Goal: Feedback & Contribution: Contribute content

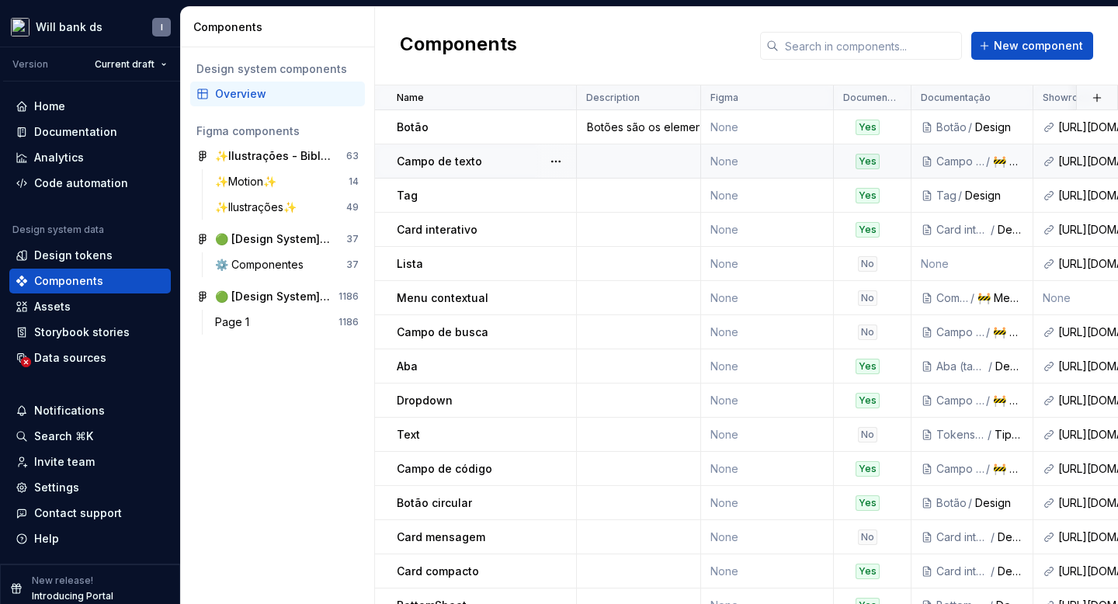
click at [421, 163] on p "Campo de texto" at bounding box center [439, 162] width 85 height 16
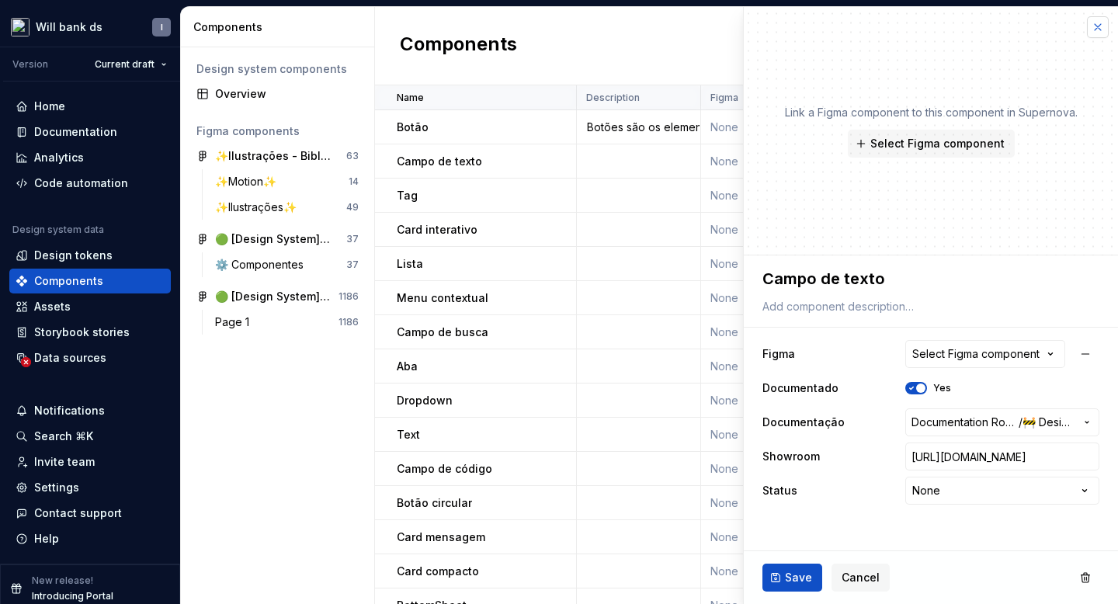
click at [1097, 34] on button "button" at bounding box center [1098, 27] width 22 height 22
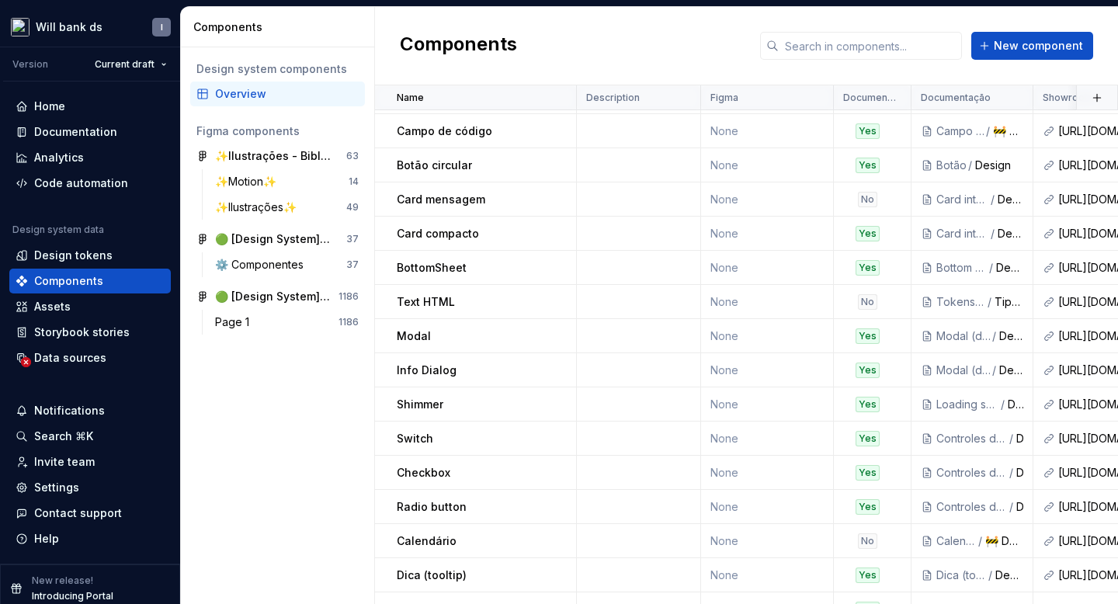
scroll to position [395, 0]
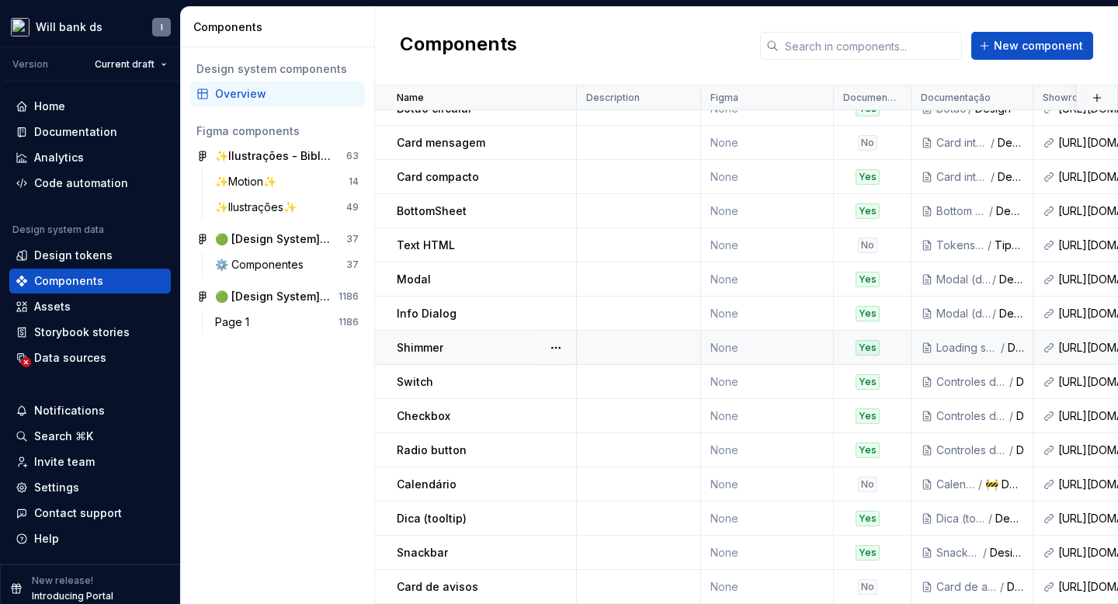
click at [455, 345] on div "Shimmer" at bounding box center [486, 348] width 179 height 16
type textarea "*"
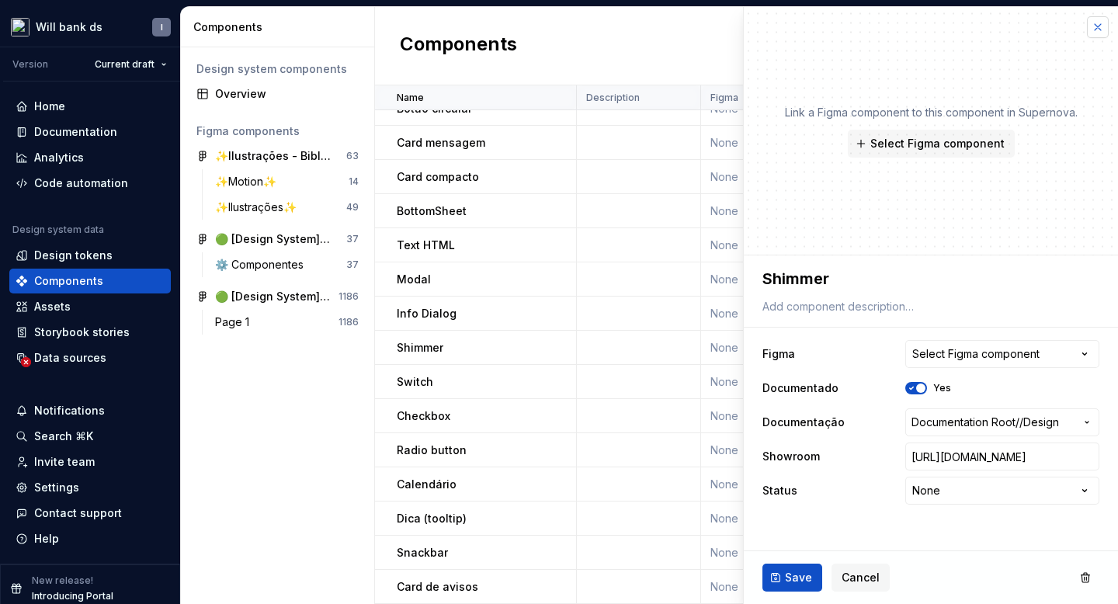
click at [1095, 30] on button "button" at bounding box center [1098, 27] width 22 height 22
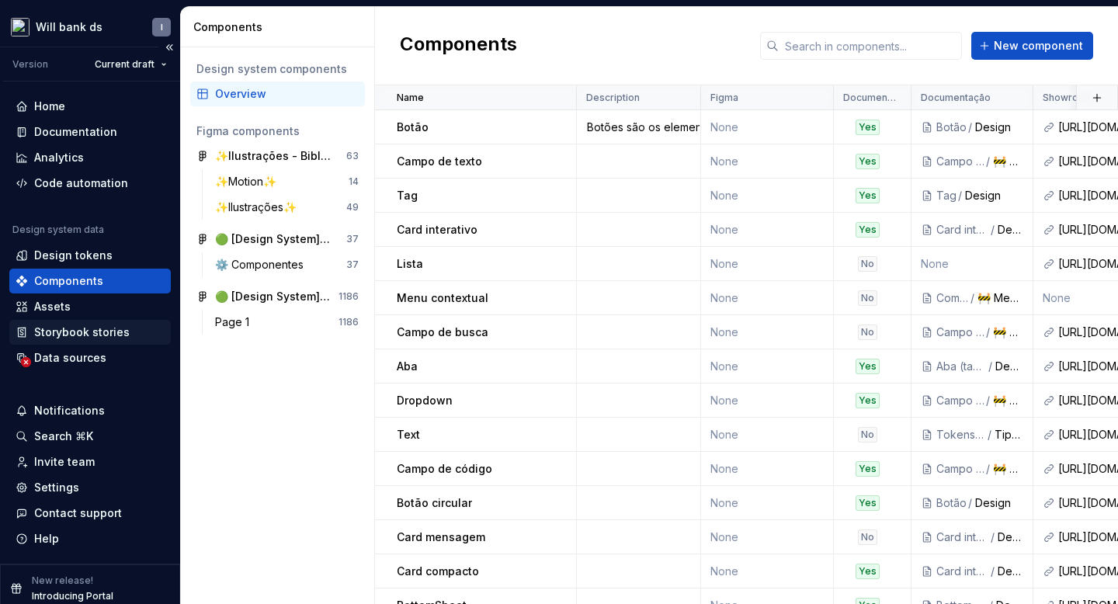
click at [92, 332] on div "Storybook stories" at bounding box center [82, 333] width 96 height 16
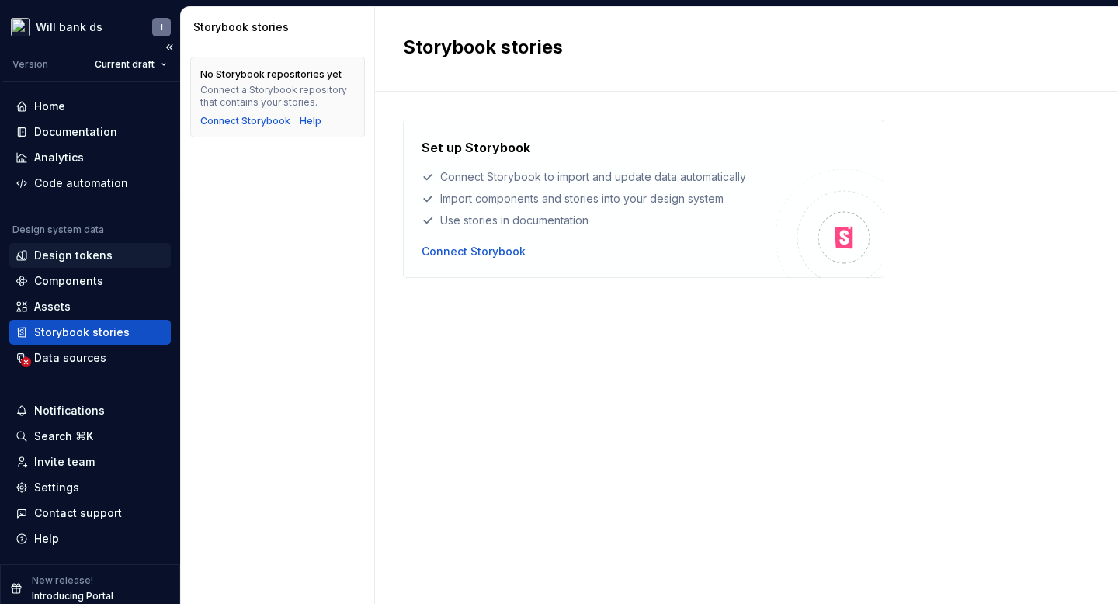
click at [61, 256] on div "Design tokens" at bounding box center [73, 256] width 78 height 16
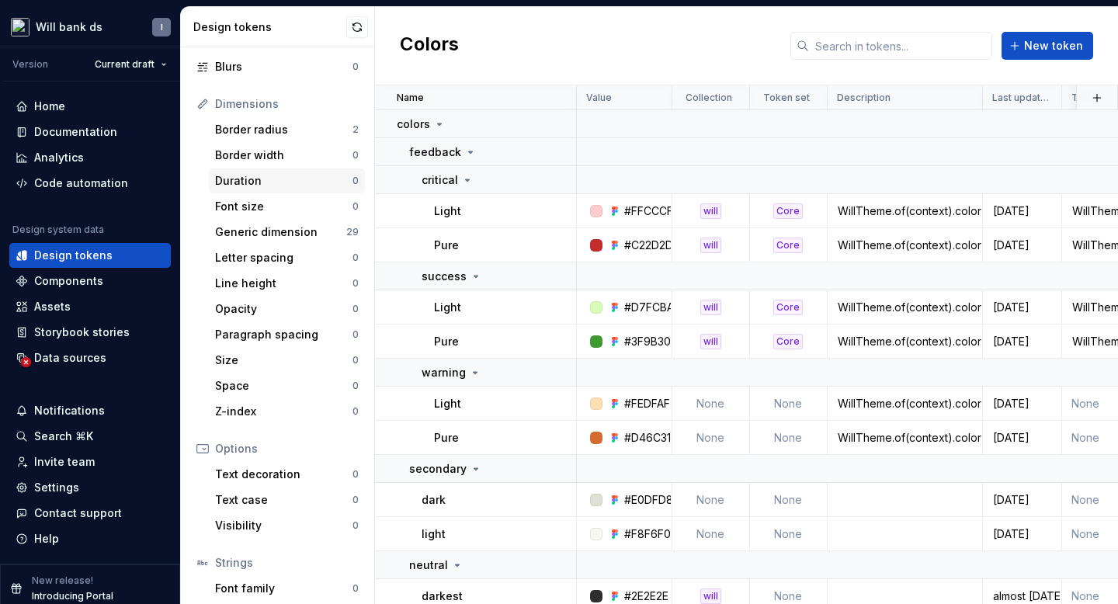
scroll to position [246, 0]
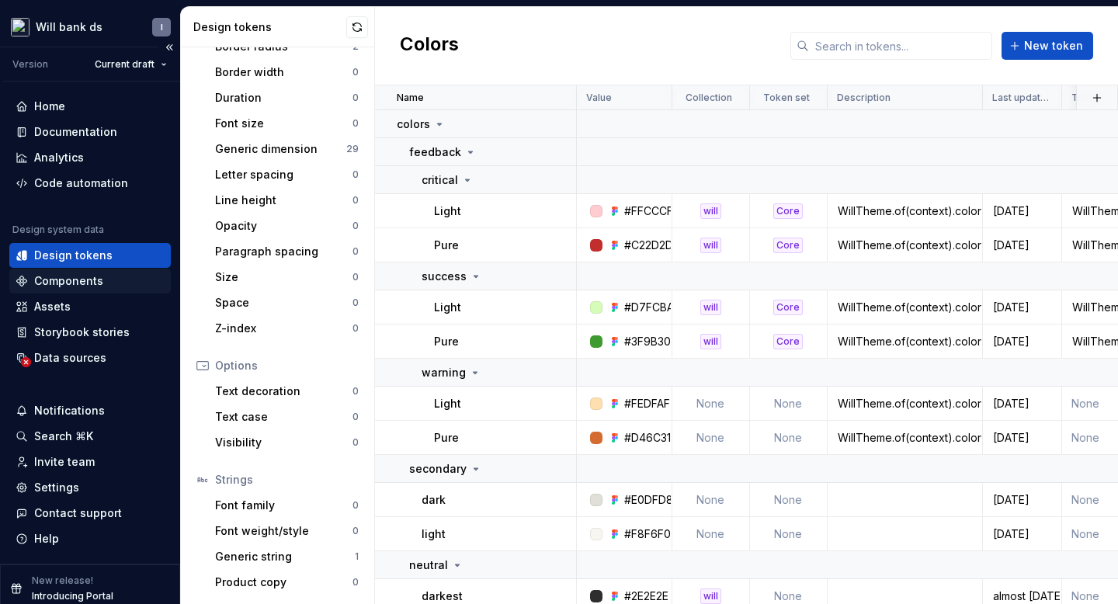
click at [47, 278] on div "Components" at bounding box center [68, 281] width 69 height 16
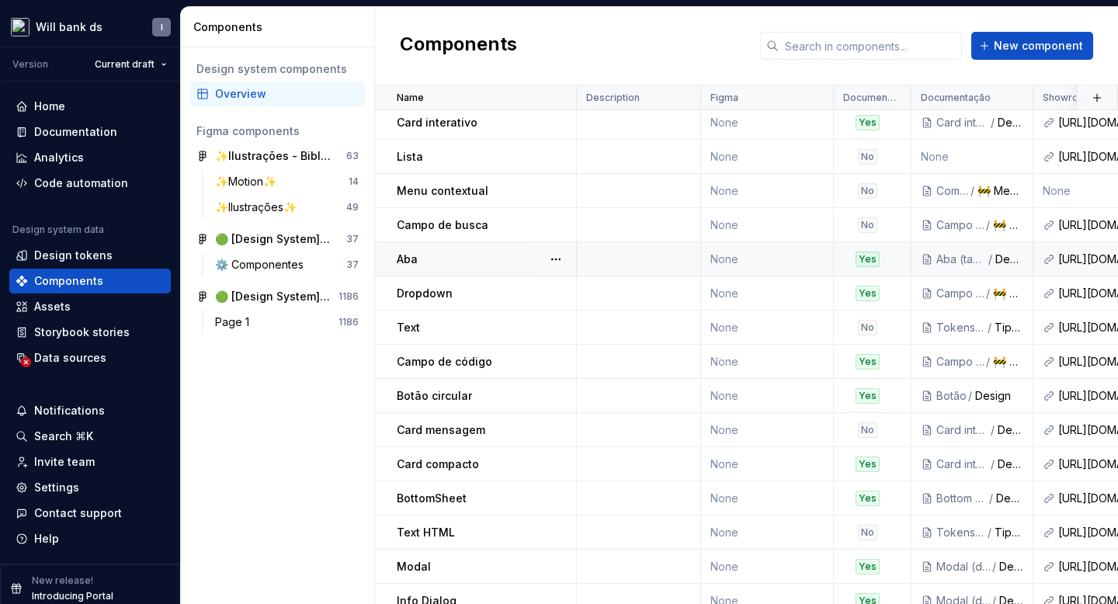
scroll to position [395, 0]
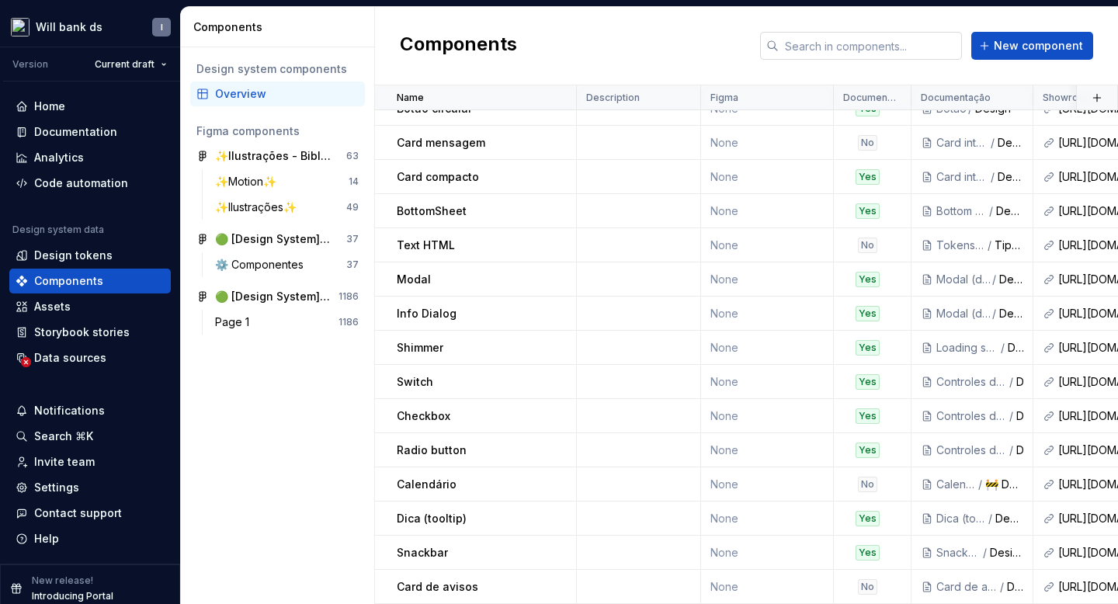
click at [798, 53] on input "text" at bounding box center [870, 46] width 183 height 28
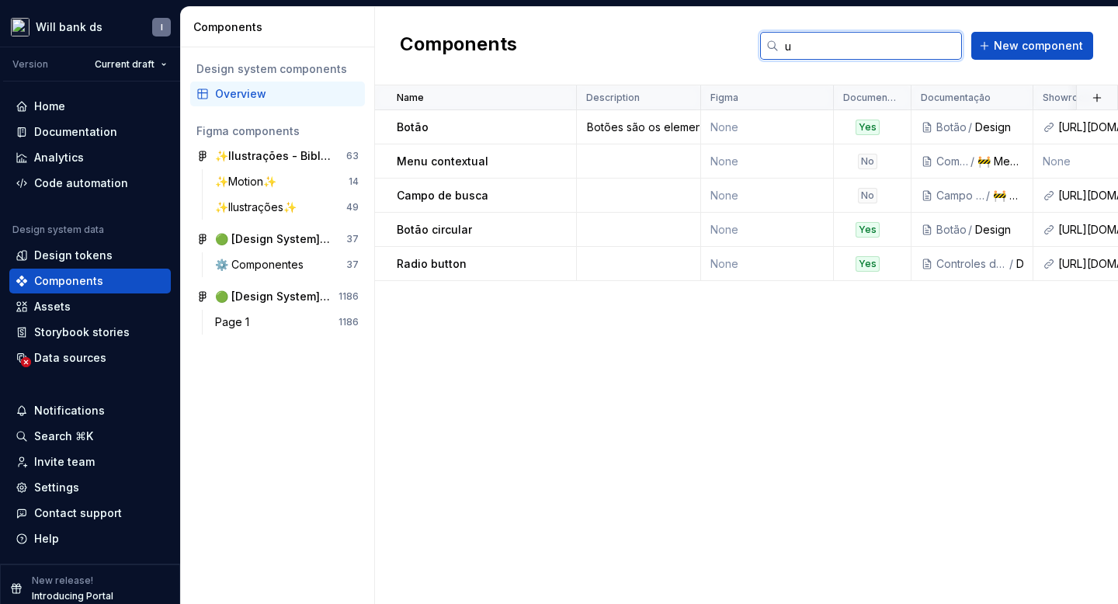
scroll to position [0, 0]
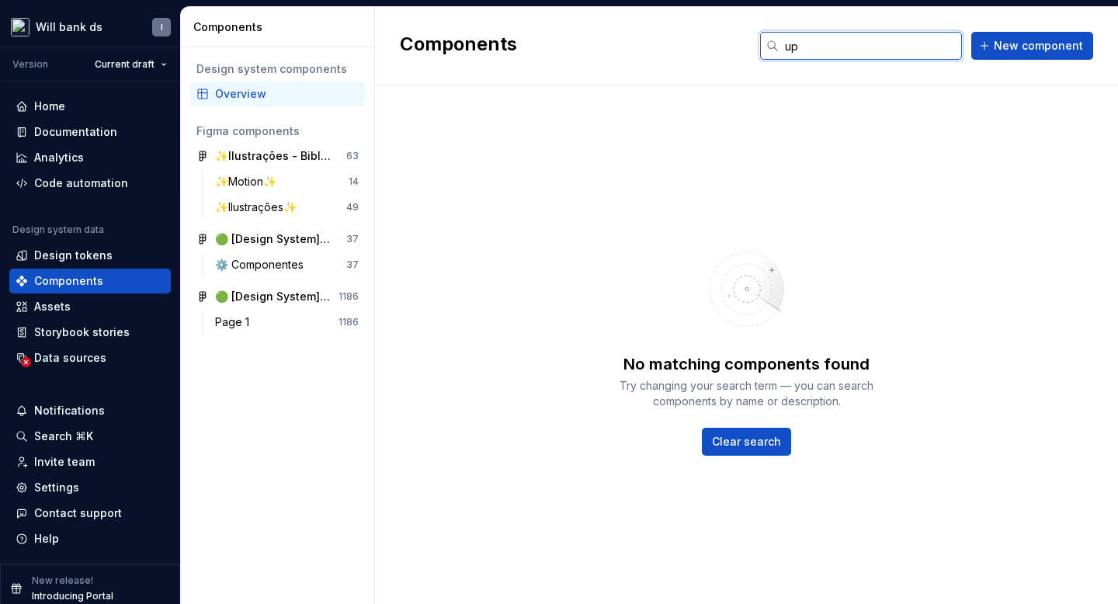
type input "u"
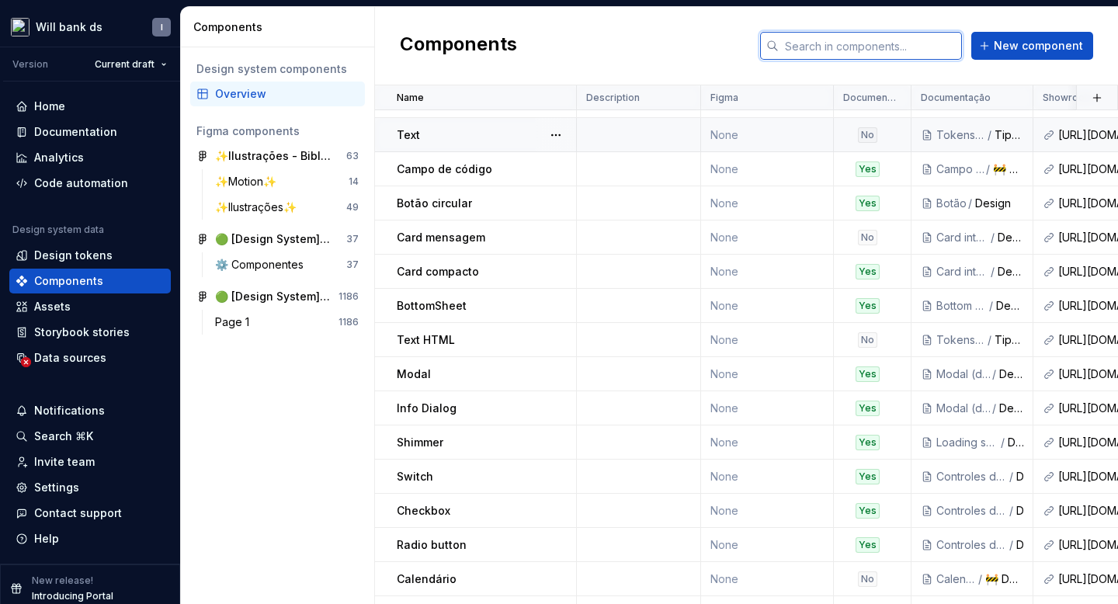
scroll to position [395, 0]
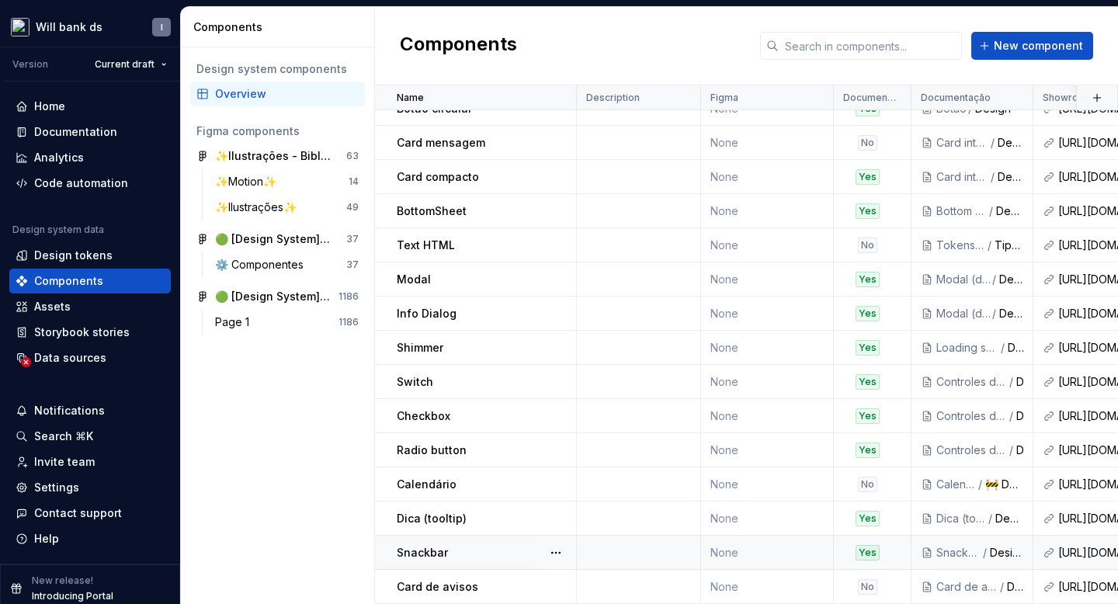
click at [454, 549] on div "Snackbar" at bounding box center [486, 553] width 179 height 16
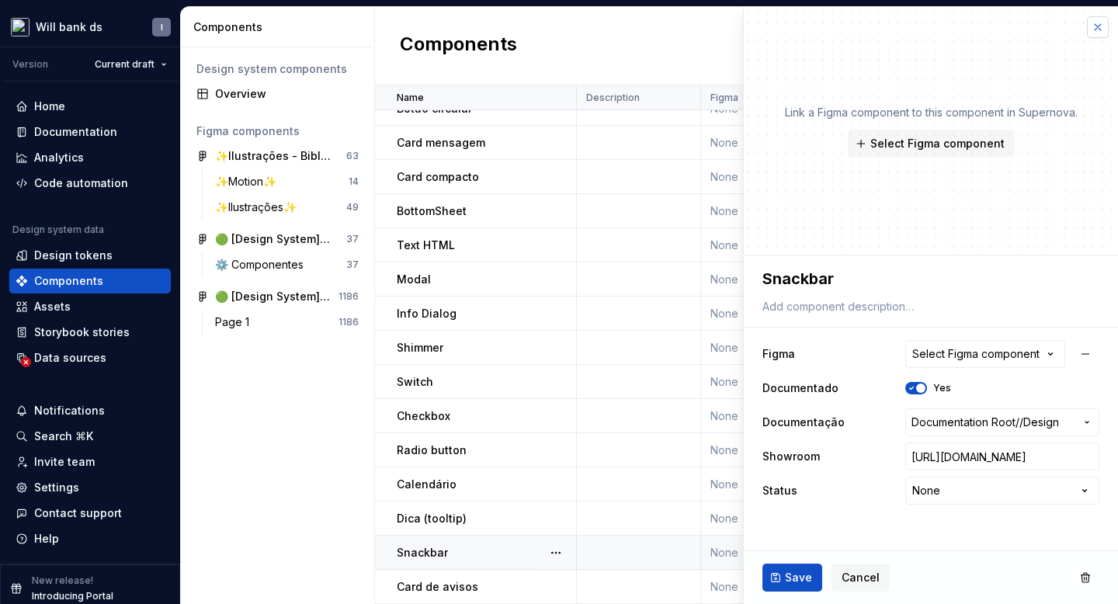
click at [1099, 30] on button "button" at bounding box center [1098, 27] width 22 height 22
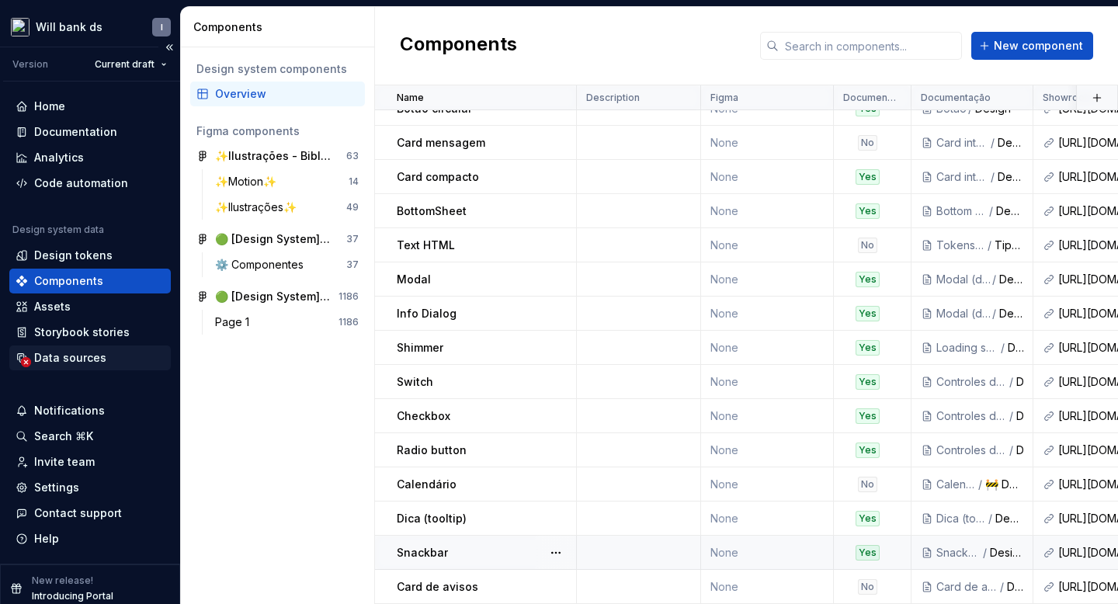
click at [82, 353] on div "Data sources" at bounding box center [70, 358] width 72 height 16
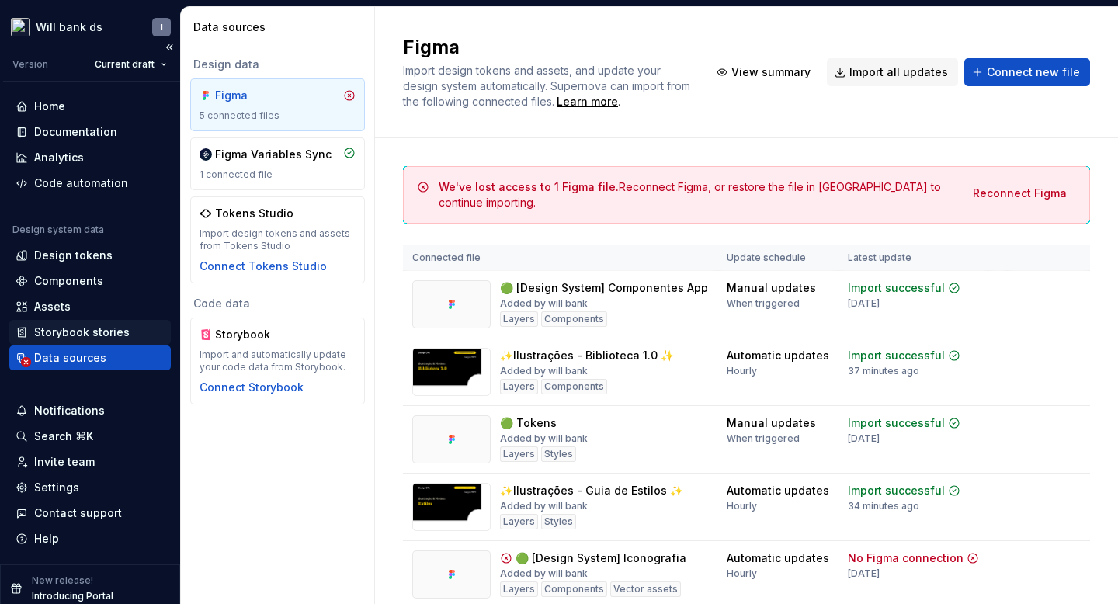
click at [72, 325] on div "Storybook stories" at bounding box center [82, 333] width 96 height 16
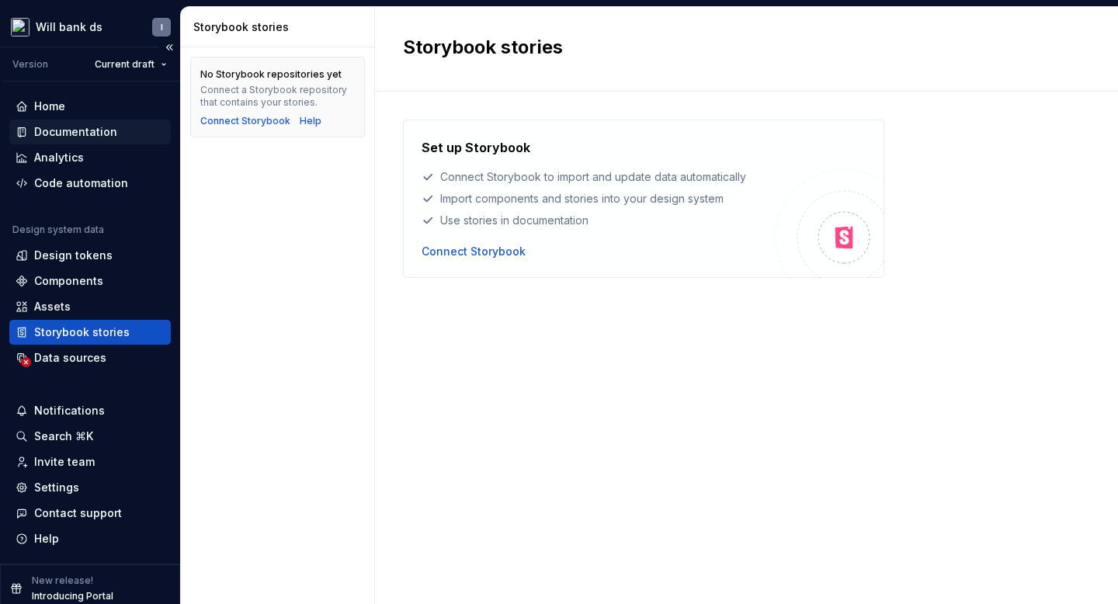
click at [46, 127] on div "Documentation" at bounding box center [75, 132] width 83 height 16
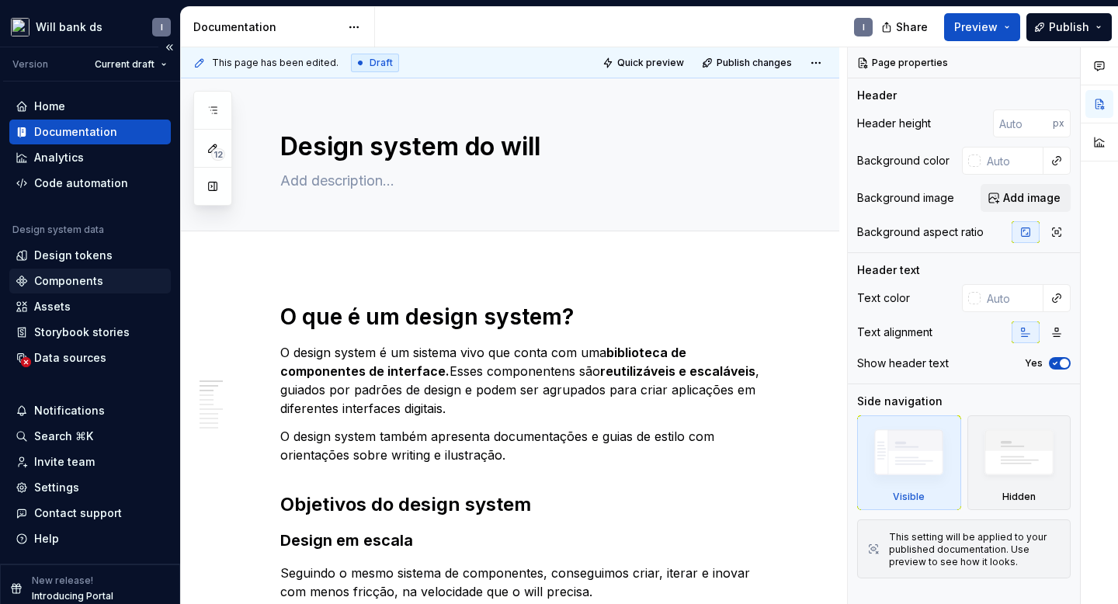
click at [88, 288] on div "Components" at bounding box center [68, 281] width 69 height 16
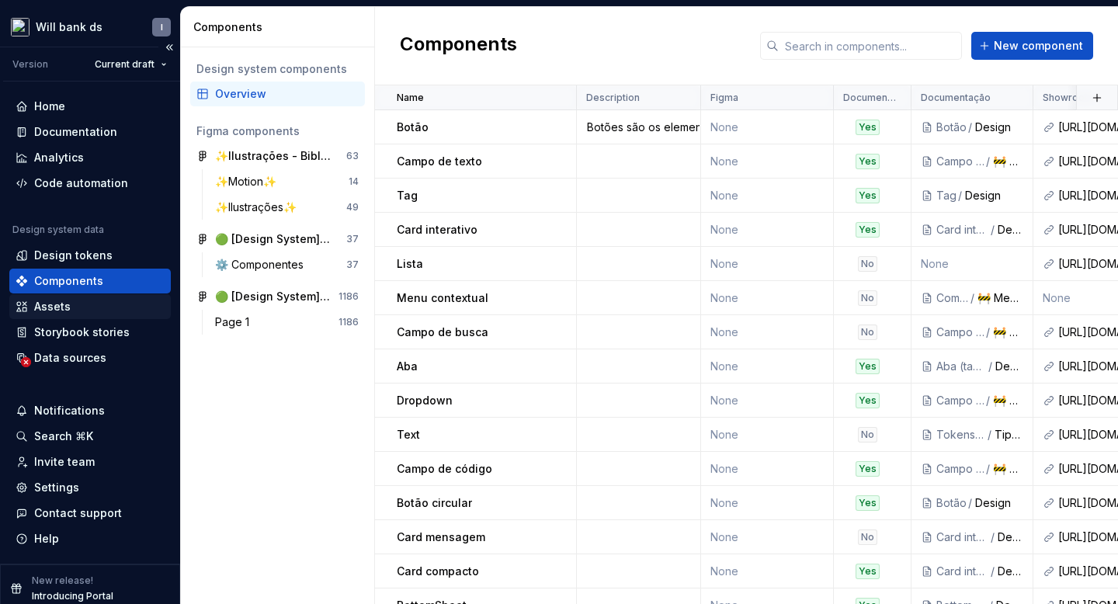
click at [43, 307] on div "Assets" at bounding box center [52, 307] width 37 height 16
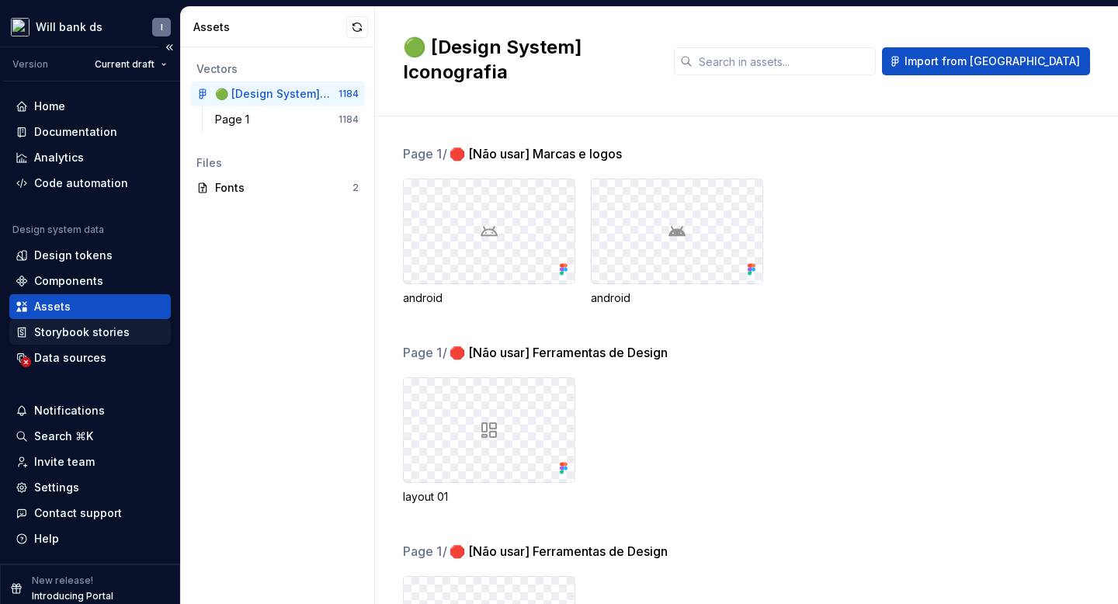
click at [78, 338] on div "Storybook stories" at bounding box center [82, 333] width 96 height 16
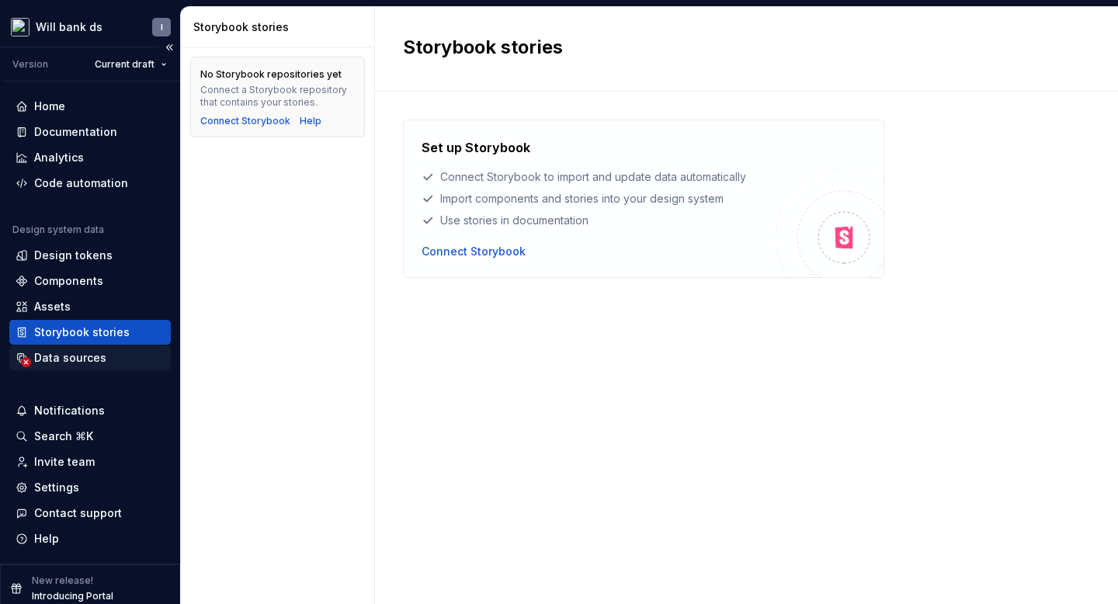
click at [75, 363] on div "Data sources" at bounding box center [70, 358] width 72 height 16
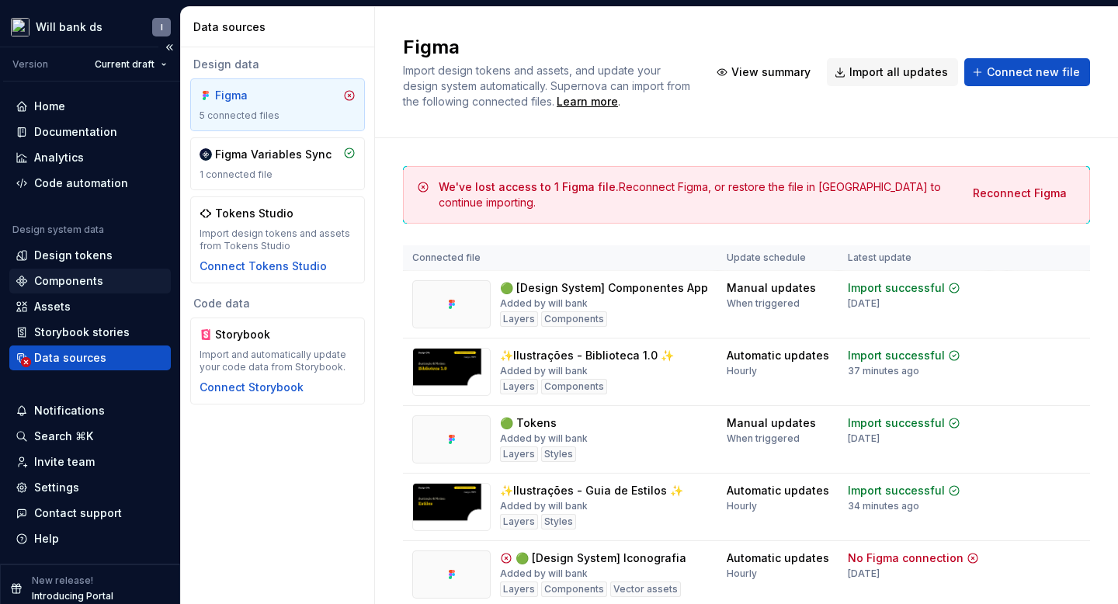
click at [83, 284] on div "Components" at bounding box center [68, 281] width 69 height 16
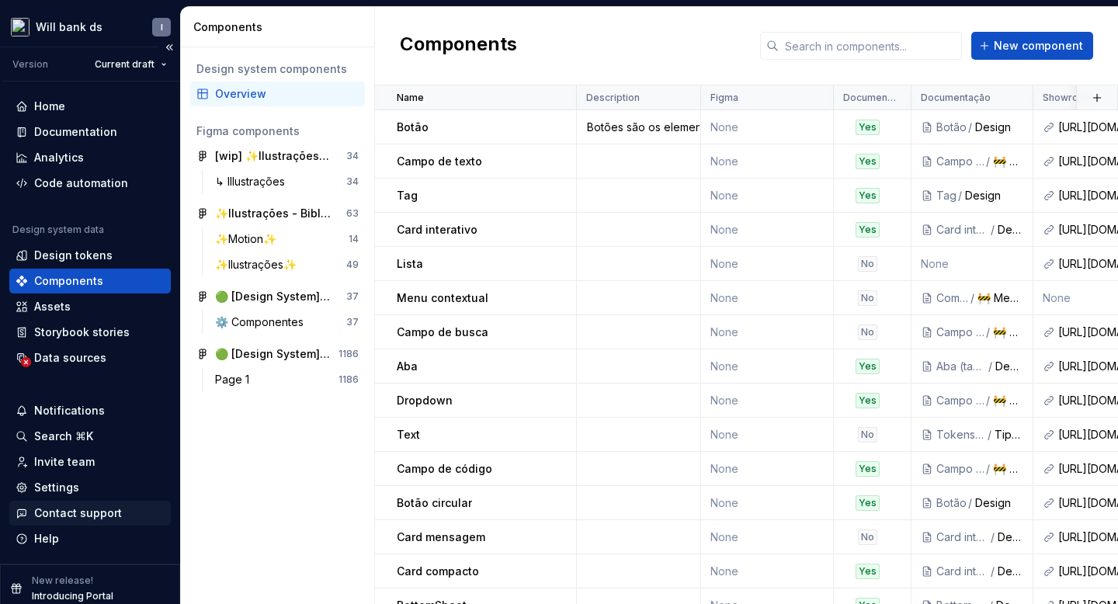
scroll to position [9, 0]
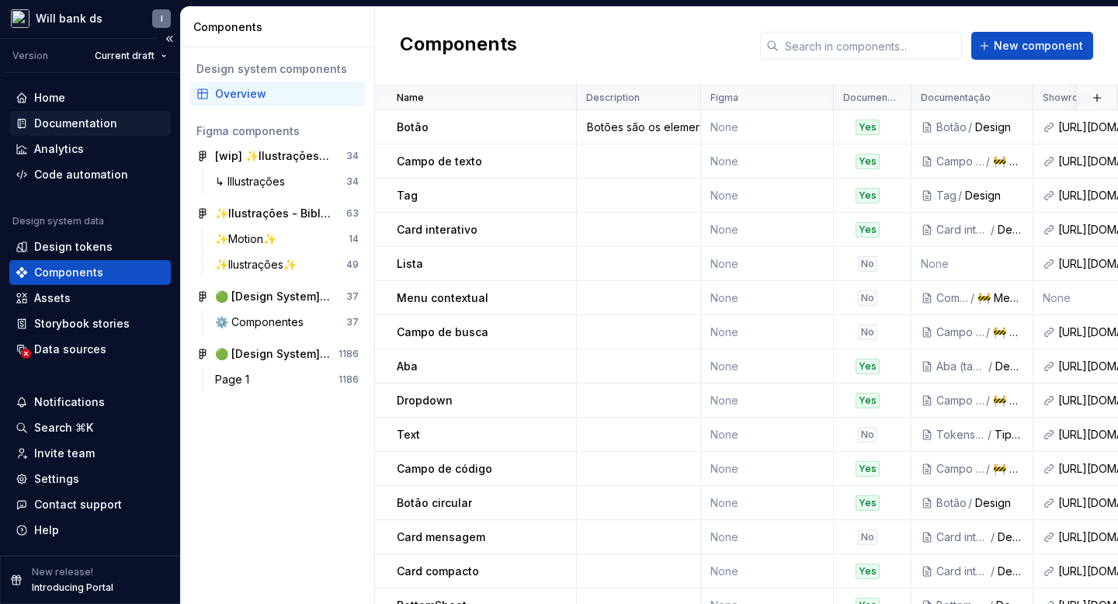
click at [36, 127] on div "Documentation" at bounding box center [75, 124] width 83 height 16
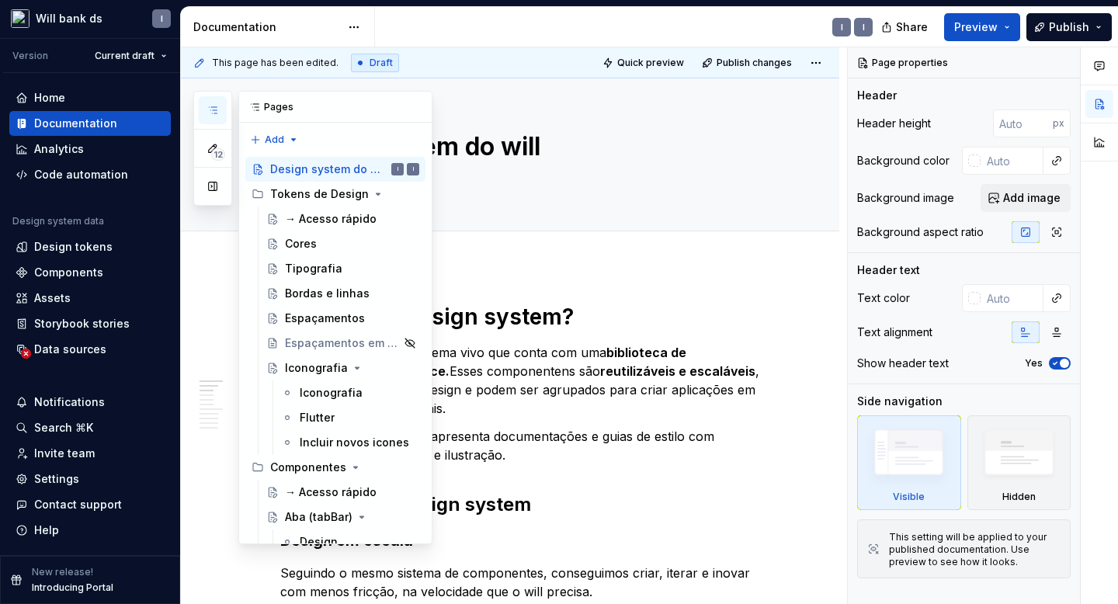
click at [207, 108] on icon "button" at bounding box center [213, 110] width 12 height 12
click at [367, 191] on icon "Page tree" at bounding box center [366, 194] width 12 height 12
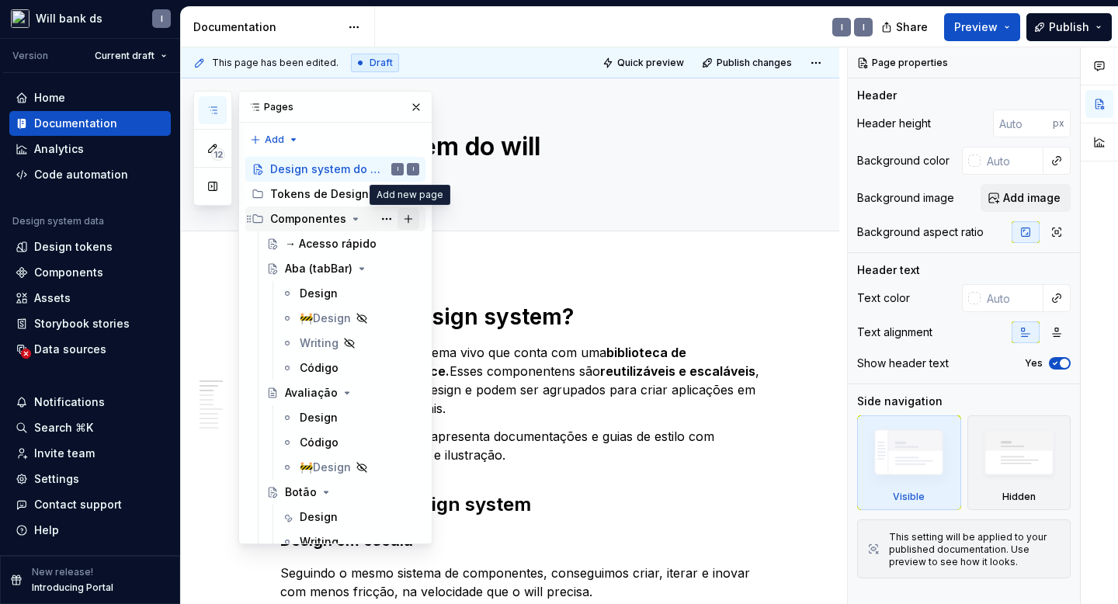
click at [411, 216] on button "Page tree" at bounding box center [409, 219] width 22 height 22
type textarea "*"
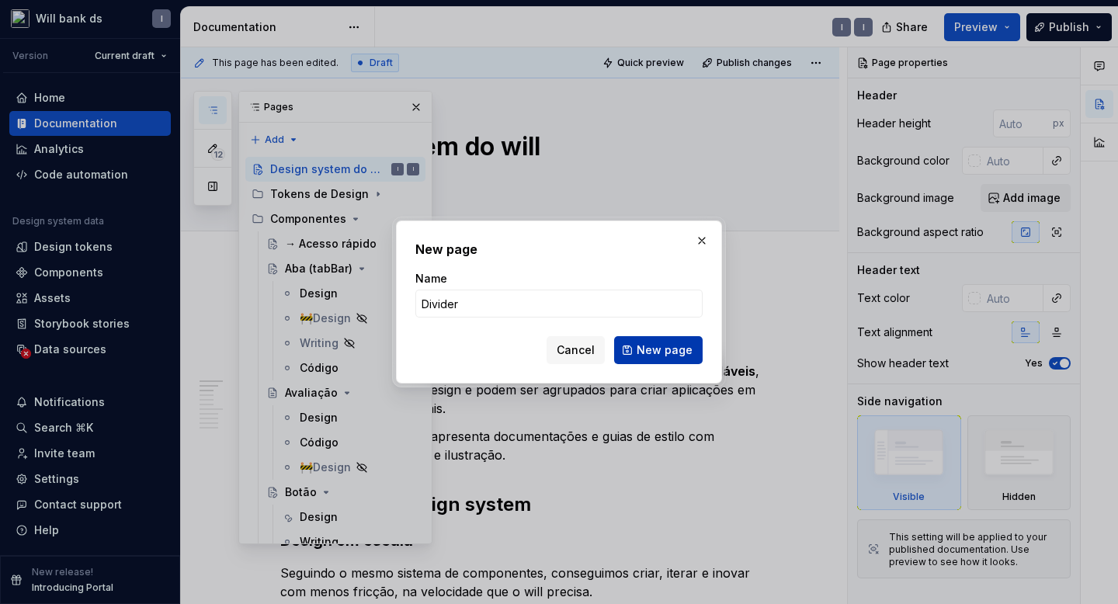
type input "Divider"
click at [649, 362] on button "New page" at bounding box center [658, 350] width 89 height 28
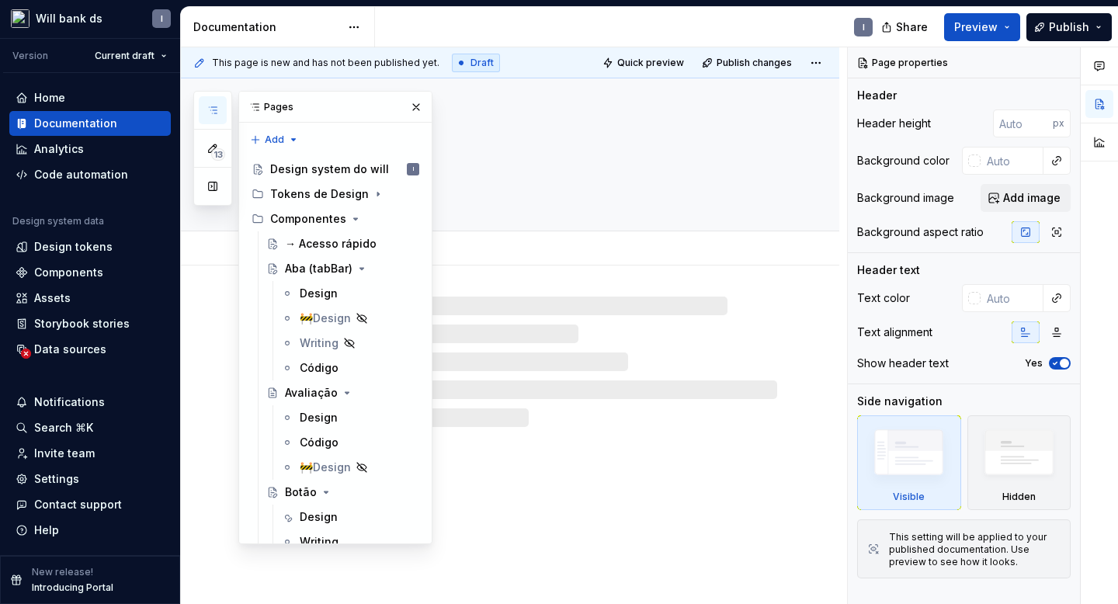
click at [483, 155] on textarea "Divider" at bounding box center [525, 146] width 497 height 37
click at [412, 108] on button "button" at bounding box center [416, 107] width 22 height 22
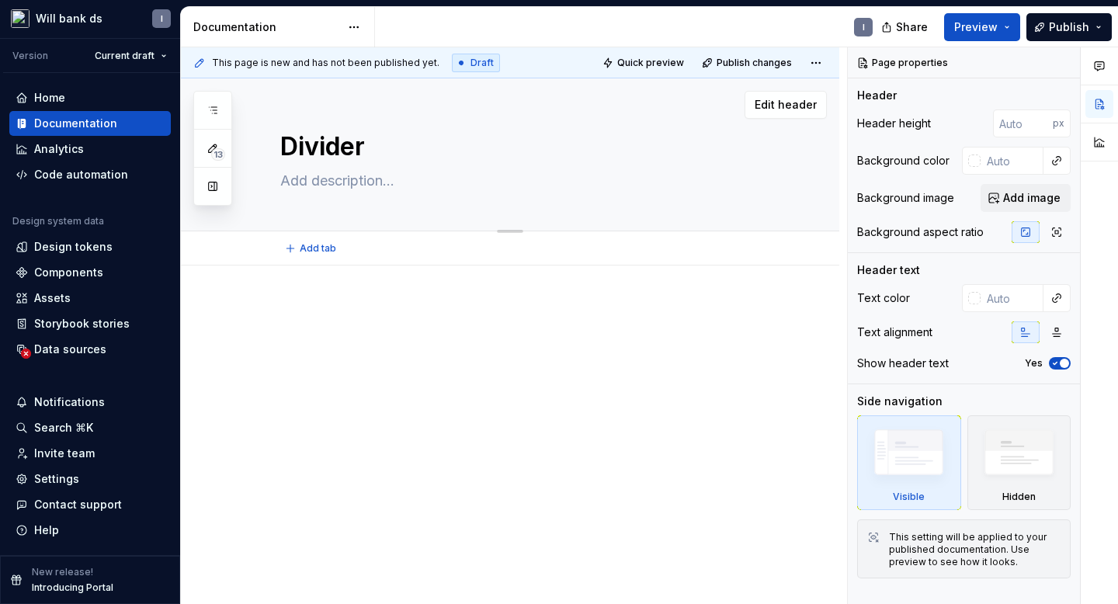
click at [304, 183] on textarea at bounding box center [525, 181] width 497 height 25
paste textarea "O Divisor é um componente visual usado para separar elementos ou o conteúdo em …"
type textarea "*"
type textarea "O Divisor é um componente visual usado para separar elementos ou o conteúdo em …"
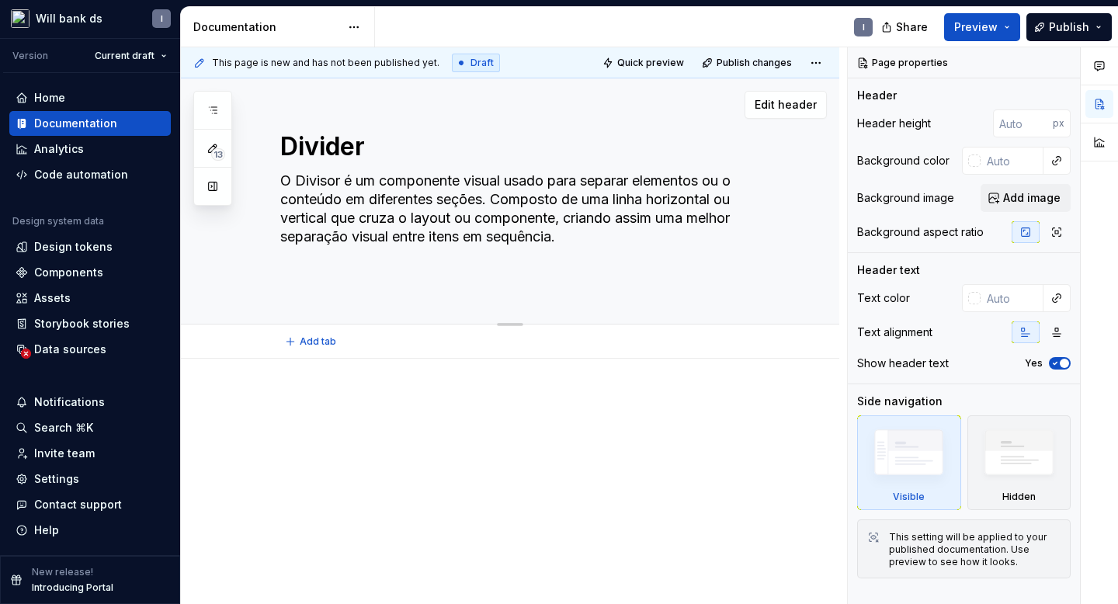
type textarea "*"
type textarea "O Divisor é um componente visual usado para separar elementos ou o conteúdo em …"
type textarea "*"
type textarea "O Divisor é um componente visual usado para separar elementos ou o conteúdo em …"
type textarea "*"
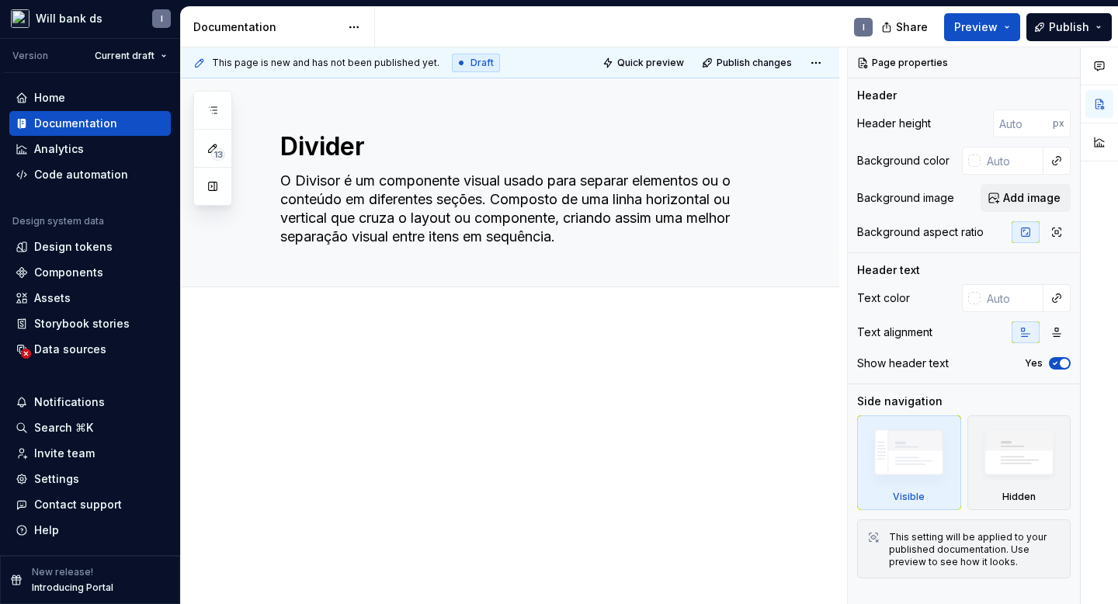
type textarea "O Divisor é um componente visual usado para separar elementos ou o conteúdo em …"
click at [298, 367] on p at bounding box center [528, 368] width 497 height 19
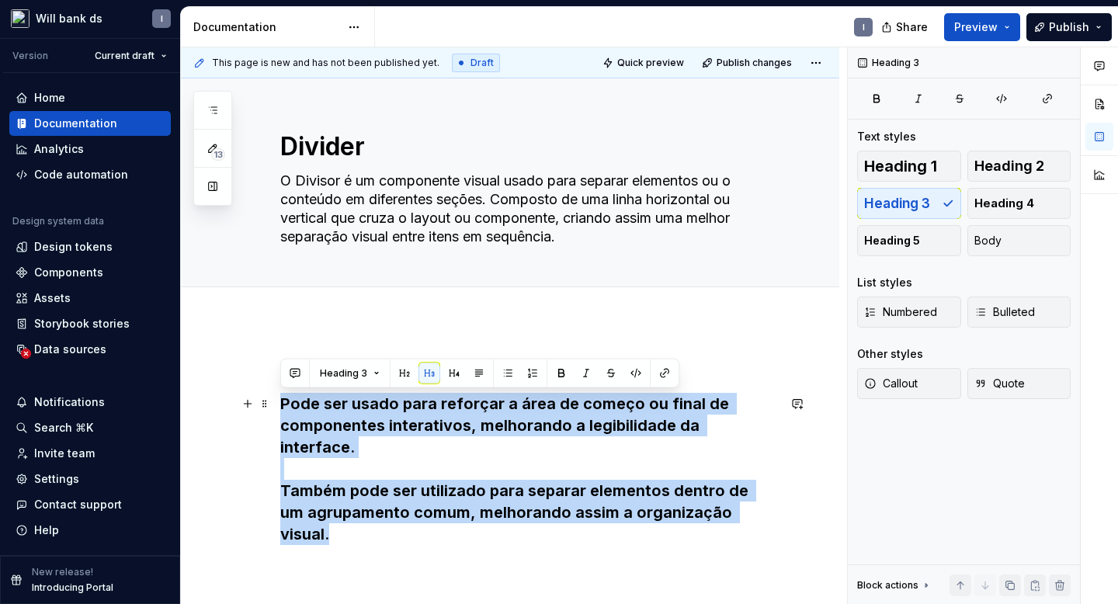
drag, startPoint x: 283, startPoint y: 402, endPoint x: 819, endPoint y: 497, distance: 544.9
click at [819, 497] on div "Uso Pode ser usado para reforçar a área de começo ou final de componentes inter…" at bounding box center [510, 533] width 659 height 423
click at [369, 372] on button "Heading 3" at bounding box center [350, 374] width 74 height 22
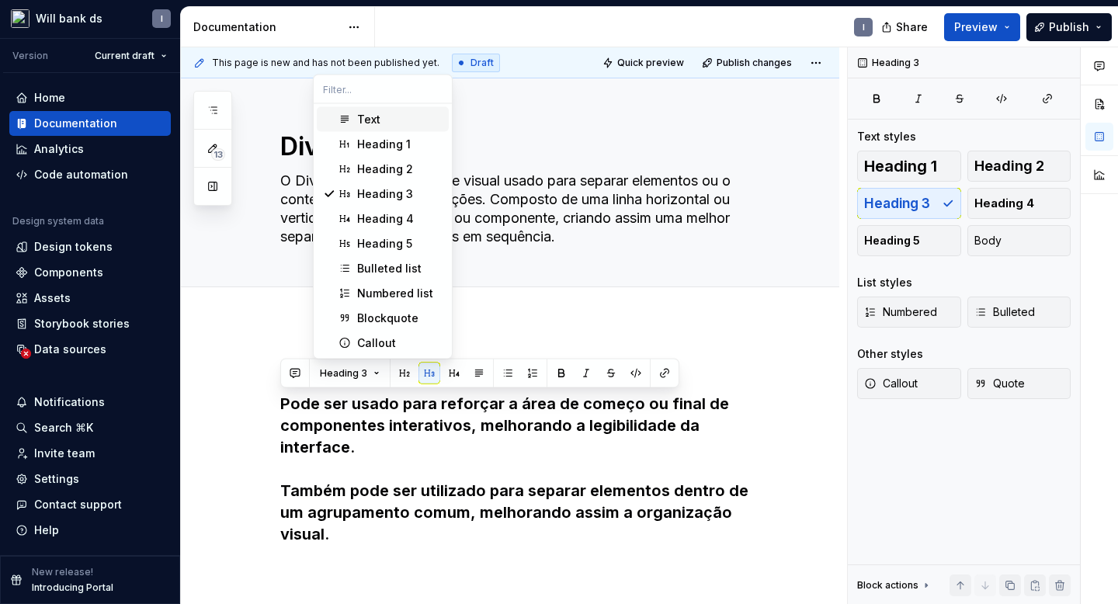
click at [380, 119] on div "Text" at bounding box center [399, 120] width 85 height 16
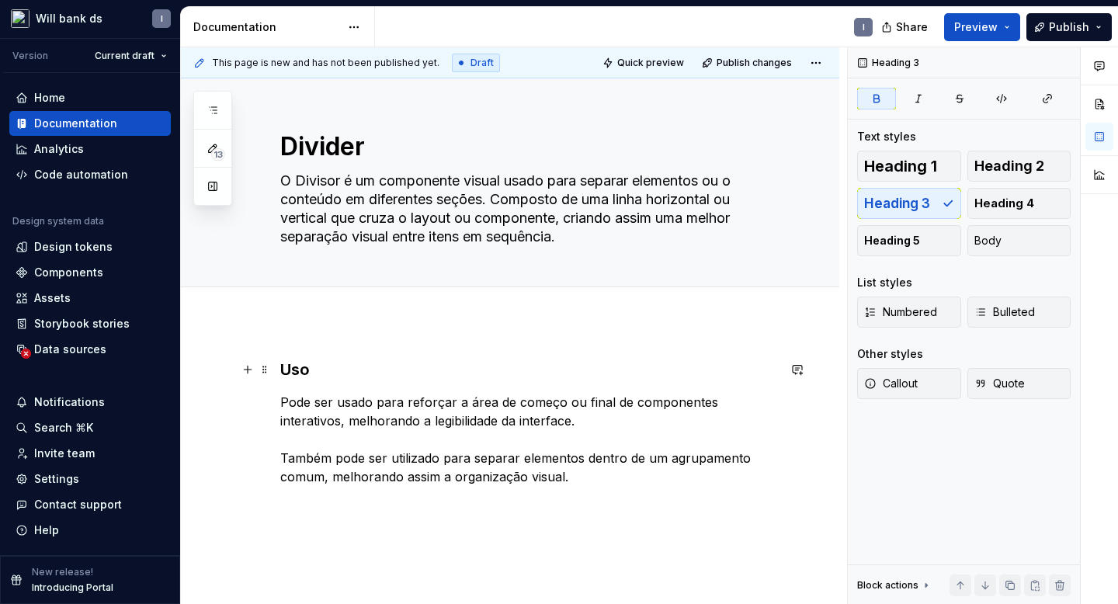
click at [325, 373] on h3 "Uso" at bounding box center [528, 370] width 497 height 22
click at [280, 460] on div "Uso Pode ser usado para reforçar a área de começo ou final de componentes inter…" at bounding box center [510, 504] width 659 height 364
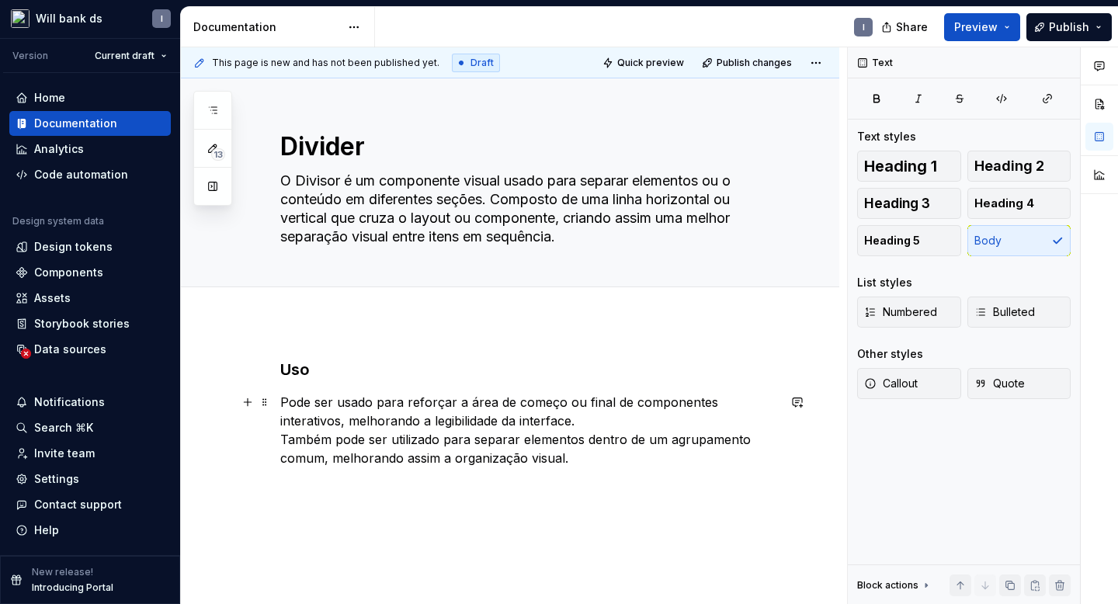
click at [589, 462] on p "Pode ser usado para reforçar a área de começo ou final de componentes interativ…" at bounding box center [528, 430] width 497 height 75
click at [301, 519] on strong "Princípios" at bounding box center [310, 514] width 61 height 16
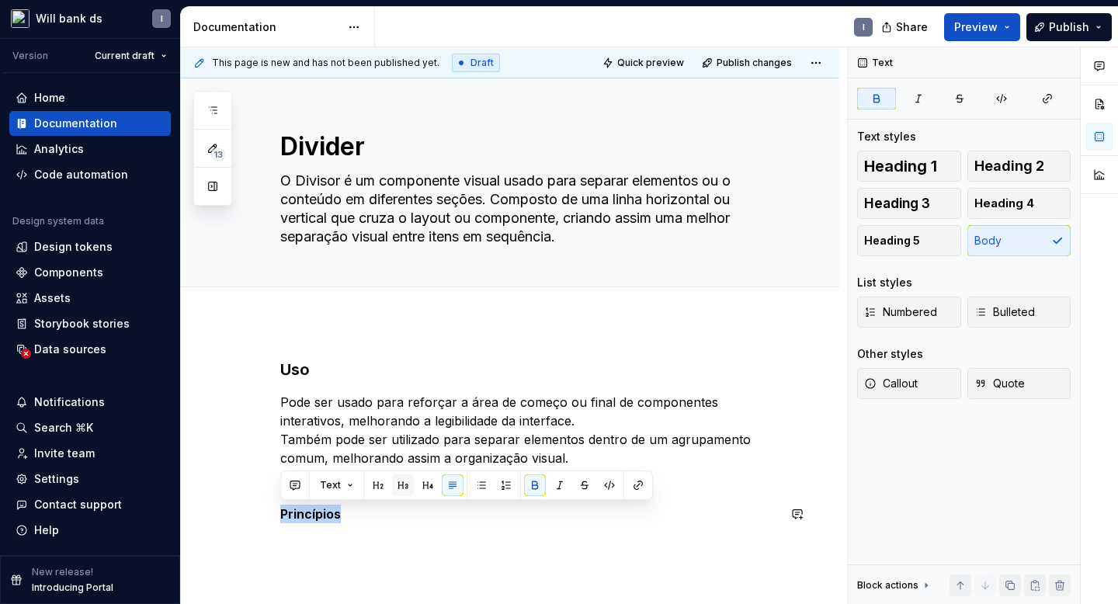
click at [398, 487] on button "button" at bounding box center [403, 486] width 22 height 22
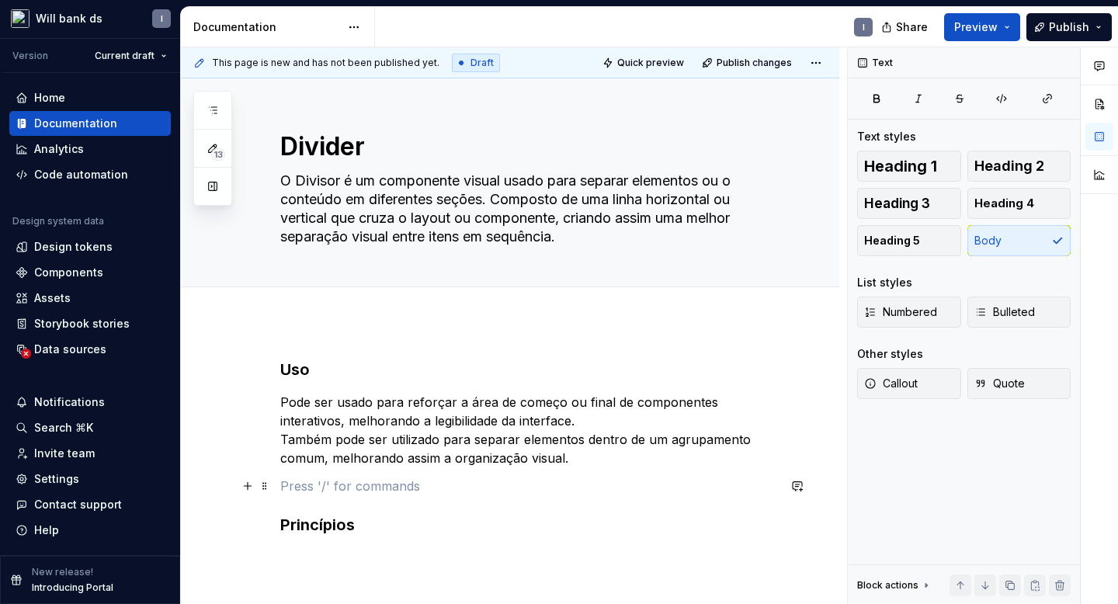
click at [335, 495] on p at bounding box center [528, 486] width 497 height 19
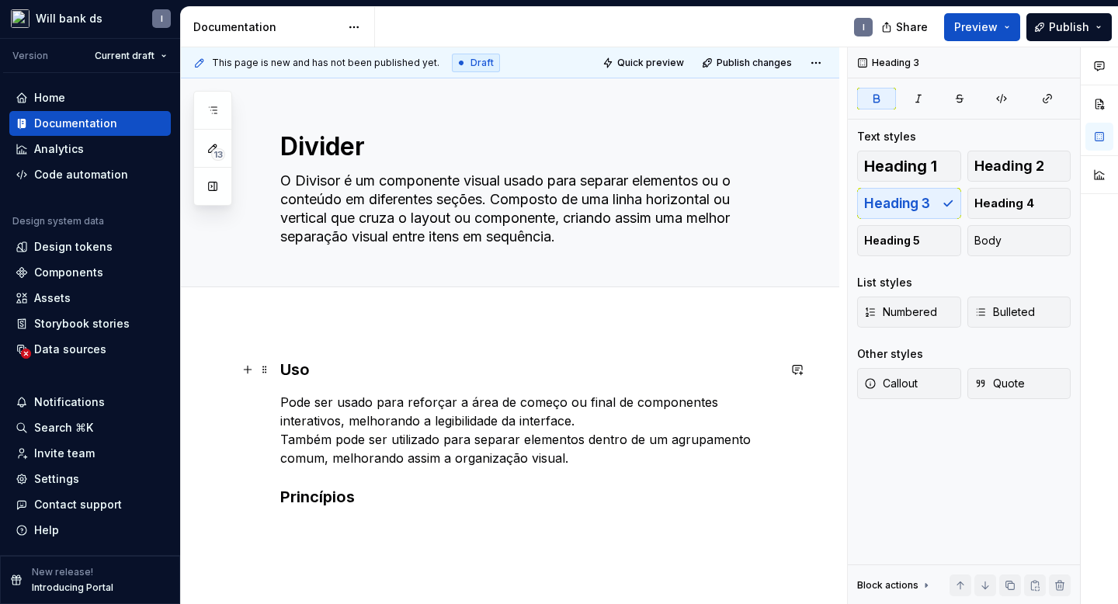
click at [296, 374] on strong "Uso" at bounding box center [295, 369] width 30 height 19
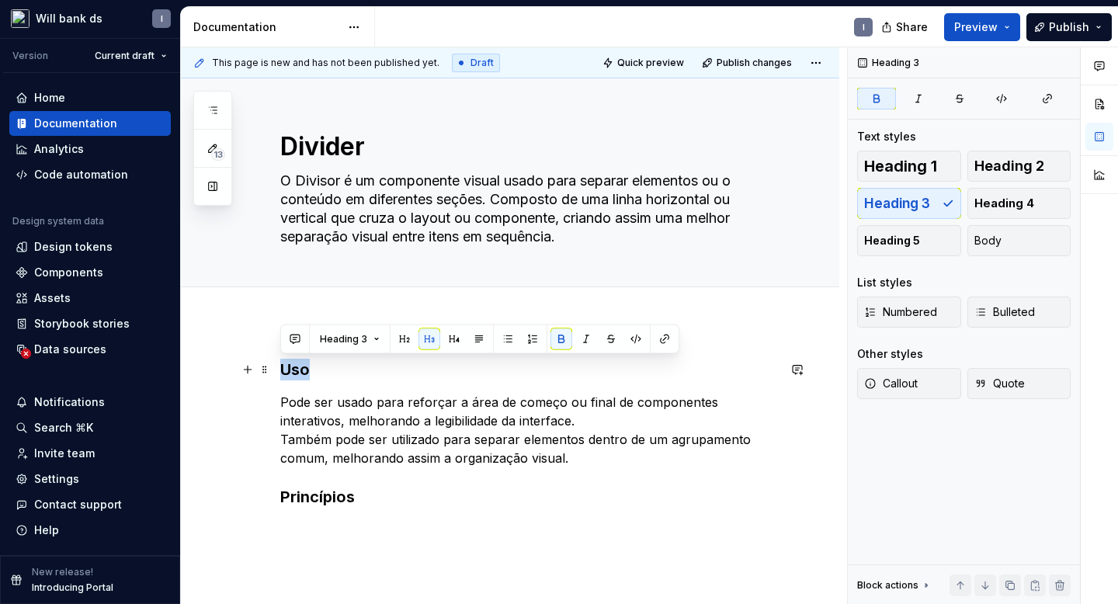
click at [296, 374] on strong "Uso" at bounding box center [295, 369] width 30 height 19
click at [381, 489] on h3 "Princípios" at bounding box center [528, 497] width 497 height 22
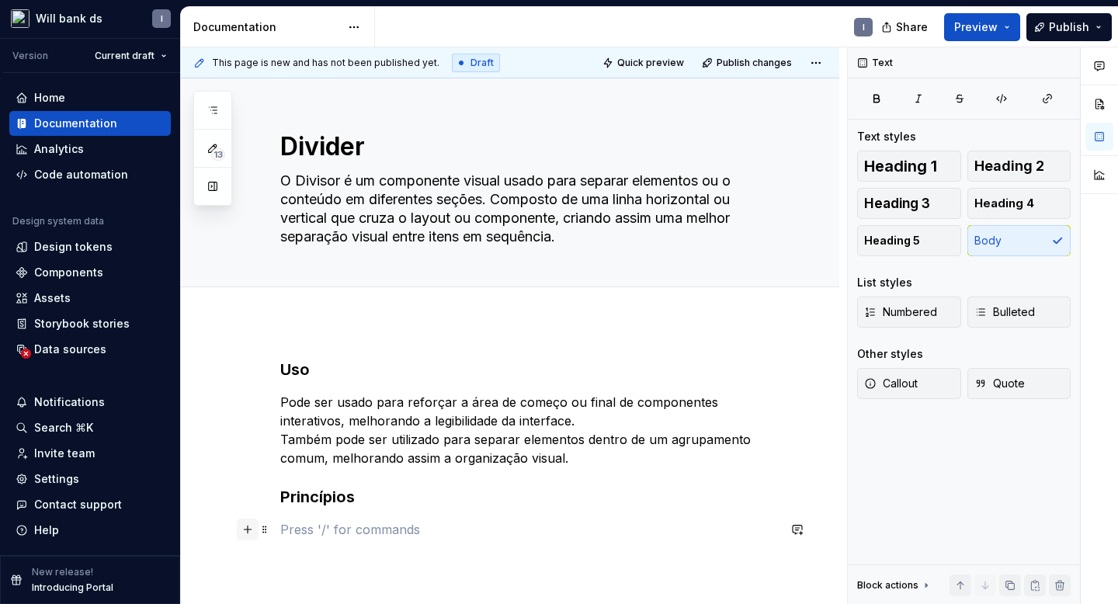
click at [251, 530] on button "button" at bounding box center [248, 530] width 22 height 22
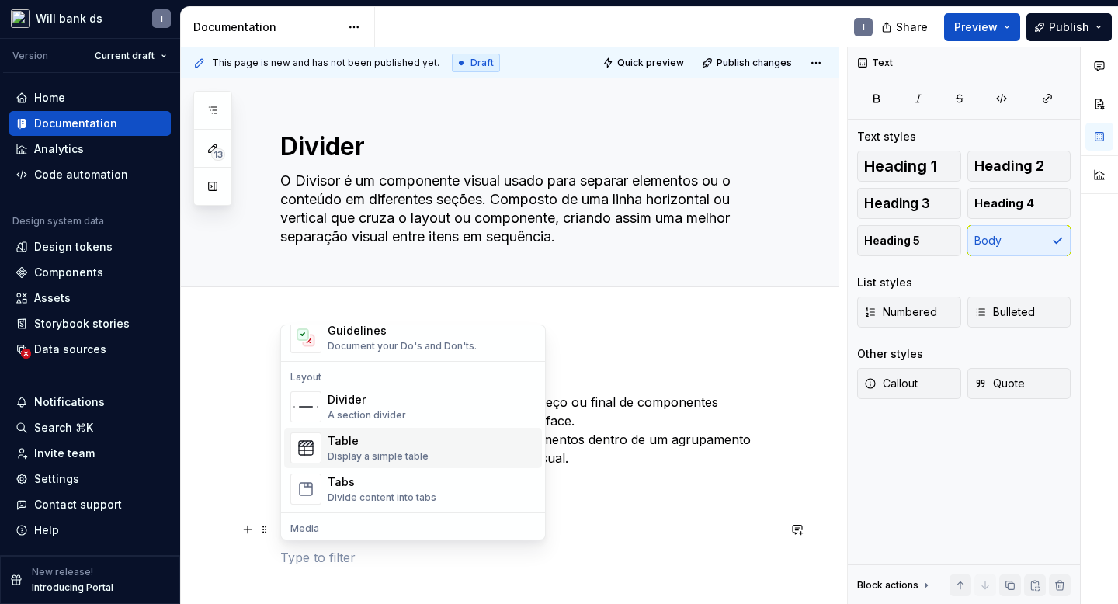
scroll to position [485, 0]
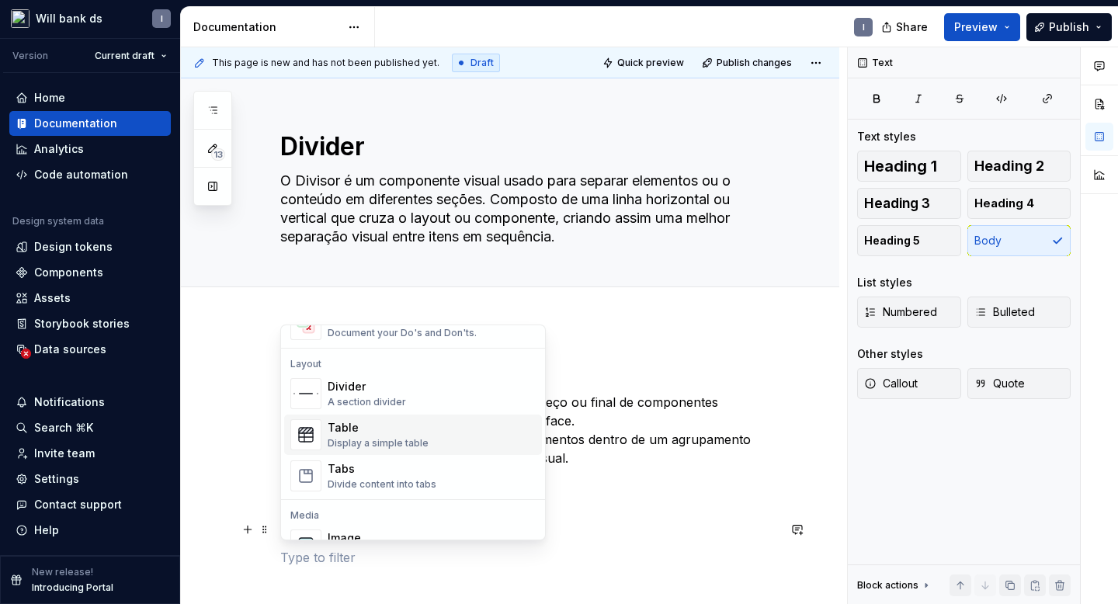
click at [405, 433] on div "Table" at bounding box center [378, 428] width 101 height 16
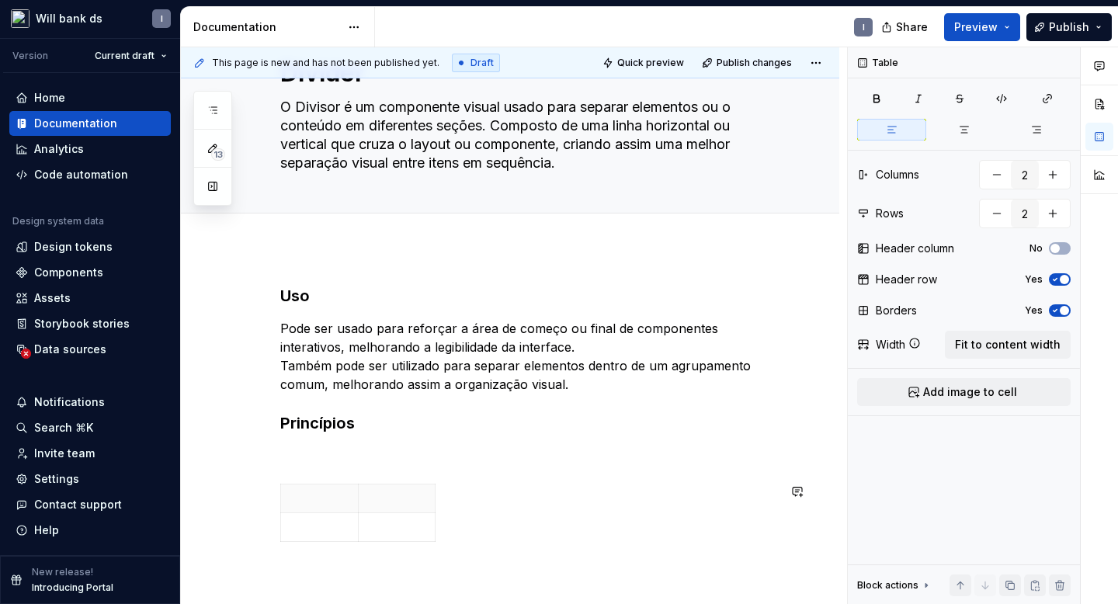
scroll to position [148, 0]
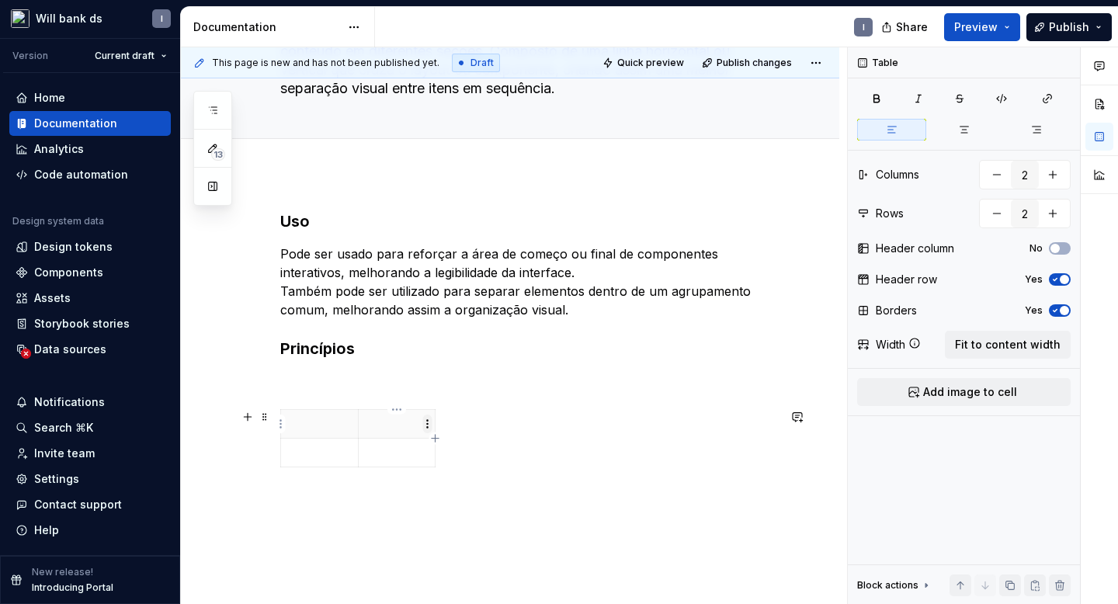
click at [431, 422] on html "Will bank ds I Version Current draft Home Documentation Analytics Code automati…" at bounding box center [559, 302] width 1118 height 604
click at [459, 418] on html "Will bank ds I Version Current draft Home Documentation Analytics Code automati…" at bounding box center [559, 302] width 1118 height 604
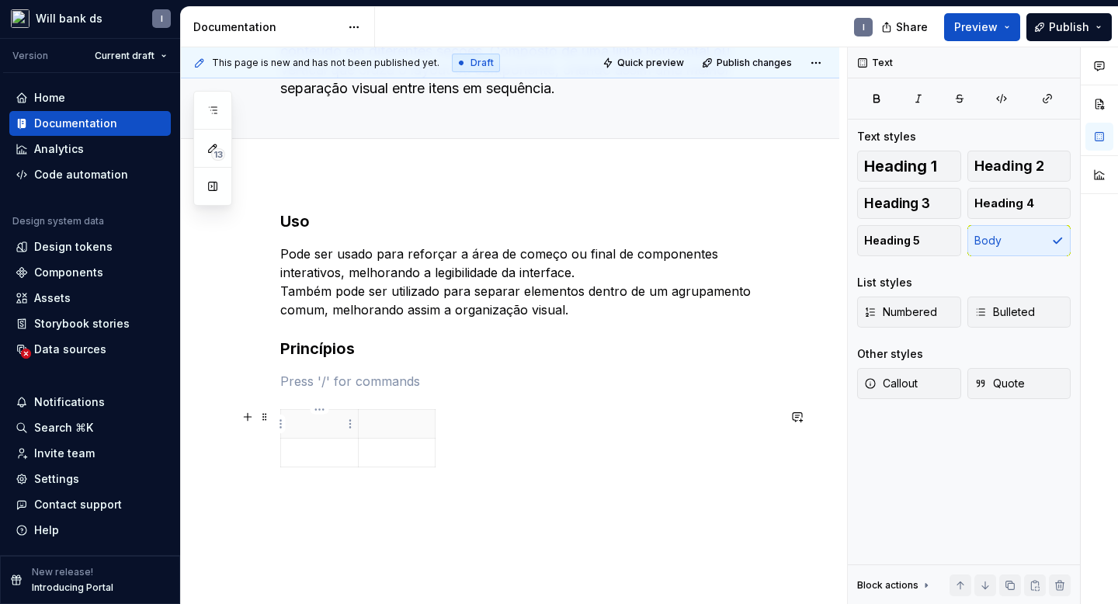
click at [318, 429] on p at bounding box center [319, 424] width 58 height 16
click at [294, 384] on p at bounding box center [528, 381] width 497 height 19
drag, startPoint x: 364, startPoint y: 387, endPoint x: 420, endPoint y: 384, distance: 56.0
drag, startPoint x: 478, startPoint y: 395, endPoint x: 556, endPoint y: 401, distance: 77.9
click at [364, 443] on p at bounding box center [528, 444] width 497 height 37
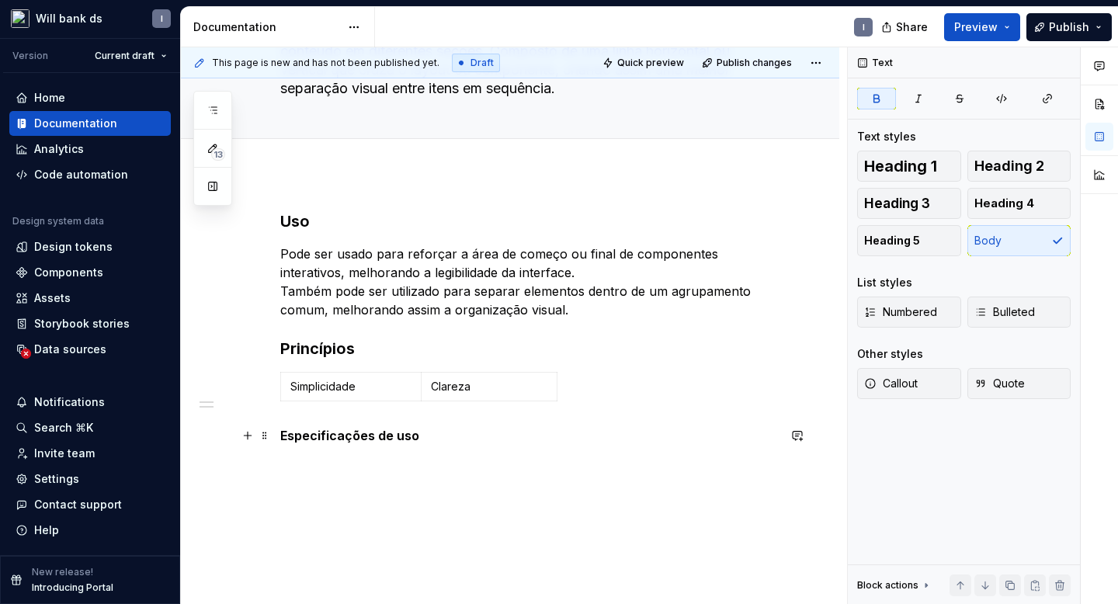
click at [326, 435] on strong "Especificações de uso" at bounding box center [349, 436] width 139 height 16
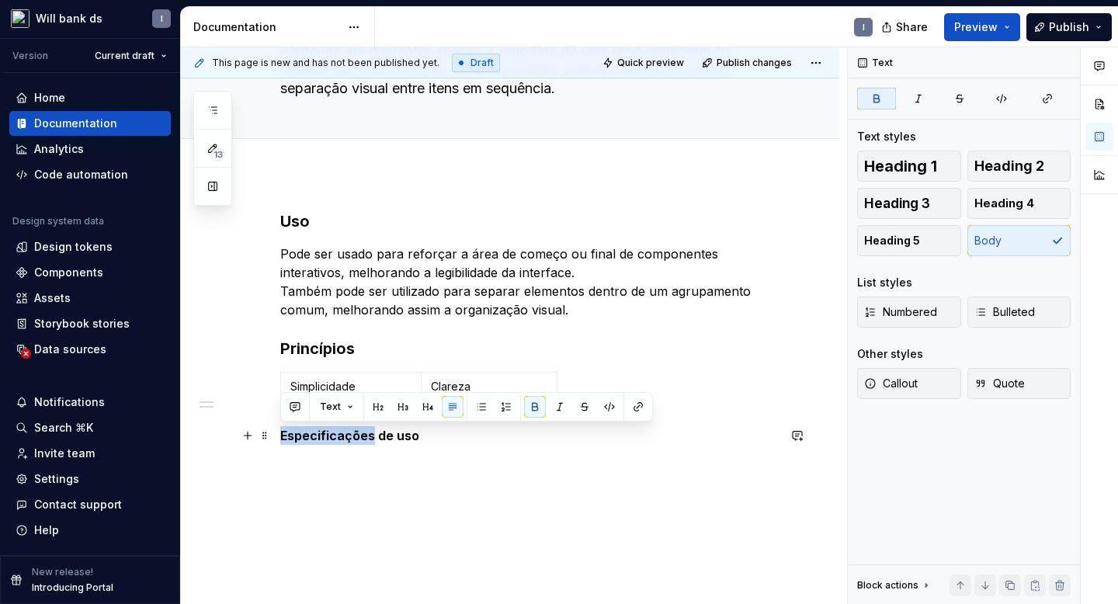
click at [326, 435] on strong "Especificações de uso" at bounding box center [349, 436] width 139 height 16
click at [402, 408] on button "button" at bounding box center [403, 407] width 22 height 22
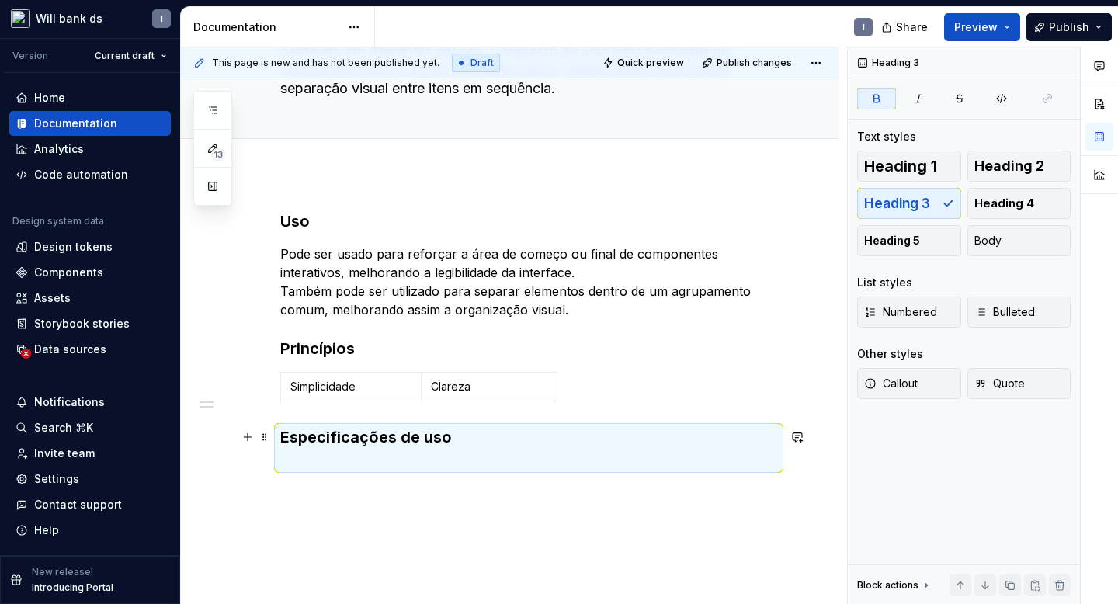
click at [468, 446] on h3 "Especificações de uso" at bounding box center [528, 447] width 497 height 43
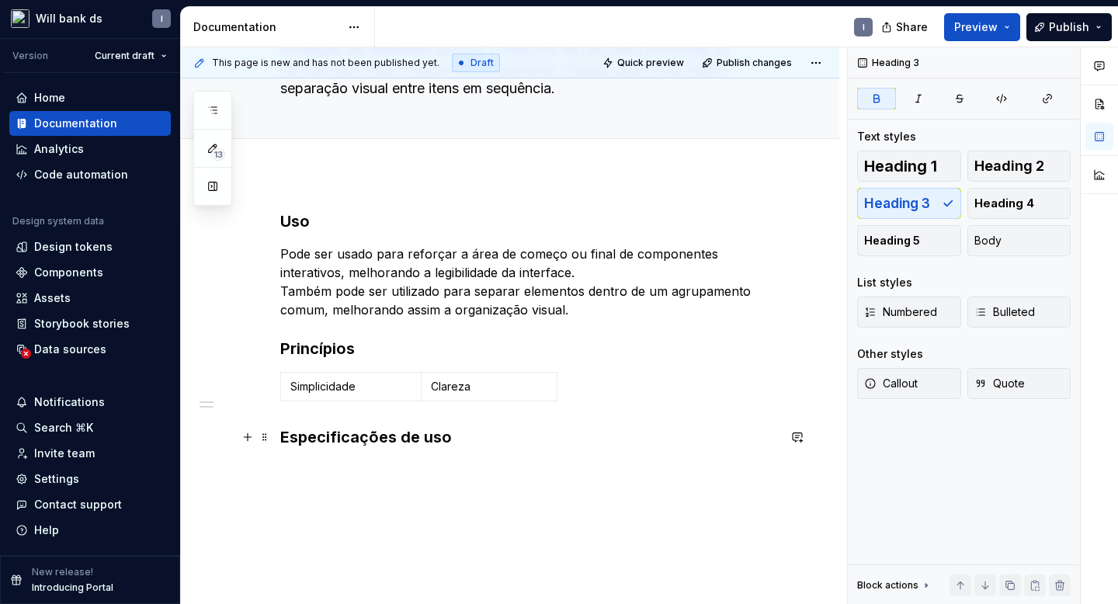
click at [465, 443] on h3 "Especificações de uso" at bounding box center [528, 447] width 497 height 43
click at [249, 467] on button "button" at bounding box center [248, 470] width 22 height 22
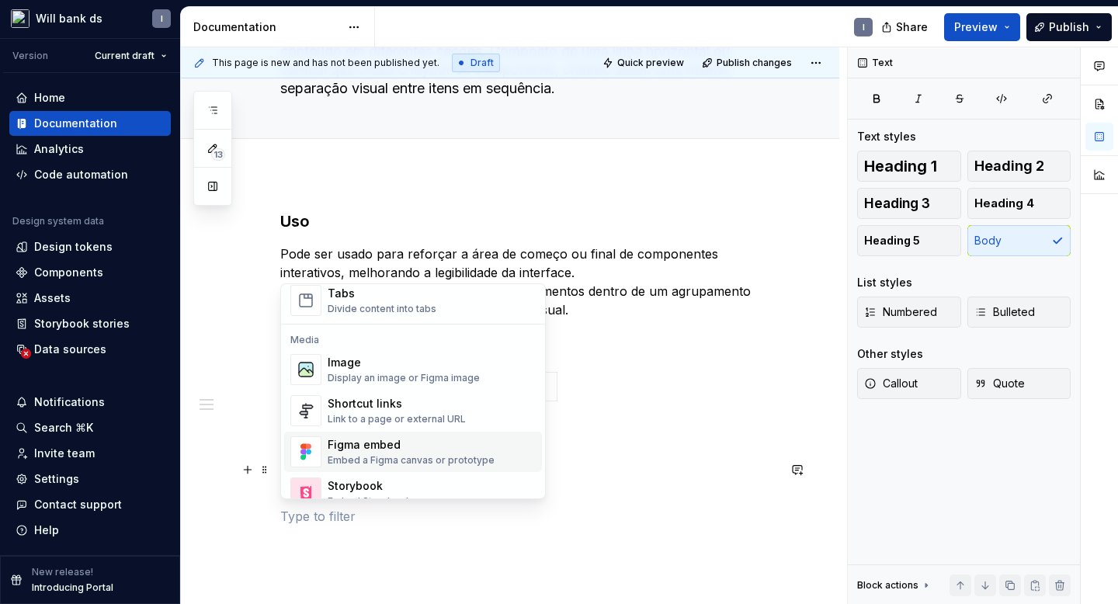
scroll to position [559, 0]
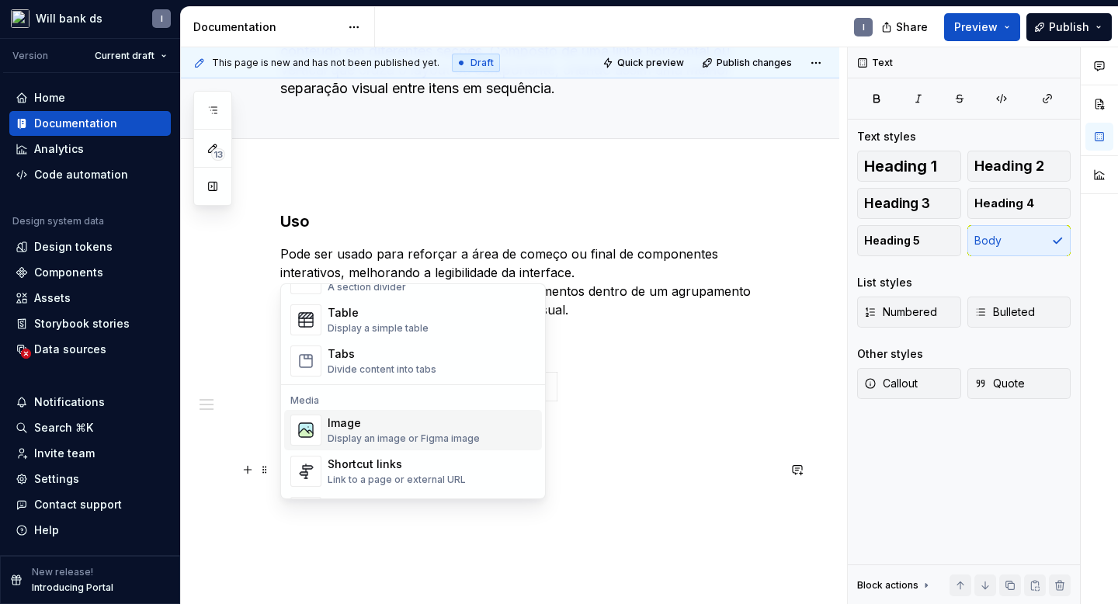
click at [349, 425] on div "Image" at bounding box center [404, 423] width 152 height 16
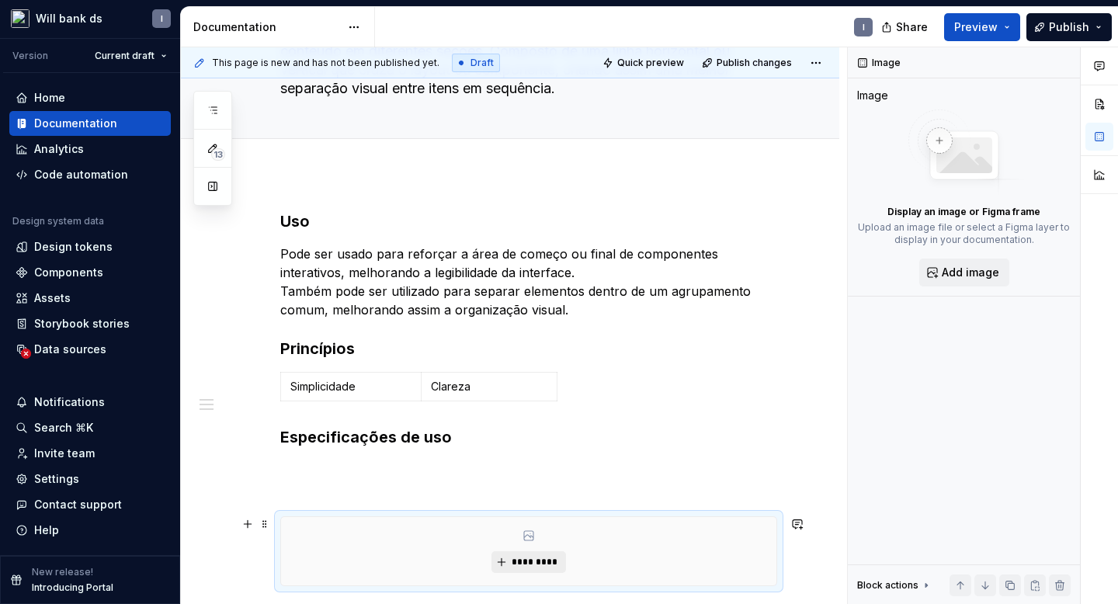
click at [532, 557] on span "*********" at bounding box center [534, 562] width 47 height 12
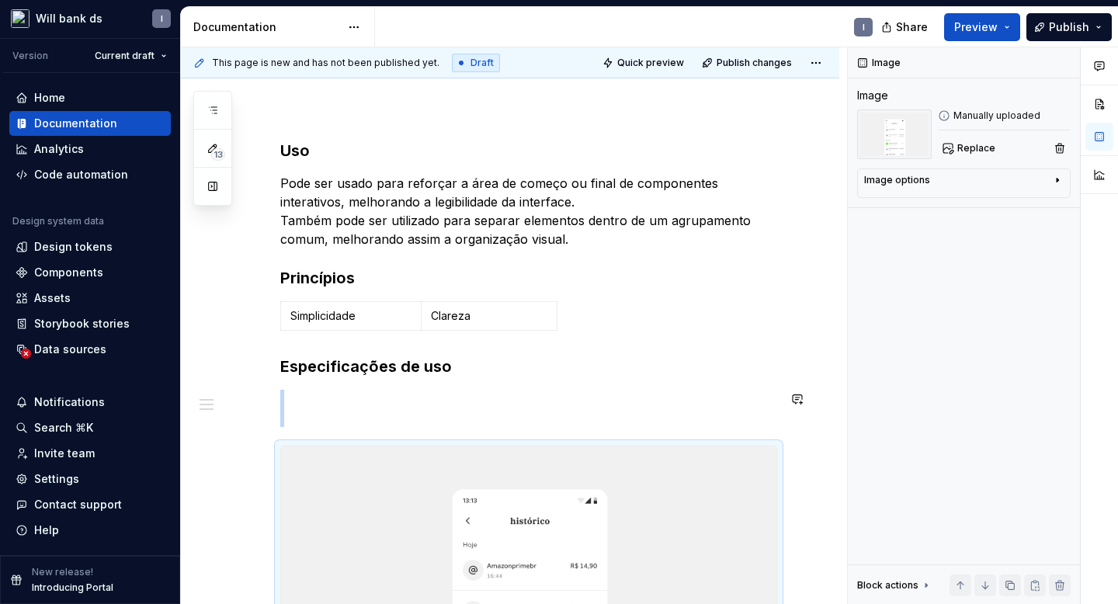
scroll to position [299, 0]
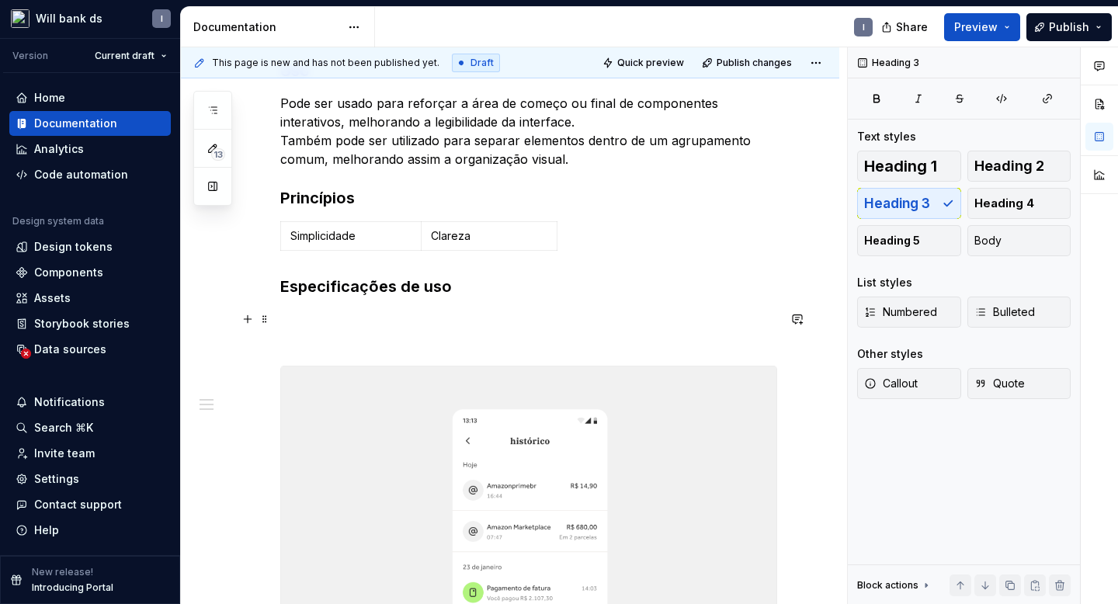
click at [349, 319] on p at bounding box center [528, 328] width 497 height 37
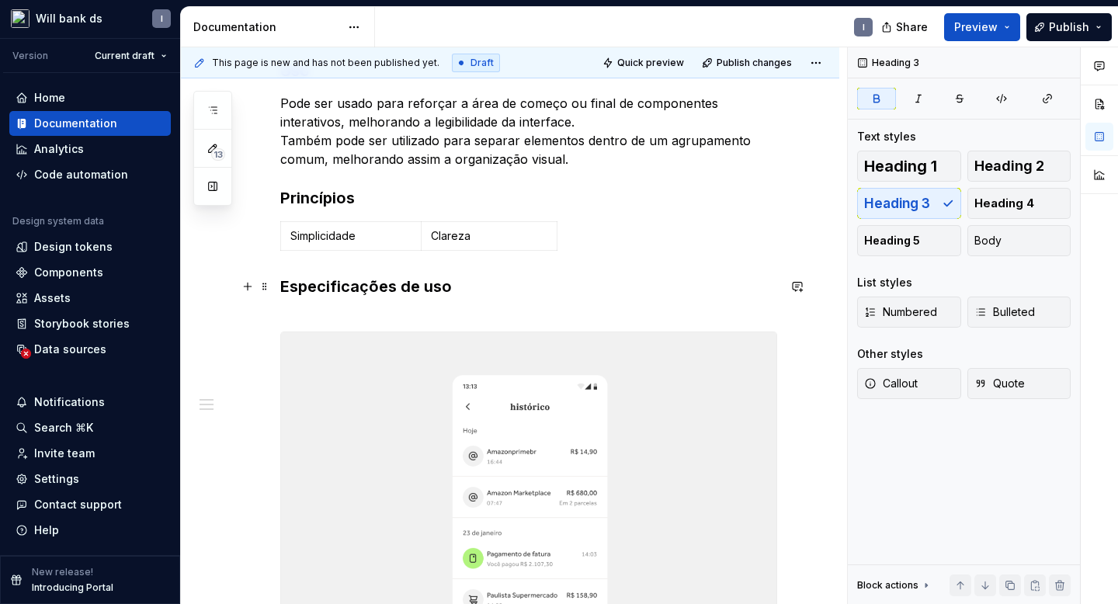
click at [359, 315] on h3 "Especificações de uso" at bounding box center [528, 297] width 497 height 43
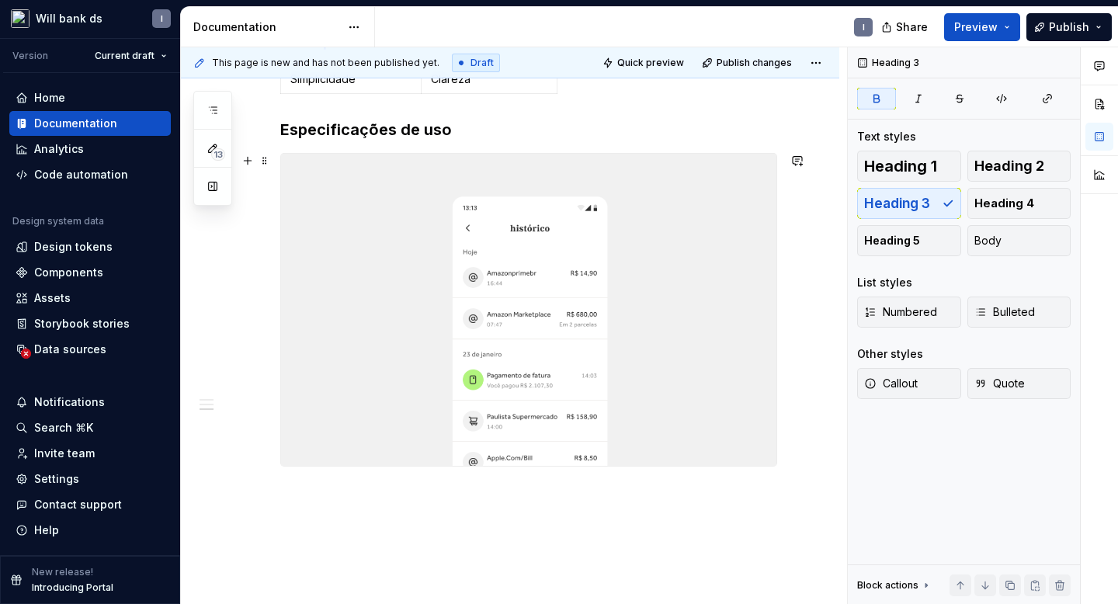
scroll to position [540, 0]
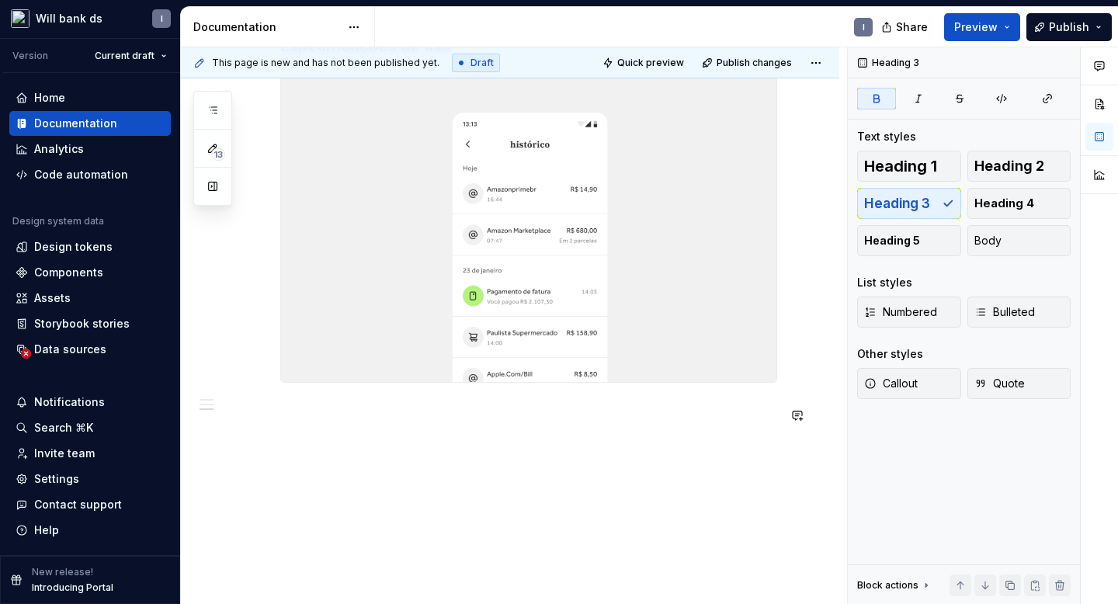
click at [318, 444] on div "Uso Pode ser usado para reforçar a área de começo ou final de componentes inter…" at bounding box center [510, 201] width 659 height 838
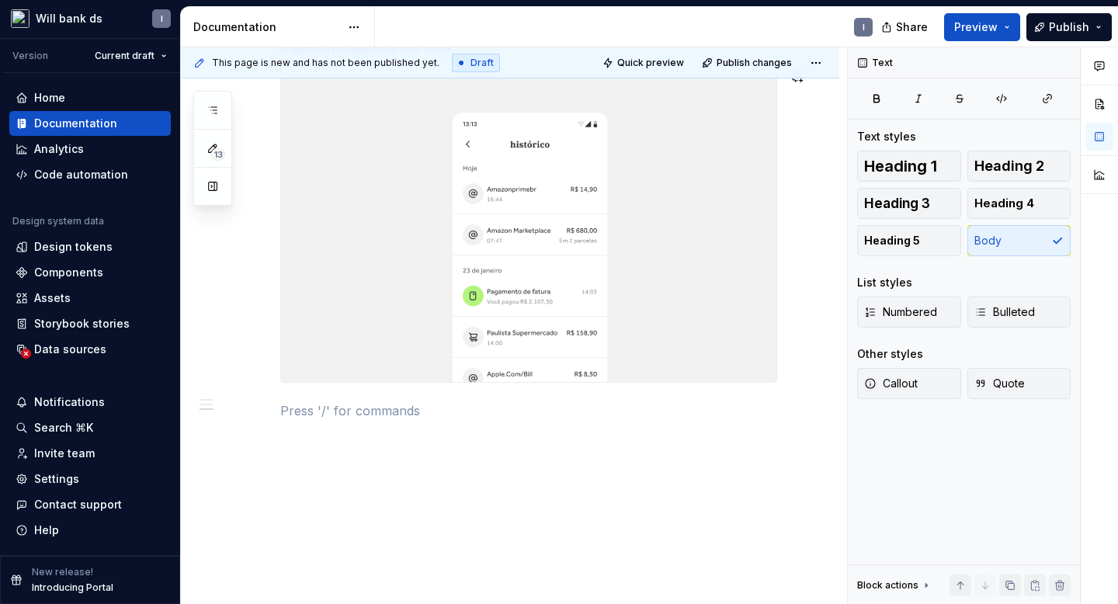
type textarea "*"
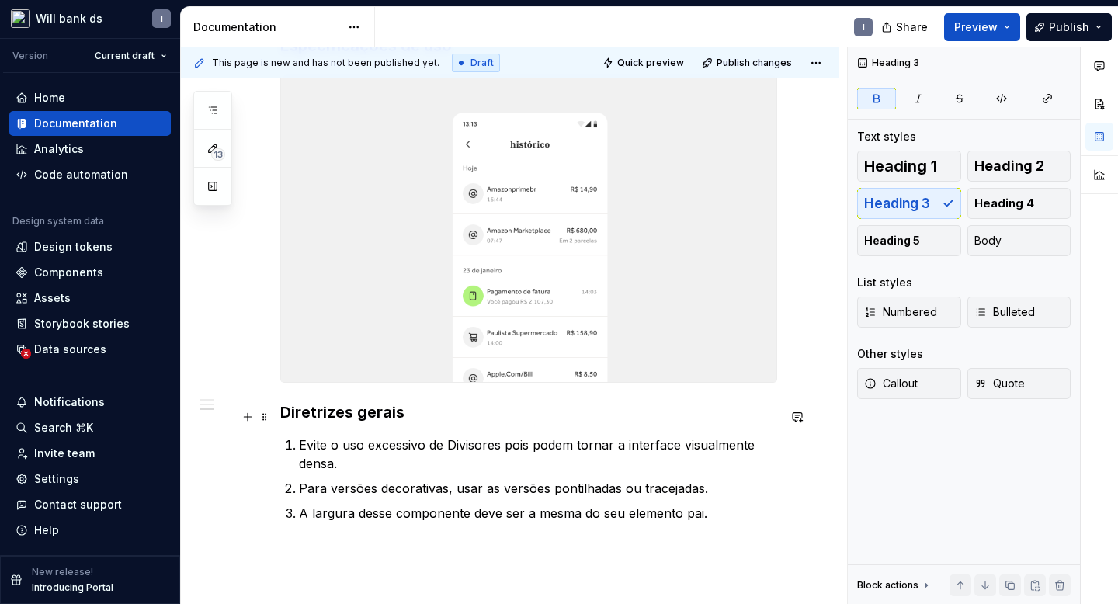
click at [322, 420] on strong "Diretrizes gerais" at bounding box center [342, 412] width 124 height 19
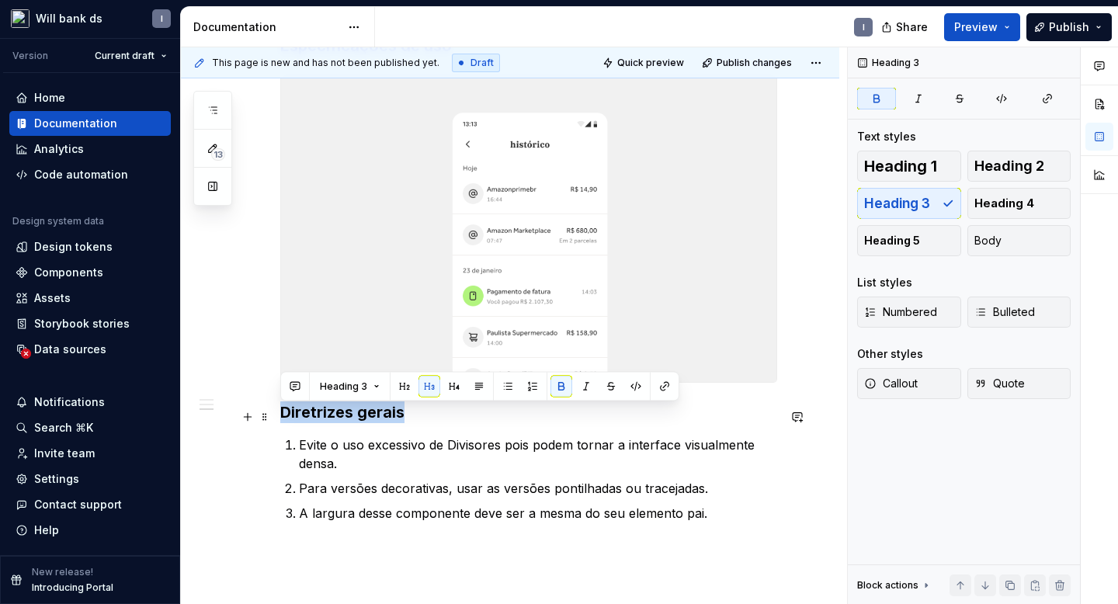
click at [322, 420] on strong "Diretrizes gerais" at bounding box center [342, 412] width 124 height 19
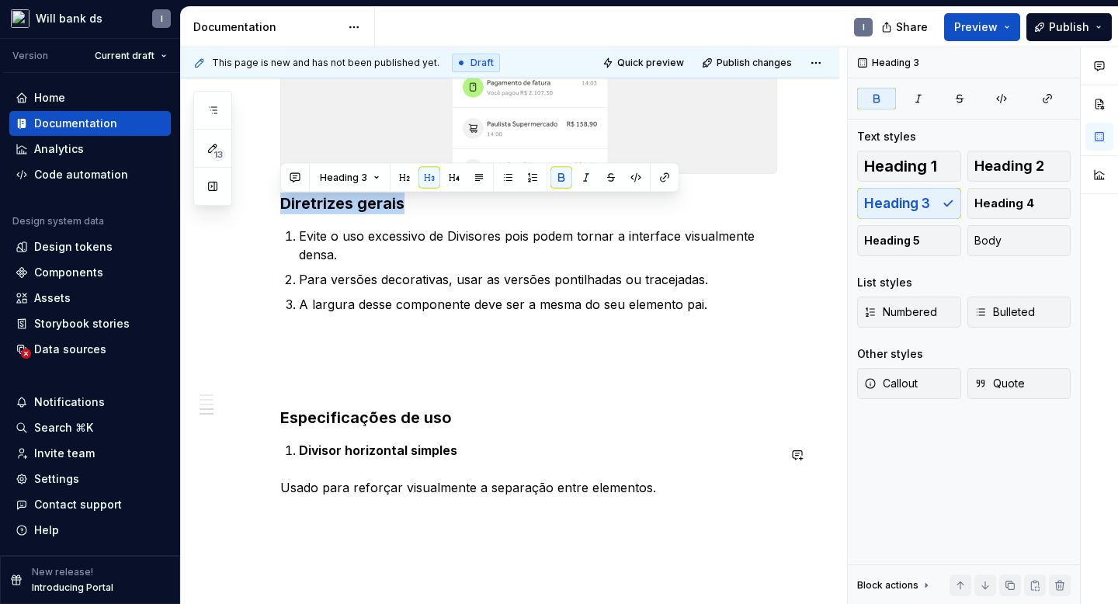
scroll to position [808, 0]
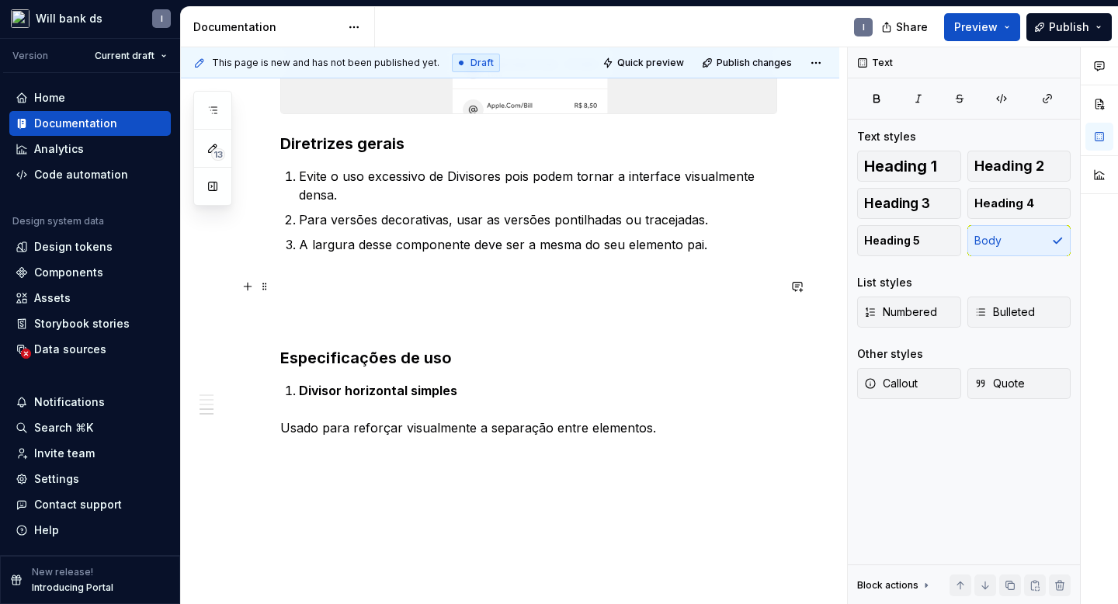
click at [292, 308] on p at bounding box center [528, 301] width 497 height 56
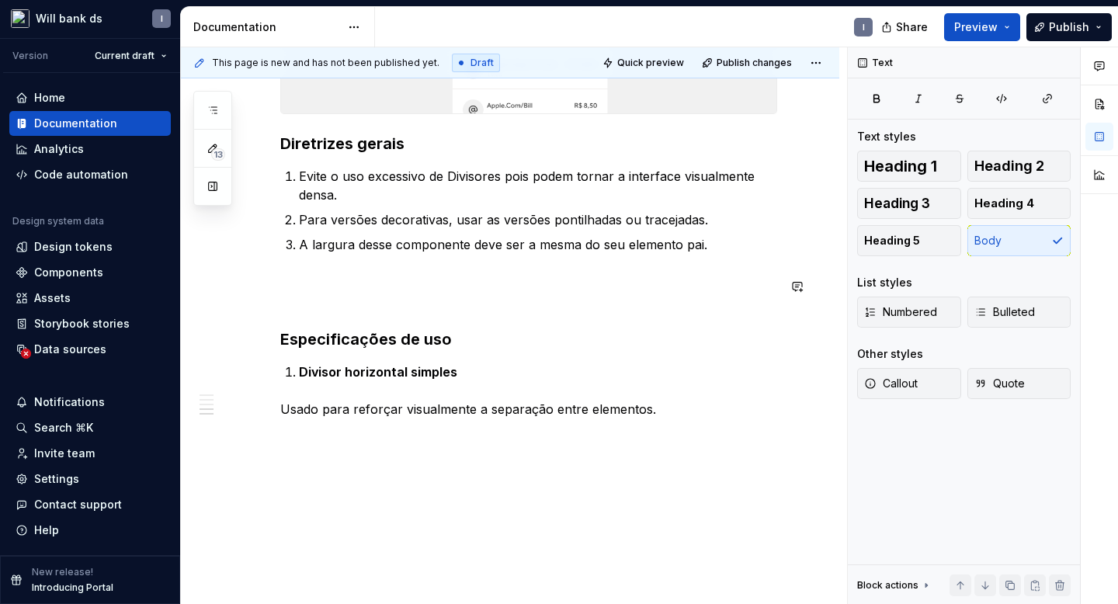
click at [292, 308] on p at bounding box center [528, 291] width 497 height 37
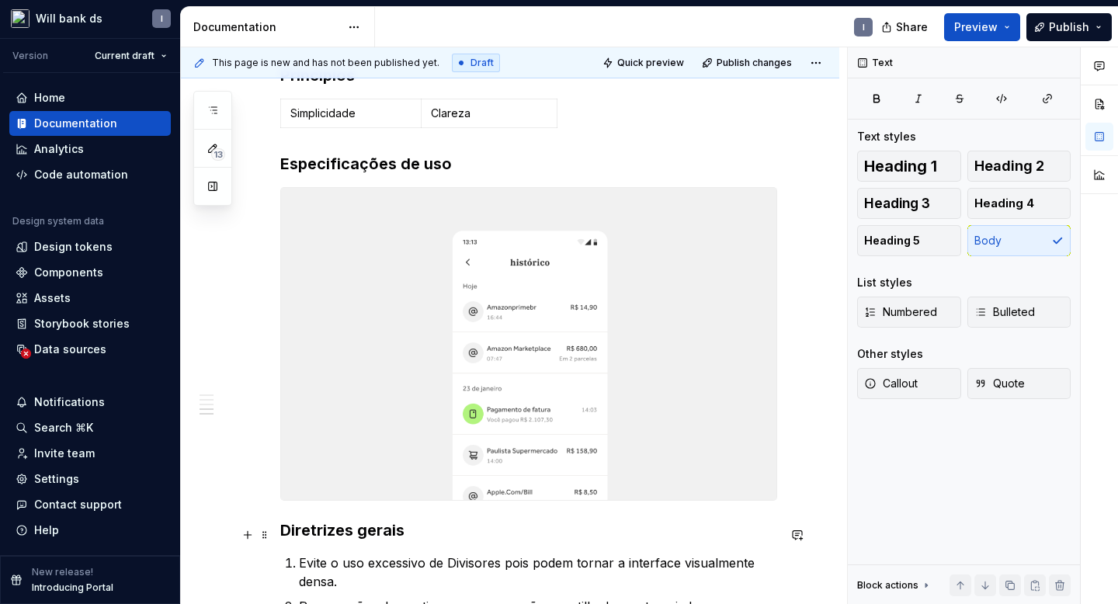
scroll to position [329, 0]
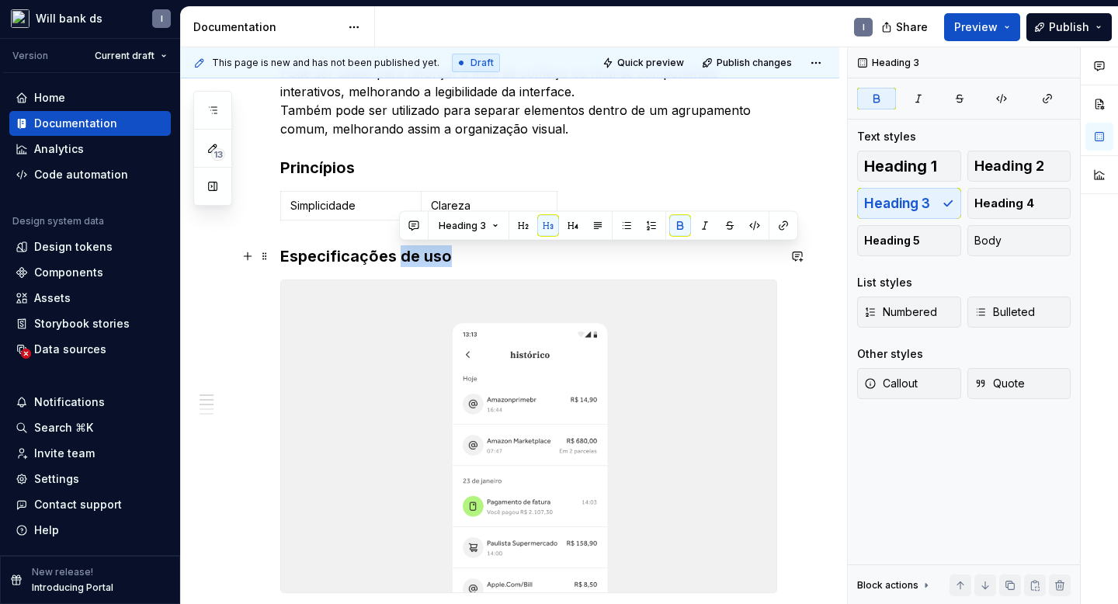
drag, startPoint x: 402, startPoint y: 255, endPoint x: 482, endPoint y: 259, distance: 80.9
click at [482, 259] on h3 "Especificações de uso" at bounding box center [528, 256] width 497 height 22
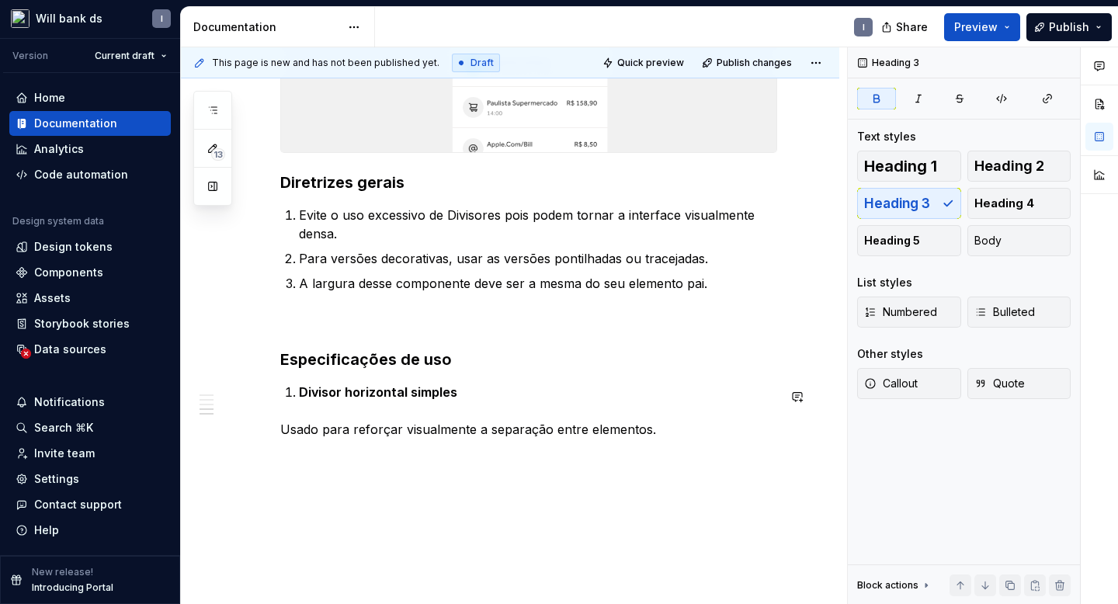
scroll to position [845, 0]
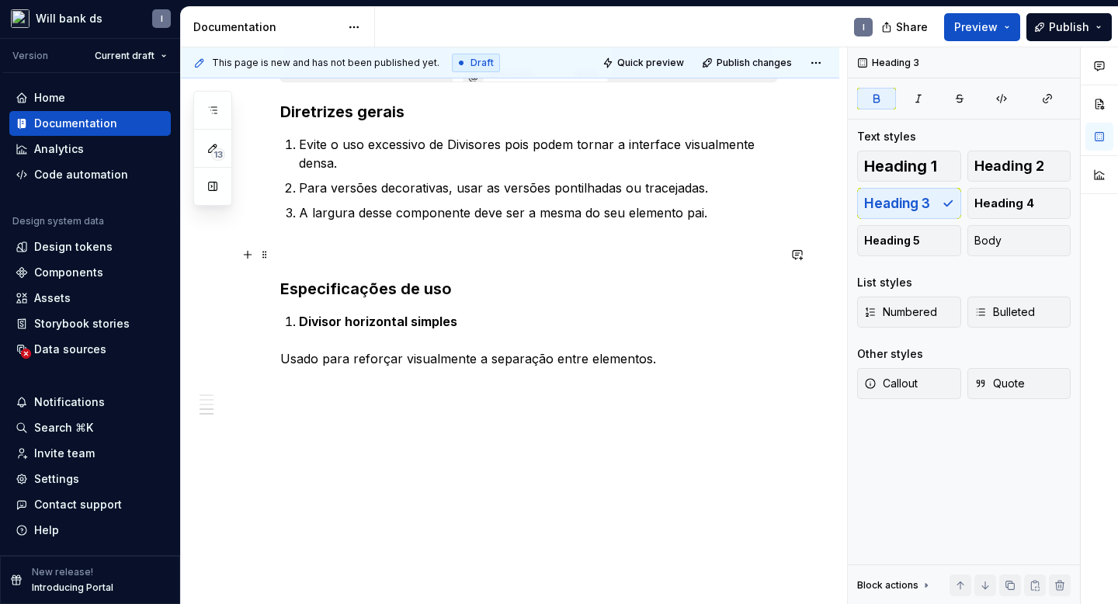
click at [296, 242] on p at bounding box center [528, 250] width 497 height 19
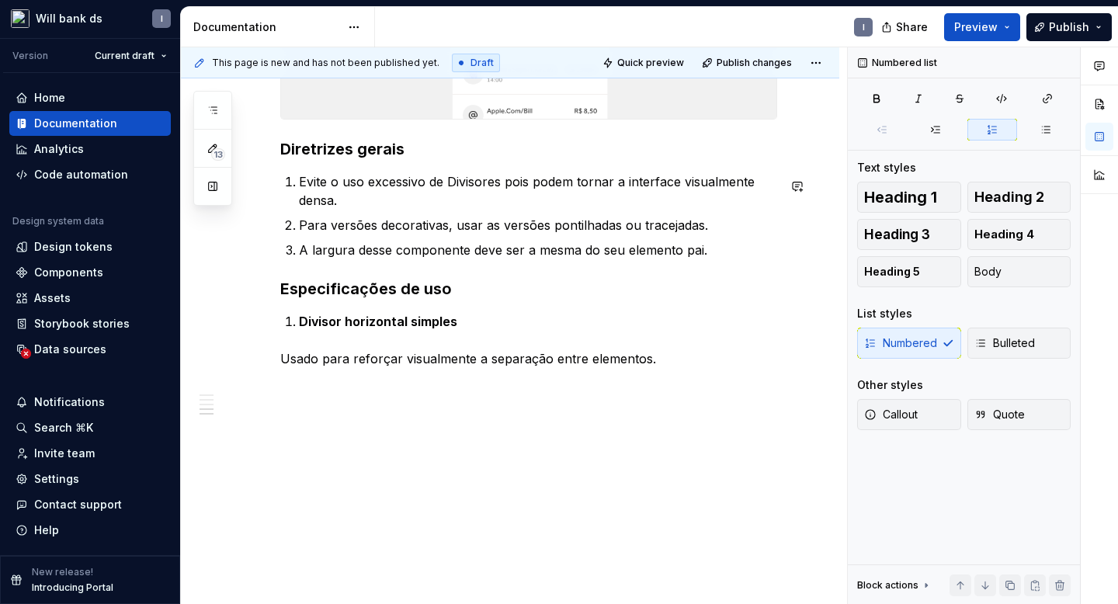
scroll to position [808, 0]
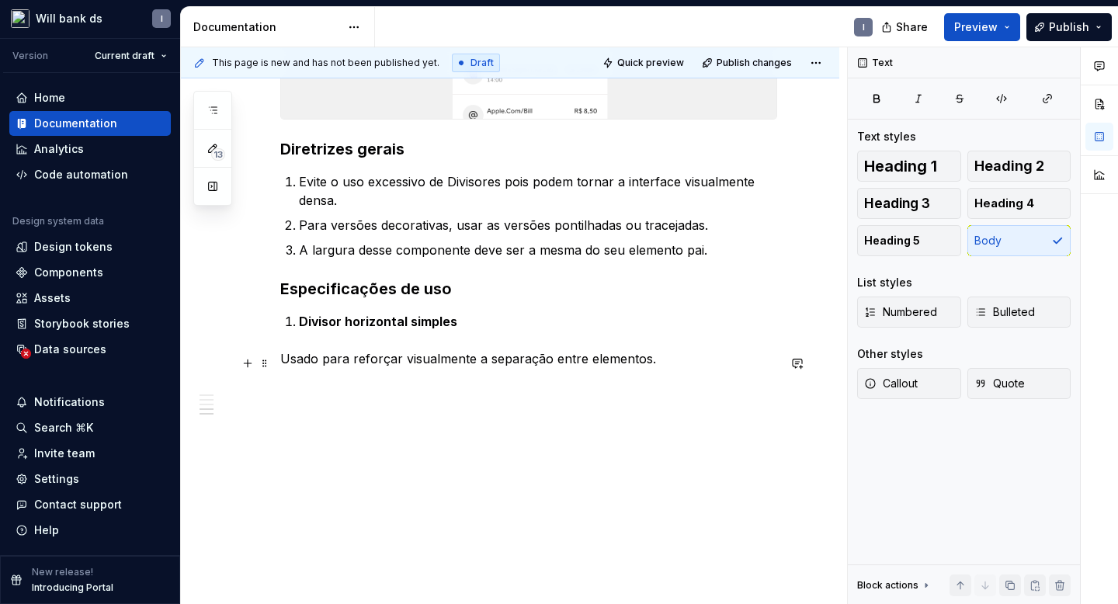
click at [280, 351] on p "Usado para reforçar visualmente a separação entre elementos." at bounding box center [528, 377] width 497 height 56
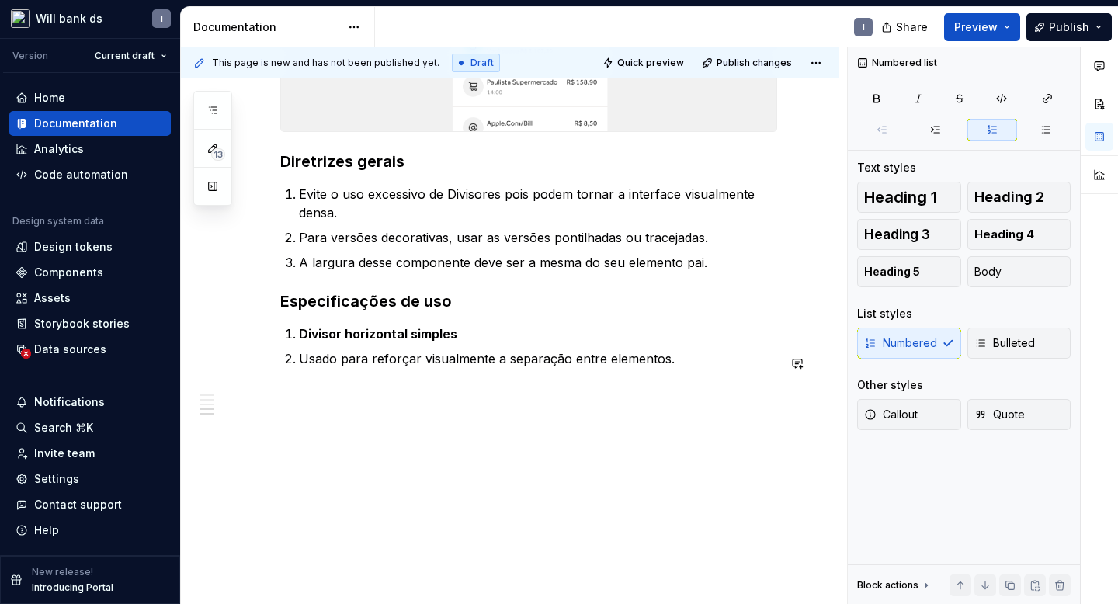
scroll to position [789, 0]
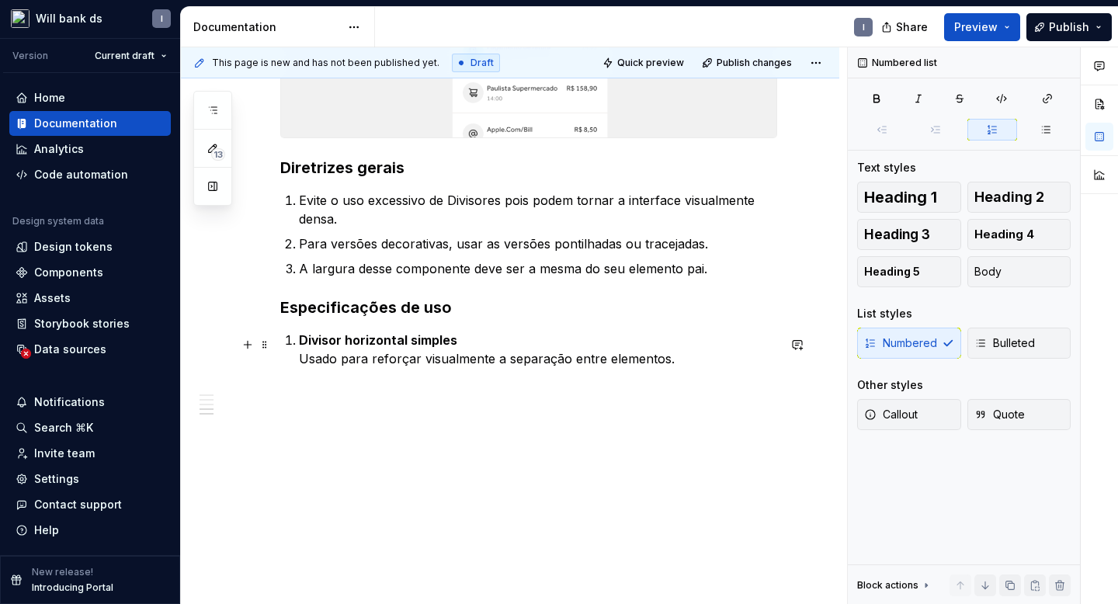
click at [677, 361] on p "Divisor horizontal simples Usado para reforçar visualmente a separação entre el…" at bounding box center [538, 368] width 478 height 75
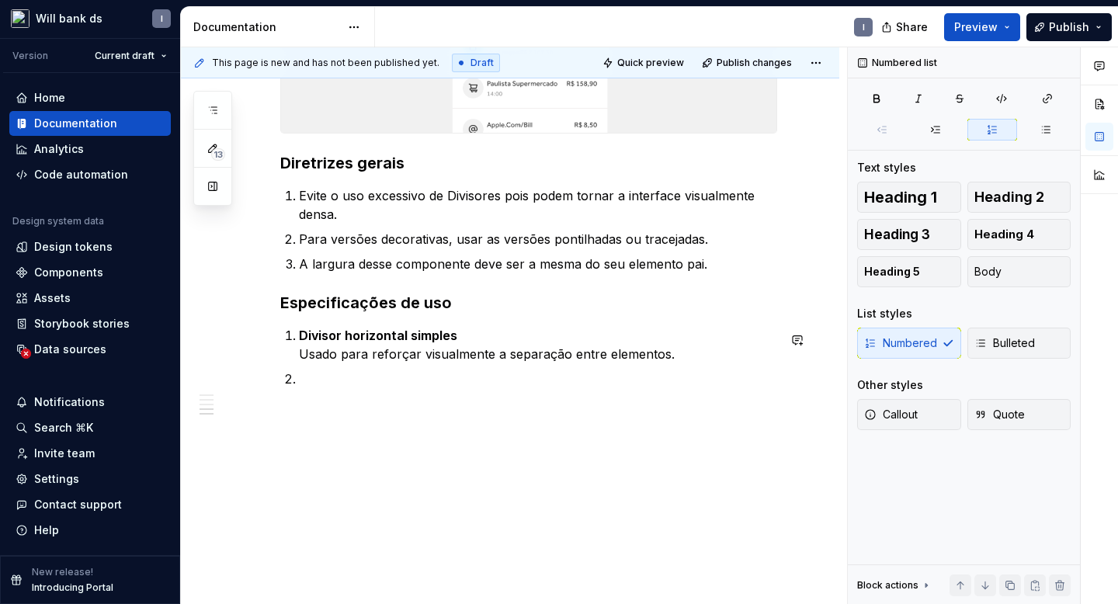
scroll to position [814, 0]
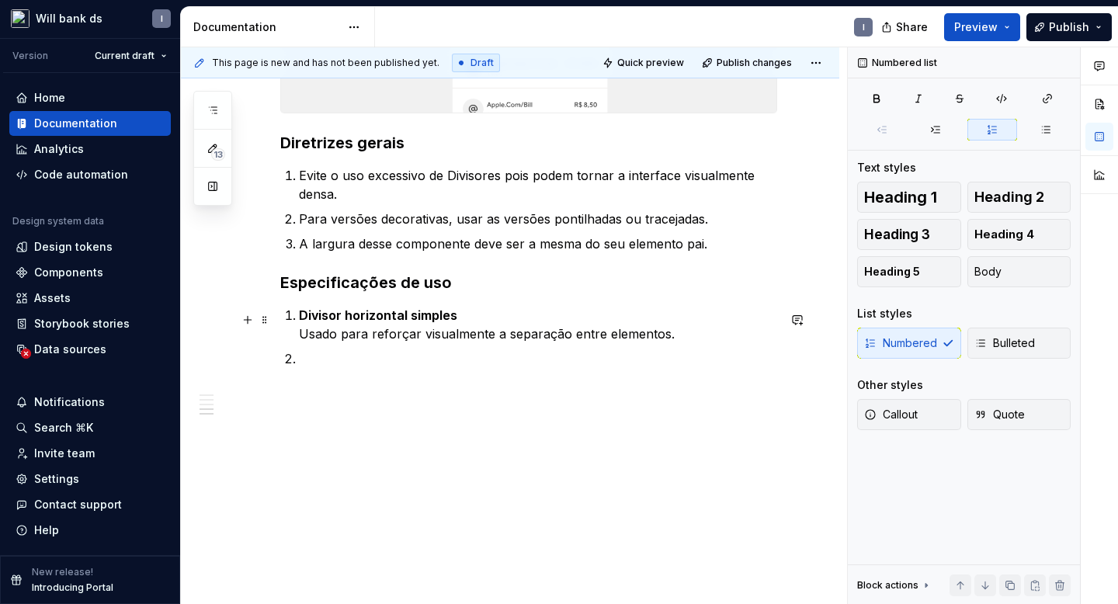
click at [677, 336] on p "Divisor horizontal simples Usado para reforçar visualmente a separação entre el…" at bounding box center [538, 324] width 478 height 37
click at [307, 361] on p at bounding box center [538, 377] width 478 height 56
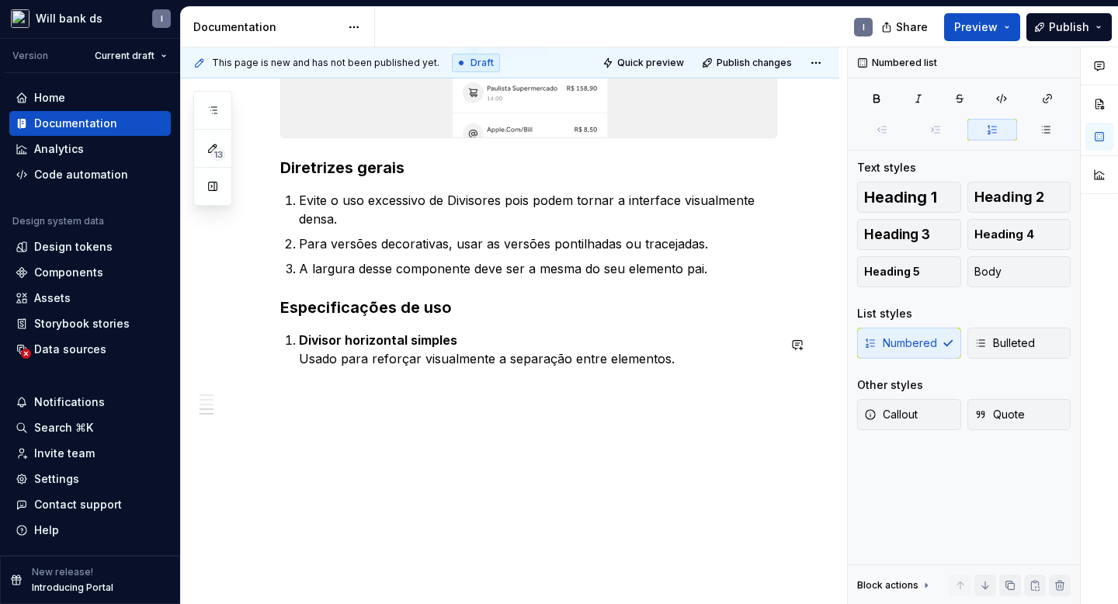
scroll to position [789, 0]
click at [304, 388] on p "Divisor horizontal simples Usado para reforçar visualmente a separação entre el…" at bounding box center [538, 368] width 478 height 75
click at [303, 395] on p "Divisor horizontal simples Usado para reforçar visualmente a separação entre el…" at bounding box center [538, 368] width 478 height 75
click at [317, 378] on p "Divisor horizontal simples Usado para reforçar visualmente a separação entre el…" at bounding box center [538, 368] width 478 height 75
click at [274, 383] on div "Uso Pode ser usado para reforçar a área de começo ou final de componentes inter…" at bounding box center [510, 71] width 659 height 1068
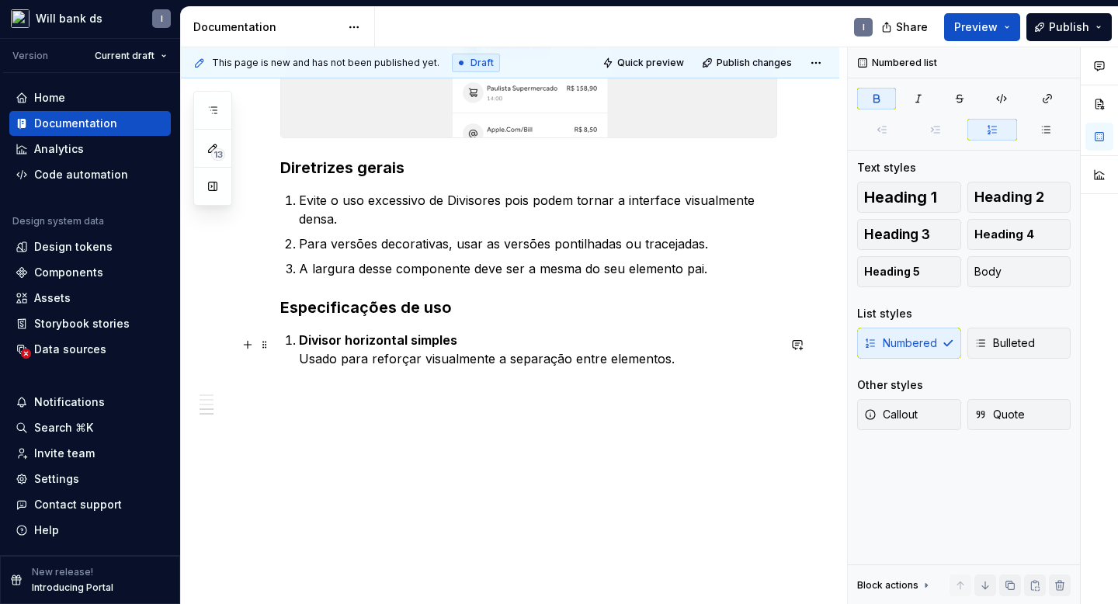
click at [274, 383] on div "Uso Pode ser usado para reforçar a área de começo ou final de componentes inter…" at bounding box center [510, 71] width 659 height 1068
click at [680, 367] on p "Divisor horizontal simples Usado para reforçar visualmente a separação entre el…" at bounding box center [538, 368] width 478 height 75
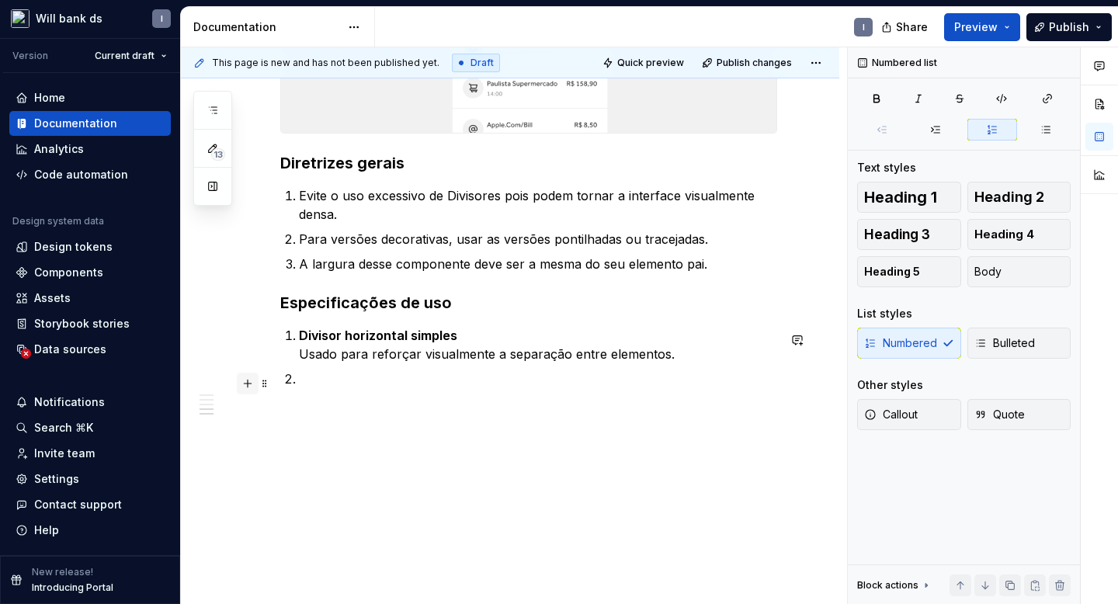
click at [245, 387] on button "button" at bounding box center [248, 384] width 22 height 22
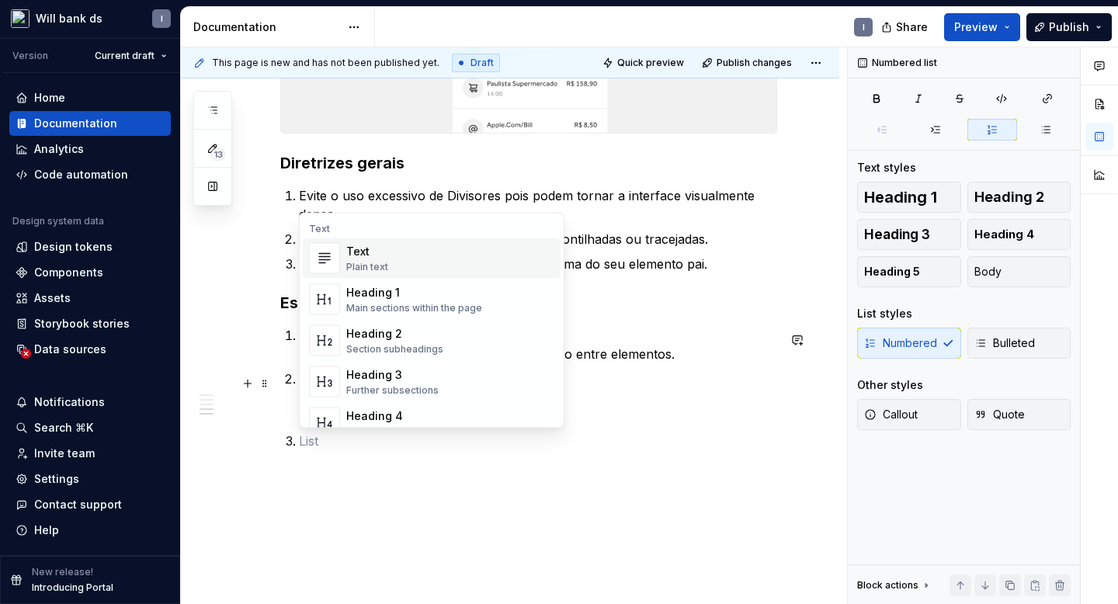
click at [271, 433] on div "Uso Pode ser usado para reforçar a área de começo ou final de componentes inter…" at bounding box center [510, 91] width 659 height 1118
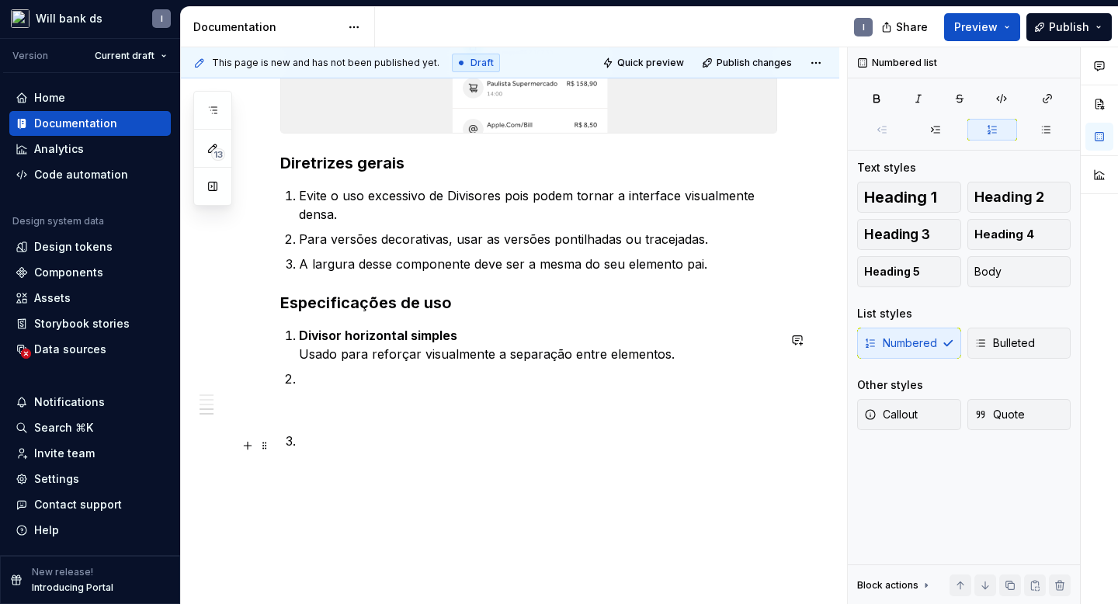
click at [322, 448] on p at bounding box center [538, 441] width 478 height 19
click at [301, 412] on p at bounding box center [538, 398] width 478 height 56
click at [677, 356] on p "Divisor horizontal simples Usado para reforçar visualmente a separação entre el…" at bounding box center [538, 344] width 478 height 37
click at [295, 385] on div "Uso Pode ser usado para reforçar a área de começo ou final de componentes inter…" at bounding box center [528, 19] width 497 height 899
click at [246, 345] on button "button" at bounding box center [248, 340] width 22 height 22
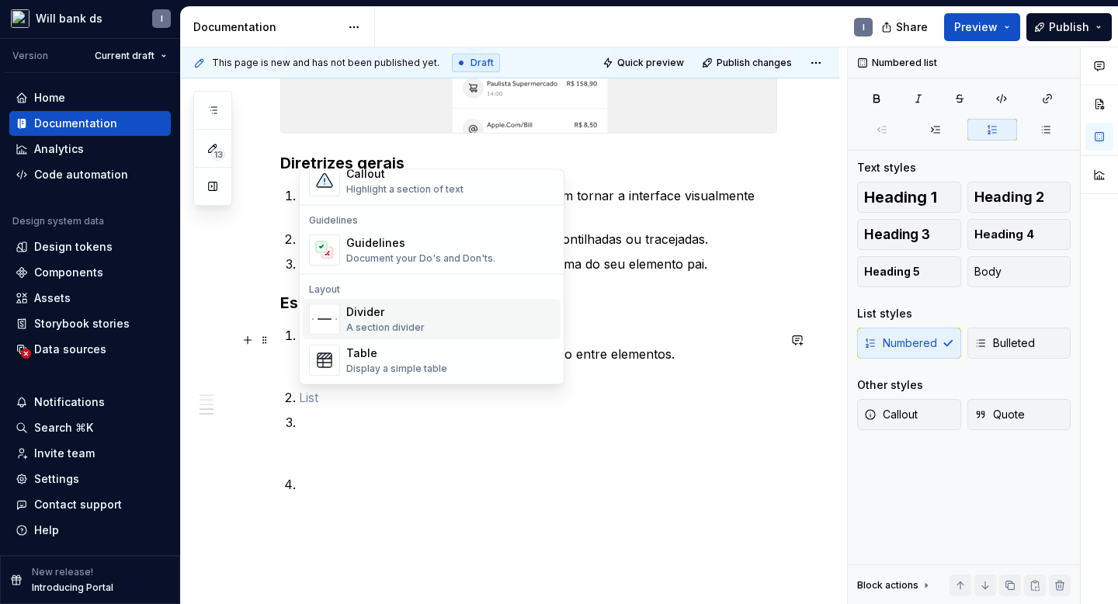
scroll to position [422, 0]
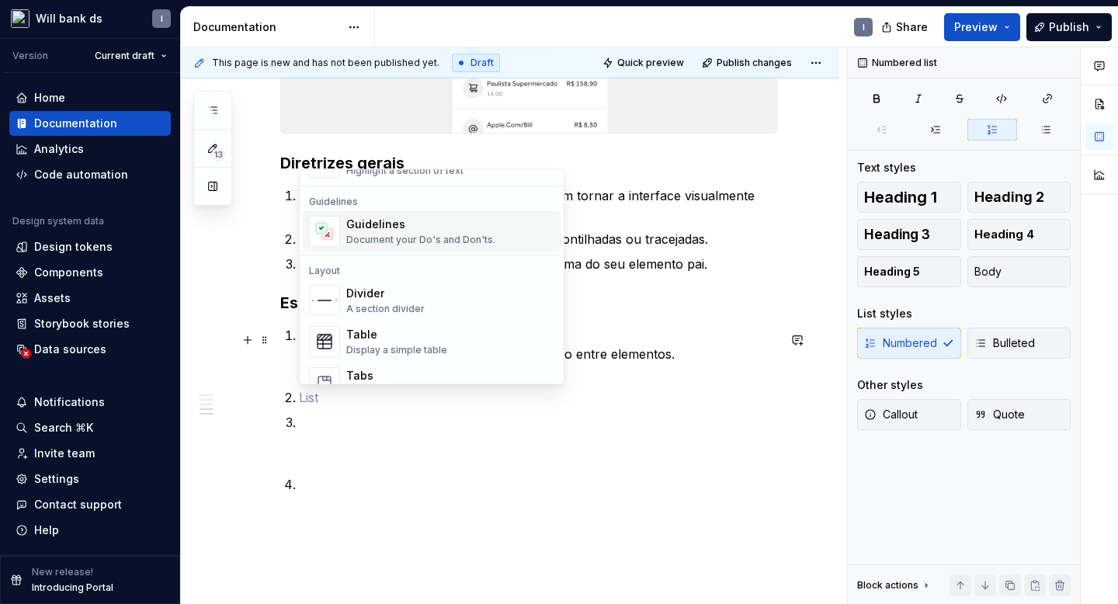
click at [385, 230] on div "Guidelines" at bounding box center [420, 225] width 149 height 16
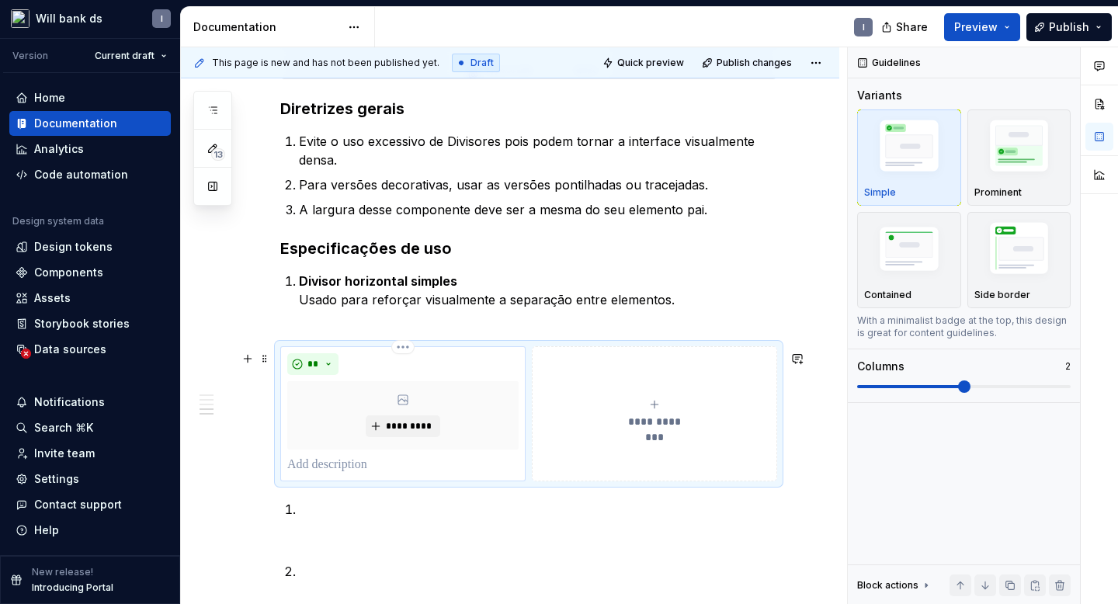
scroll to position [874, 0]
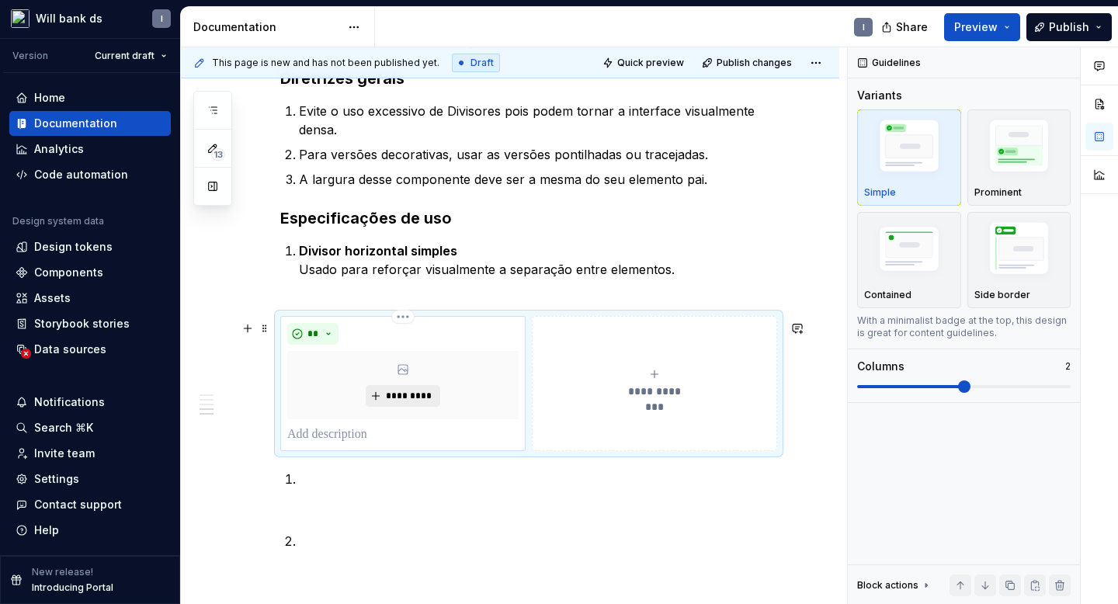
click at [409, 396] on span "*********" at bounding box center [408, 396] width 47 height 12
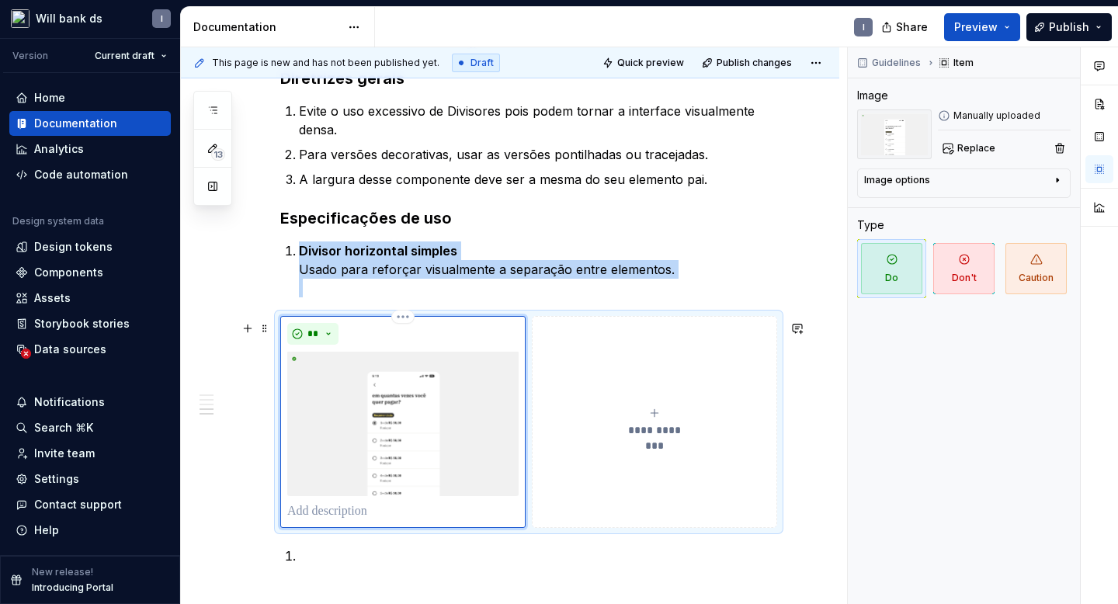
click at [326, 521] on p at bounding box center [402, 511] width 231 height 19
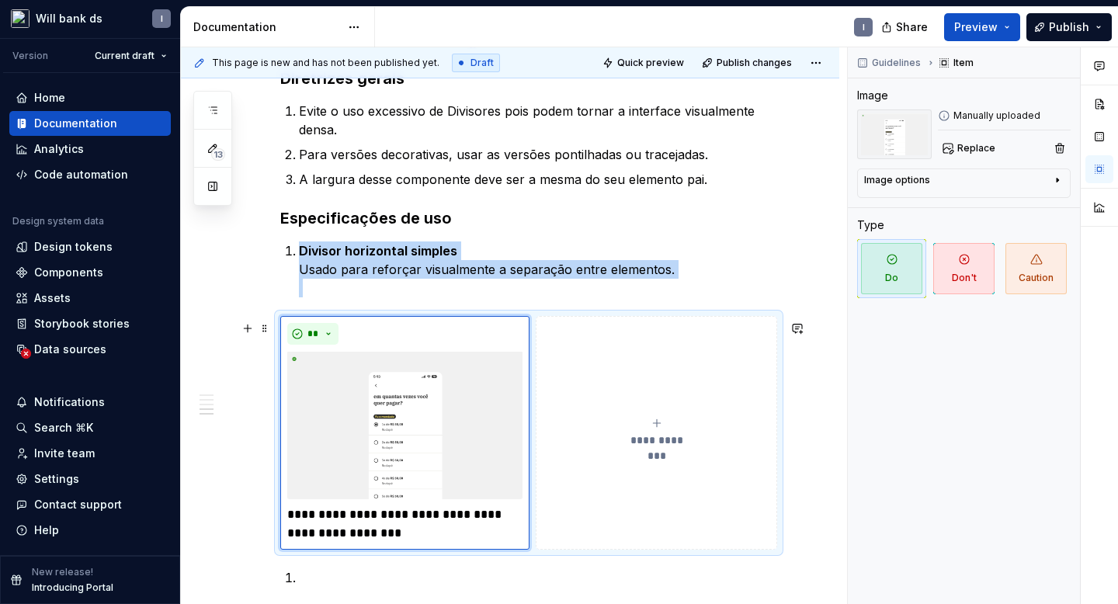
click at [660, 427] on icon "submit" at bounding box center [656, 423] width 7 height 7
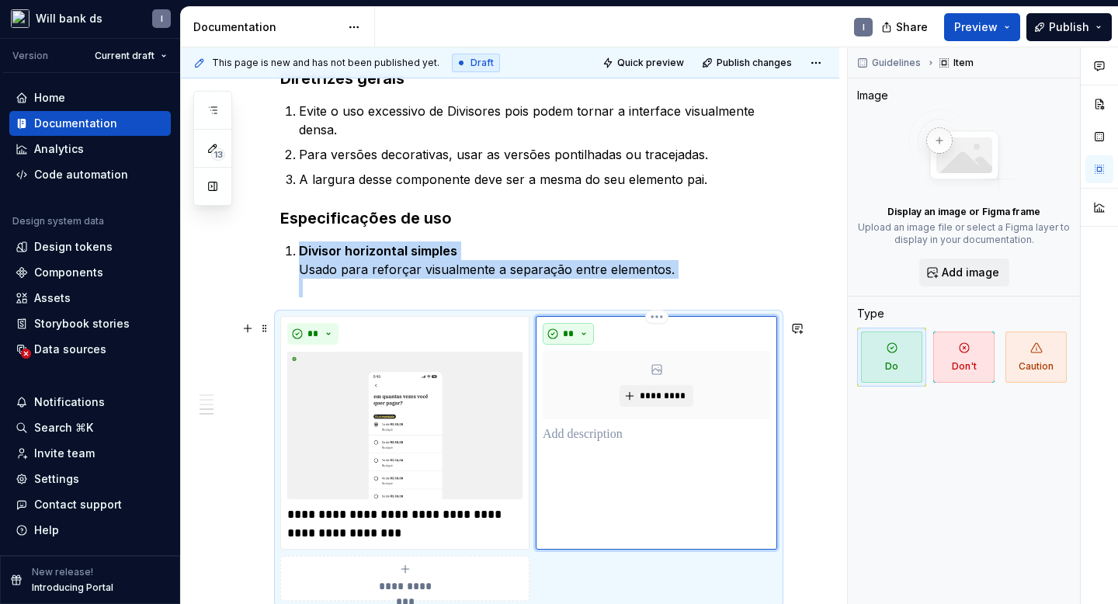
click at [579, 342] on button "**" at bounding box center [568, 334] width 51 height 22
click at [590, 395] on div "Don't" at bounding box center [604, 394] width 29 height 16
click at [646, 391] on button "*********" at bounding box center [657, 396] width 74 height 22
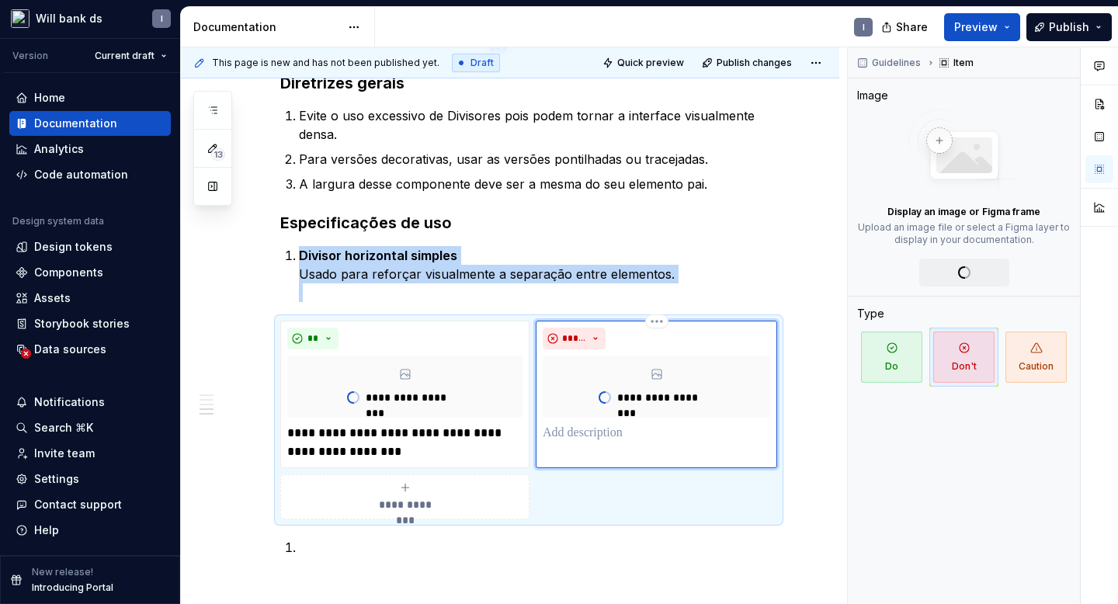
scroll to position [897, 0]
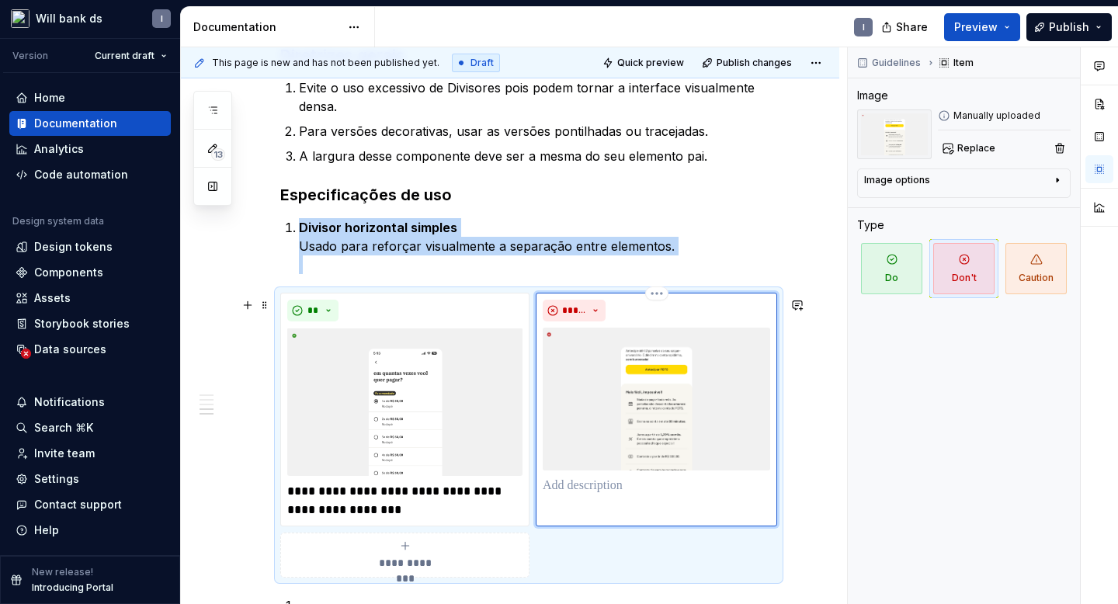
click at [580, 495] on p at bounding box center [657, 486] width 228 height 19
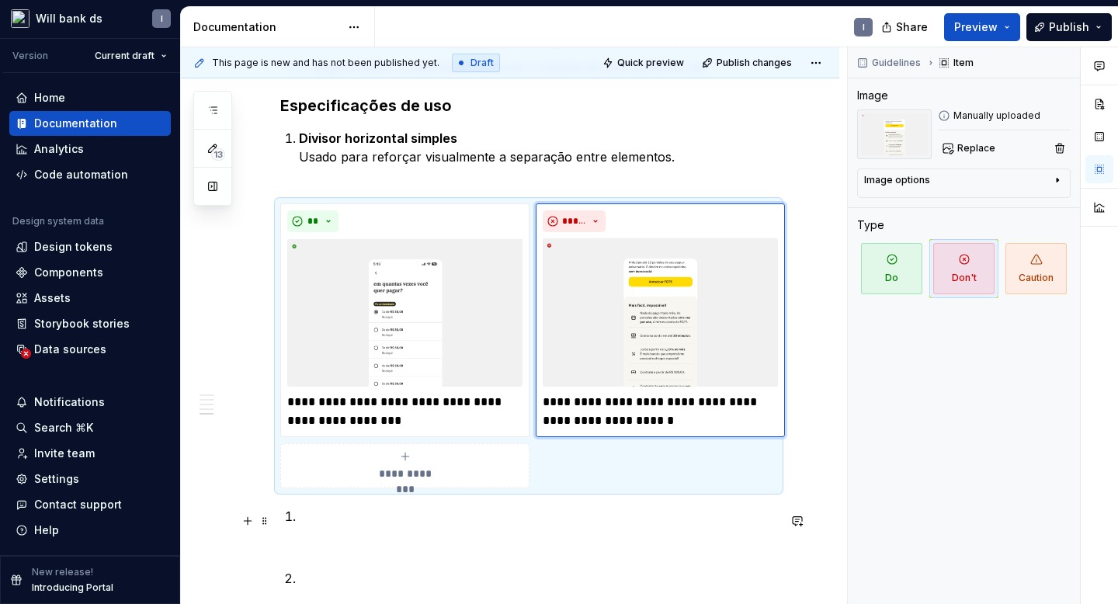
scroll to position [1052, 0]
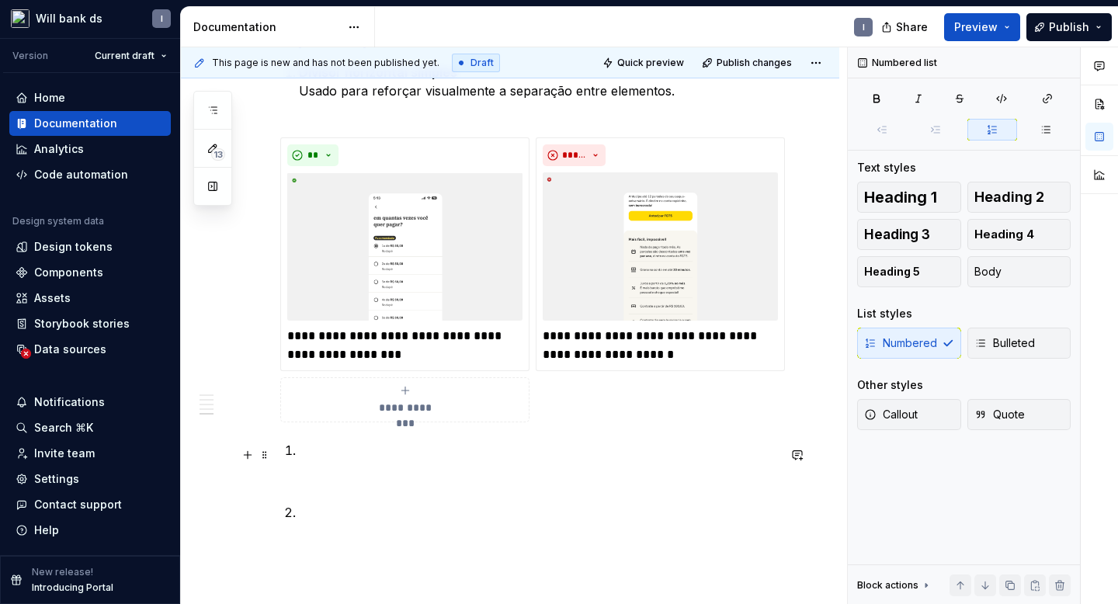
click at [534, 494] on p at bounding box center [538, 469] width 478 height 56
click at [309, 456] on p at bounding box center [538, 469] width 478 height 56
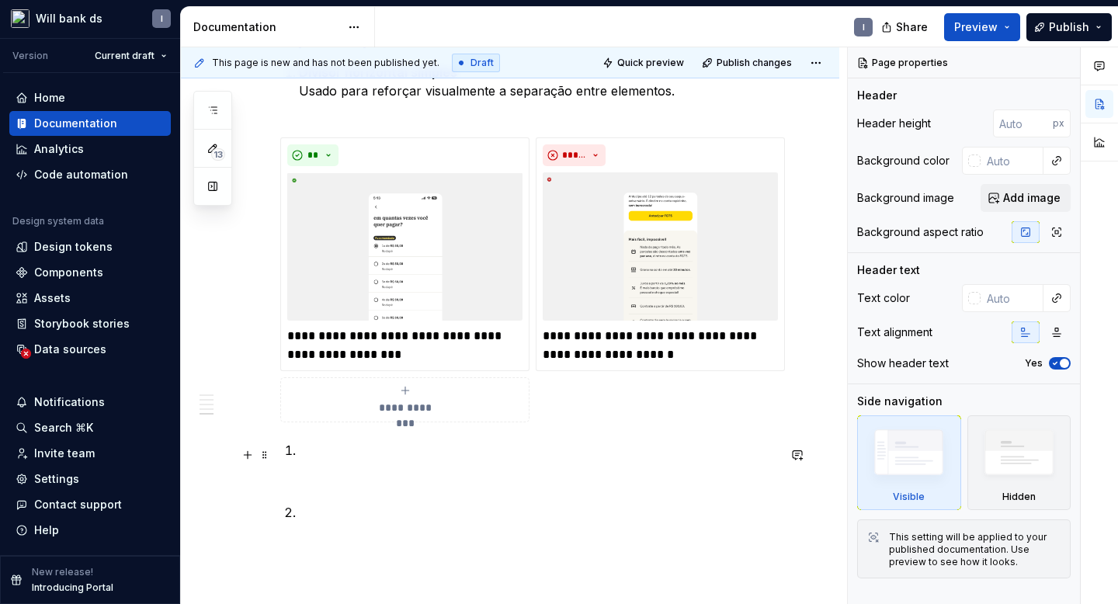
scroll to position [987, 0]
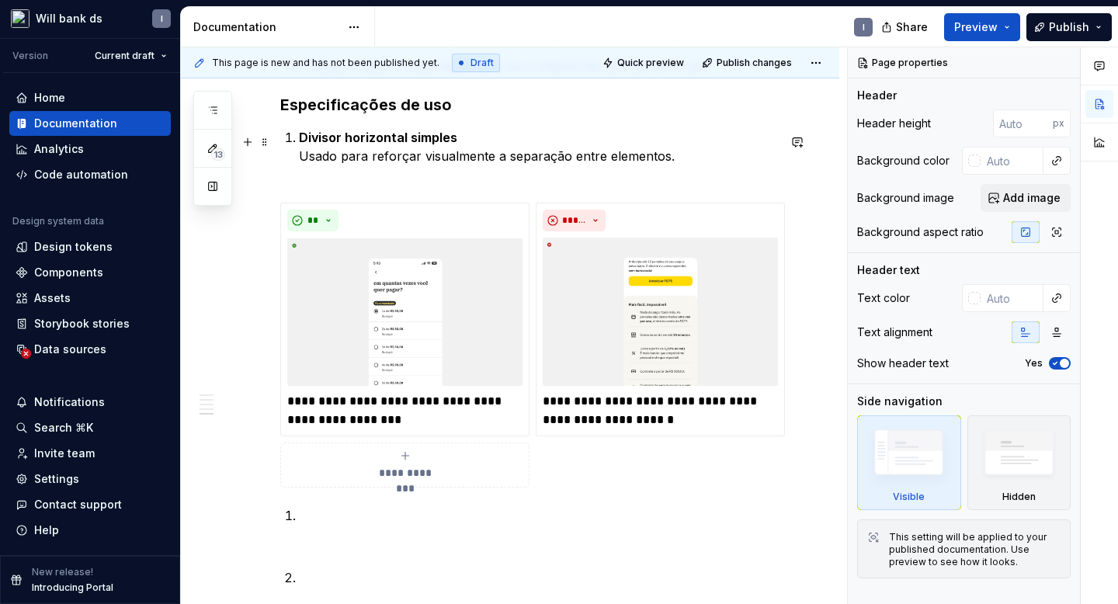
click at [299, 146] on li "Divisor horizontal simples Usado para reforçar visualmente a separação entre el…" at bounding box center [538, 156] width 478 height 56
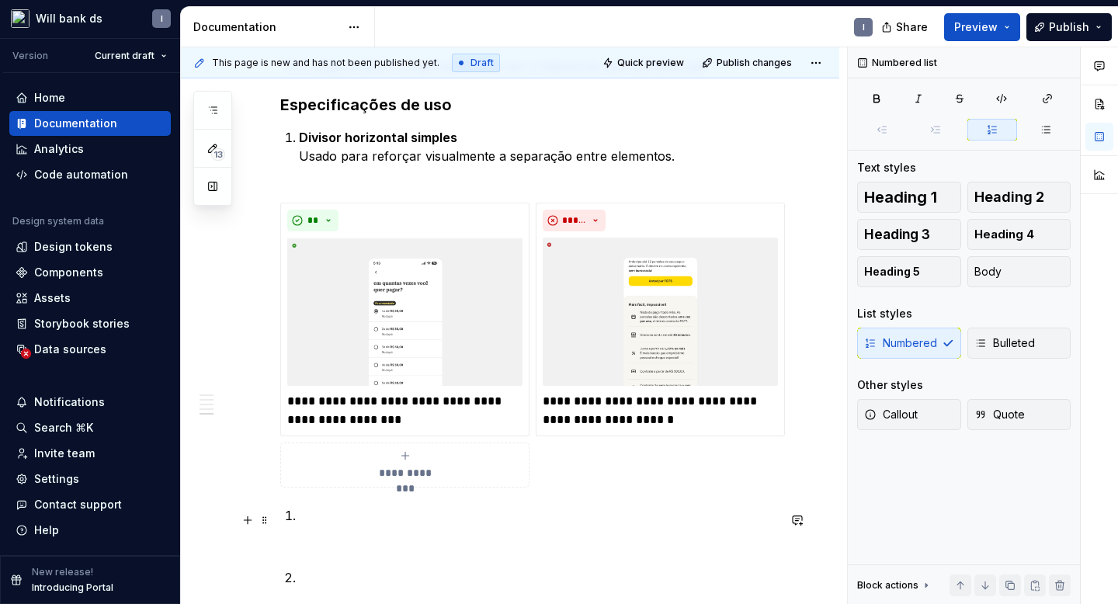
click at [304, 551] on p at bounding box center [538, 534] width 478 height 56
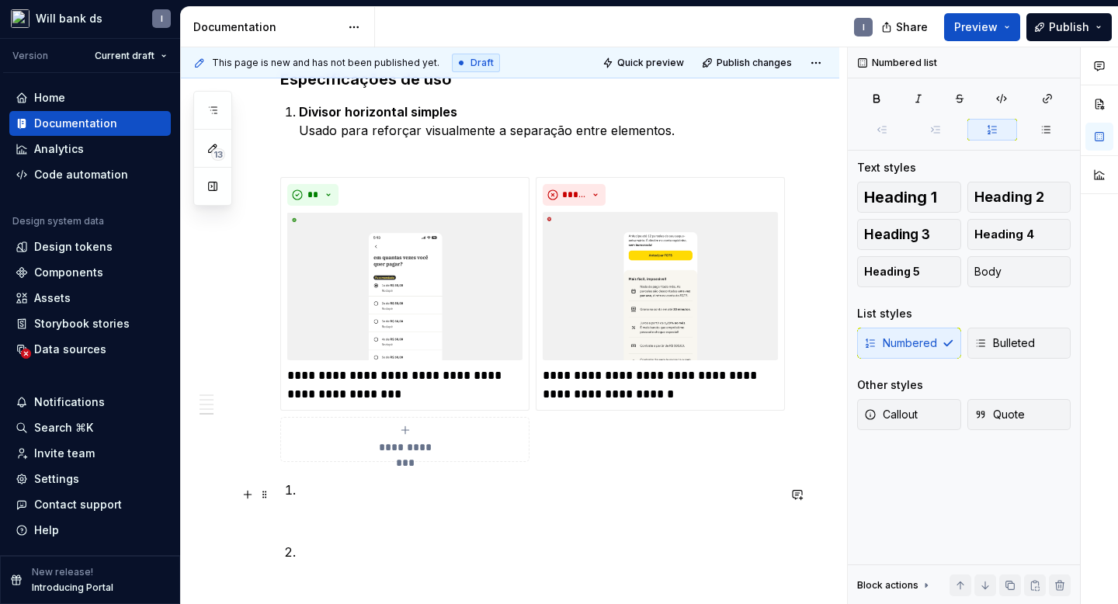
click at [299, 499] on li at bounding box center [538, 509] width 478 height 56
click at [312, 549] on p at bounding box center [538, 552] width 478 height 19
click at [315, 489] on p at bounding box center [538, 509] width 478 height 56
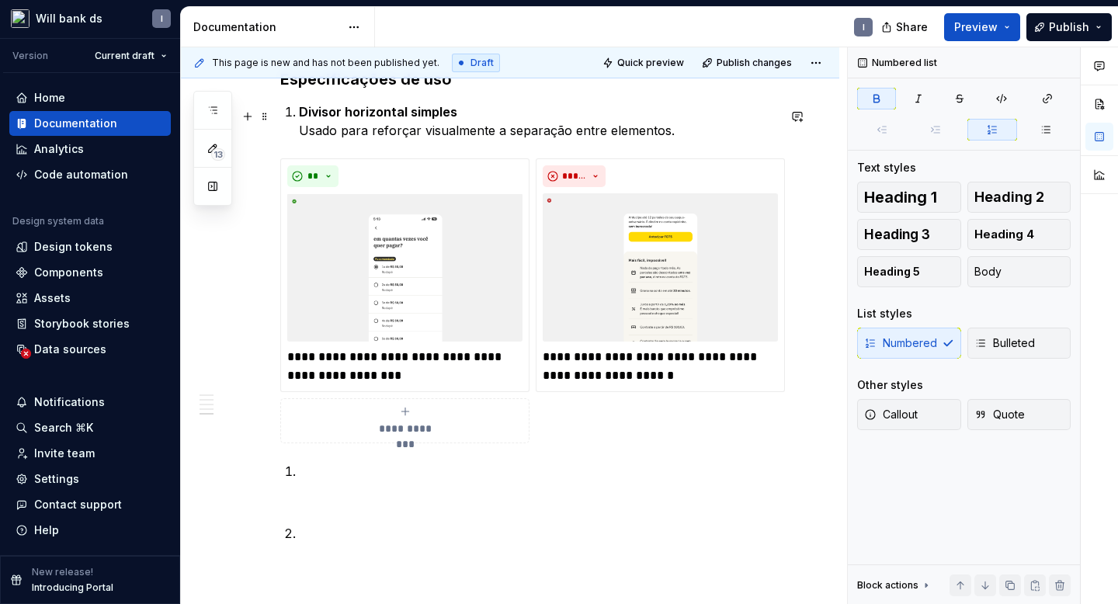
click at [301, 120] on strong "Divisor horizontal simples" at bounding box center [378, 112] width 158 height 16
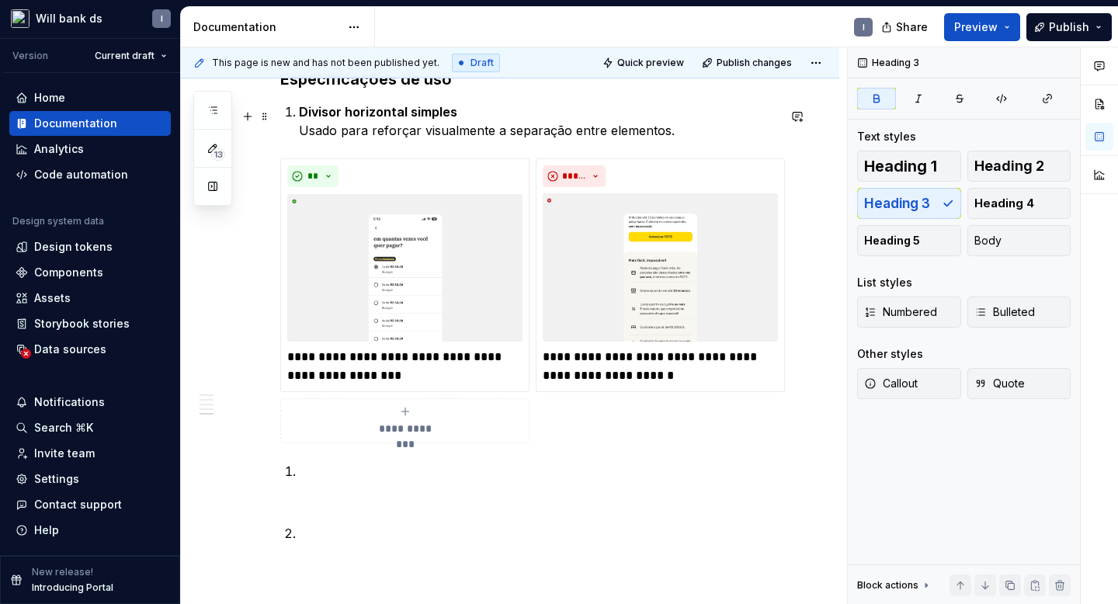
click at [299, 116] on li "Divisor horizontal simples Usado para reforçar visualmente a separação entre el…" at bounding box center [538, 121] width 478 height 37
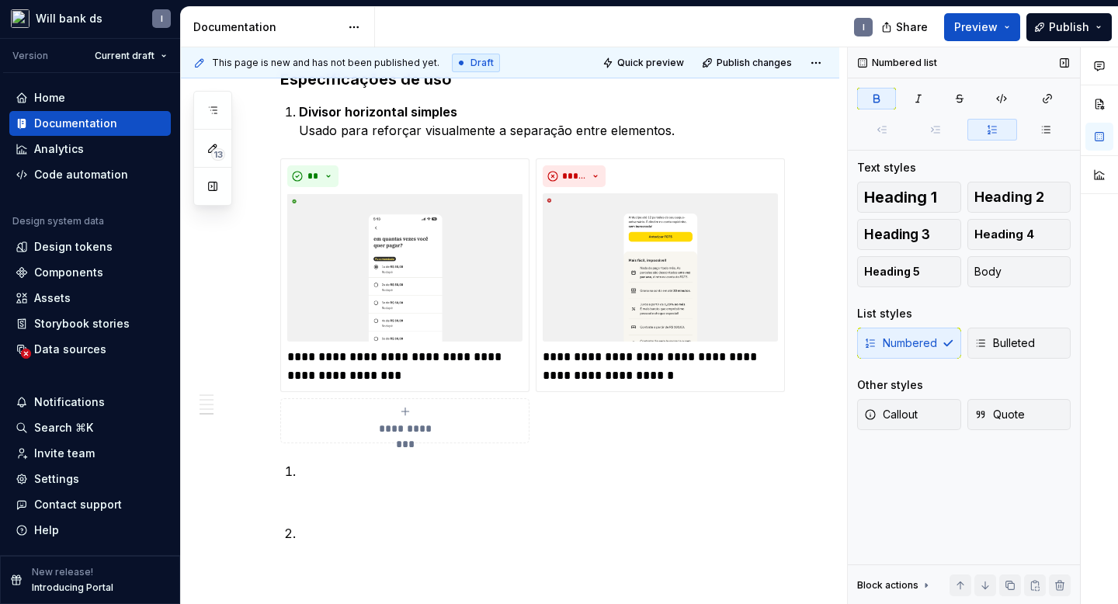
click at [989, 133] on icon "button" at bounding box center [993, 130] width 9 height 9
click at [943, 130] on span at bounding box center [936, 130] width 50 height 22
click at [994, 119] on button "button" at bounding box center [993, 130] width 50 height 22
click at [925, 342] on div "Numbered Bulleted" at bounding box center [964, 343] width 214 height 31
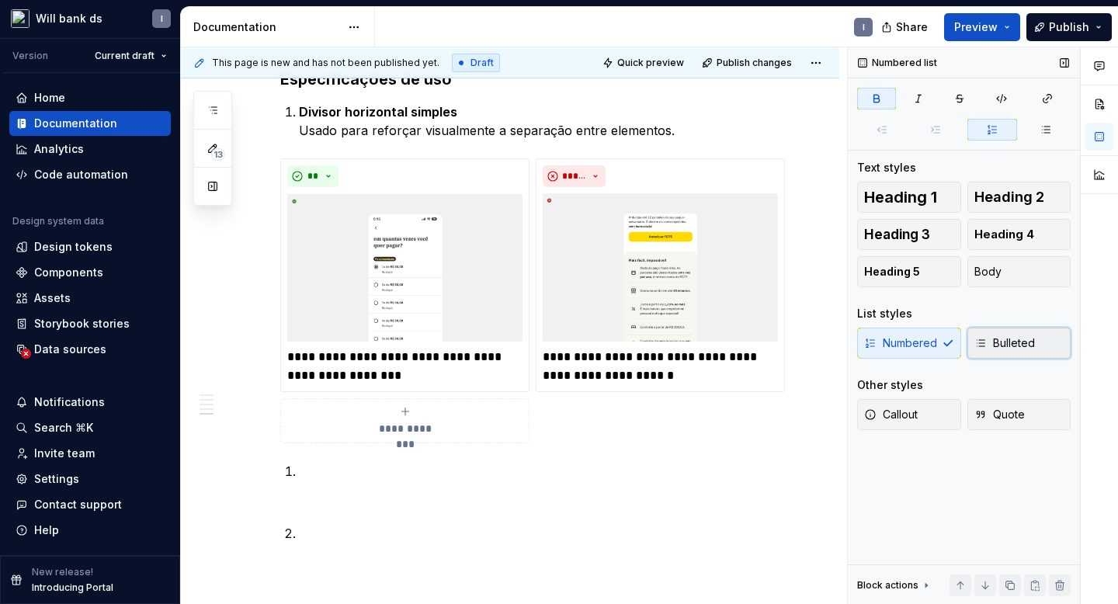
click at [1017, 339] on span "Bulleted" at bounding box center [1005, 344] width 61 height 16
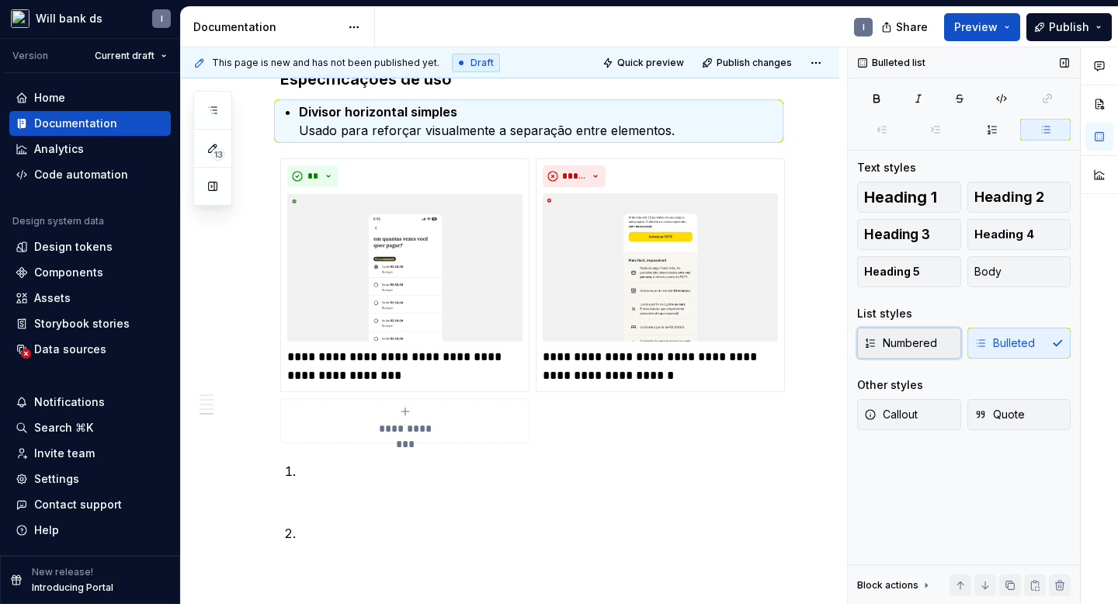
click at [931, 355] on button "Numbered" at bounding box center [909, 343] width 104 height 31
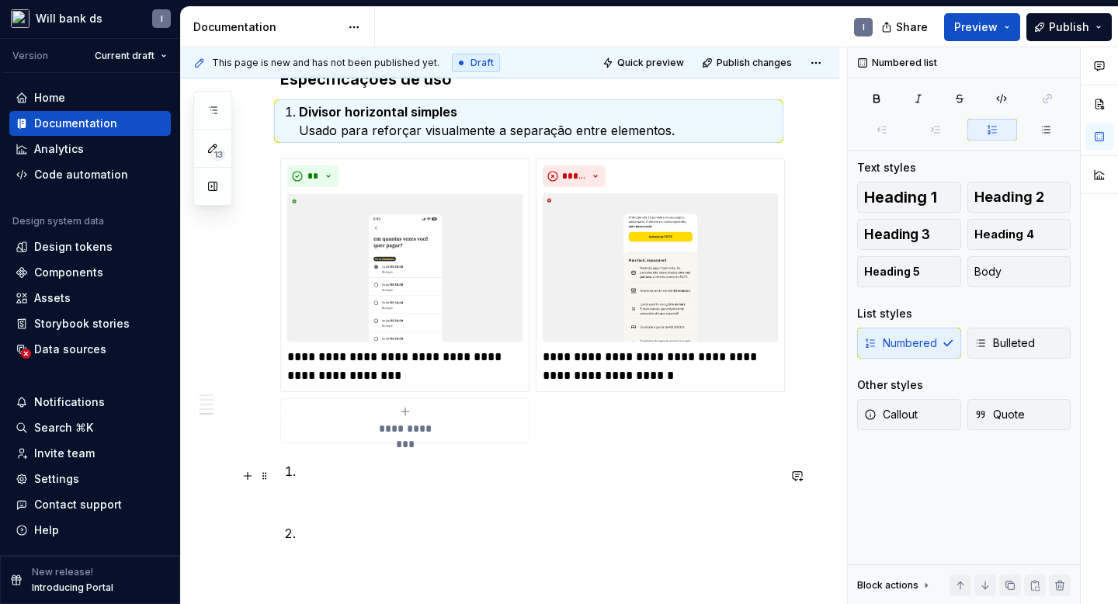
click at [311, 475] on p at bounding box center [538, 490] width 478 height 56
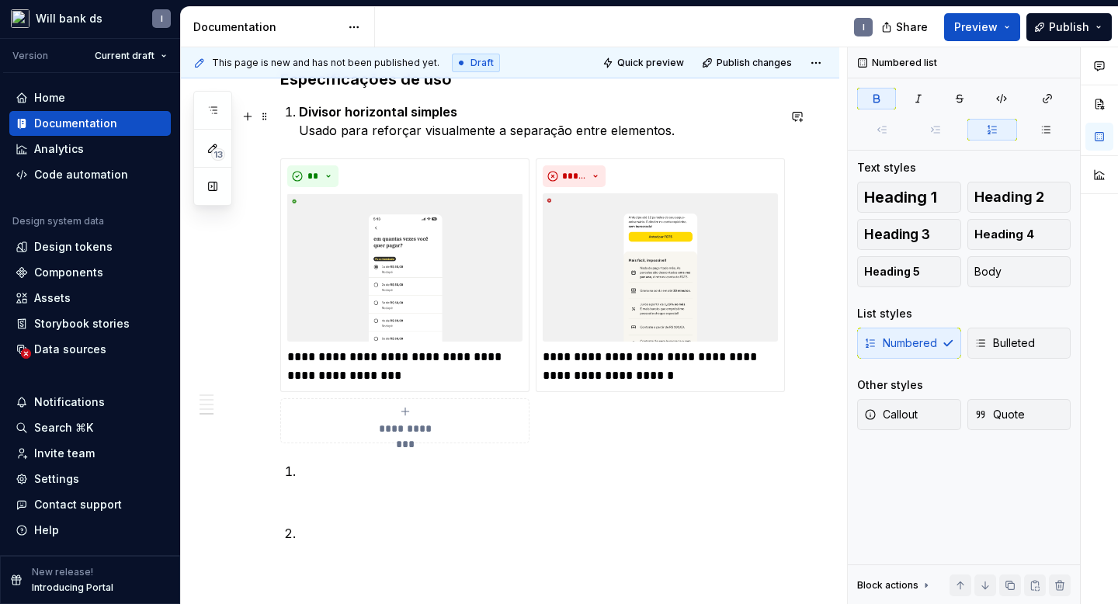
click at [299, 117] on strong "Divisor horizontal simples" at bounding box center [378, 112] width 158 height 16
click at [312, 478] on p at bounding box center [538, 490] width 478 height 56
click at [244, 475] on button "button" at bounding box center [248, 476] width 22 height 22
click at [276, 120] on div "**********" at bounding box center [510, 50] width 659 height 1483
click at [249, 117] on button "button" at bounding box center [248, 117] width 22 height 22
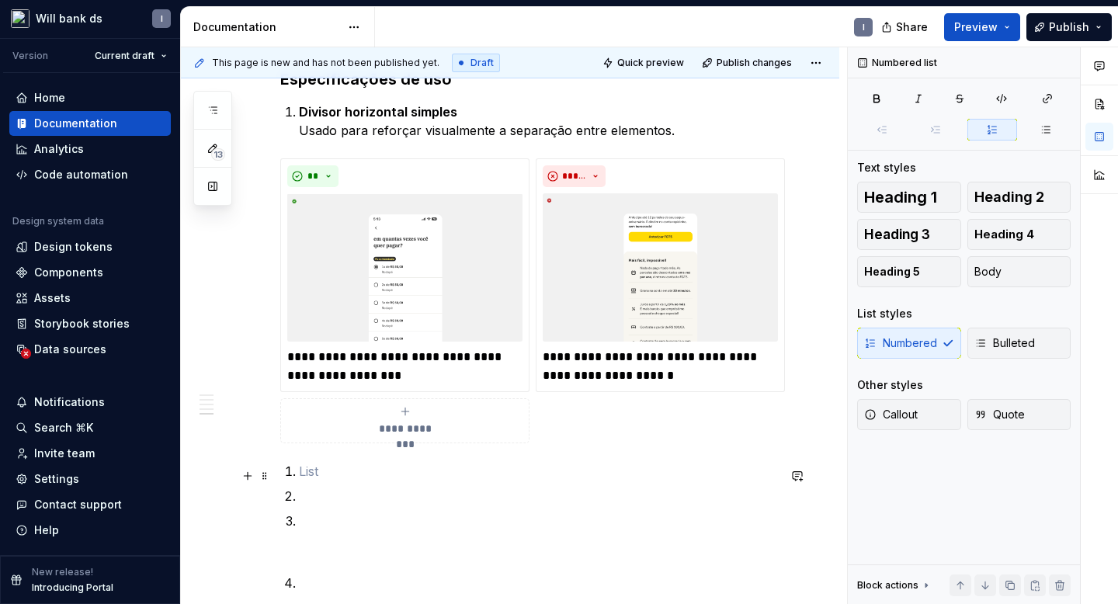
click at [335, 469] on p at bounding box center [538, 471] width 478 height 19
click at [610, 433] on div "**********" at bounding box center [528, 300] width 497 height 285
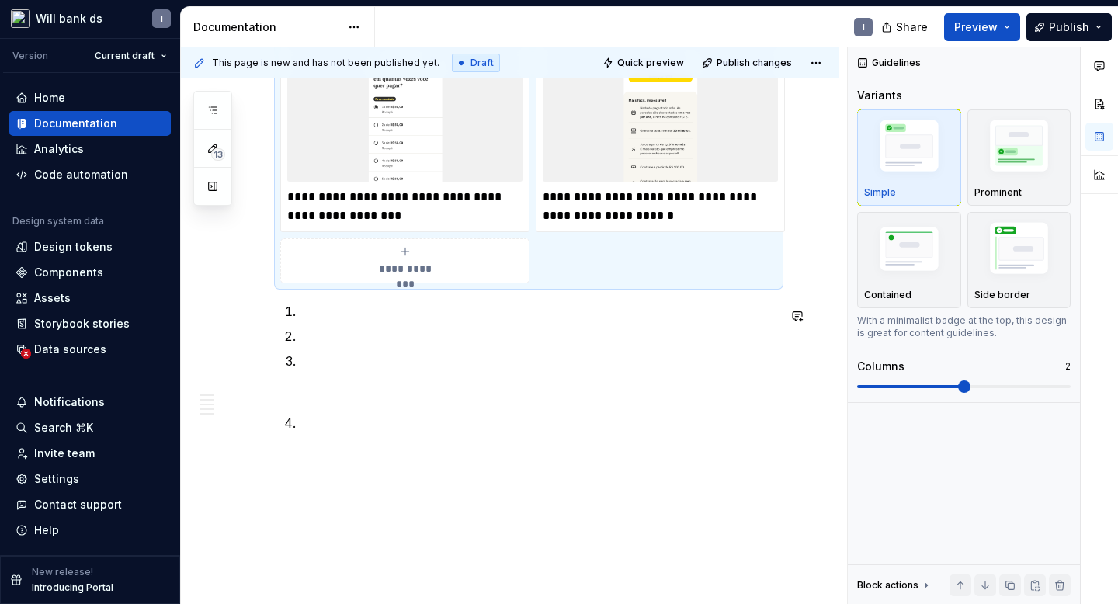
scroll to position [1185, 0]
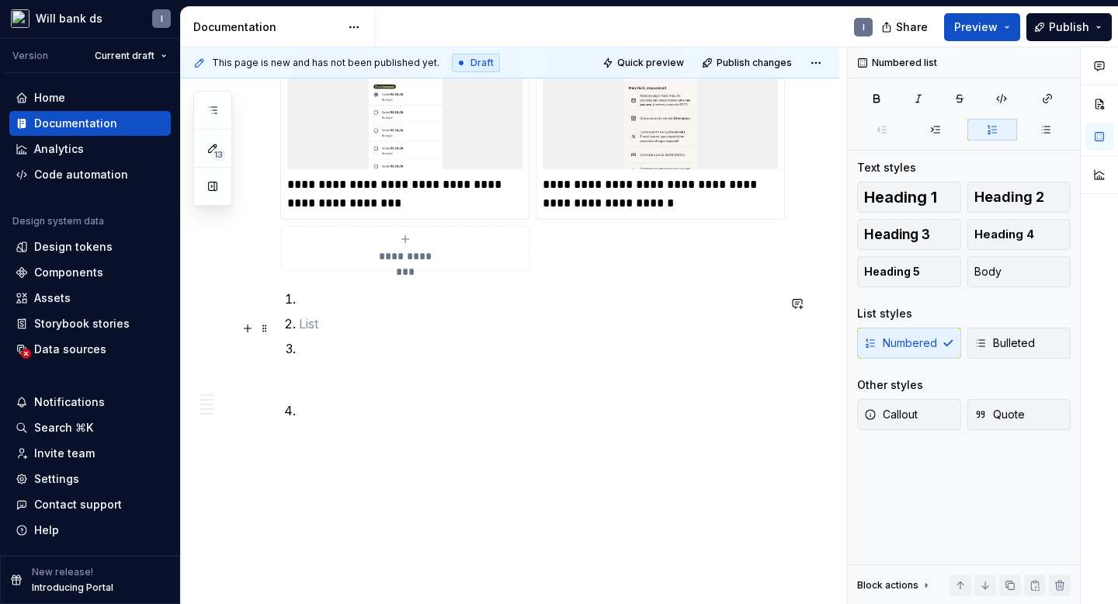
click at [304, 326] on p at bounding box center [538, 324] width 478 height 19
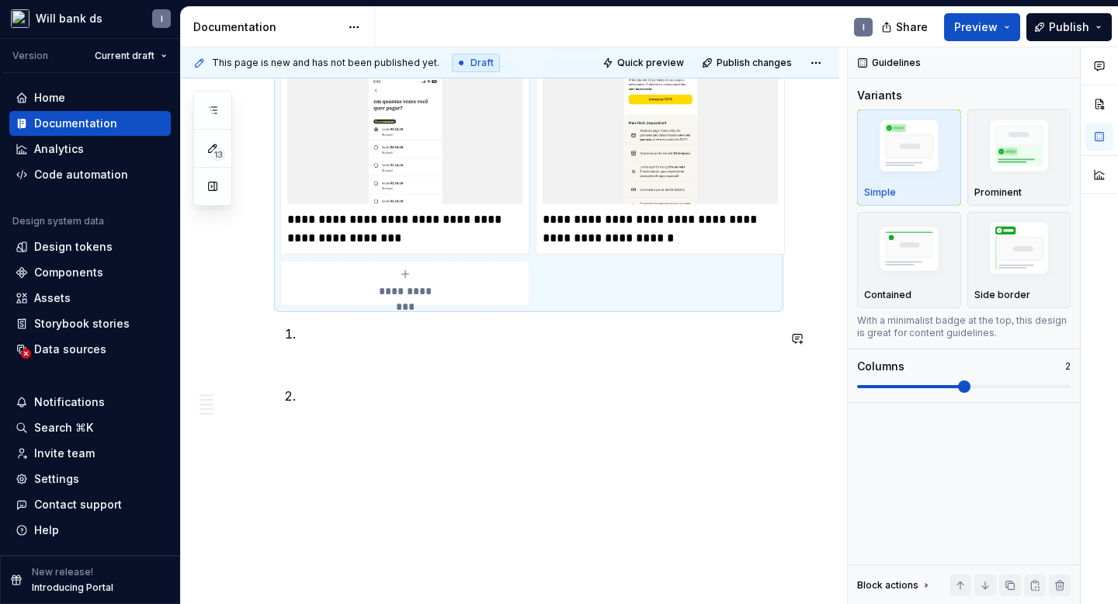
scroll to position [1155, 0]
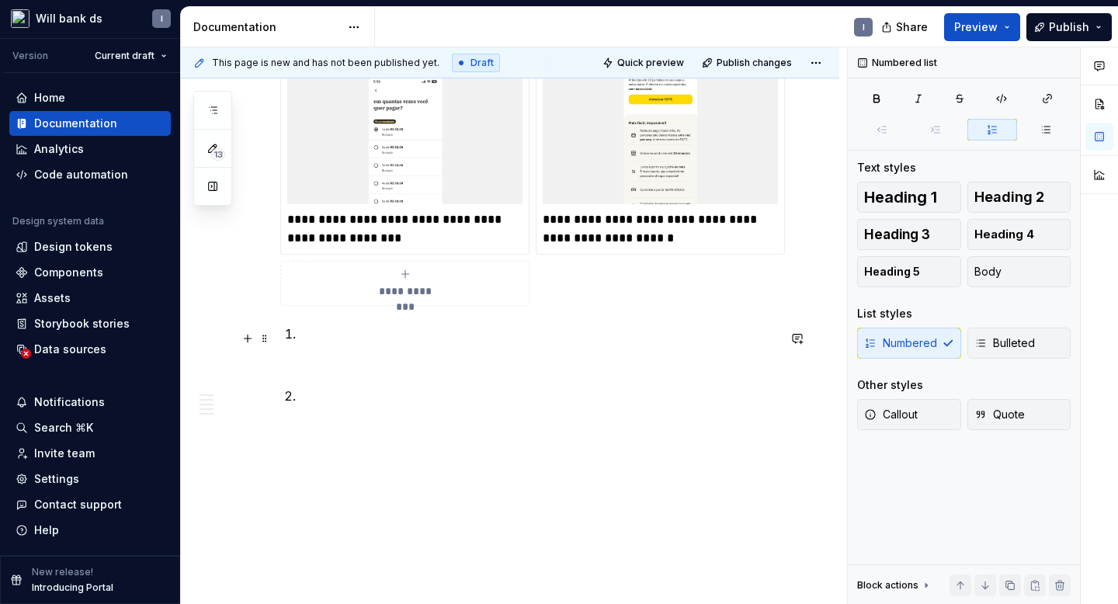
click at [303, 342] on p at bounding box center [538, 353] width 478 height 56
click at [303, 335] on p at bounding box center [538, 353] width 478 height 56
click at [307, 402] on p at bounding box center [538, 396] width 478 height 19
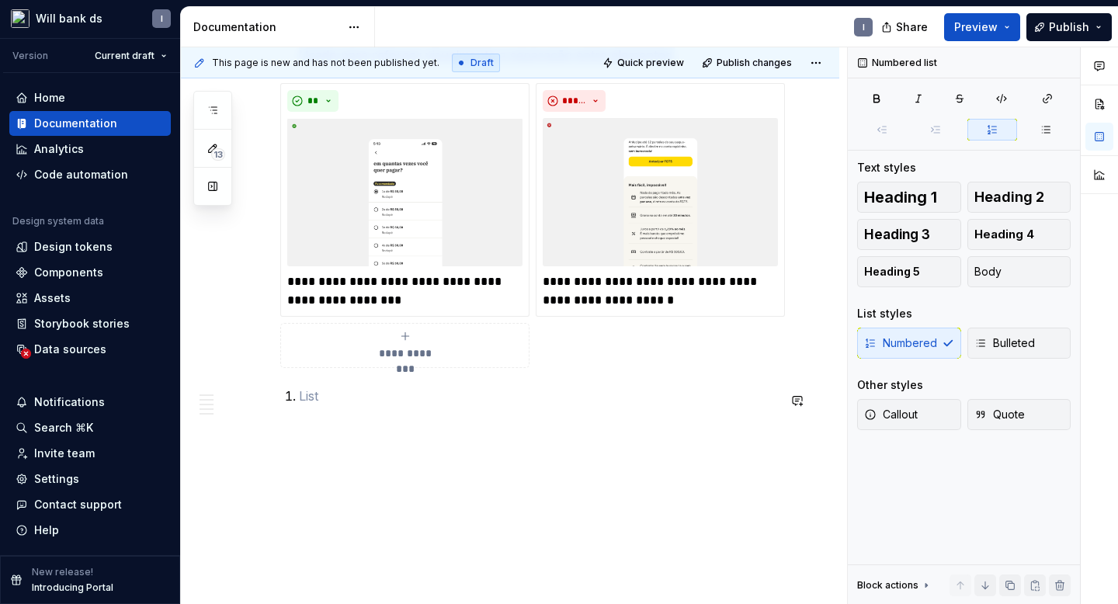
scroll to position [1055, 0]
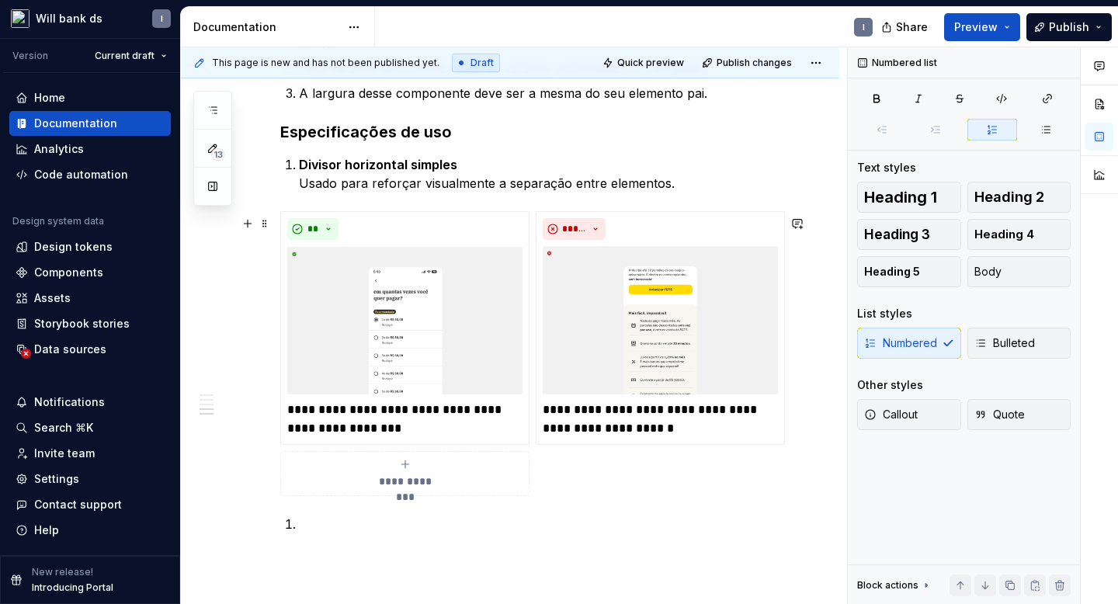
scroll to position [850, 0]
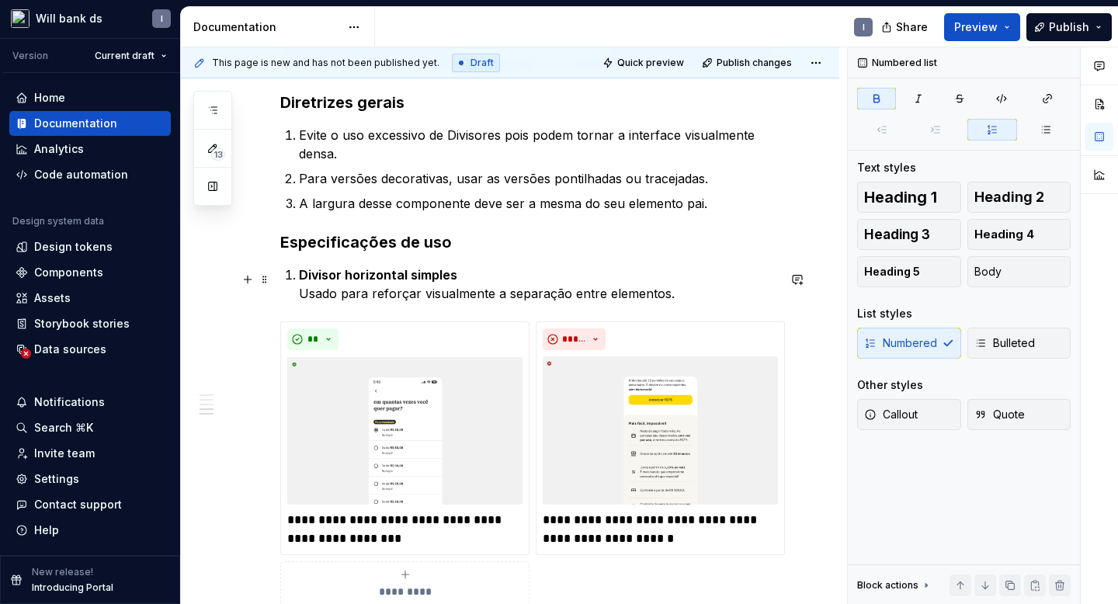
click at [299, 282] on li "Divisor horizontal simples Usado para reforçar visualmente a separação entre el…" at bounding box center [538, 284] width 478 height 37
click at [307, 280] on strong "Divisor horizontal simples" at bounding box center [378, 275] width 158 height 16
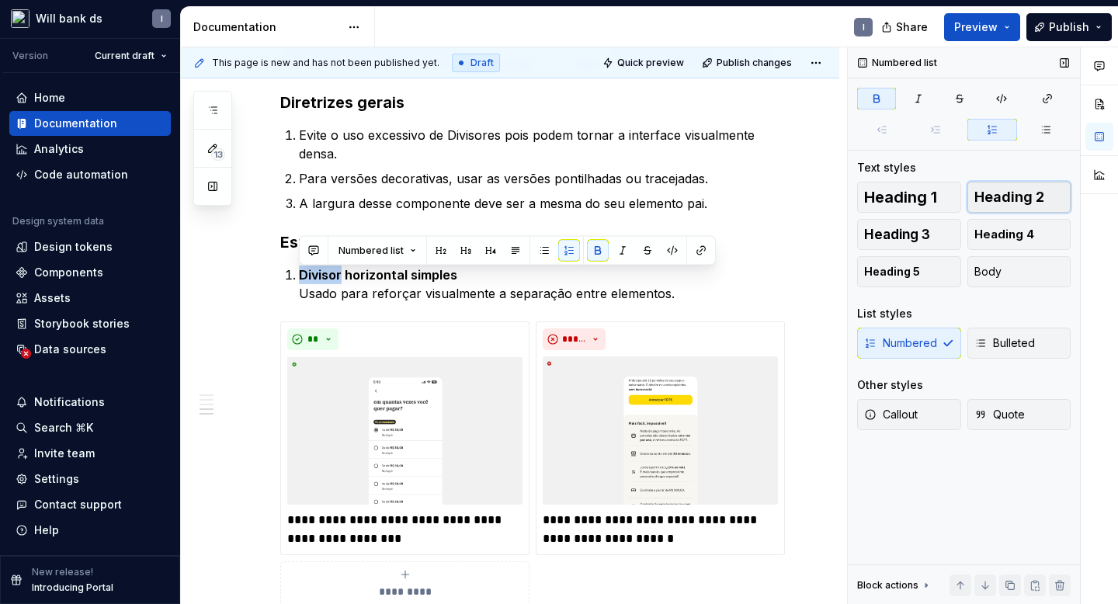
click at [998, 203] on span "Heading 2" at bounding box center [1010, 197] width 70 height 16
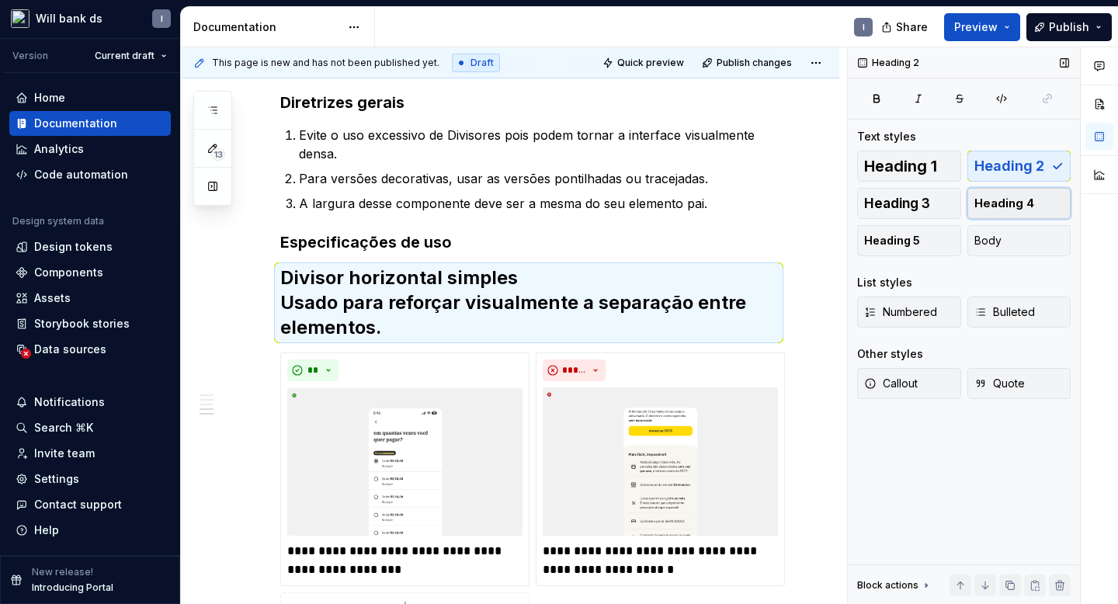
click at [986, 206] on span "Heading 4" at bounding box center [1005, 204] width 60 height 16
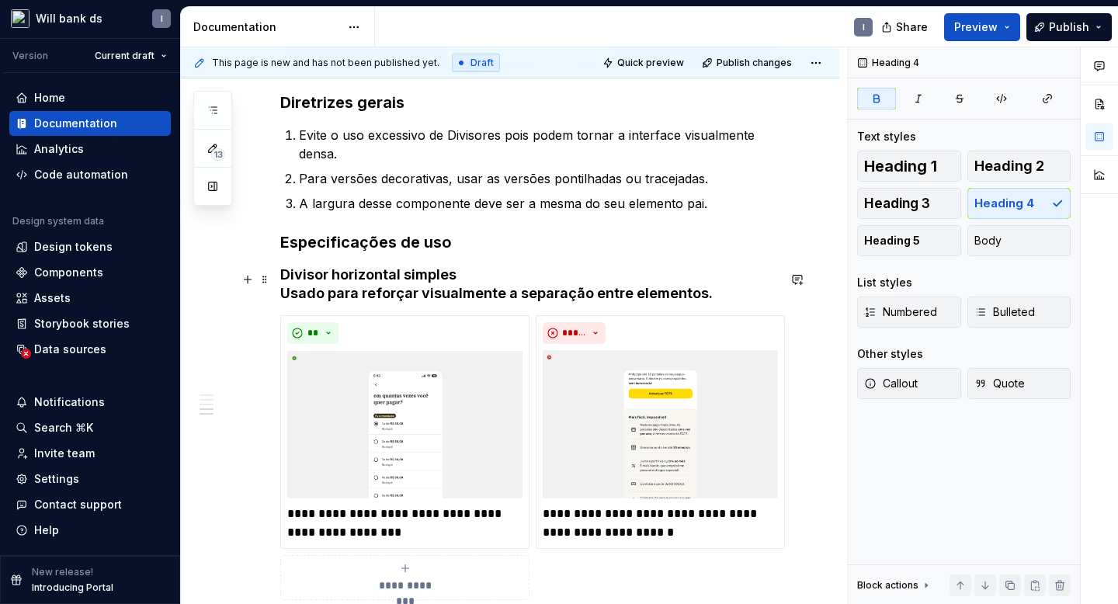
click at [506, 271] on h4 "Divisor horizontal simples Usado para reforçar visualmente a separação entre el…" at bounding box center [528, 284] width 497 height 37
click at [280, 298] on h4 "Divisor horizontal simples Usado para reforçar visualmente a separação entre el…" at bounding box center [528, 284] width 497 height 37
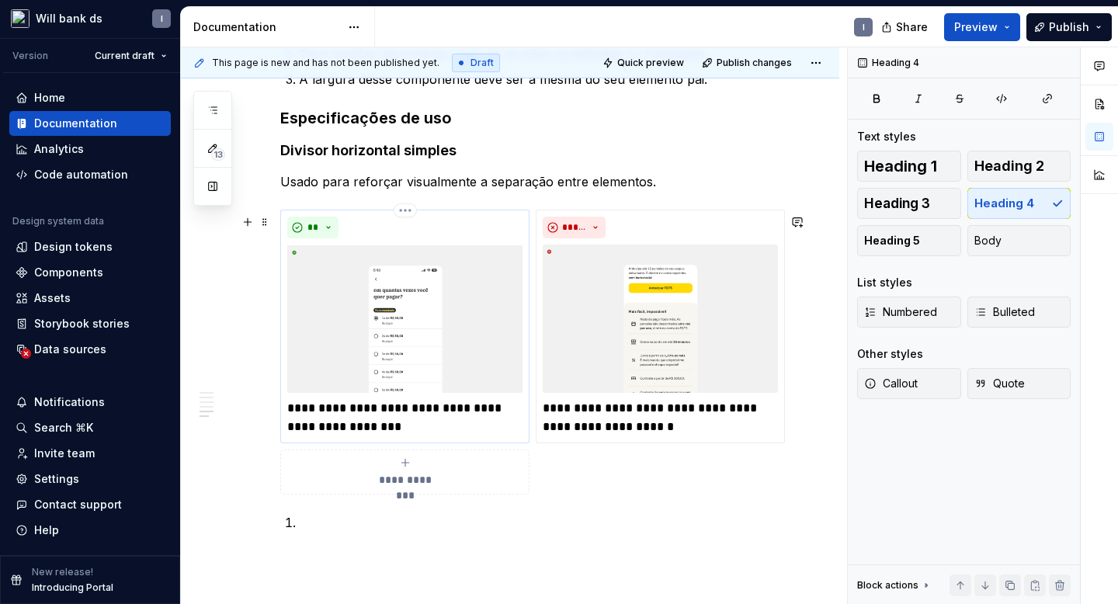
scroll to position [927, 0]
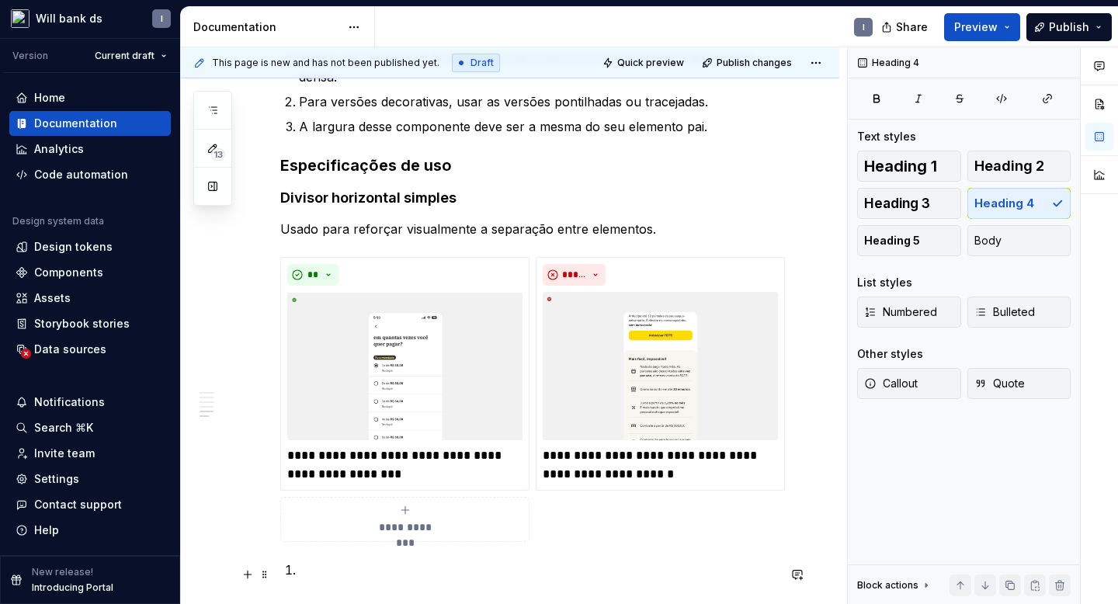
click at [304, 572] on p at bounding box center [538, 570] width 478 height 19
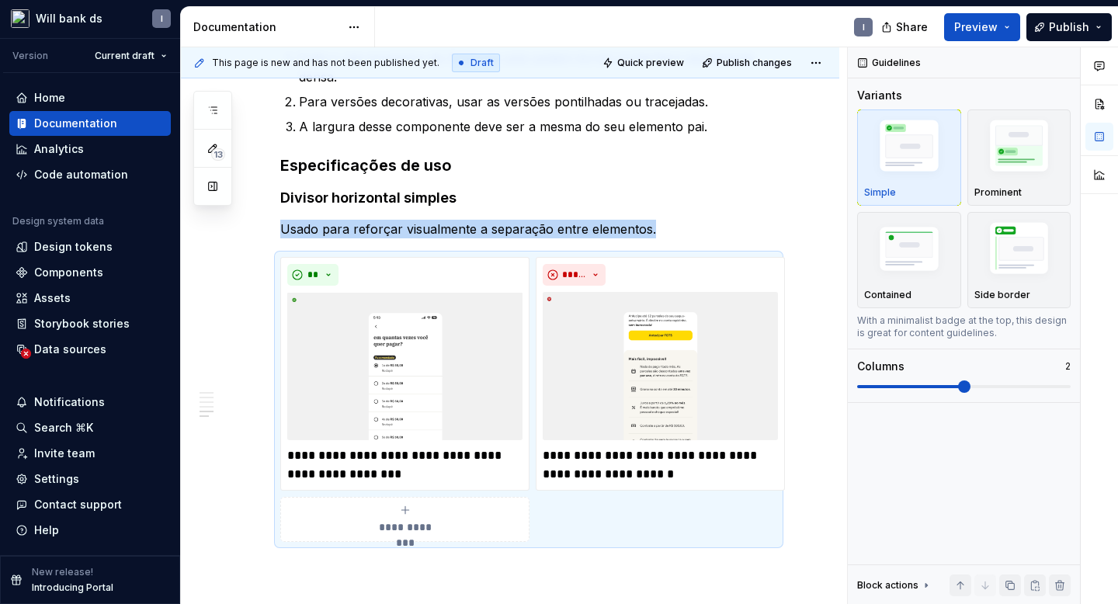
click at [304, 572] on div "**********" at bounding box center [510, 68] width 659 height 1347
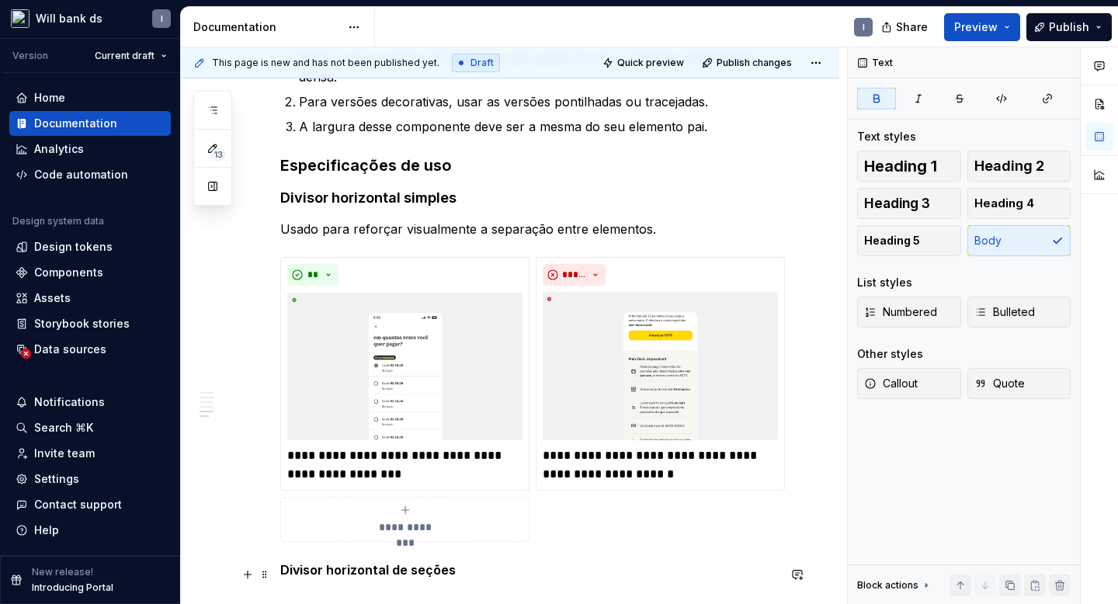
click at [330, 570] on strong "Divisor horizontal de seções" at bounding box center [368, 570] width 176 height 16
click at [329, 206] on strong "Divisor horizontal simples" at bounding box center [368, 197] width 176 height 16
click at [368, 577] on strong "Divisor horizontal de seções" at bounding box center [368, 570] width 176 height 16
click at [996, 204] on span "Heading 4" at bounding box center [1005, 204] width 60 height 16
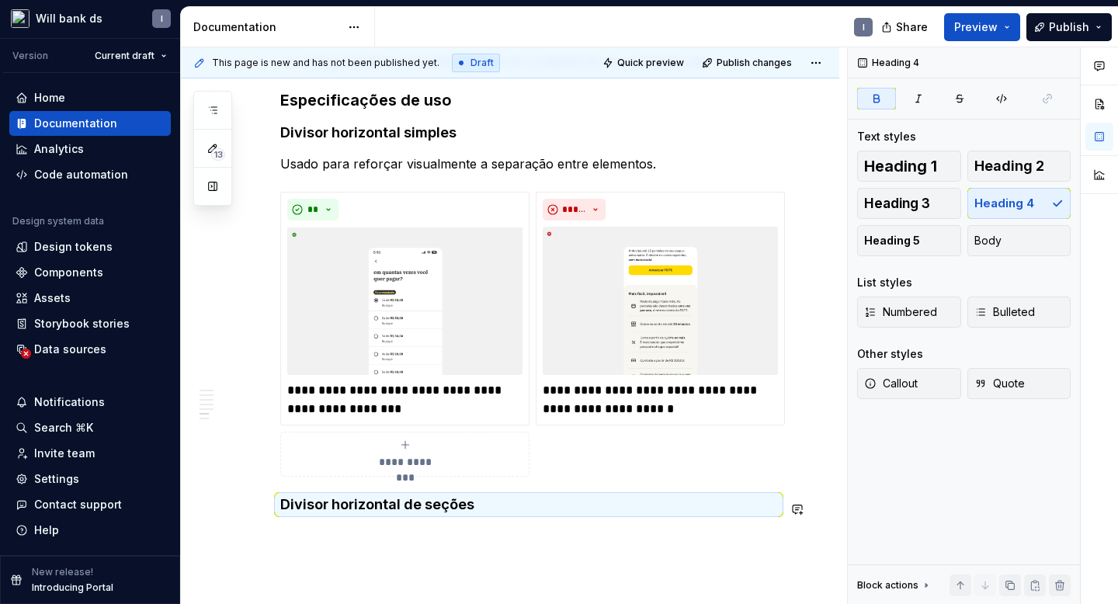
scroll to position [1101, 0]
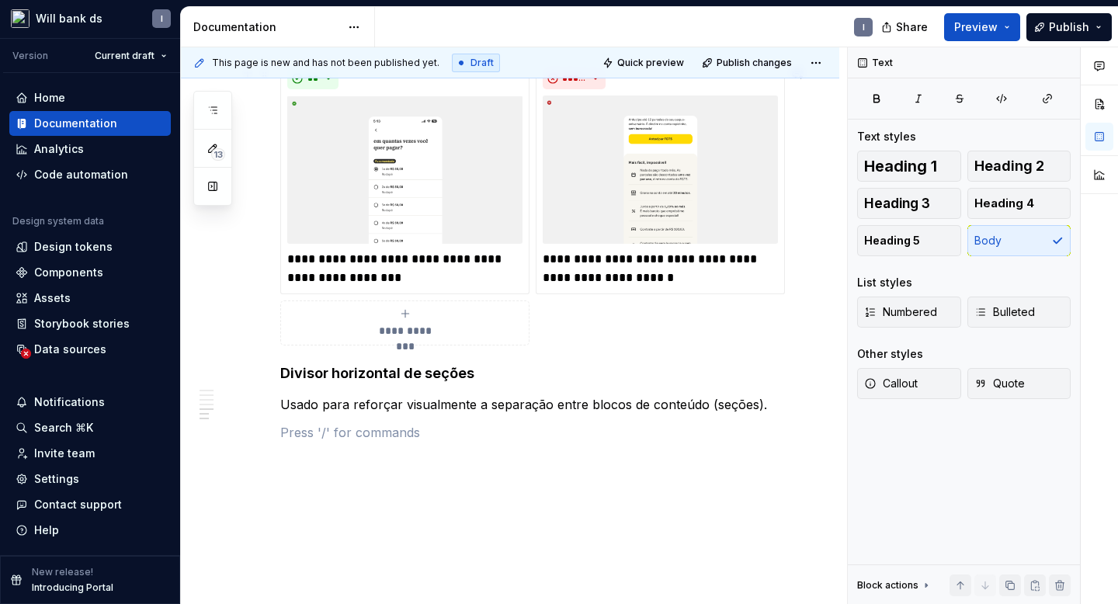
scroll to position [1140, 0]
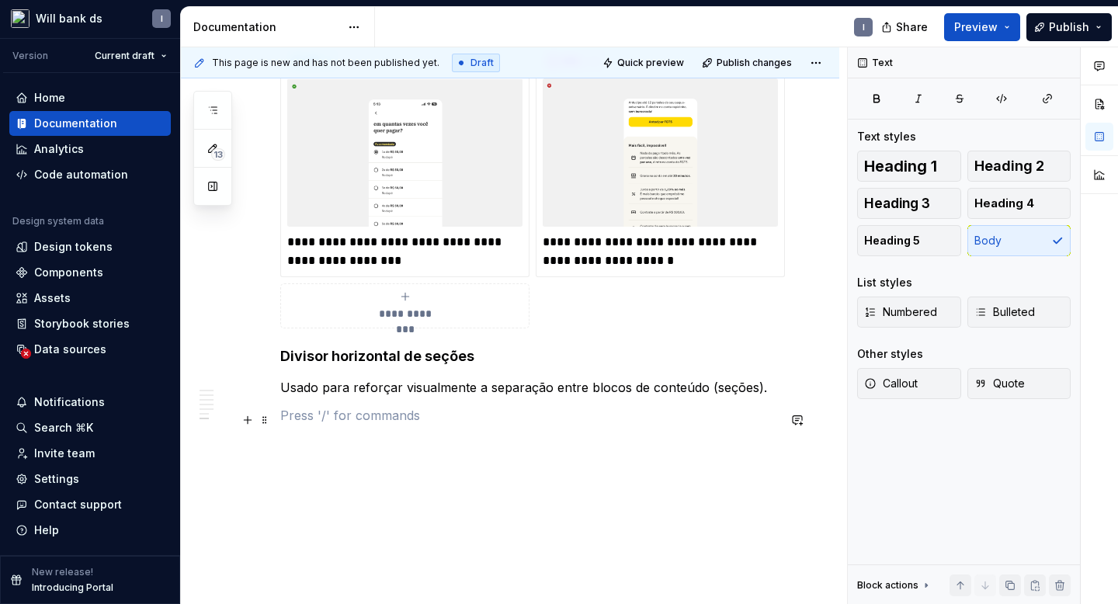
click at [308, 422] on p at bounding box center [528, 415] width 497 height 19
click at [250, 426] on button "button" at bounding box center [248, 420] width 22 height 22
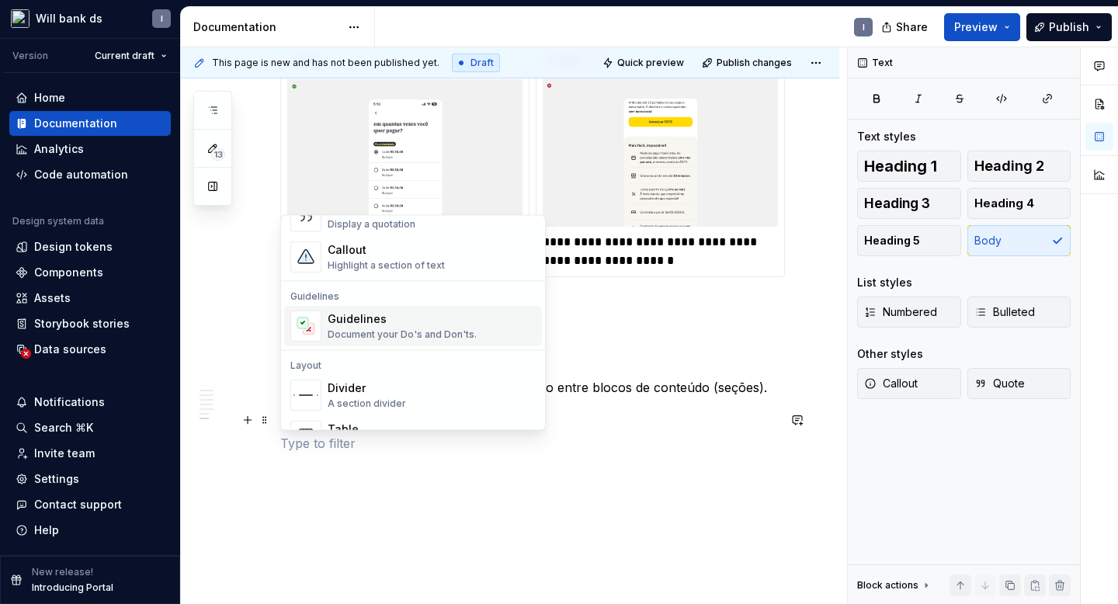
scroll to position [373, 0]
click at [368, 330] on div "Document your Do's and Don'ts." at bounding box center [402, 336] width 149 height 12
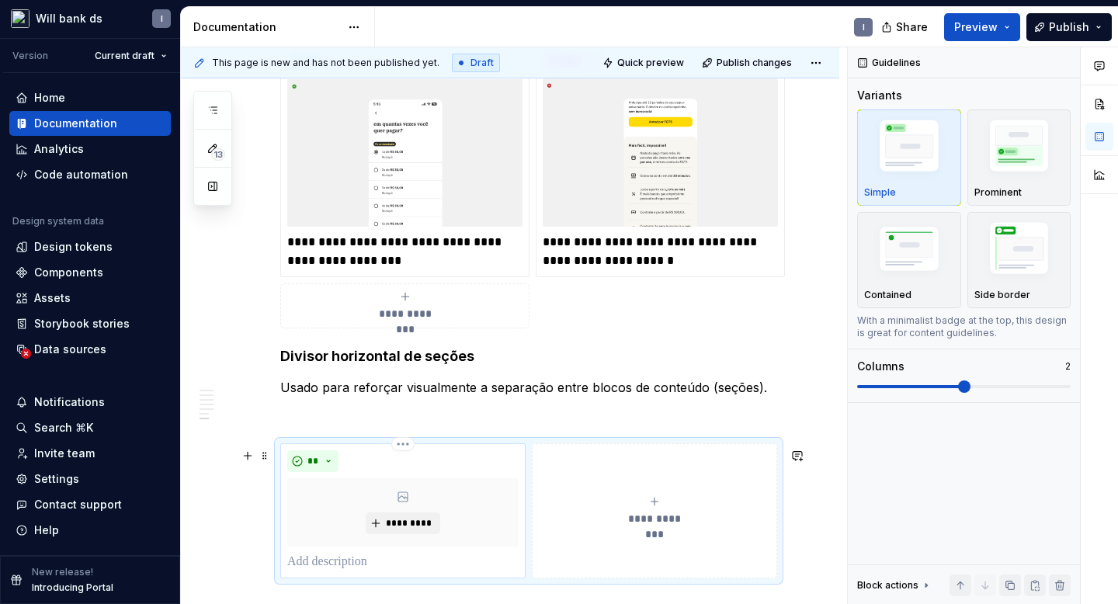
scroll to position [1239, 0]
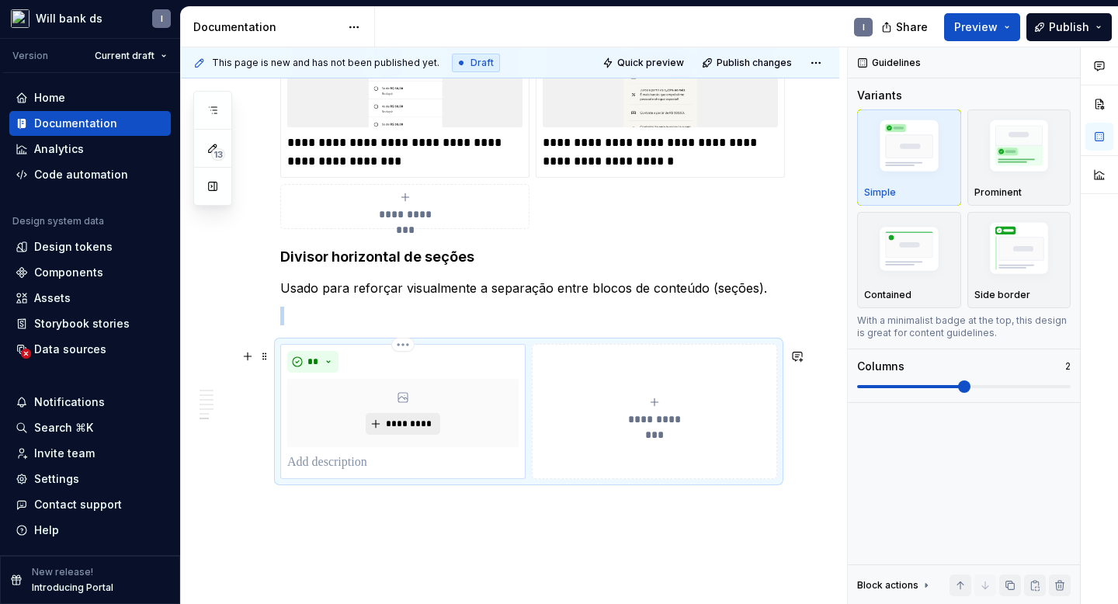
click at [393, 429] on span "*********" at bounding box center [408, 424] width 47 height 12
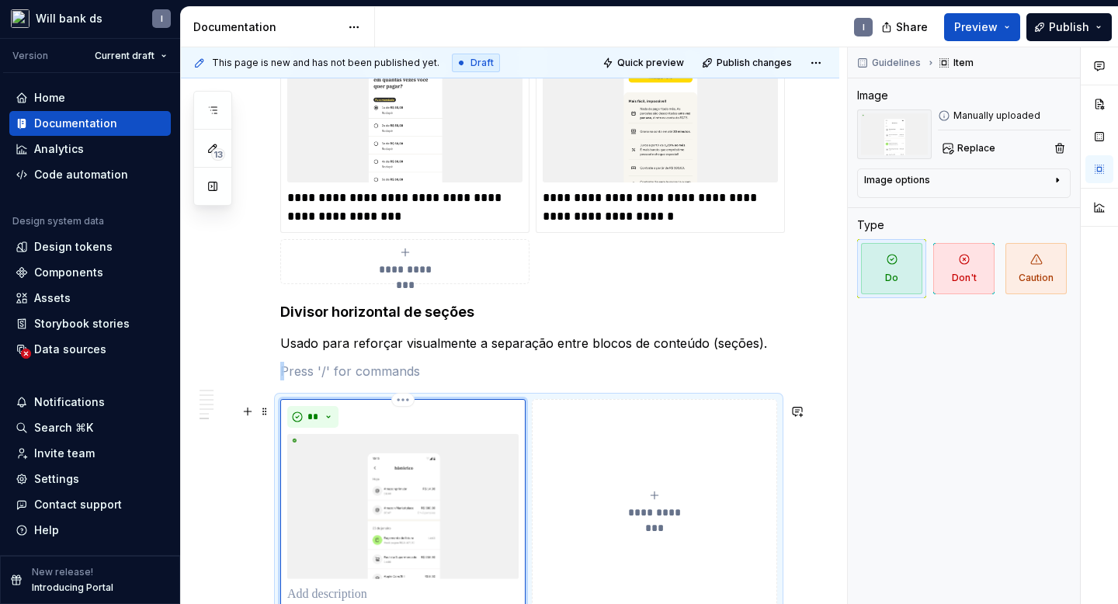
scroll to position [1308, 0]
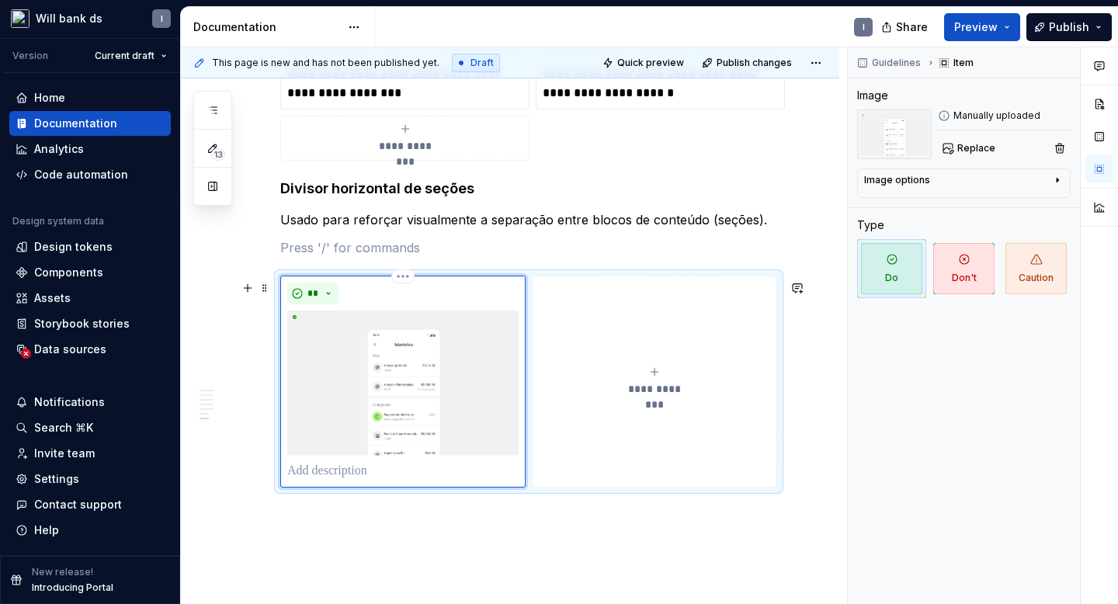
click at [335, 481] on p at bounding box center [402, 471] width 231 height 19
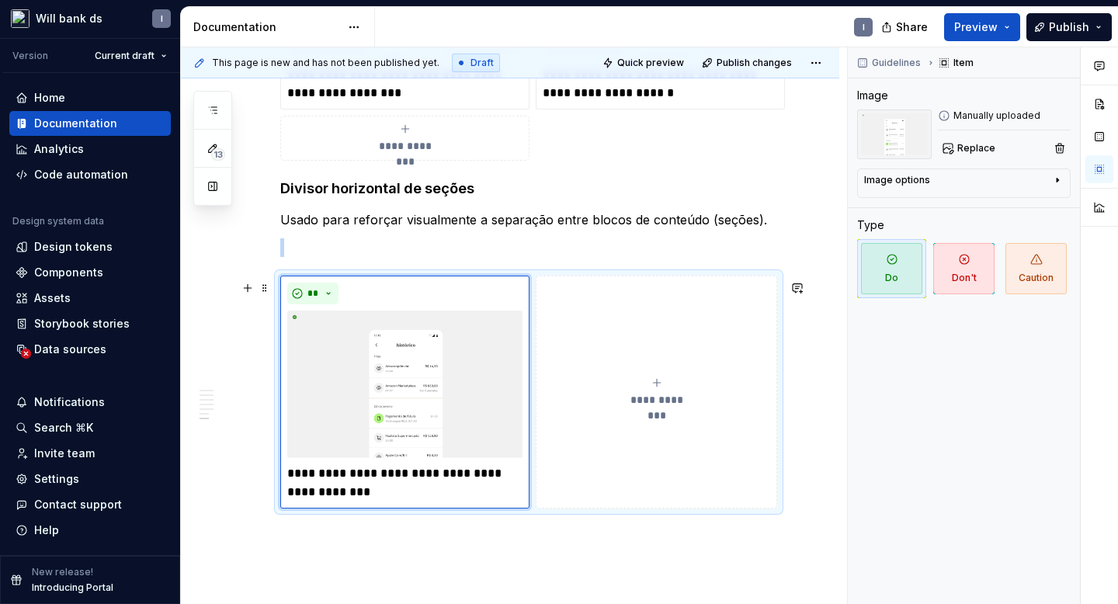
click at [621, 368] on button "**********" at bounding box center [657, 393] width 242 height 234
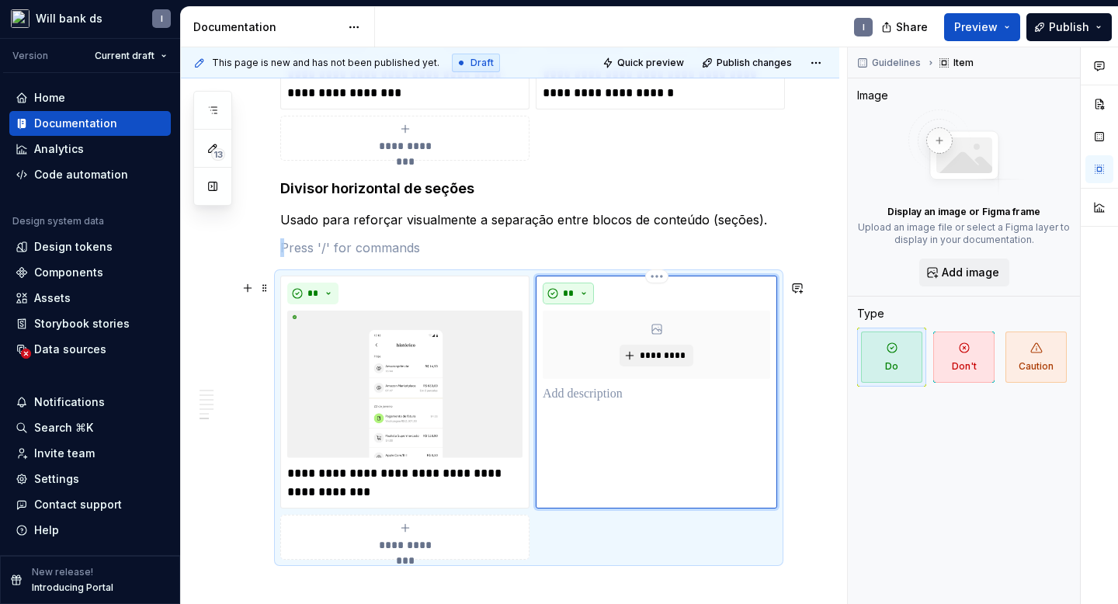
click at [561, 299] on button "**" at bounding box center [568, 294] width 51 height 22
click at [581, 353] on div "Suggestions" at bounding box center [578, 353] width 12 height 12
click at [645, 356] on span "*********" at bounding box center [662, 355] width 47 height 12
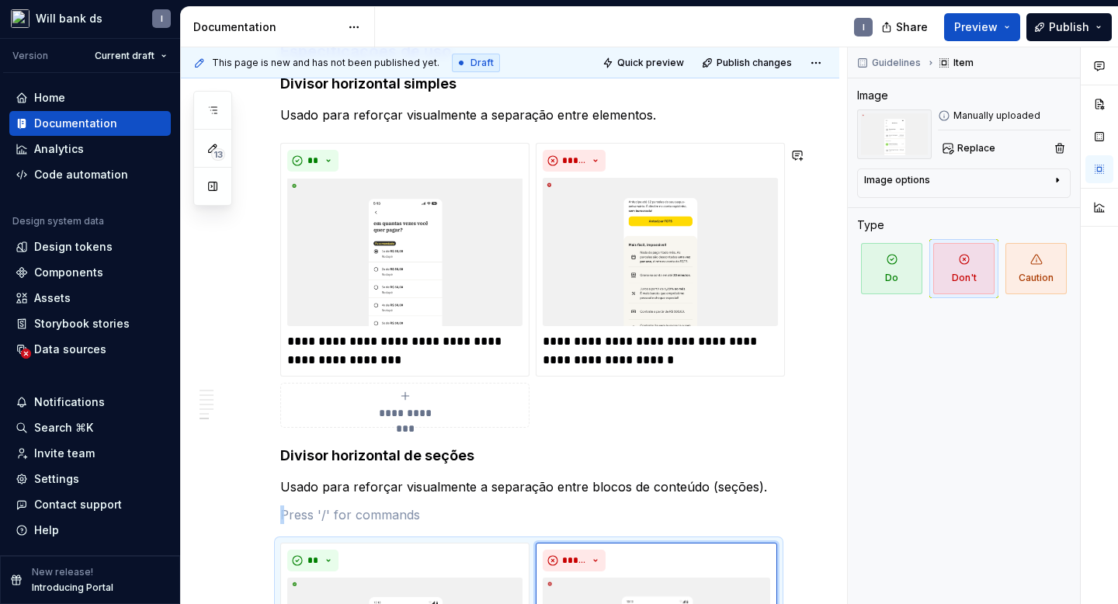
scroll to position [1382, 0]
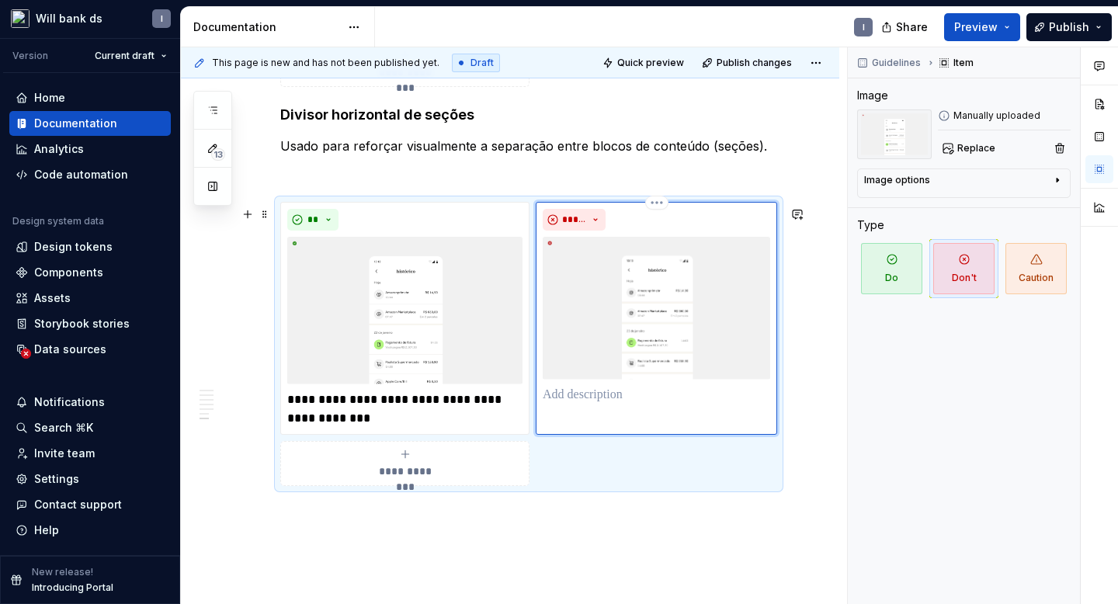
click at [589, 405] on p at bounding box center [657, 395] width 228 height 19
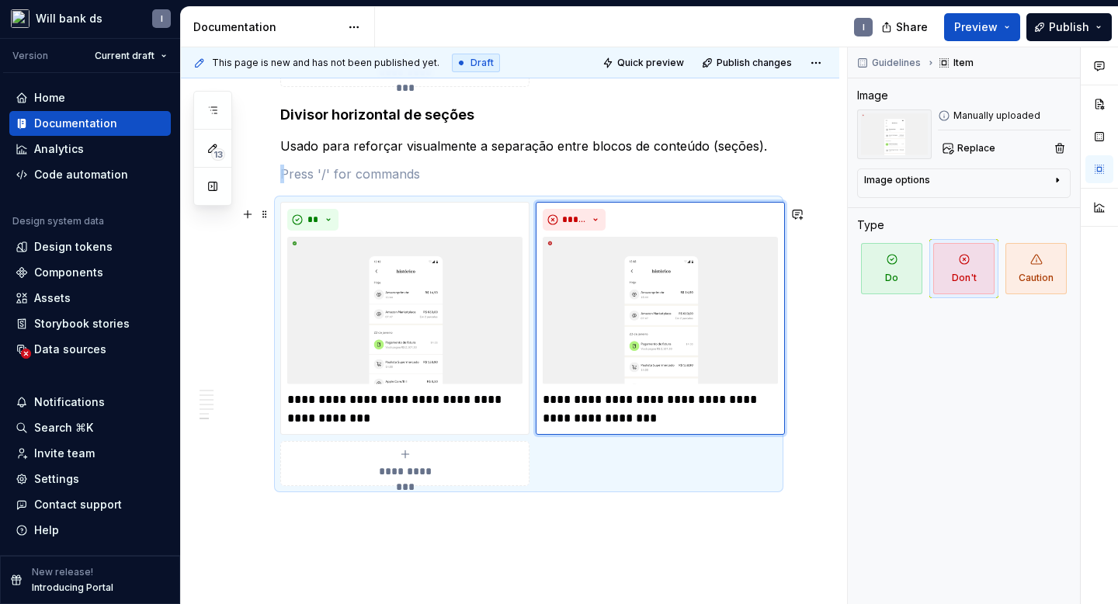
click at [372, 469] on span "**********" at bounding box center [405, 472] width 71 height 16
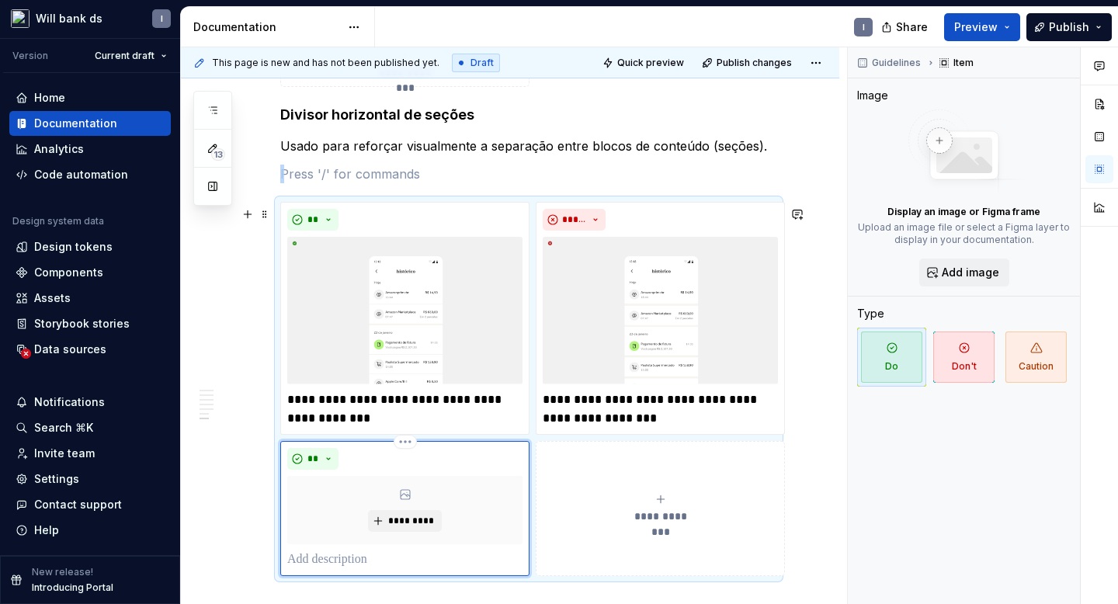
scroll to position [1461, 0]
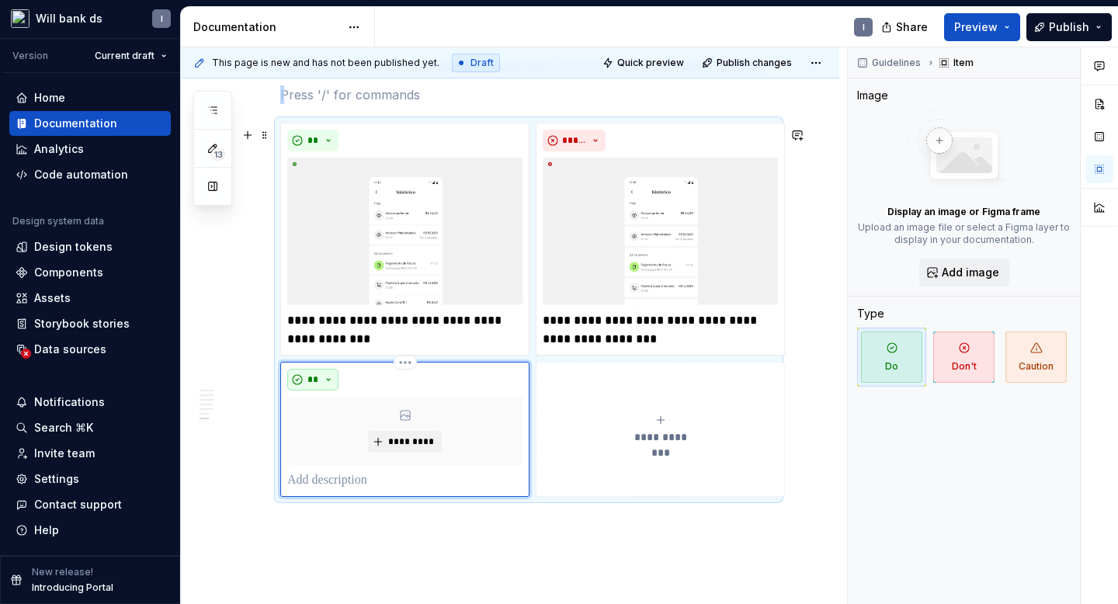
click at [317, 382] on span "**" at bounding box center [313, 380] width 12 height 12
click at [332, 444] on span "Don't" at bounding box center [357, 440] width 132 height 25
click at [419, 436] on button "*********" at bounding box center [405, 442] width 74 height 22
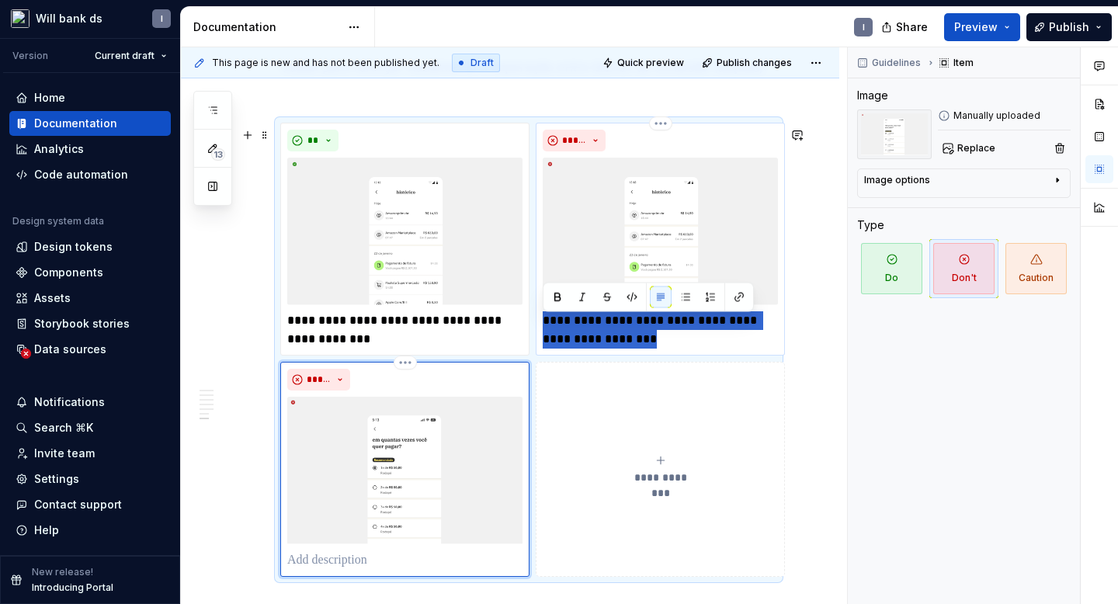
drag, startPoint x: 617, startPoint y: 347, endPoint x: 543, endPoint y: 327, distance: 77.2
click at [543, 327] on p "**********" at bounding box center [660, 329] width 235 height 37
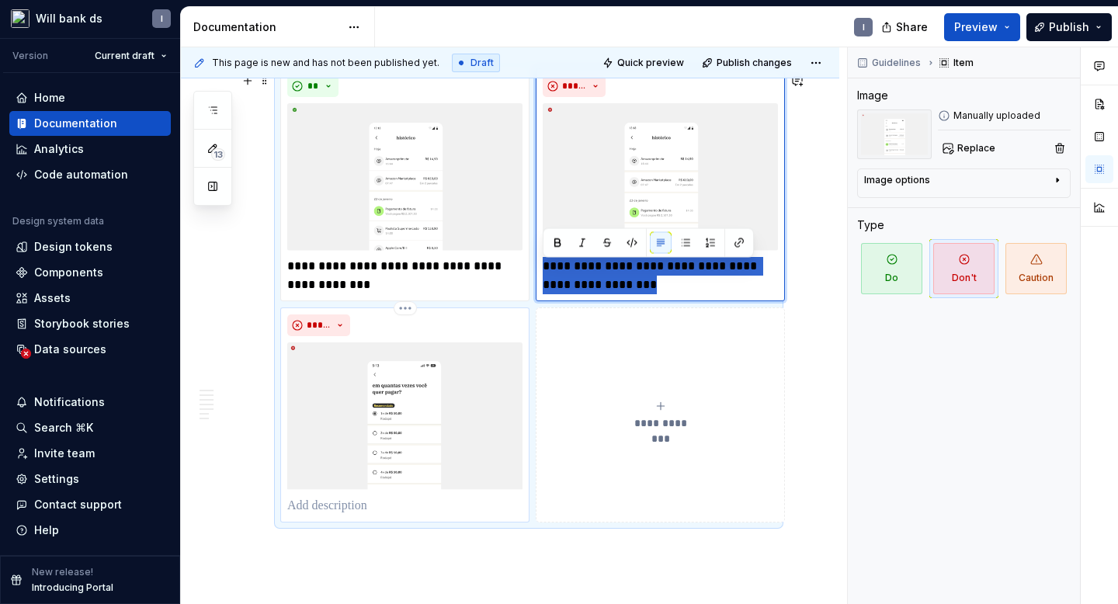
scroll to position [1556, 0]
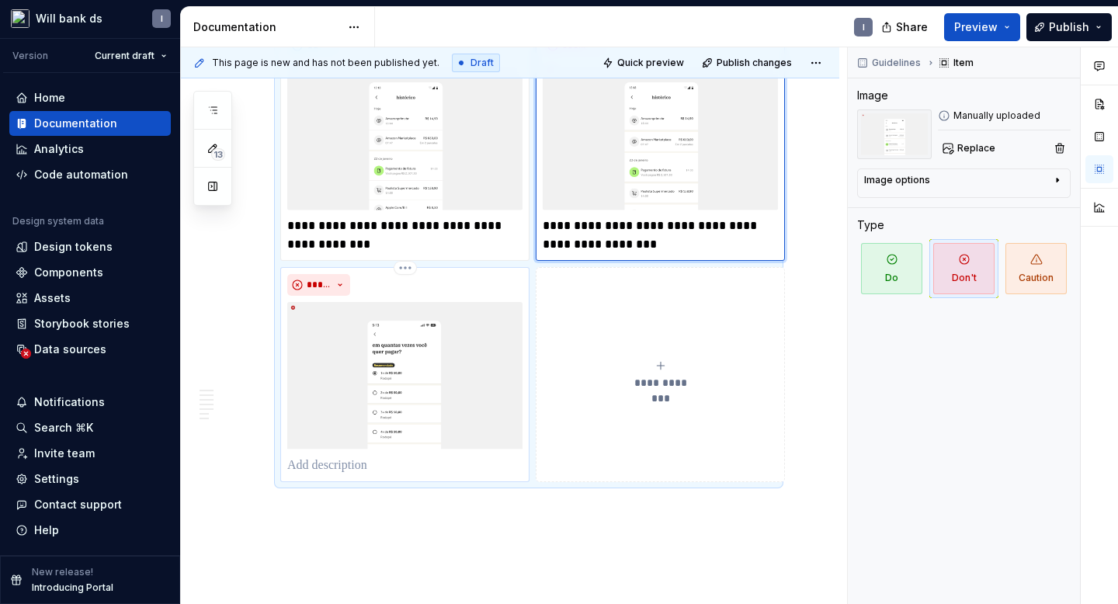
click at [362, 467] on p at bounding box center [404, 466] width 235 height 19
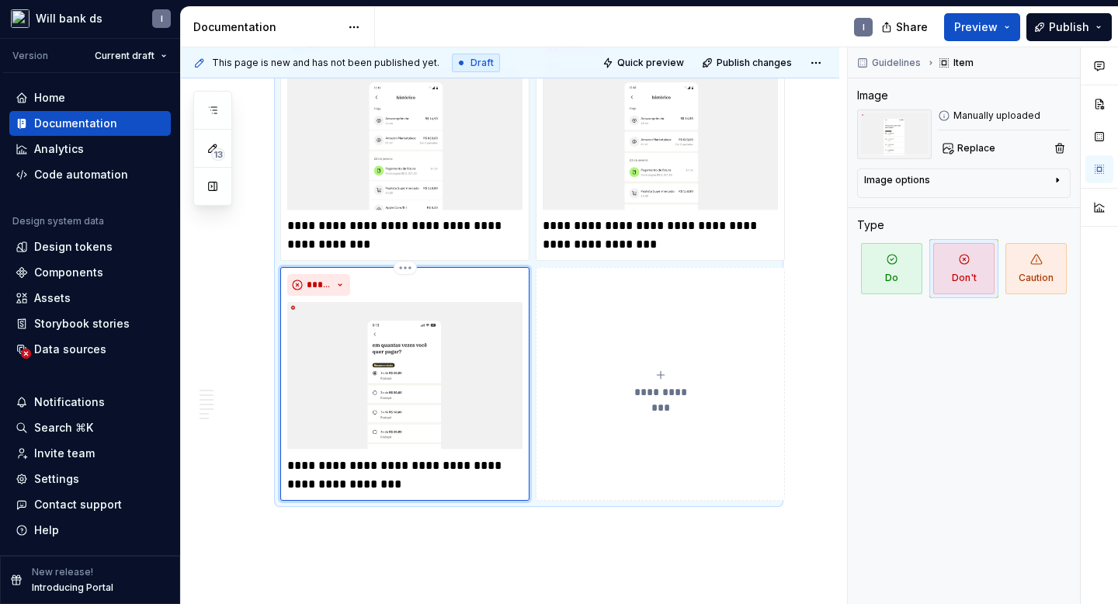
click at [289, 476] on p "**********" at bounding box center [404, 475] width 235 height 37
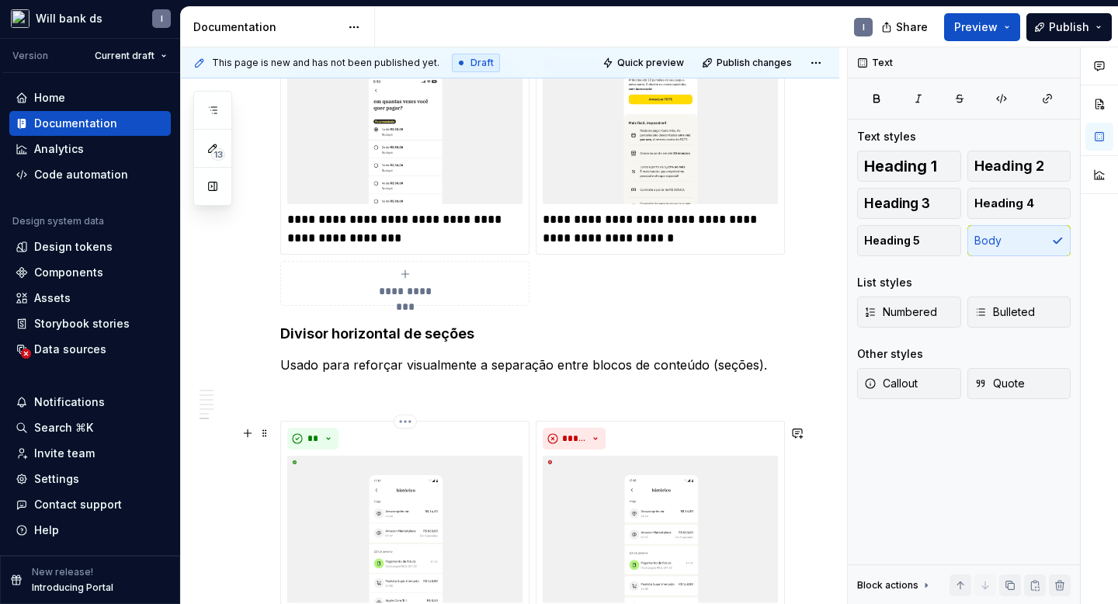
scroll to position [1181, 0]
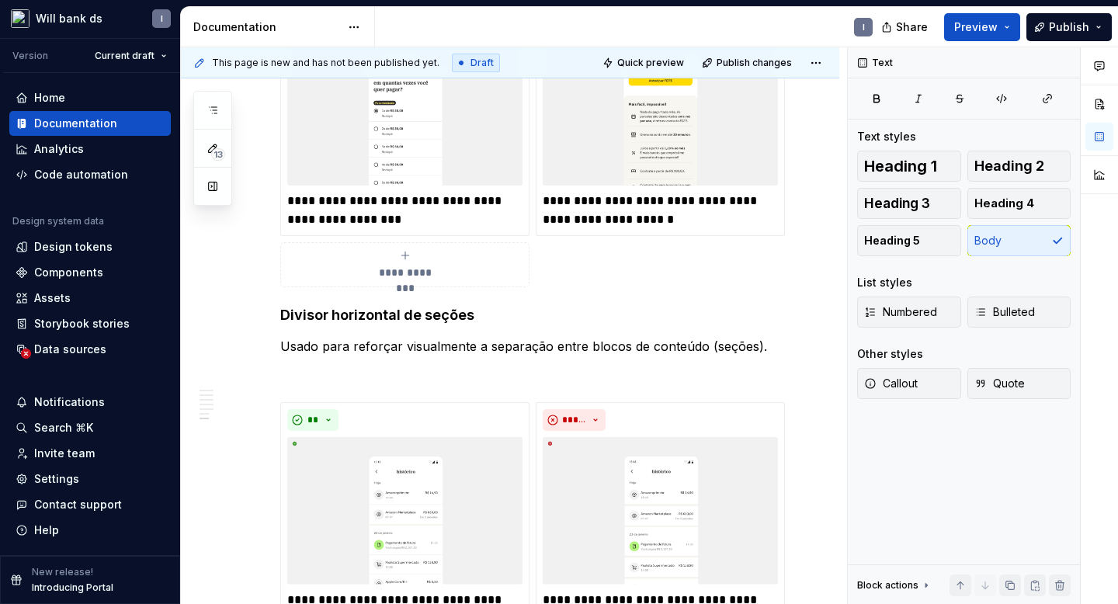
click at [508, 277] on div "**********" at bounding box center [404, 264] width 235 height 31
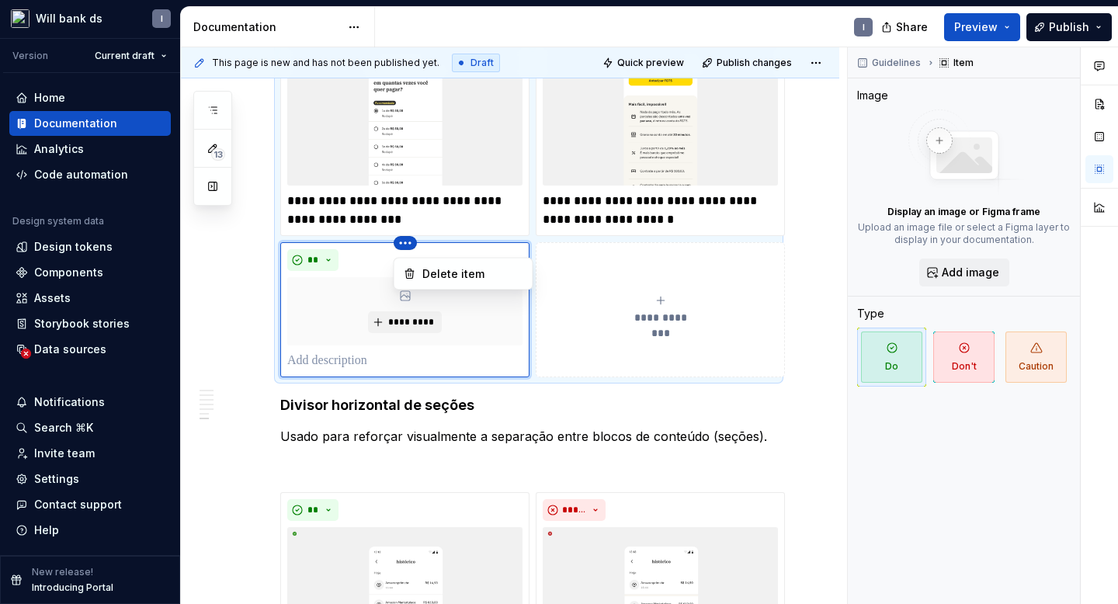
click at [400, 247] on html "Will bank ds I Version Current draft Home Documentation Analytics Code automati…" at bounding box center [559, 302] width 1118 height 604
click at [434, 270] on div "Delete item" at bounding box center [472, 274] width 101 height 16
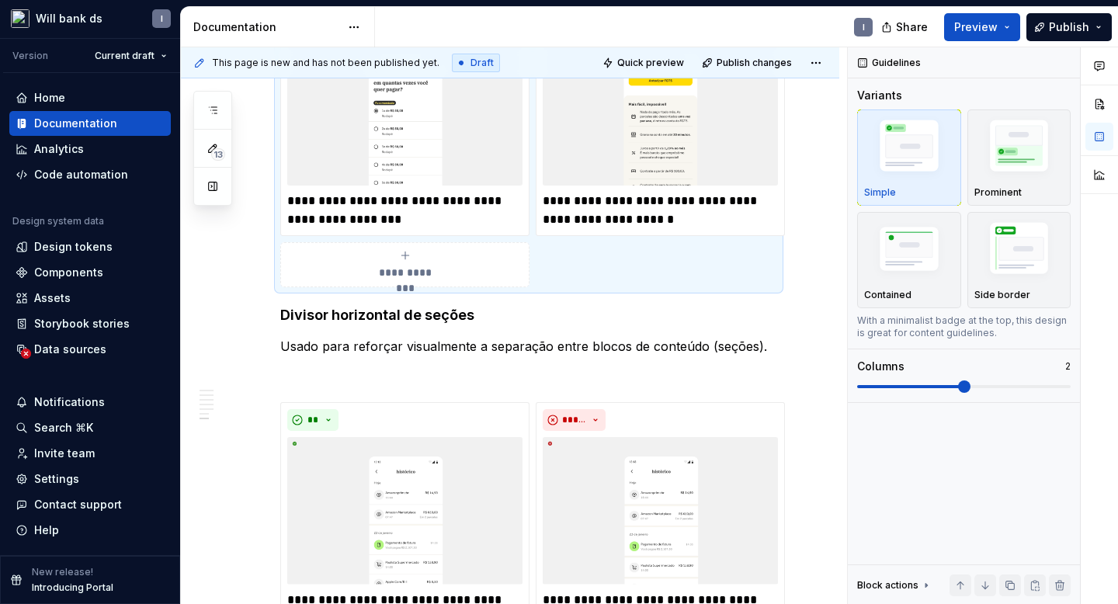
scroll to position [1141, 0]
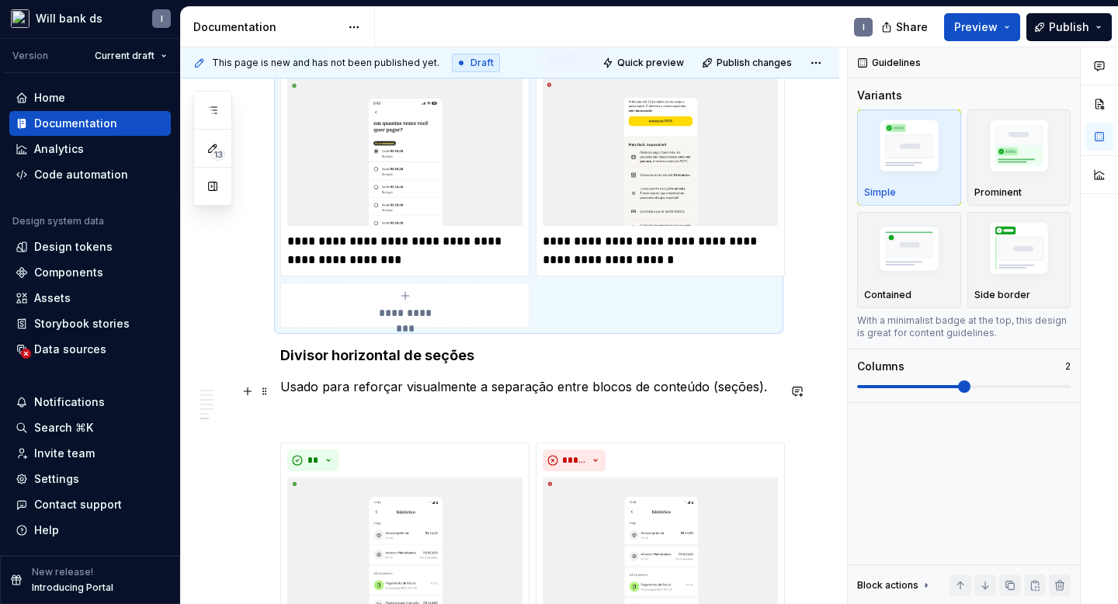
click at [458, 388] on p "Usado para reforçar visualmente a separação entre blocos de conteúdo (seções)." at bounding box center [528, 386] width 497 height 19
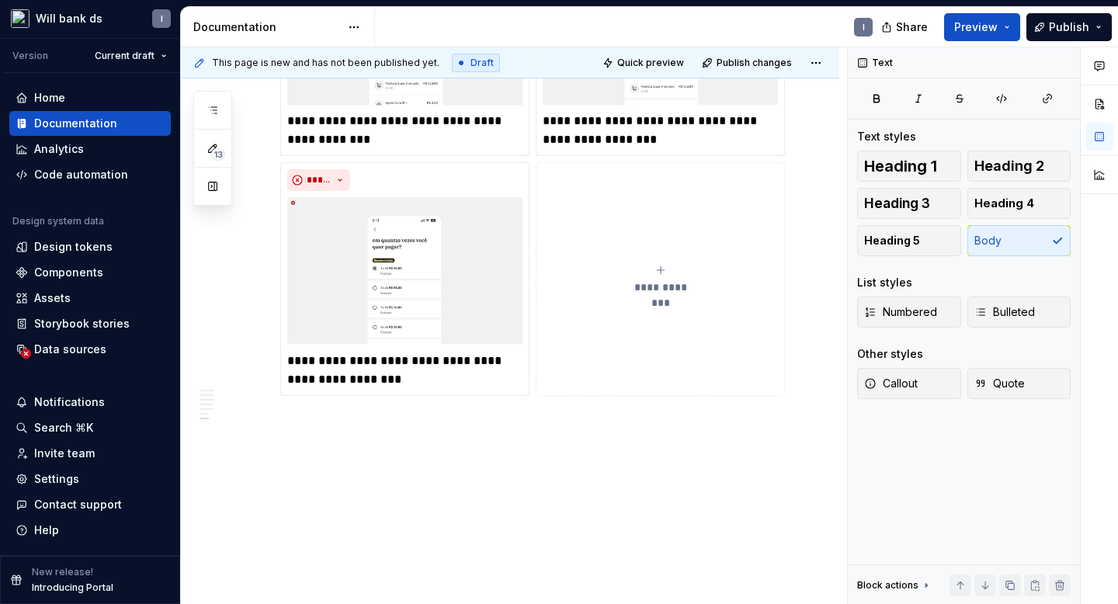
scroll to position [1694, 0]
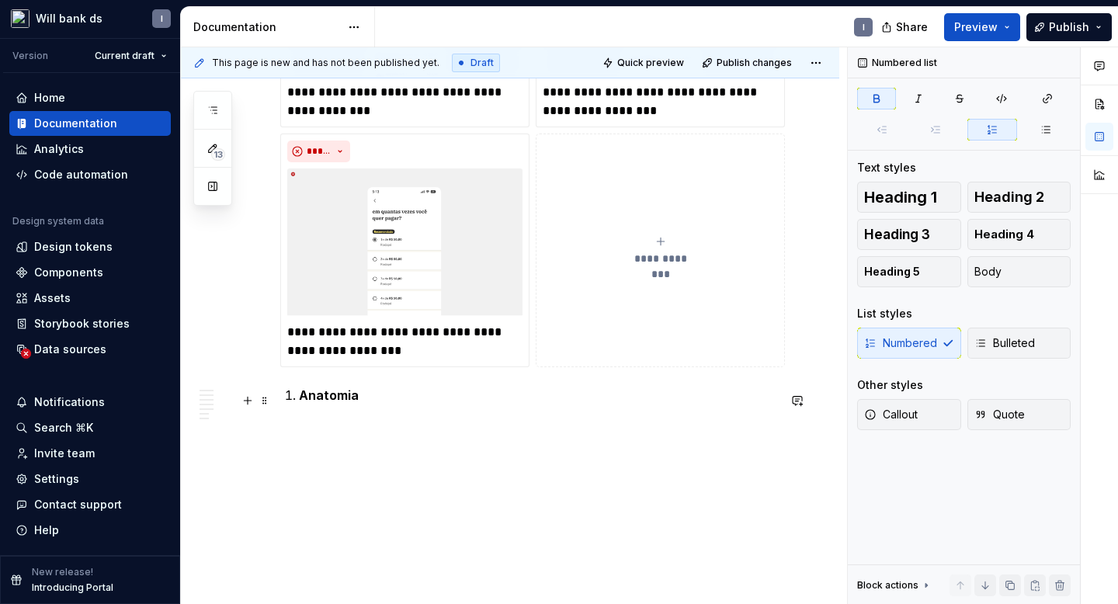
click at [299, 398] on li "Anatomia" at bounding box center [538, 395] width 478 height 19
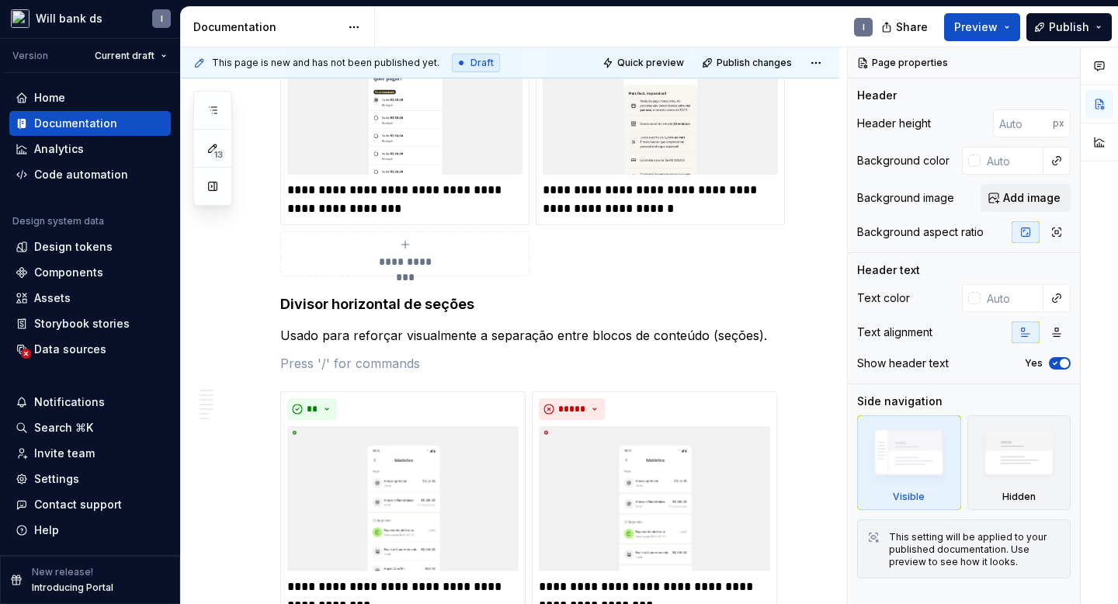
scroll to position [1537, 0]
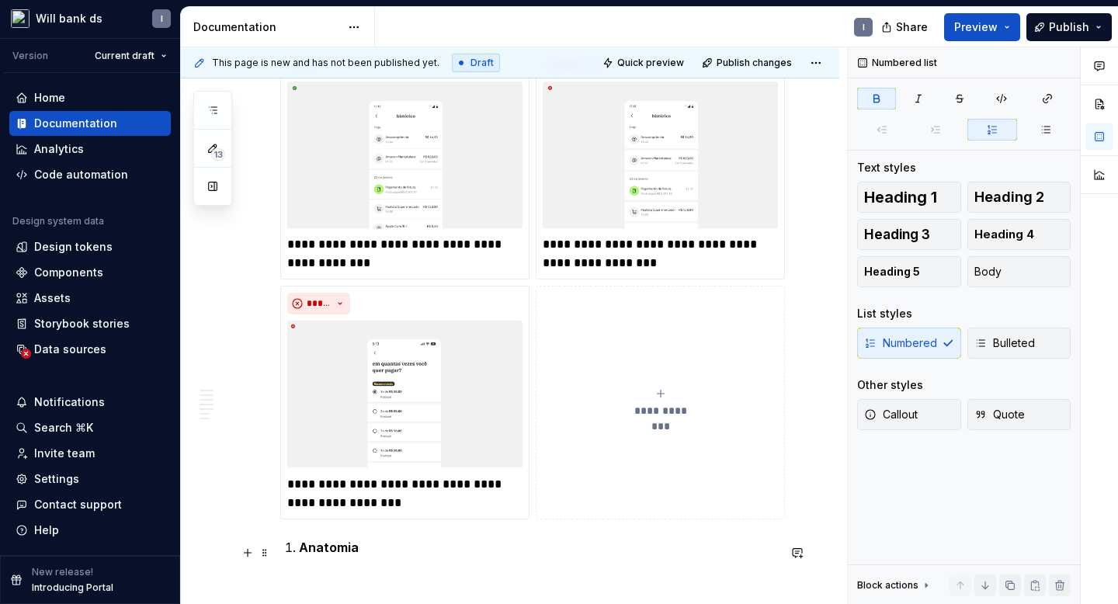
click at [299, 557] on li "Anatomia" at bounding box center [538, 547] width 478 height 19
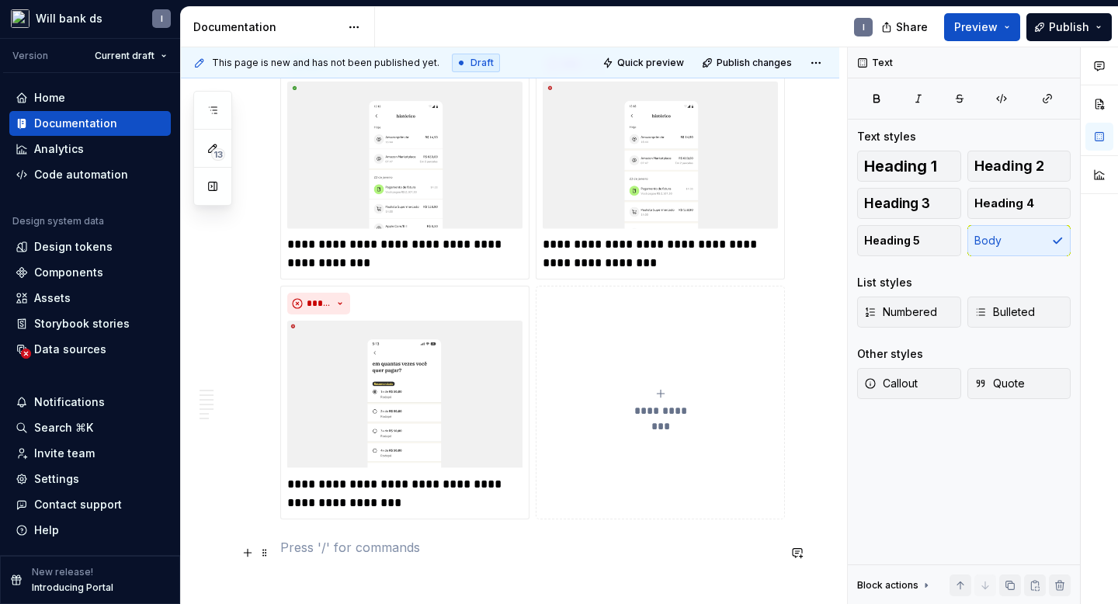
click at [294, 548] on p at bounding box center [528, 547] width 497 height 19
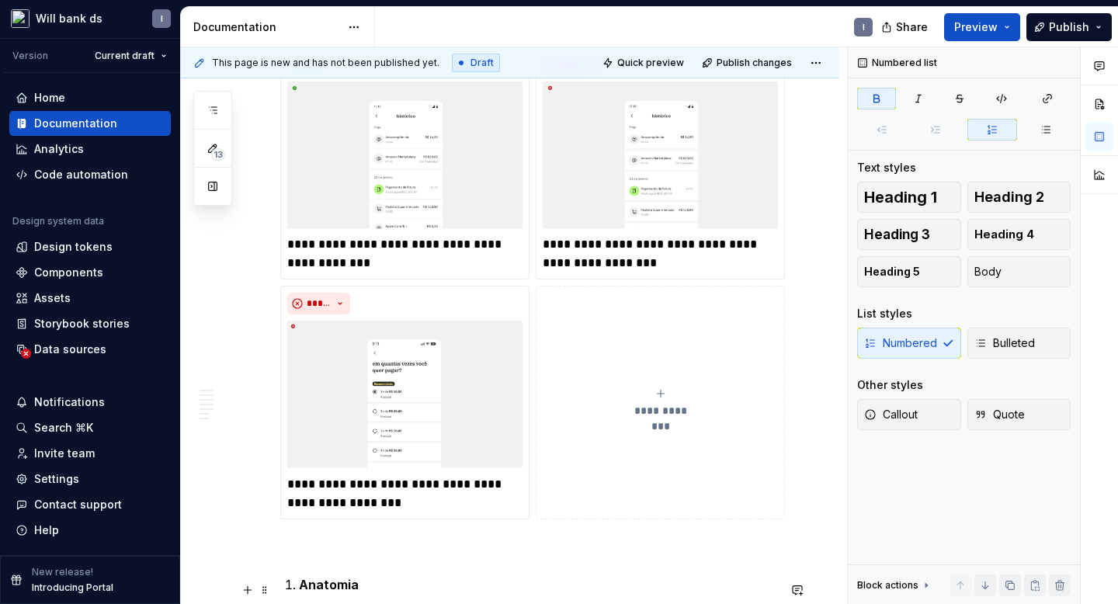
click at [300, 593] on strong "Anatomia" at bounding box center [329, 585] width 60 height 16
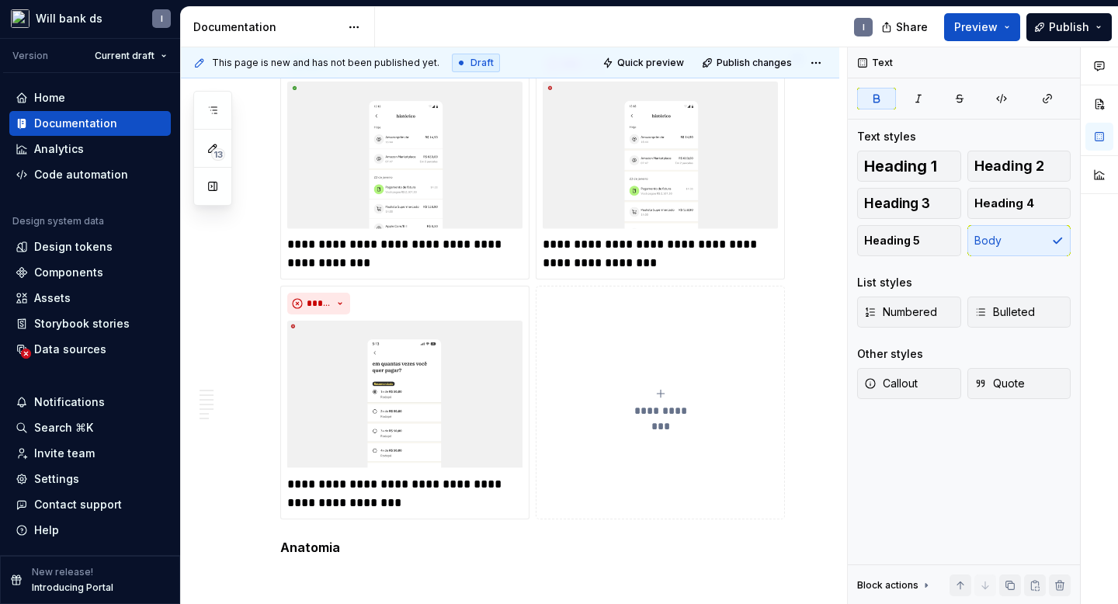
scroll to position [1552, 0]
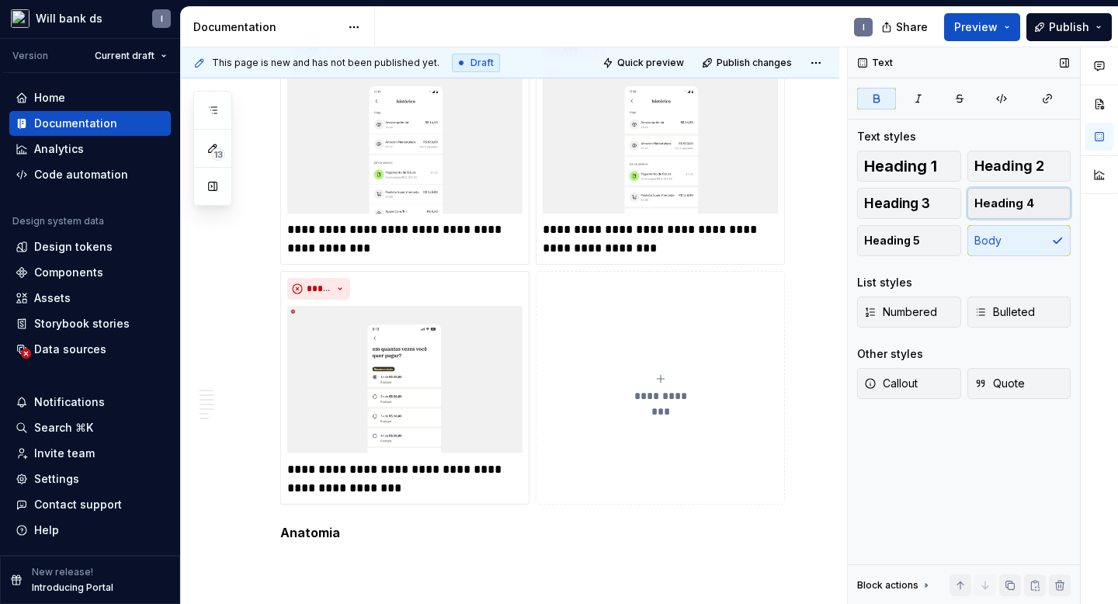
click at [991, 200] on span "Heading 4" at bounding box center [1005, 204] width 60 height 16
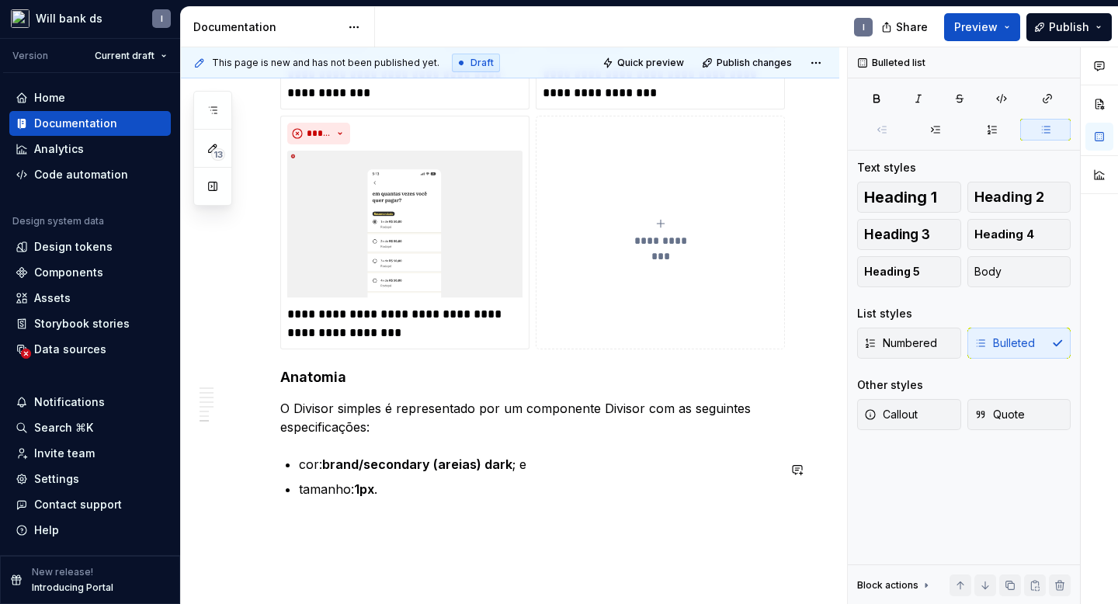
scroll to position [1806, 0]
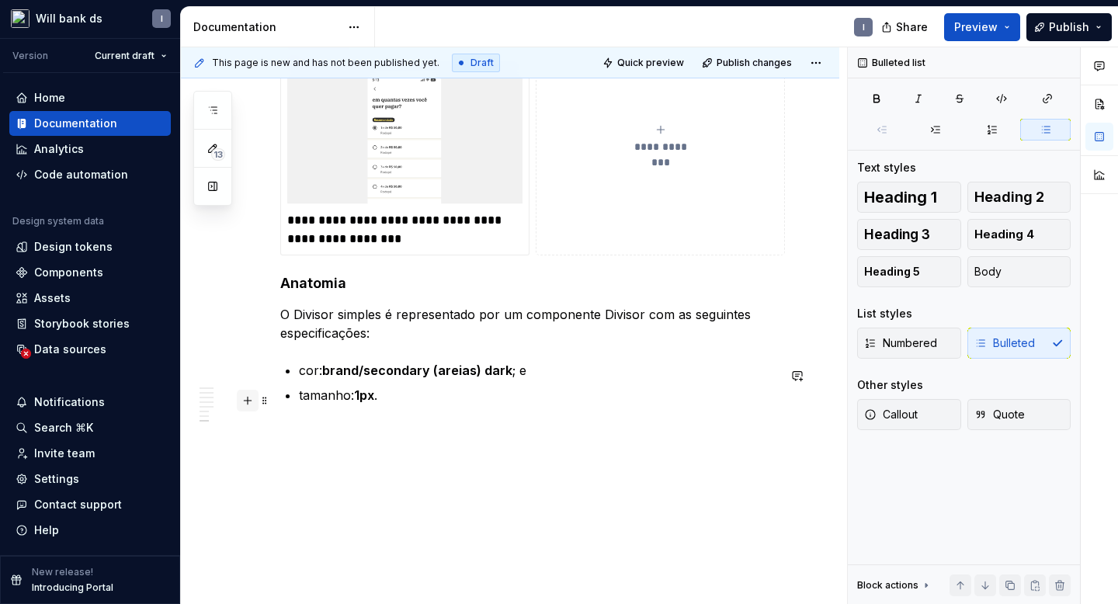
click at [248, 402] on button "button" at bounding box center [248, 401] width 22 height 22
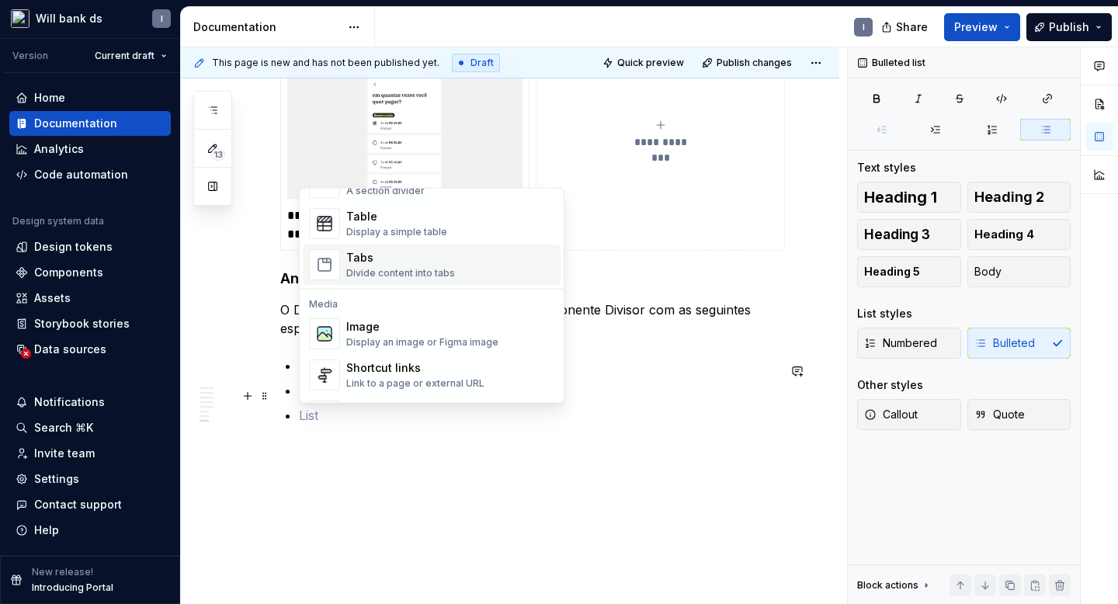
scroll to position [579, 0]
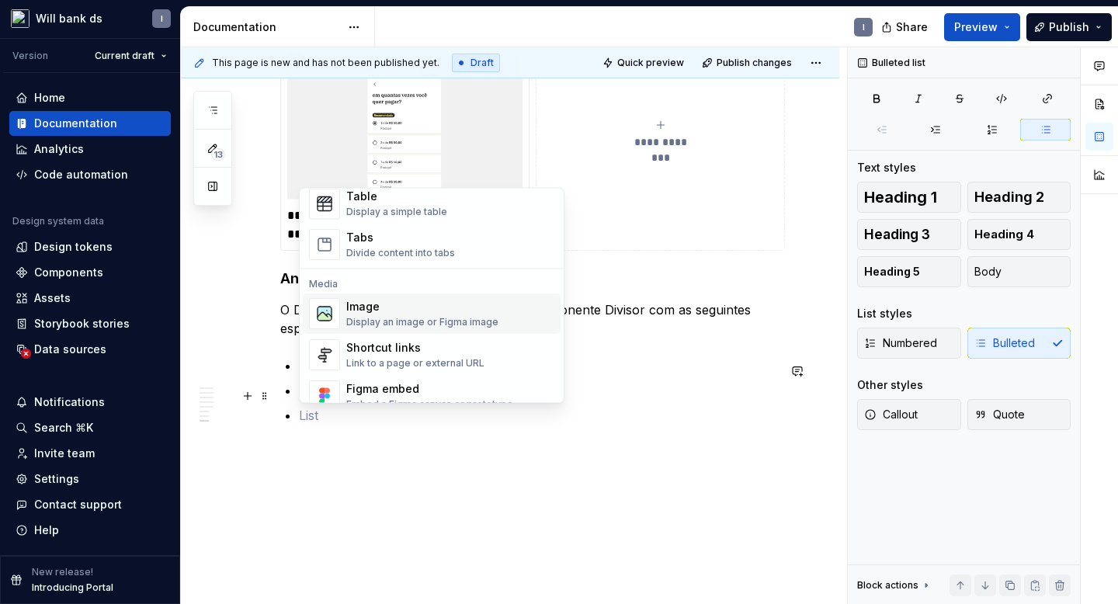
click at [412, 318] on div "Display an image or Figma image" at bounding box center [422, 323] width 152 height 12
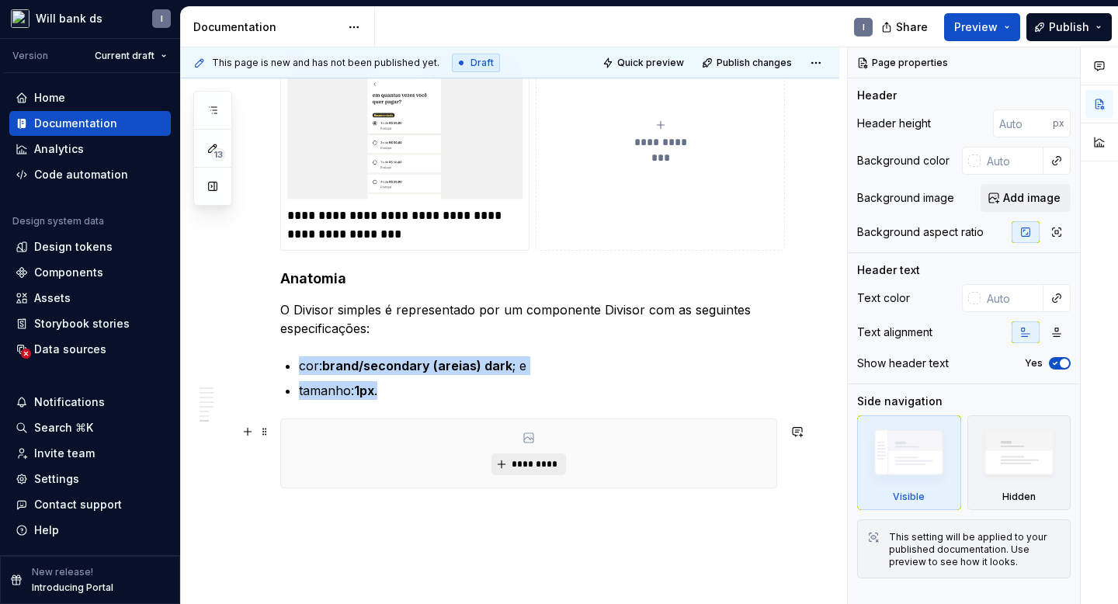
click at [521, 471] on span "*********" at bounding box center [534, 464] width 47 height 12
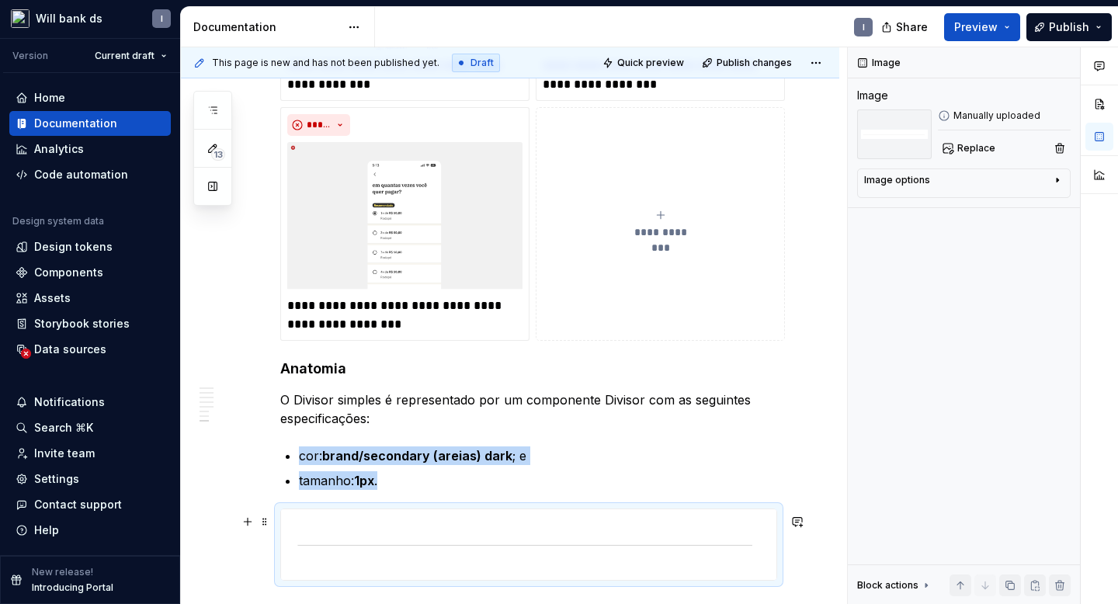
scroll to position [1840, 0]
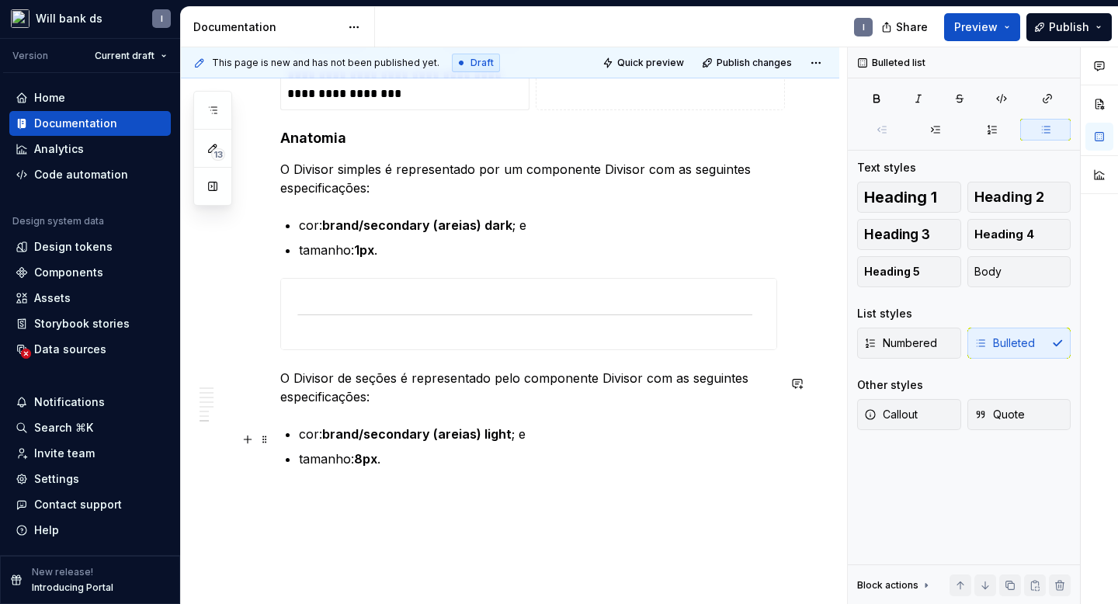
scroll to position [2015, 0]
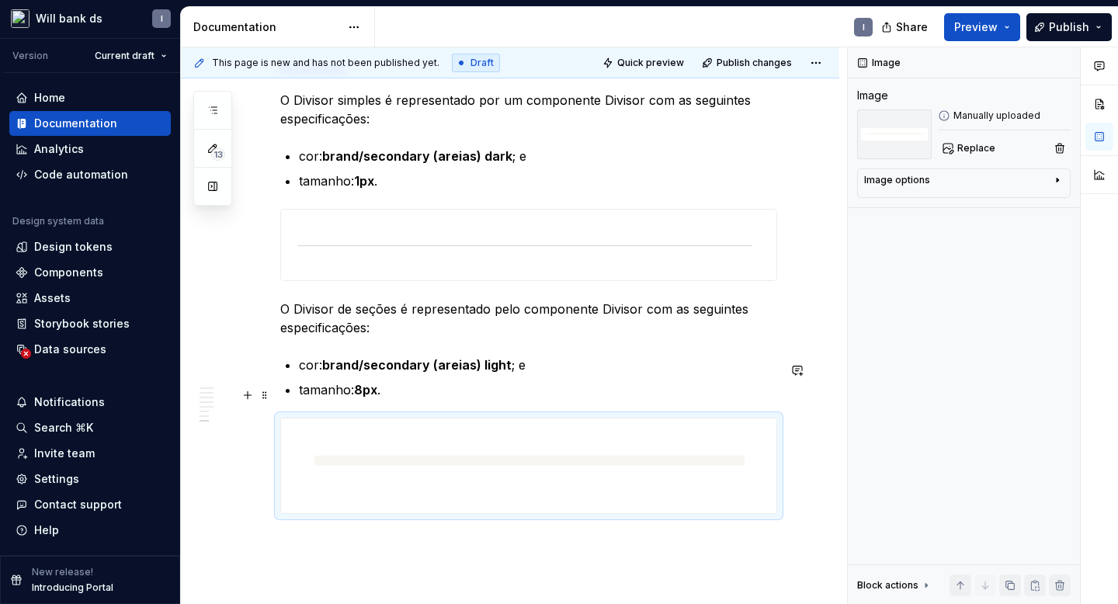
click at [252, 387] on button "button" at bounding box center [248, 395] width 22 height 22
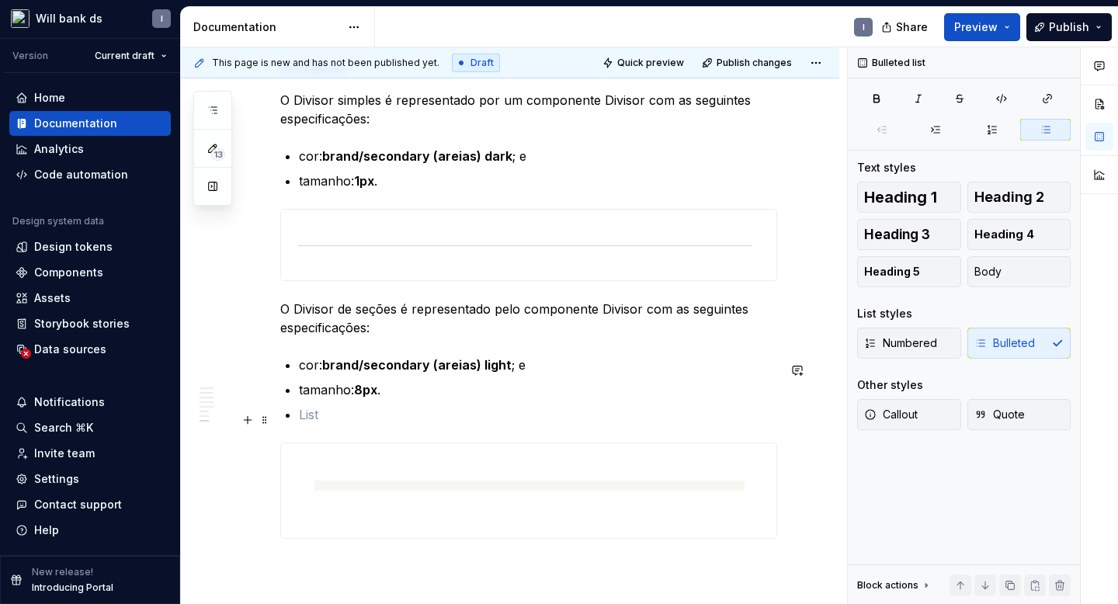
click at [331, 409] on ul "cor: brand/secondary (areias) light ; e tamanho: 8px ." at bounding box center [538, 390] width 478 height 68
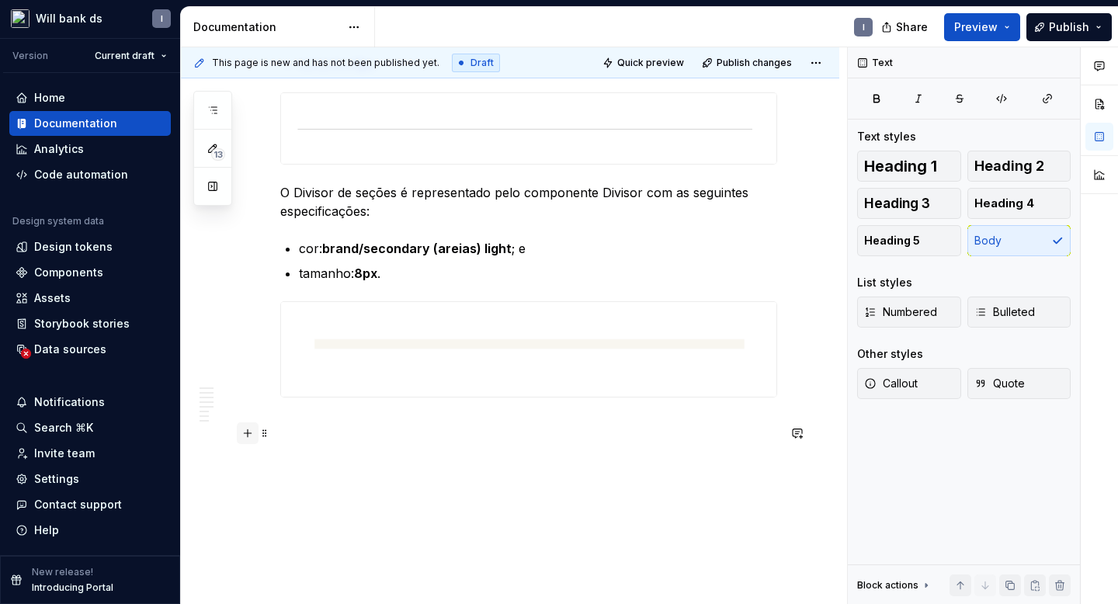
click at [247, 434] on button "button" at bounding box center [248, 433] width 22 height 22
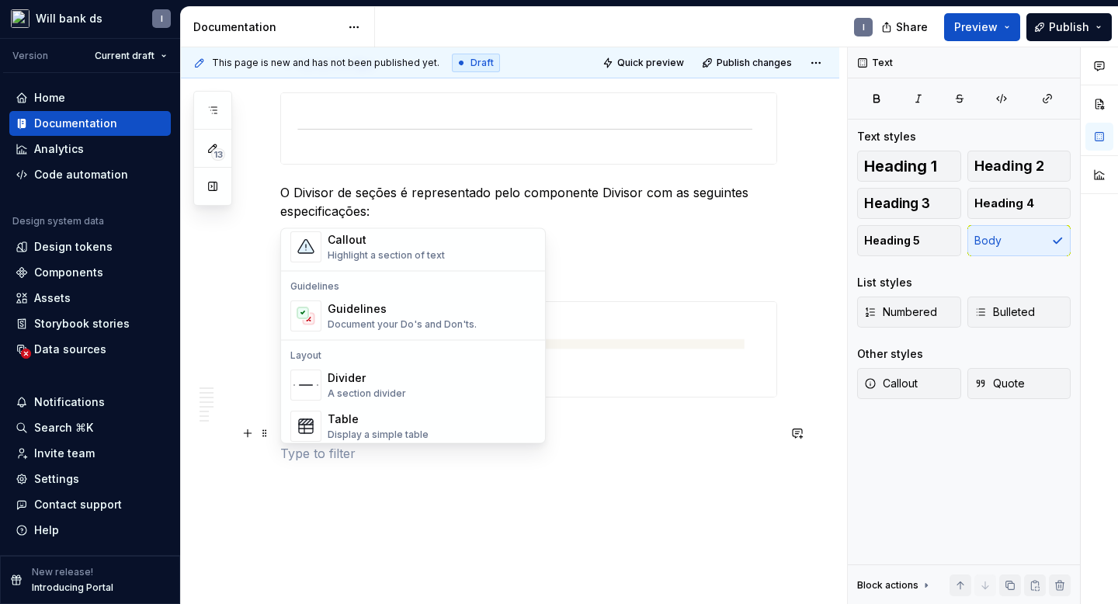
scroll to position [298, 0]
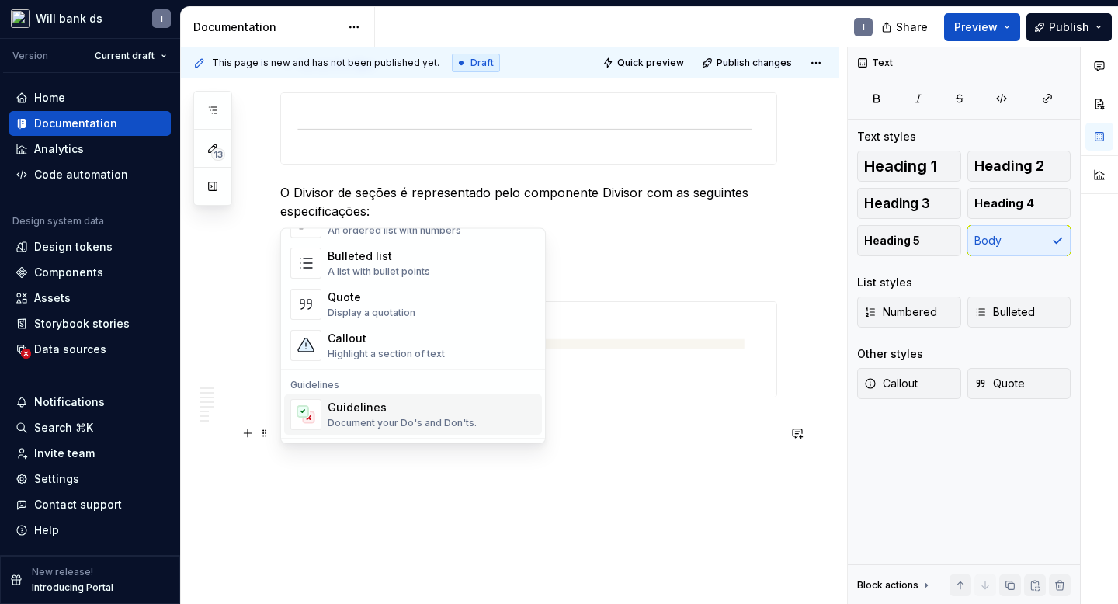
click at [378, 421] on div "Document your Do's and Don'ts." at bounding box center [402, 424] width 149 height 12
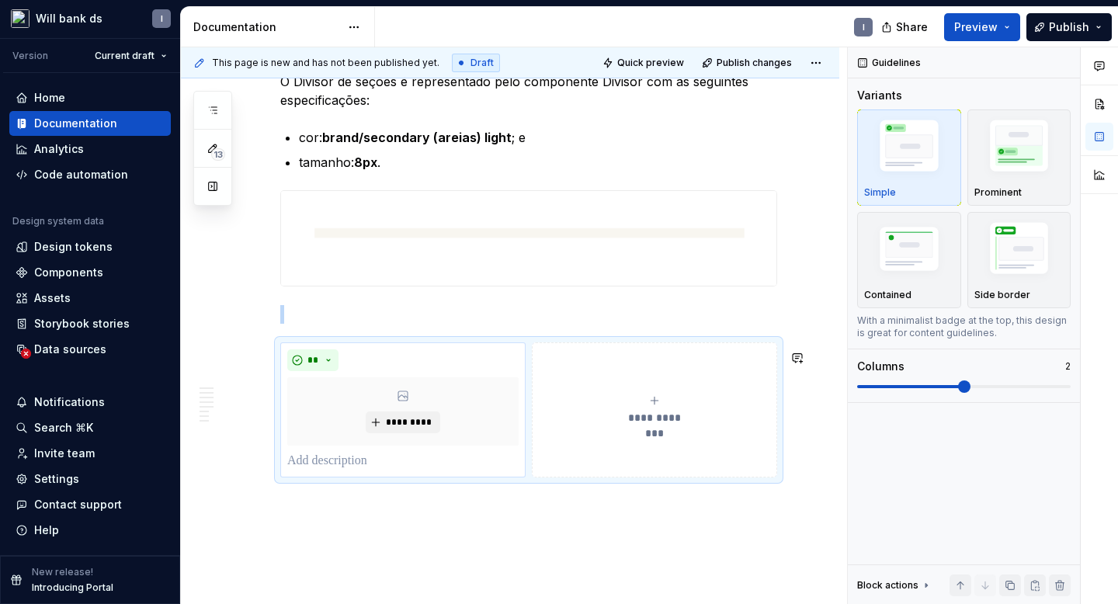
scroll to position [2323, 0]
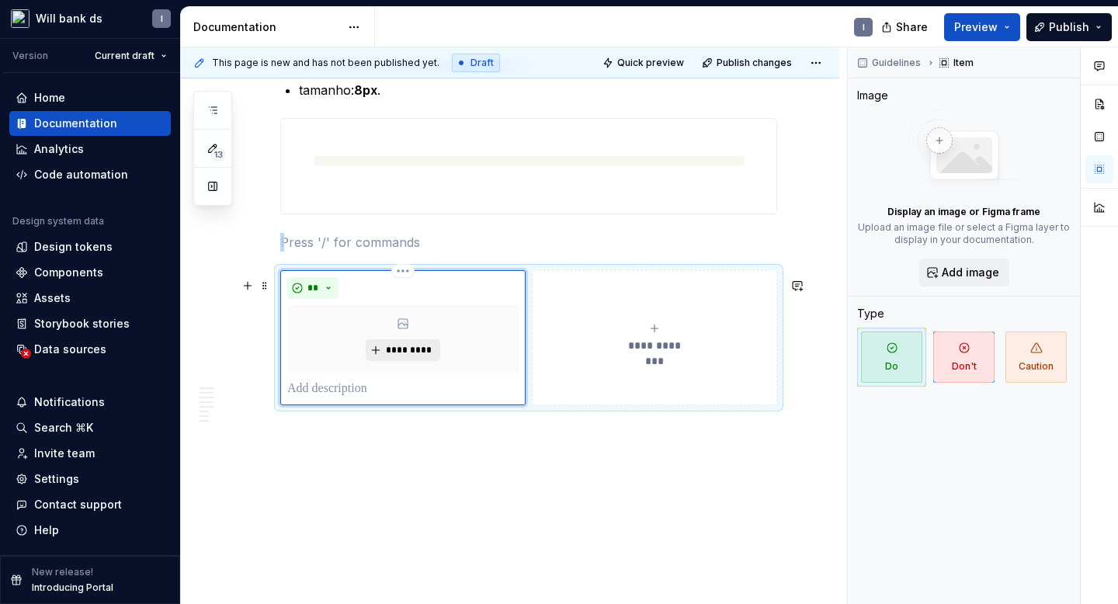
click at [398, 342] on button "*********" at bounding box center [403, 350] width 74 height 22
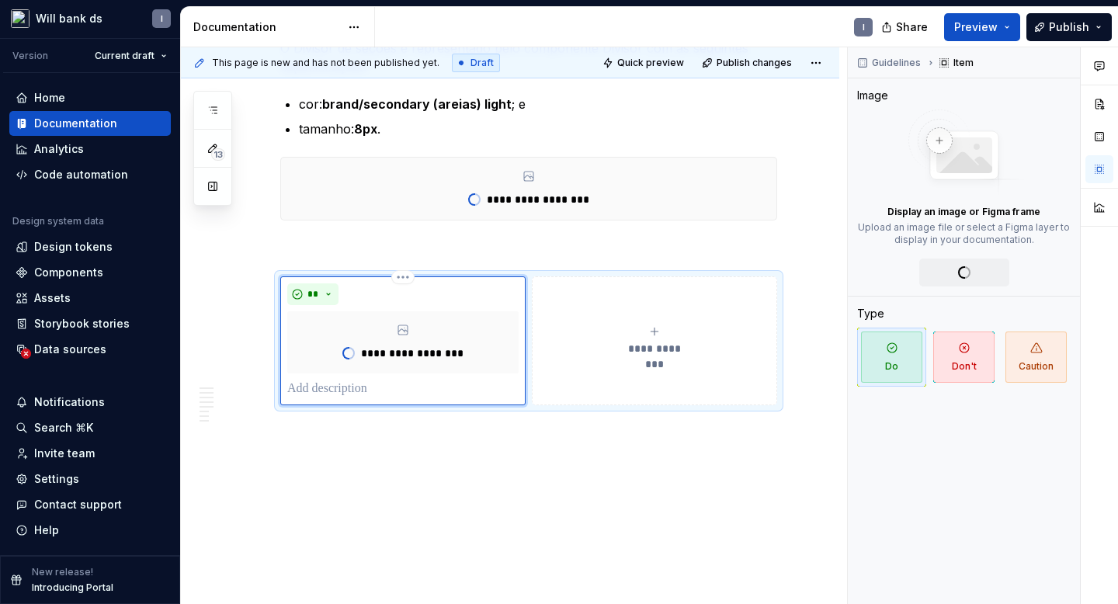
scroll to position [1760, 0]
click at [308, 291] on span "**" at bounding box center [313, 294] width 12 height 12
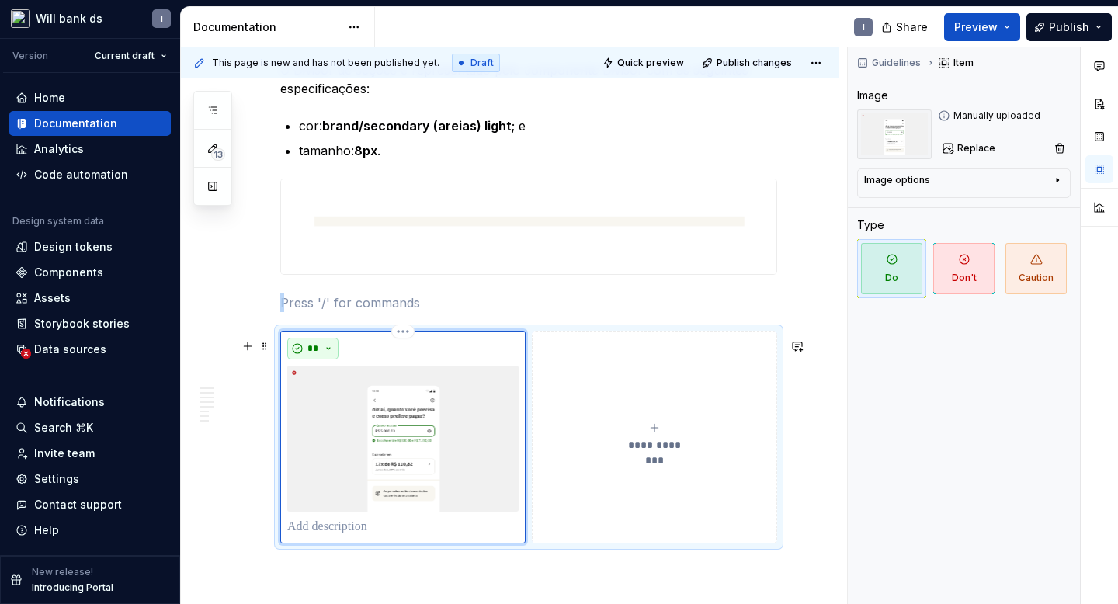
click at [328, 348] on button "**" at bounding box center [312, 349] width 51 height 22
click at [345, 405] on div "Don't" at bounding box center [349, 412] width 29 height 16
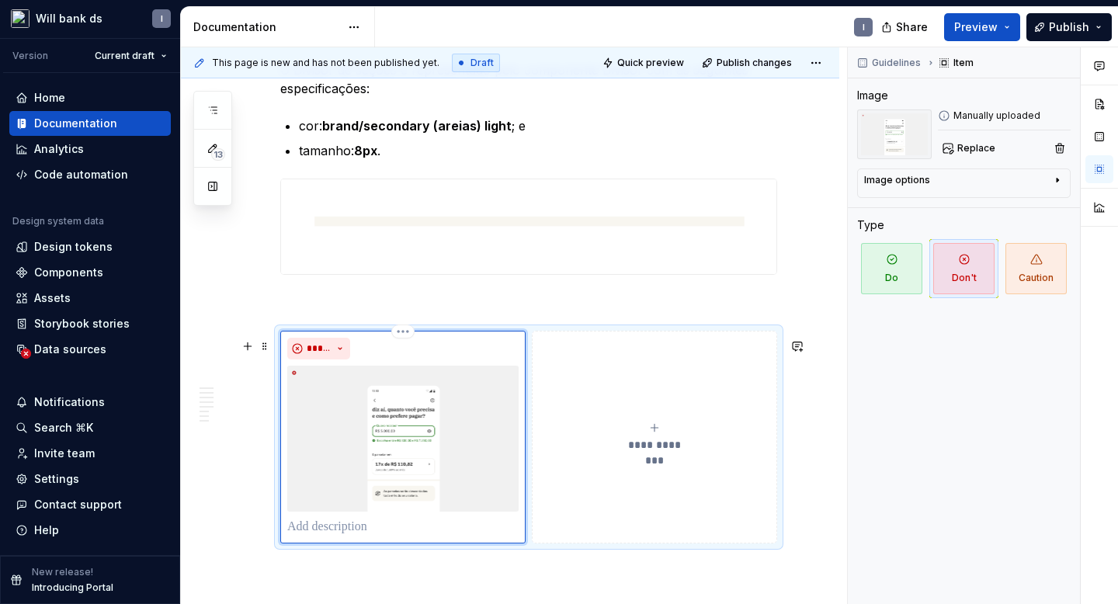
click at [335, 534] on p at bounding box center [402, 527] width 231 height 19
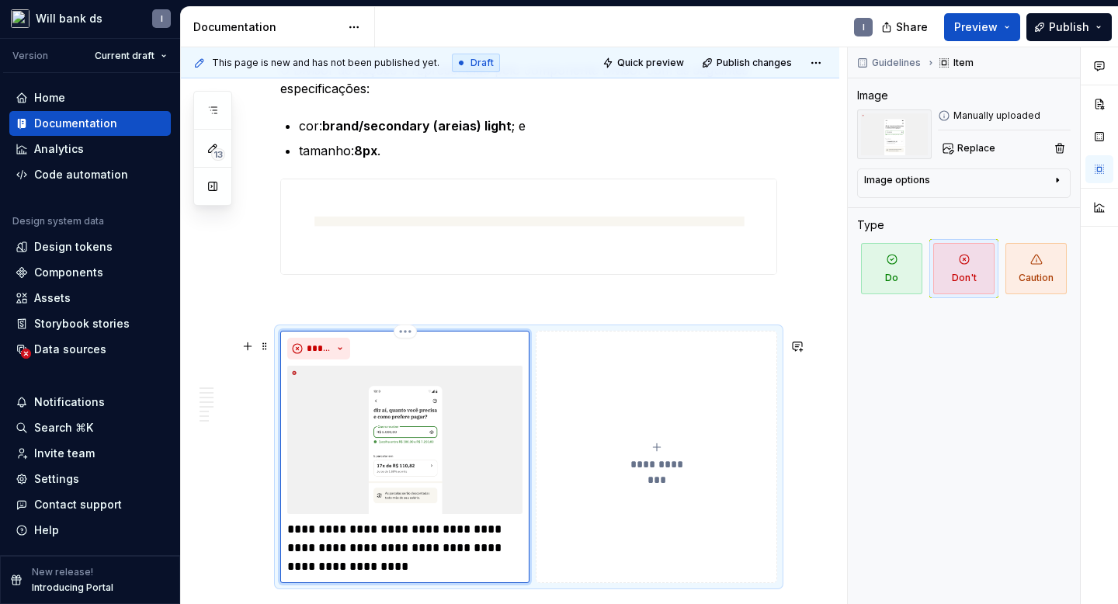
scroll to position [2303, 0]
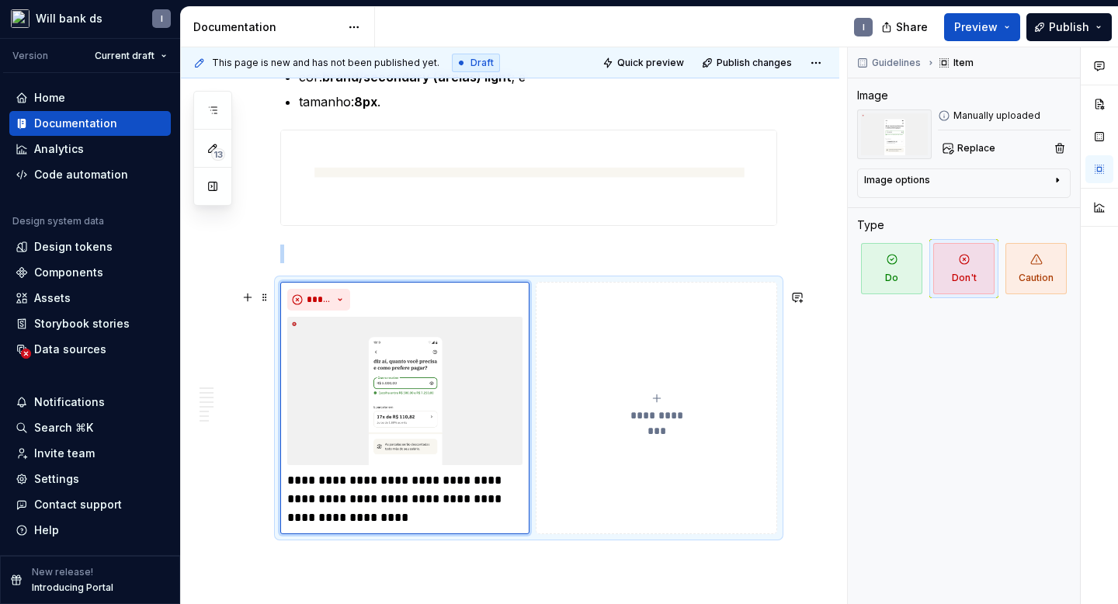
click at [652, 405] on div "**********" at bounding box center [657, 407] width 228 height 31
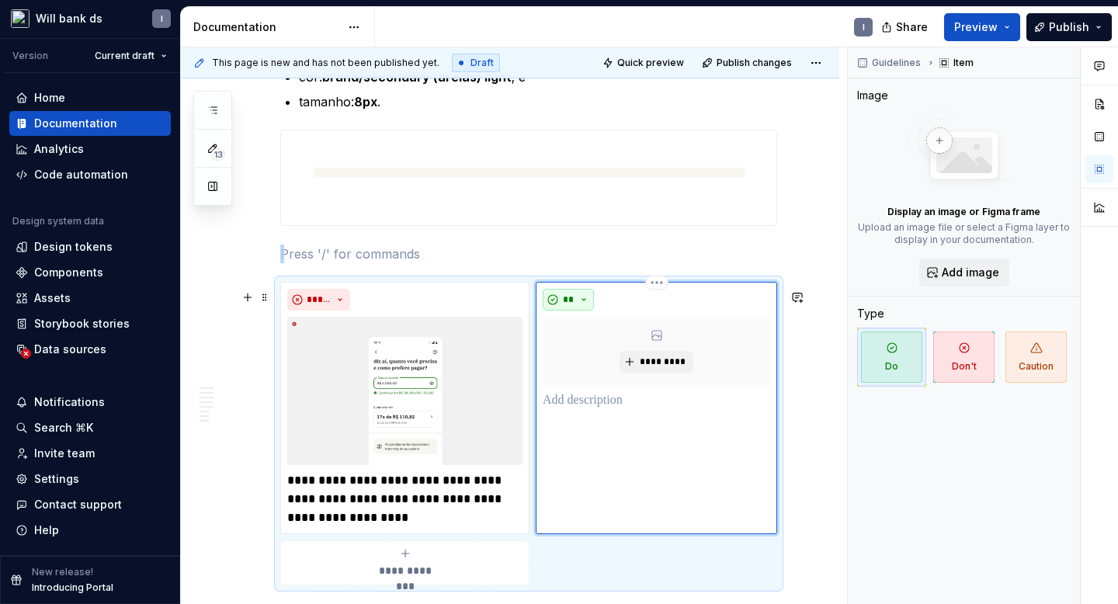
click at [558, 306] on button "**" at bounding box center [568, 300] width 51 height 22
click at [573, 359] on div "Suggestions" at bounding box center [578, 362] width 12 height 12
click at [645, 368] on span "*********" at bounding box center [662, 362] width 47 height 12
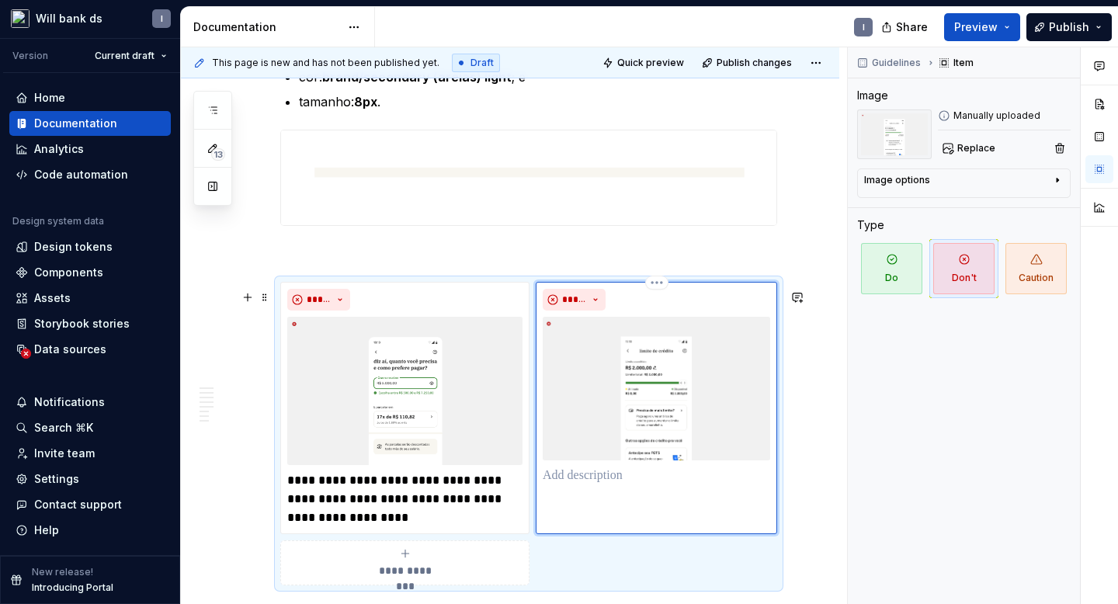
click at [560, 485] on p at bounding box center [657, 476] width 228 height 19
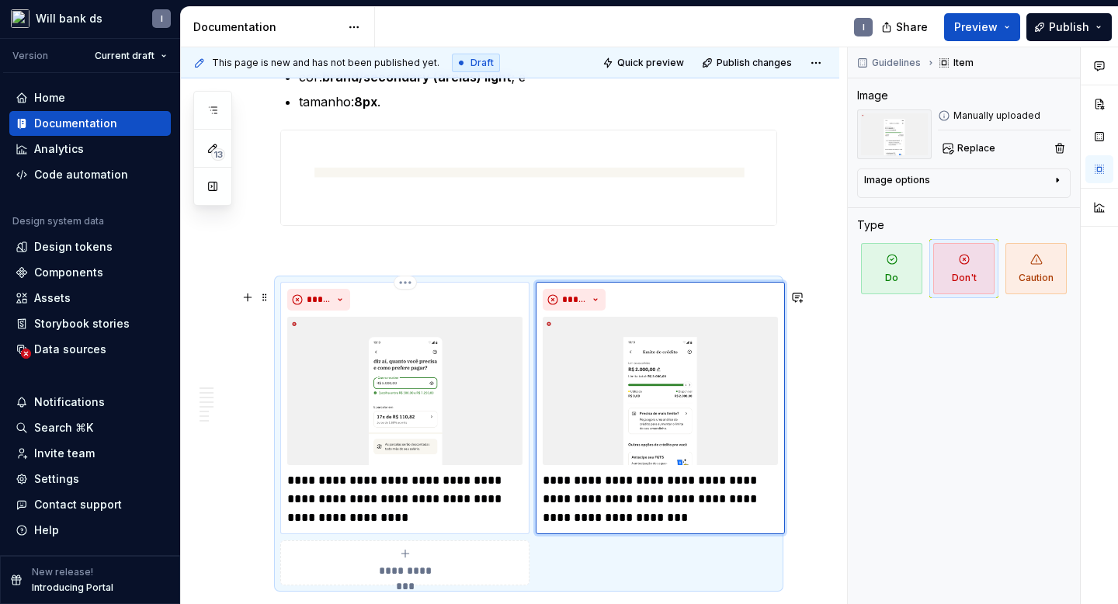
scroll to position [2491, 0]
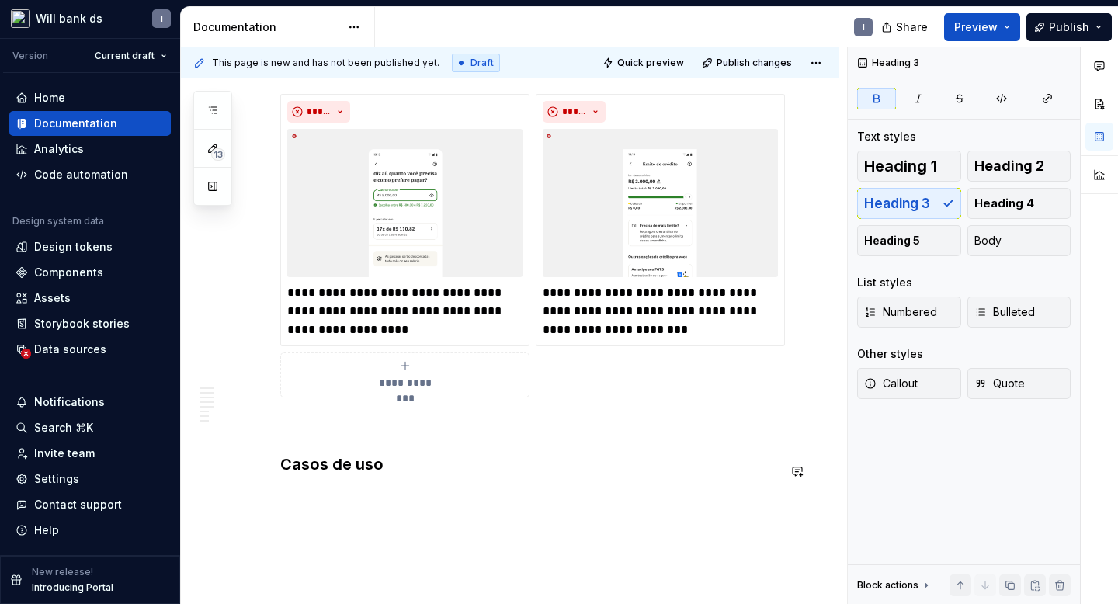
click at [392, 438] on h3 "Casos de uso" at bounding box center [528, 427] width 497 height 22
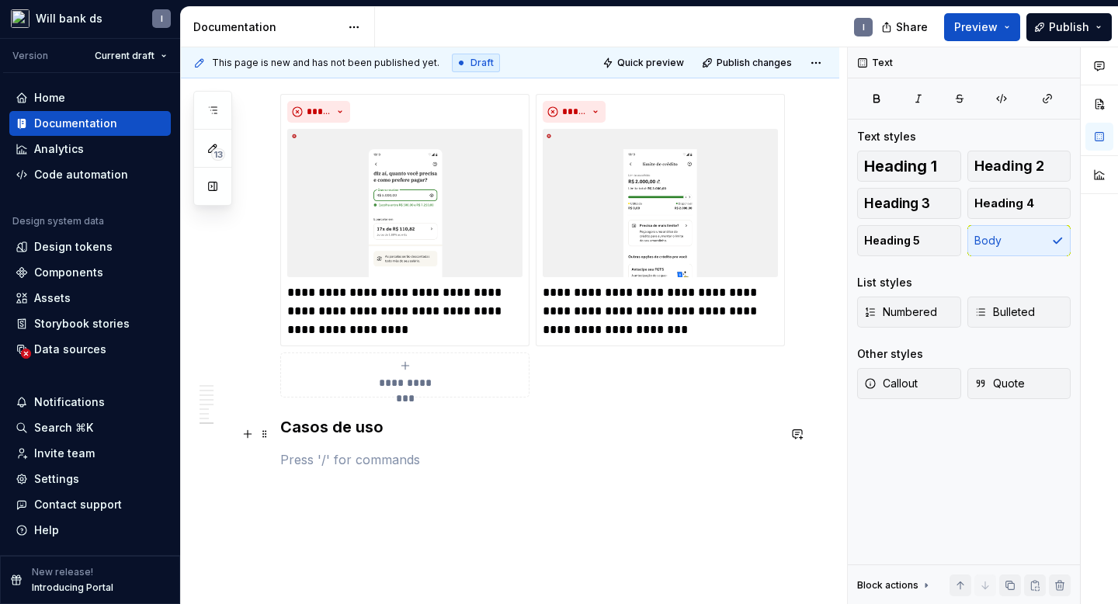
click at [329, 435] on strong "Casos de uso" at bounding box center [331, 427] width 103 height 19
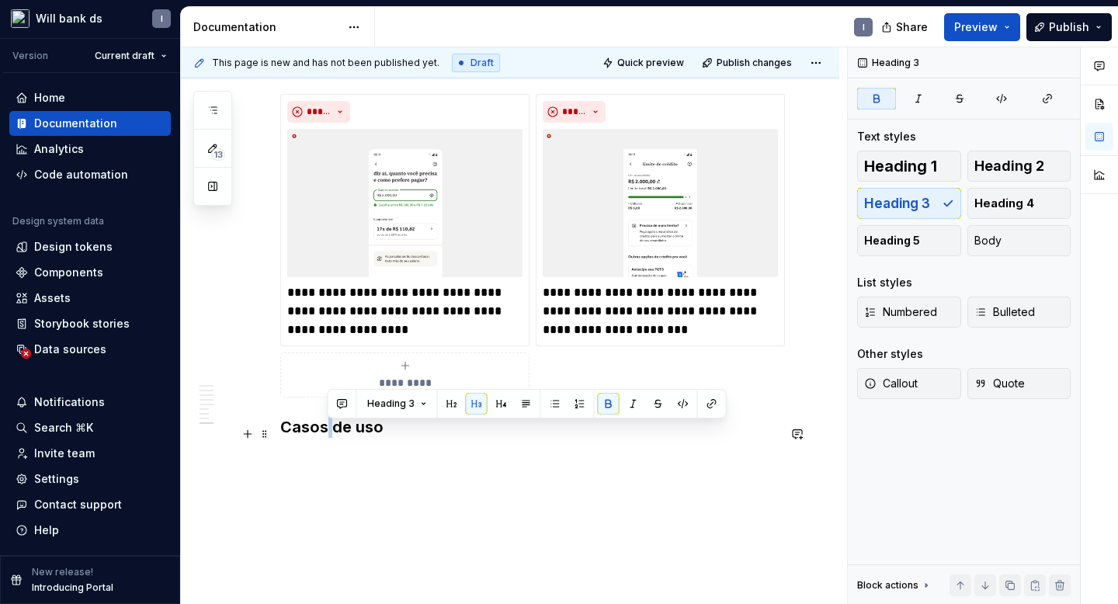
click at [329, 435] on strong "Casos de uso" at bounding box center [331, 427] width 103 height 19
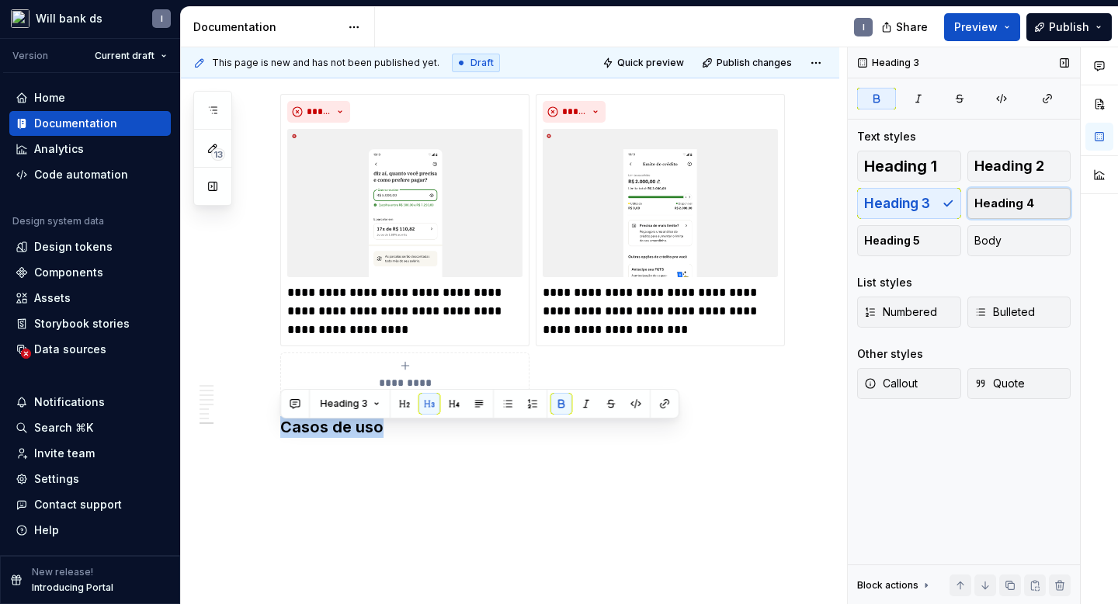
click at [992, 202] on span "Heading 4" at bounding box center [1005, 204] width 60 height 16
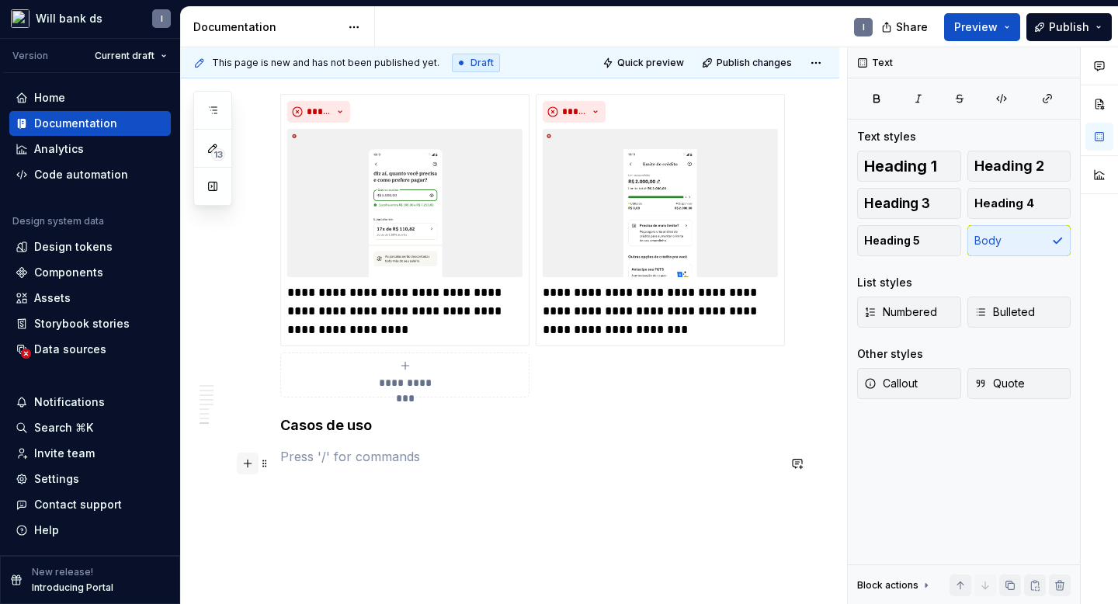
click at [247, 464] on button "button" at bounding box center [248, 464] width 22 height 22
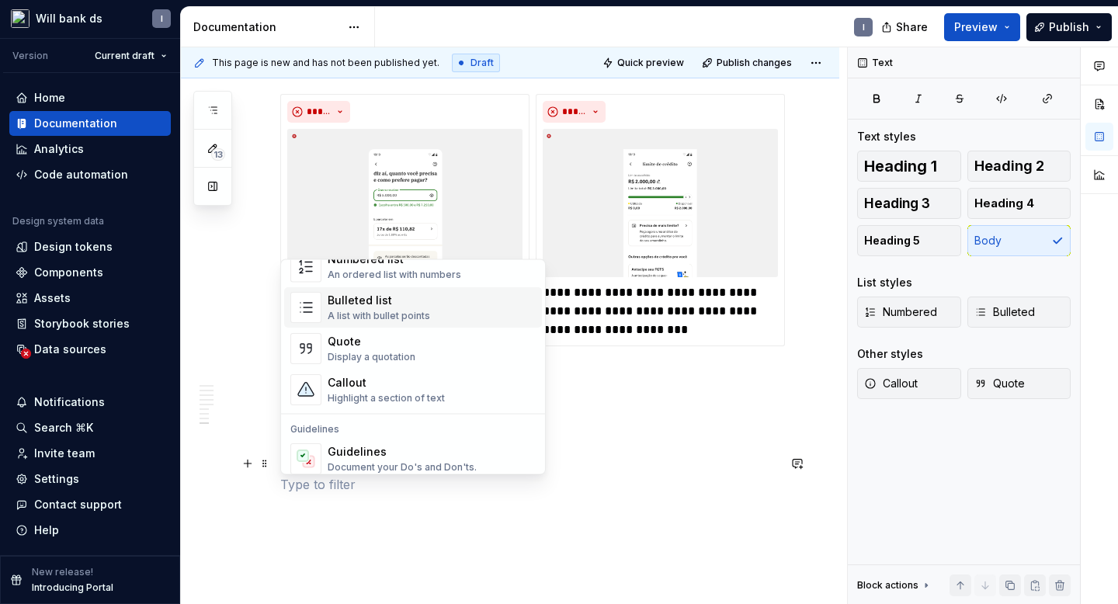
scroll to position [388, 0]
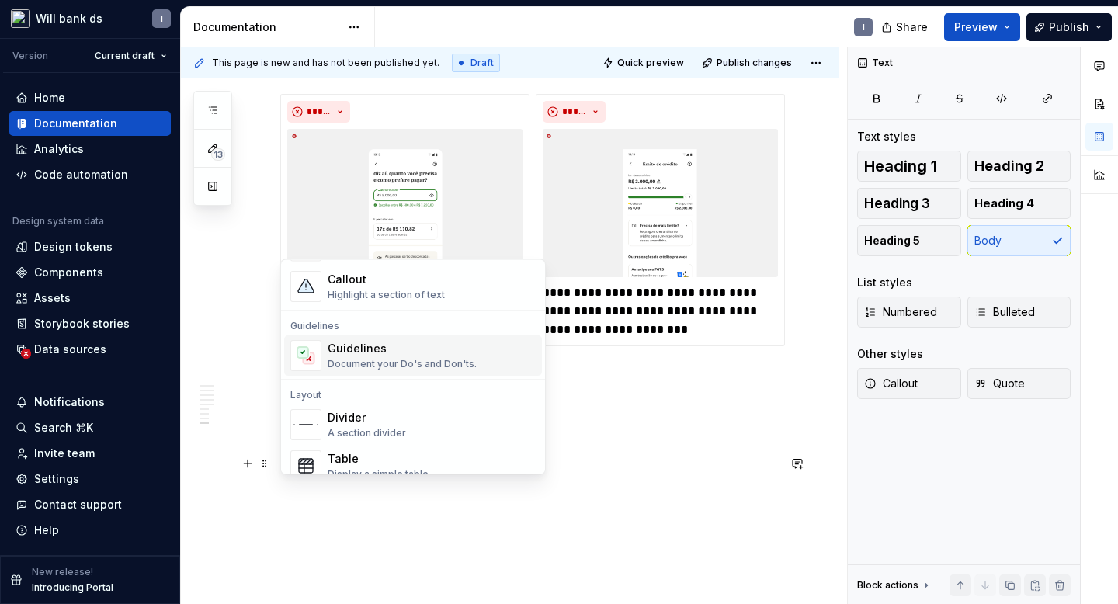
click at [348, 366] on div "Document your Do's and Don'ts." at bounding box center [402, 365] width 149 height 12
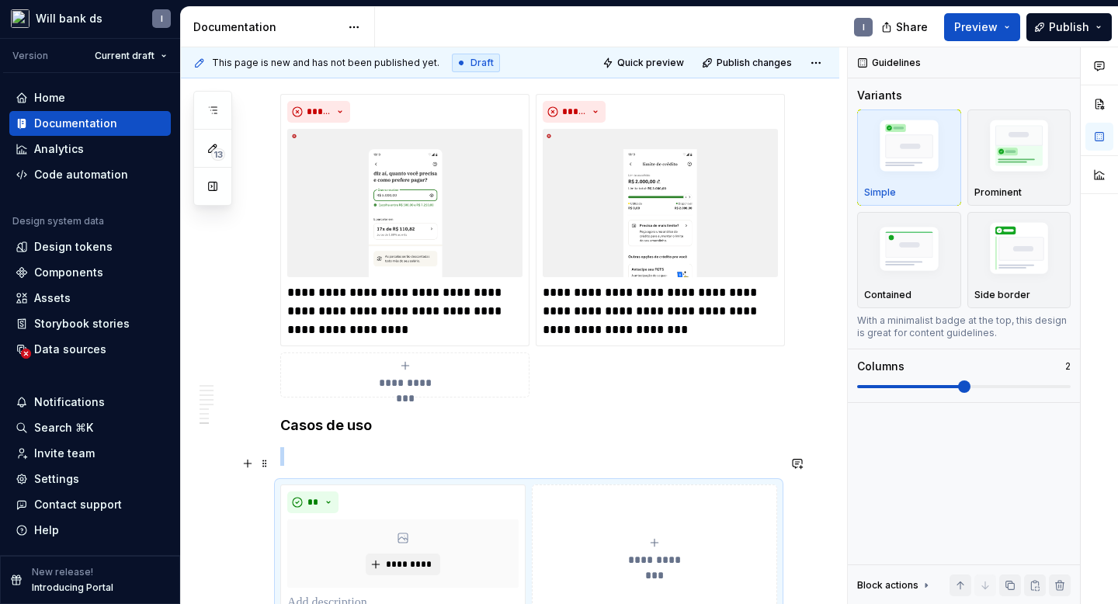
scroll to position [2513, 0]
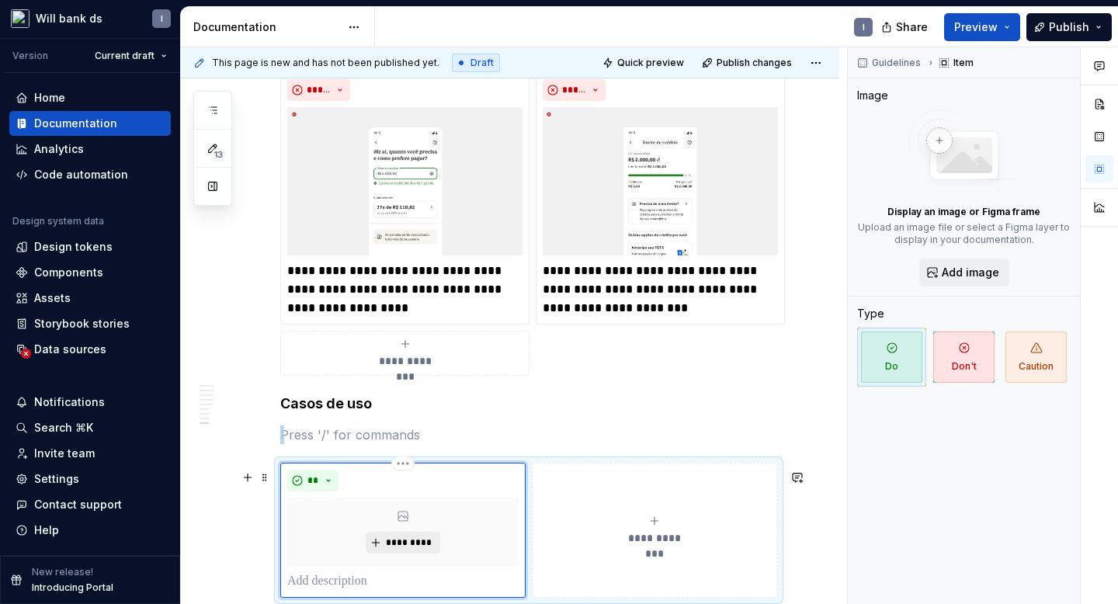
click at [395, 542] on button "*********" at bounding box center [403, 543] width 74 height 22
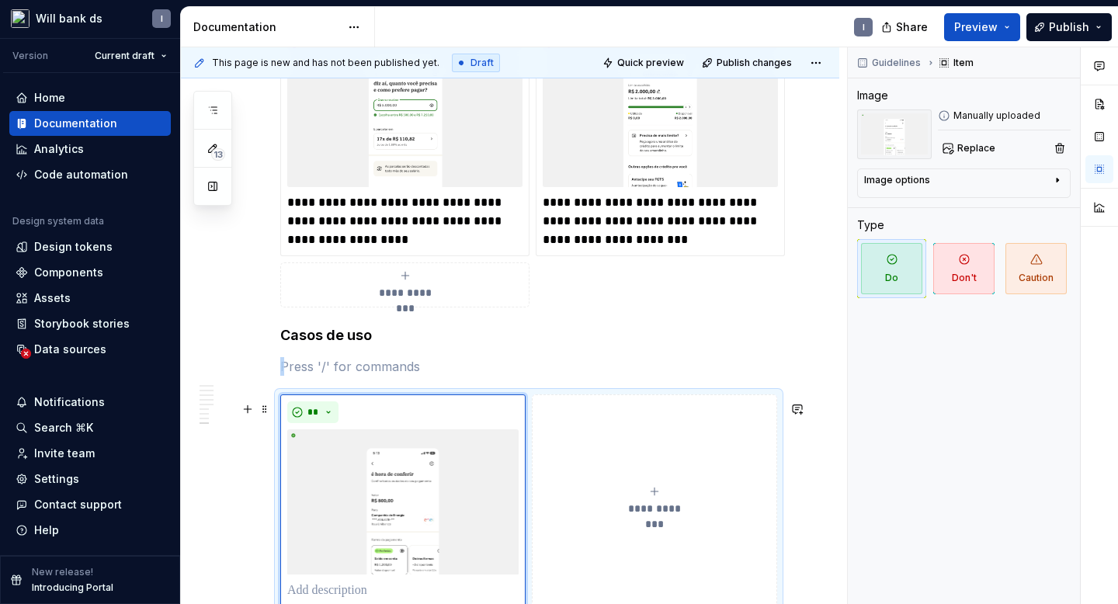
scroll to position [2612, 0]
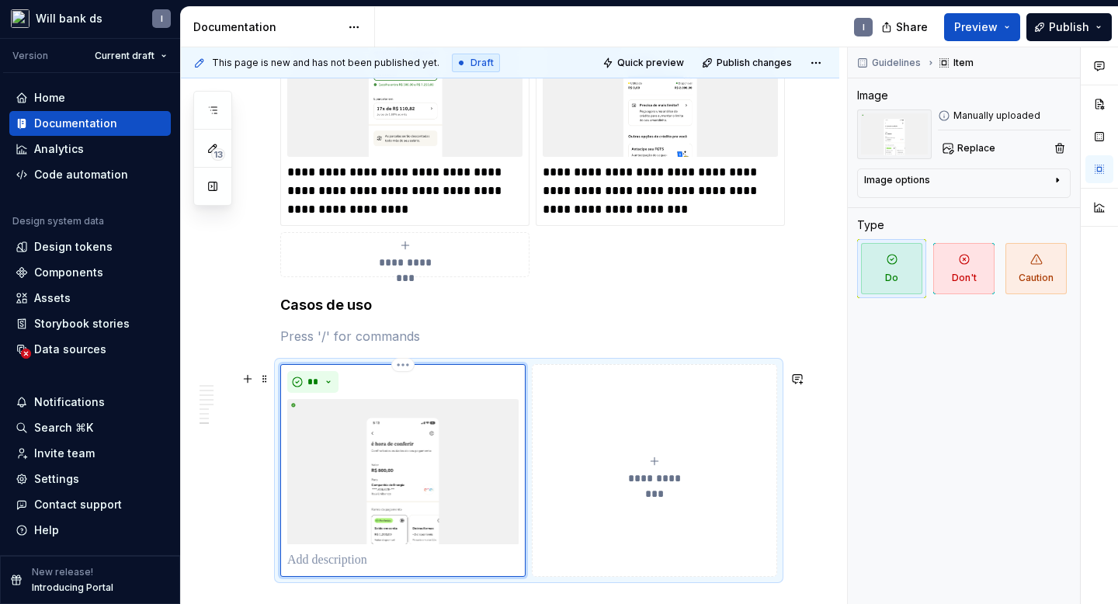
click at [367, 570] on p at bounding box center [402, 560] width 231 height 19
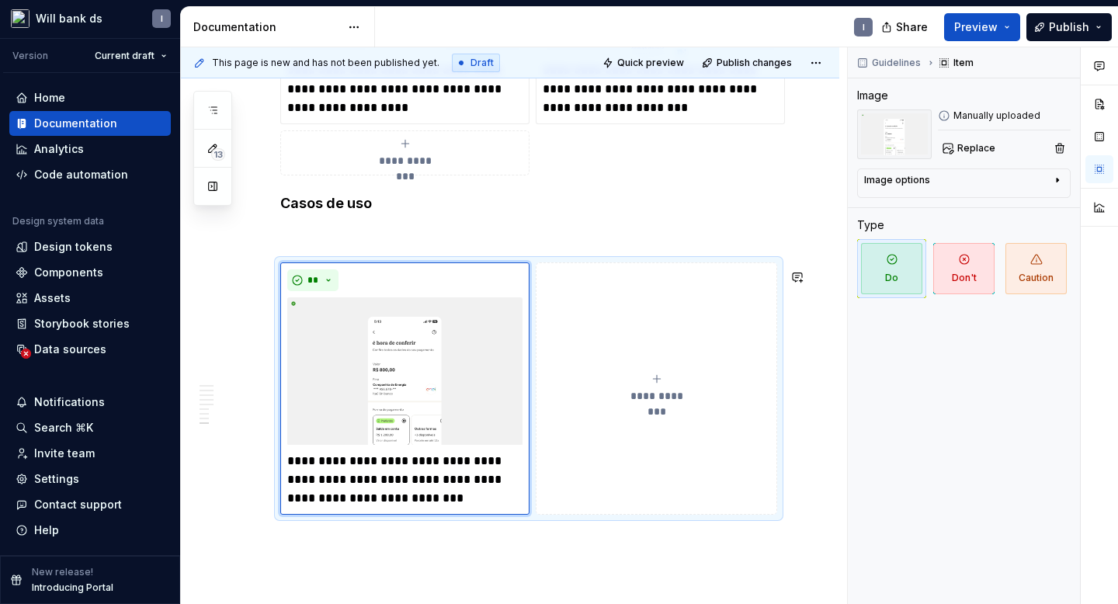
scroll to position [2789, 0]
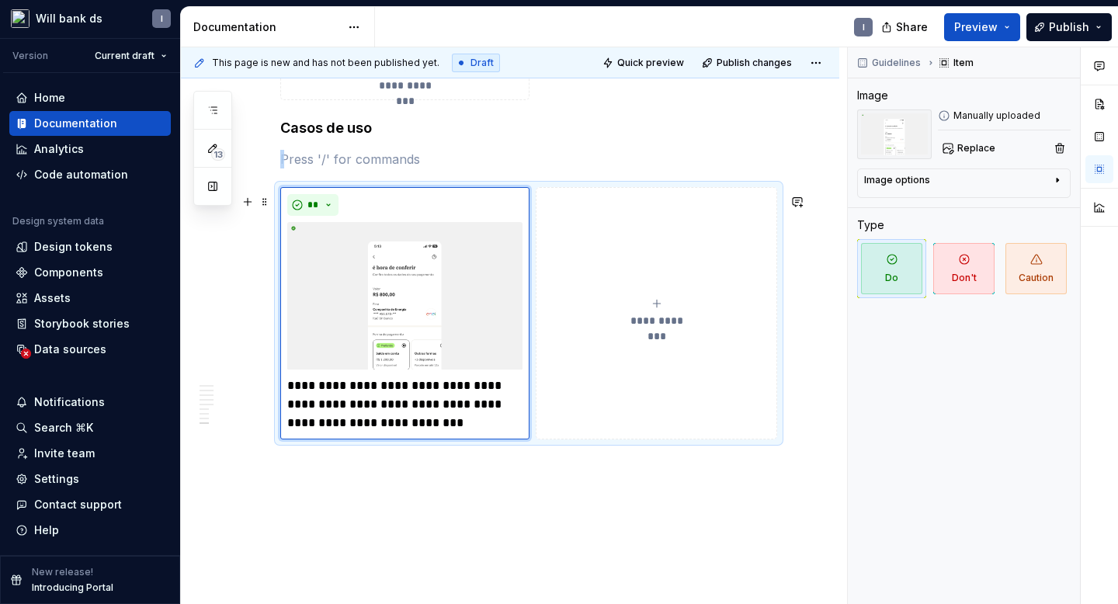
click at [633, 319] on div "**********" at bounding box center [657, 312] width 228 height 31
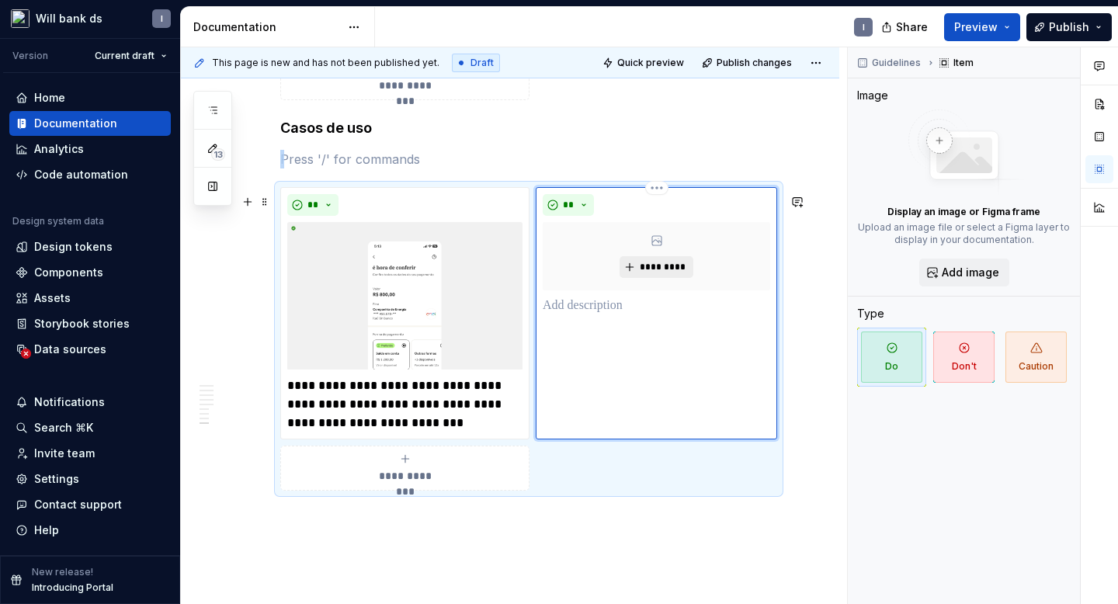
click at [644, 273] on span "*********" at bounding box center [662, 267] width 47 height 12
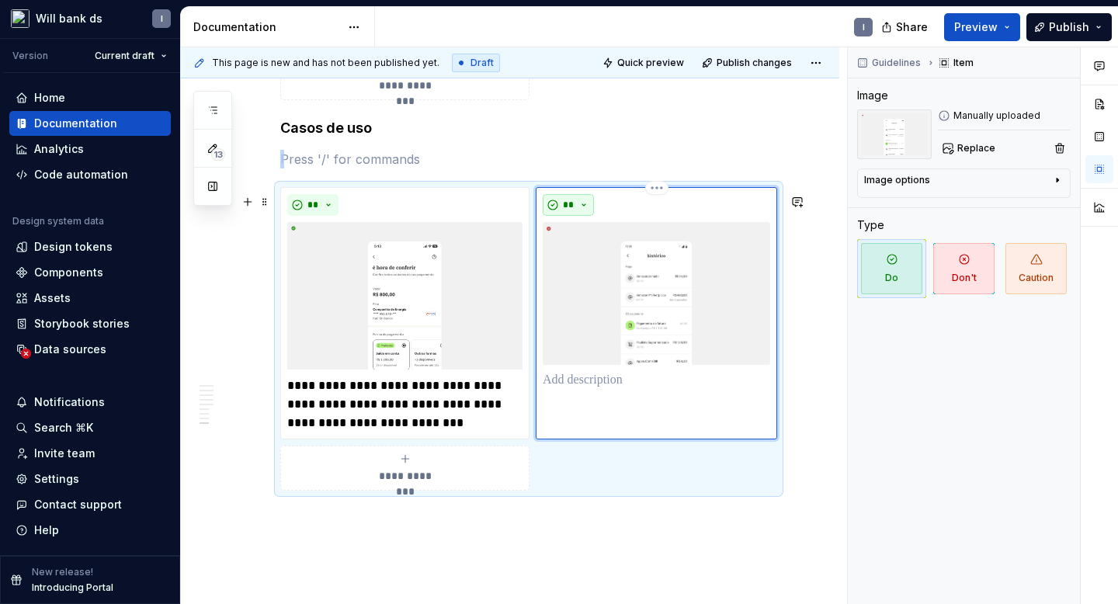
click at [561, 213] on button "**" at bounding box center [568, 205] width 51 height 22
click at [579, 265] on div "Suggestions" at bounding box center [578, 268] width 12 height 12
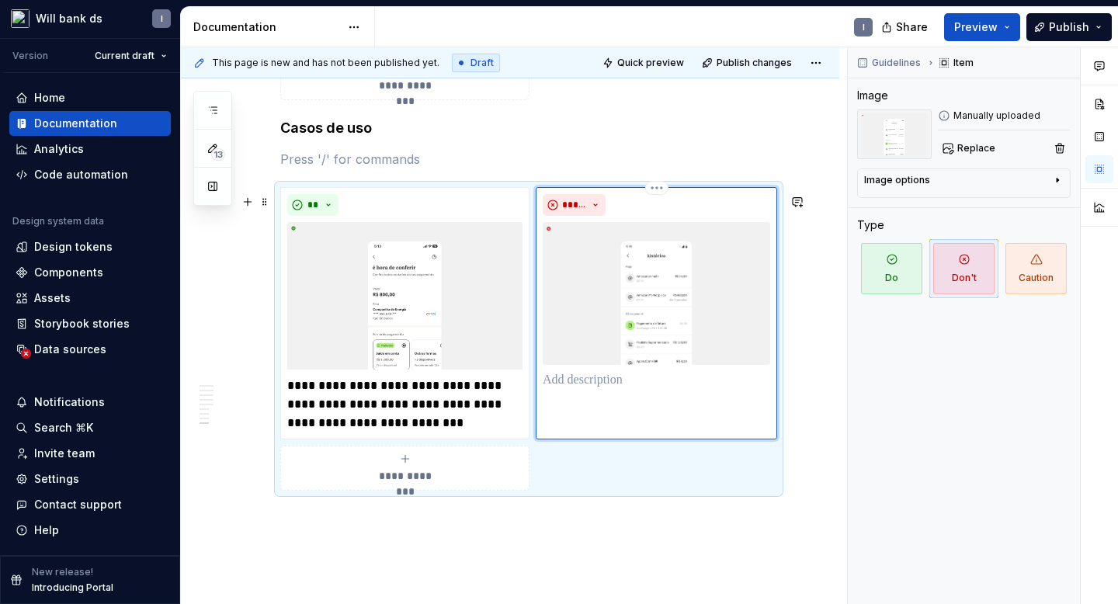
click at [597, 390] on p at bounding box center [657, 380] width 228 height 19
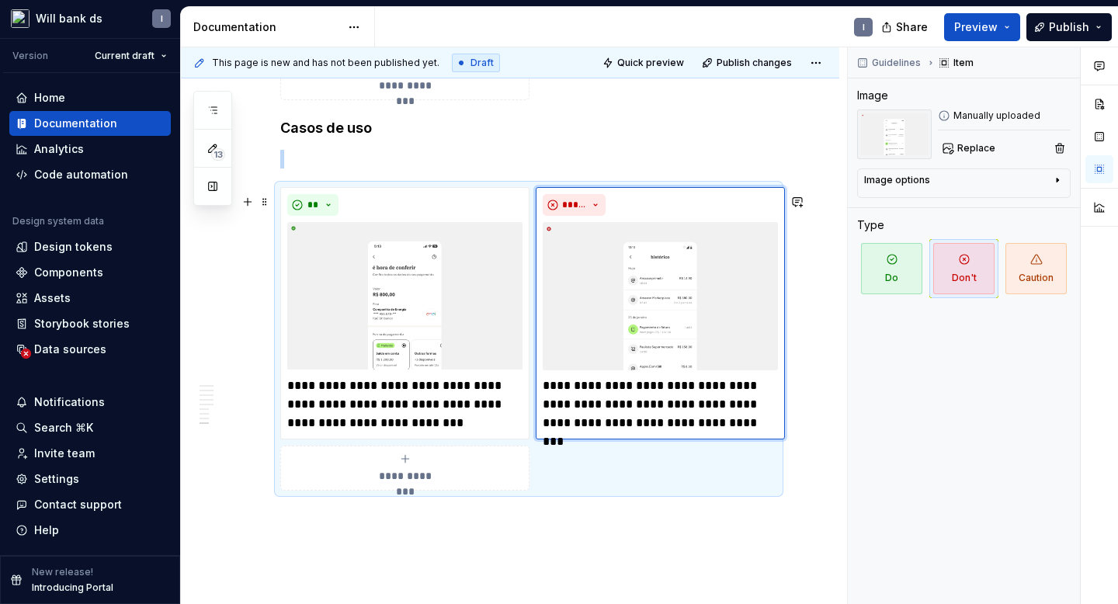
click at [411, 484] on span "**********" at bounding box center [405, 476] width 71 height 16
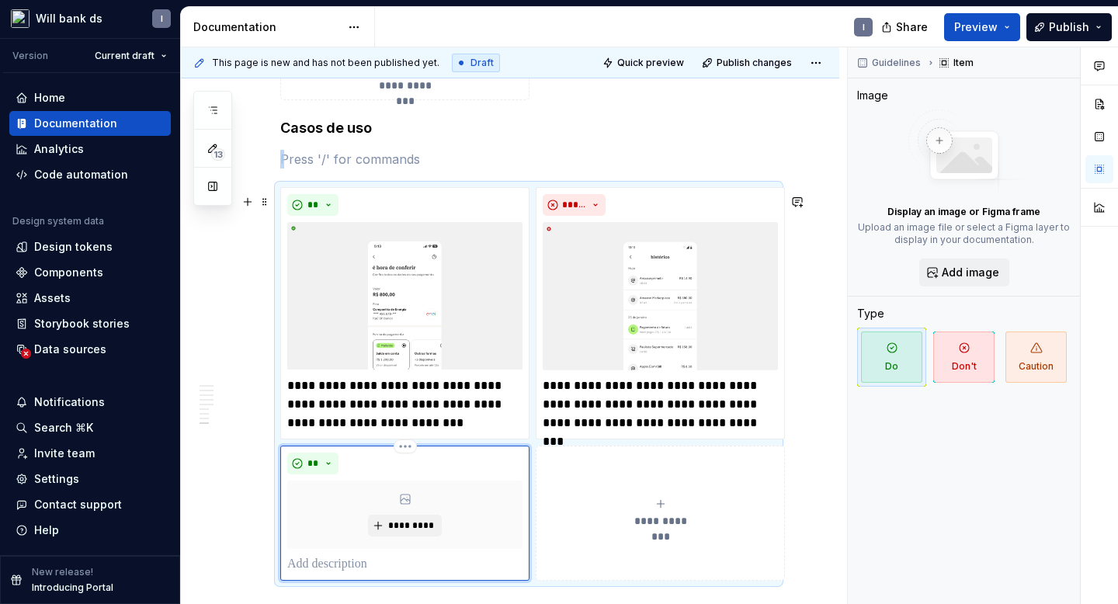
scroll to position [2898, 0]
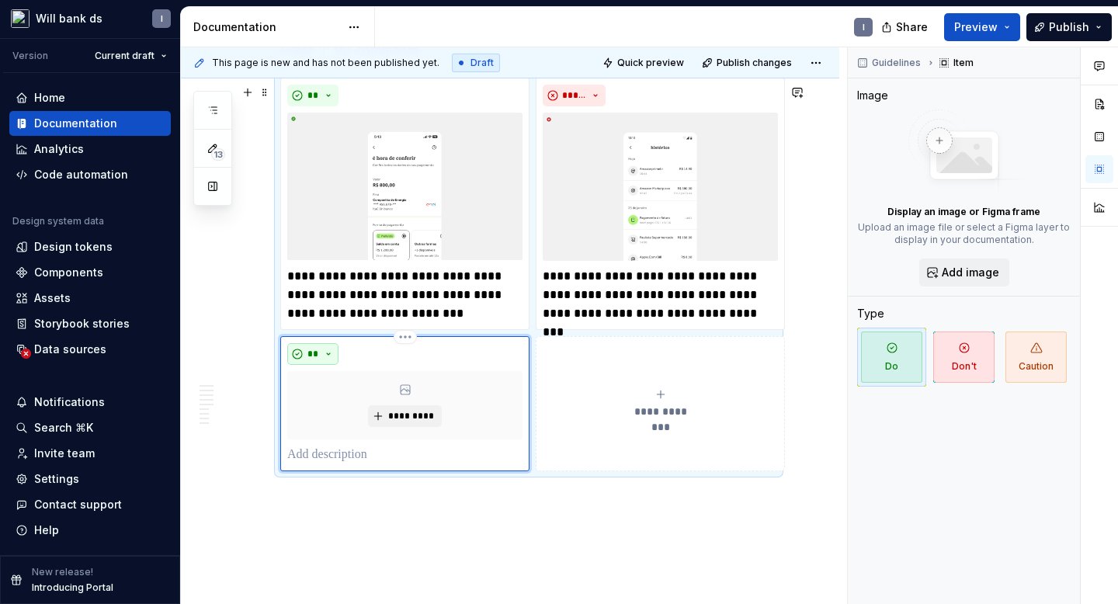
click at [318, 357] on span "**" at bounding box center [313, 354] width 12 height 12
click at [341, 410] on div "Don't" at bounding box center [349, 417] width 29 height 16
click at [391, 421] on span "*********" at bounding box center [411, 416] width 47 height 12
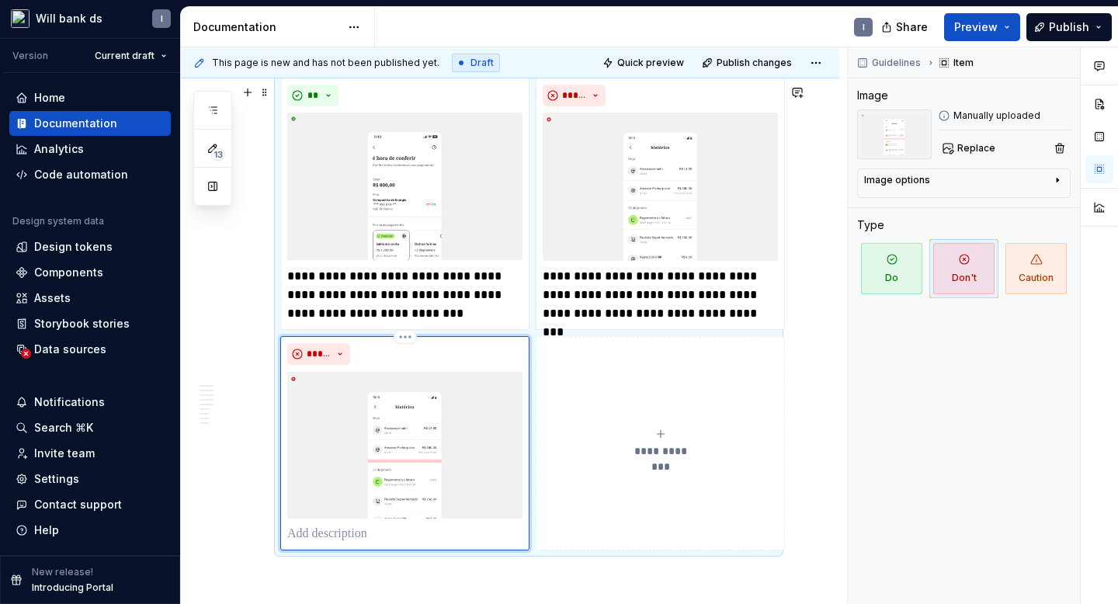
click at [311, 544] on p at bounding box center [404, 534] width 235 height 19
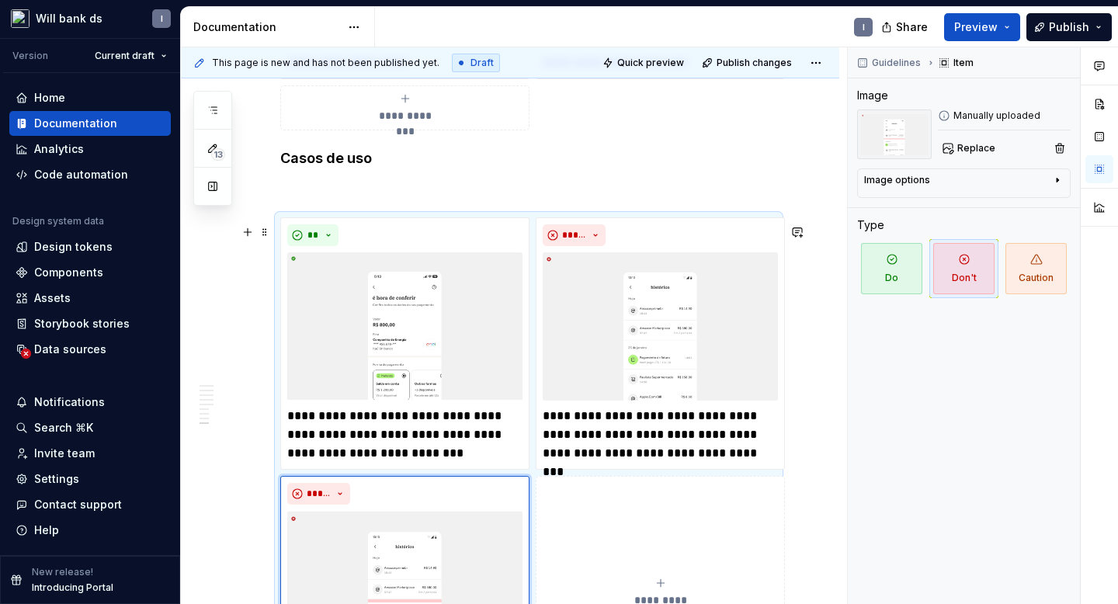
scroll to position [2763, 0]
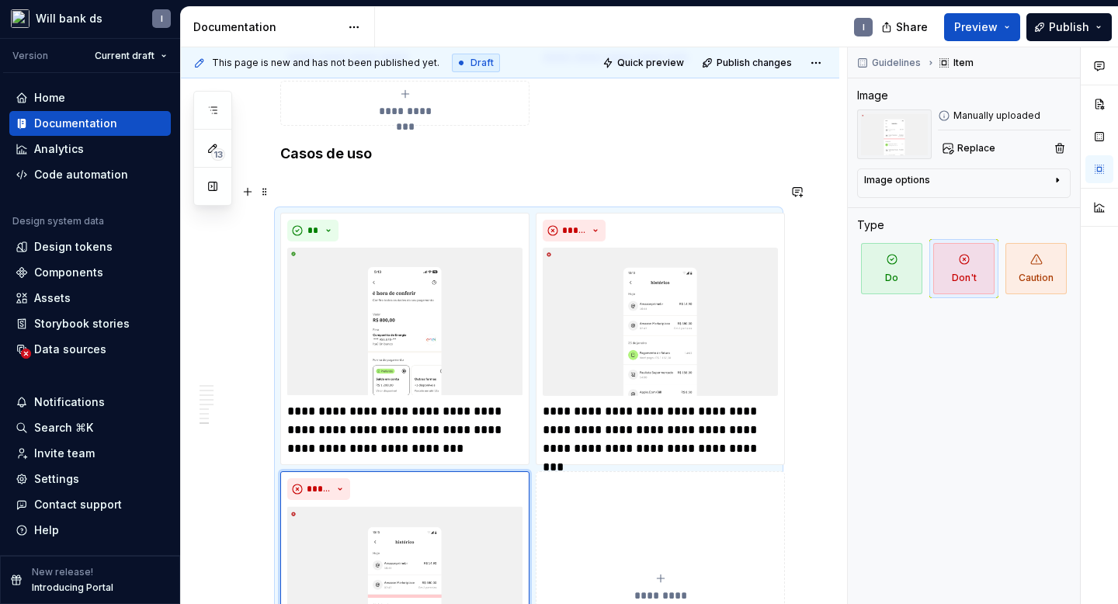
click at [283, 183] on p at bounding box center [528, 185] width 497 height 19
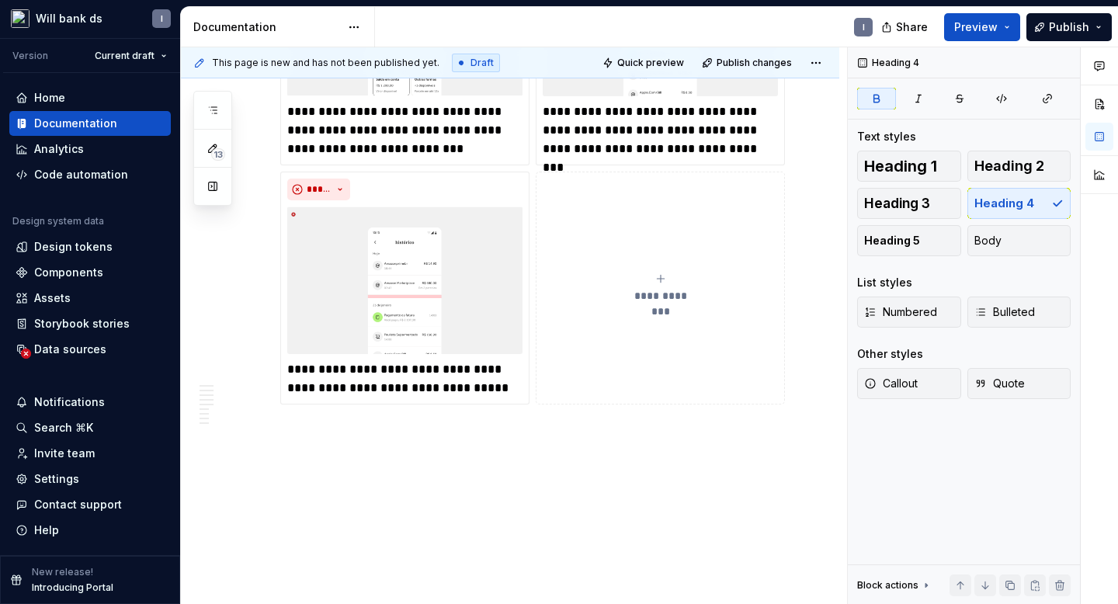
scroll to position [3033, 0]
click at [975, 23] on span "Preview" at bounding box center [975, 27] width 43 height 16
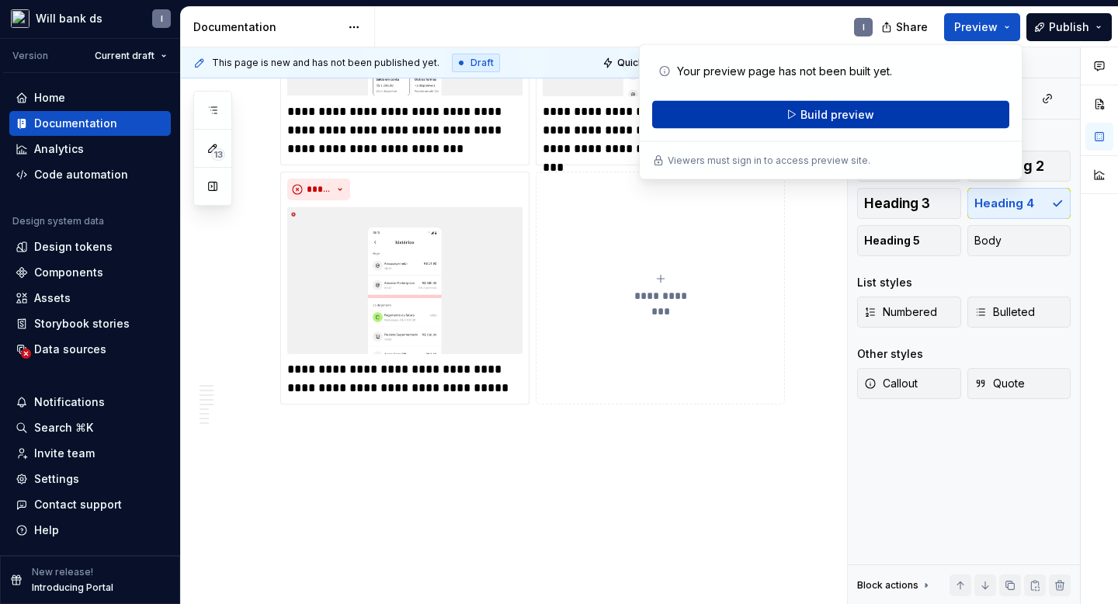
type textarea "*"
click at [823, 110] on span "Build preview" at bounding box center [838, 115] width 74 height 16
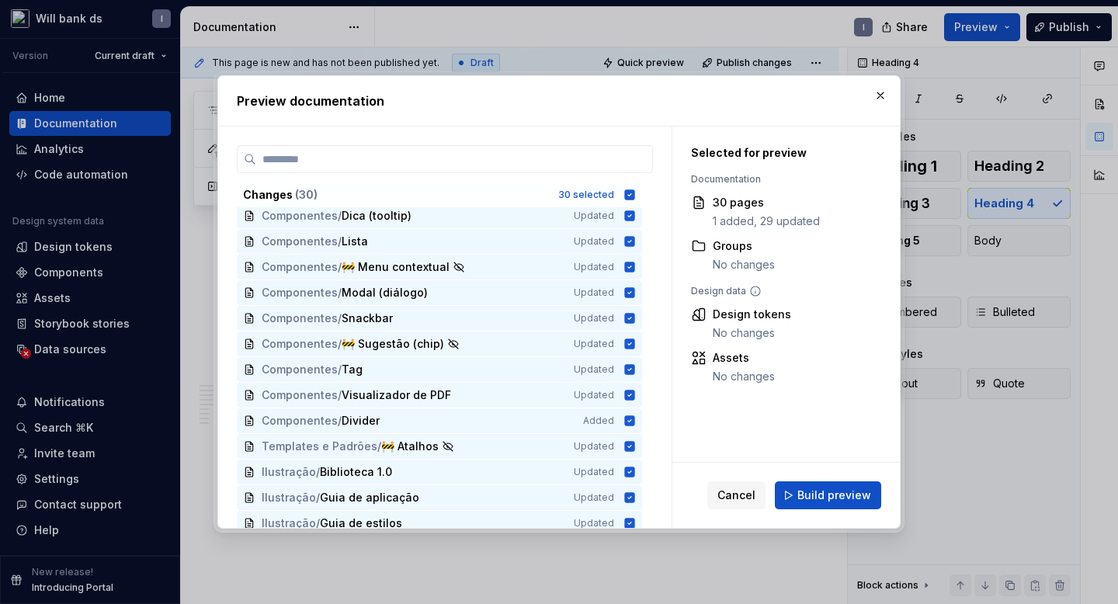
scroll to position [411, 0]
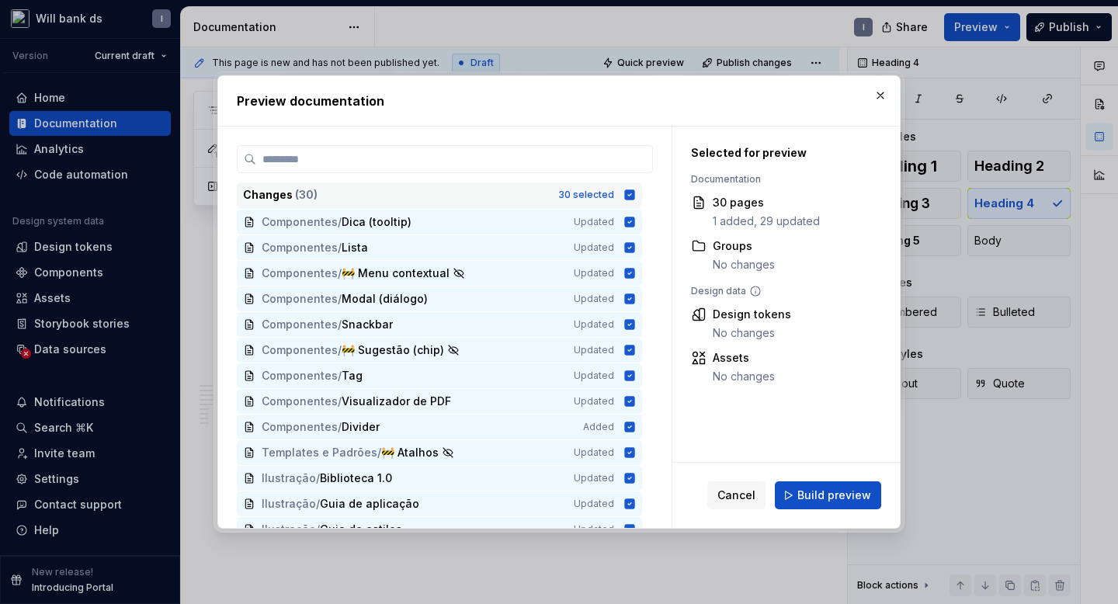
click at [636, 195] on icon at bounding box center [630, 195] width 12 height 12
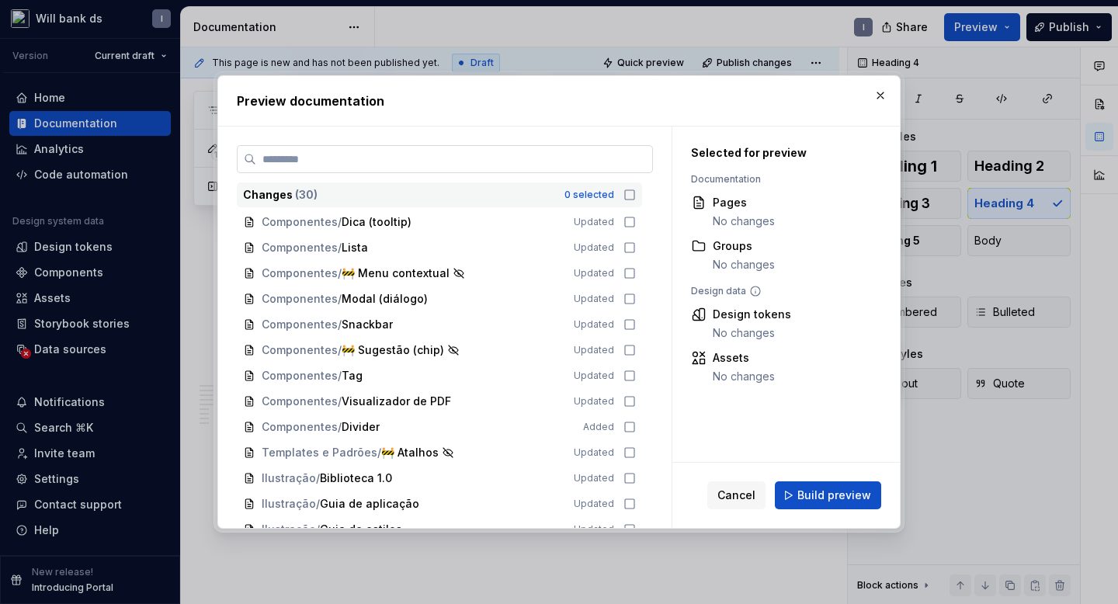
click at [538, 168] on label at bounding box center [445, 159] width 416 height 28
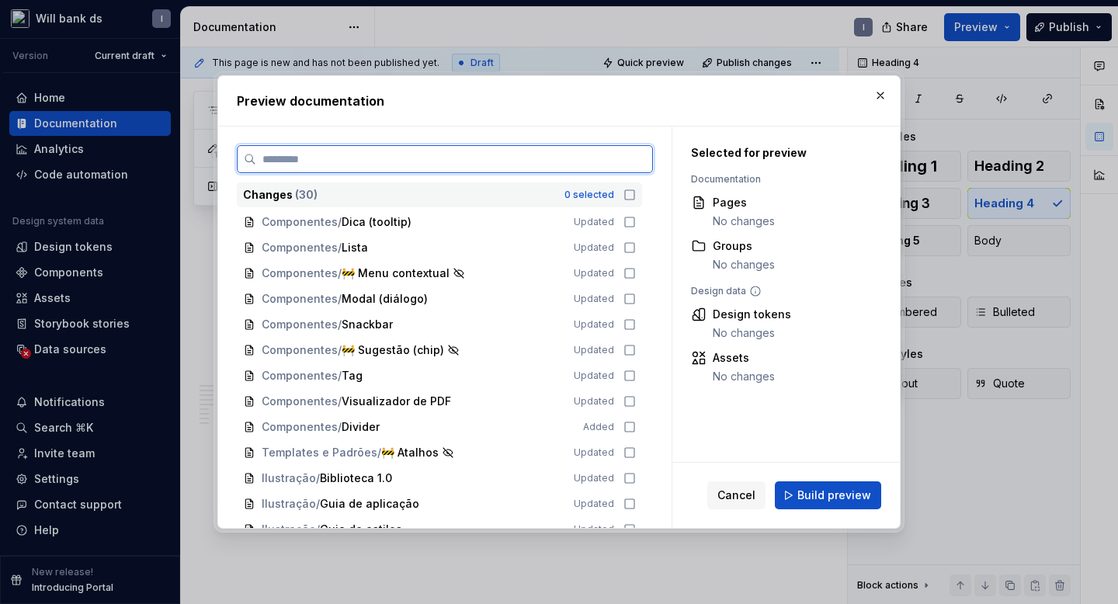
click at [538, 167] on input "search" at bounding box center [454, 159] width 396 height 16
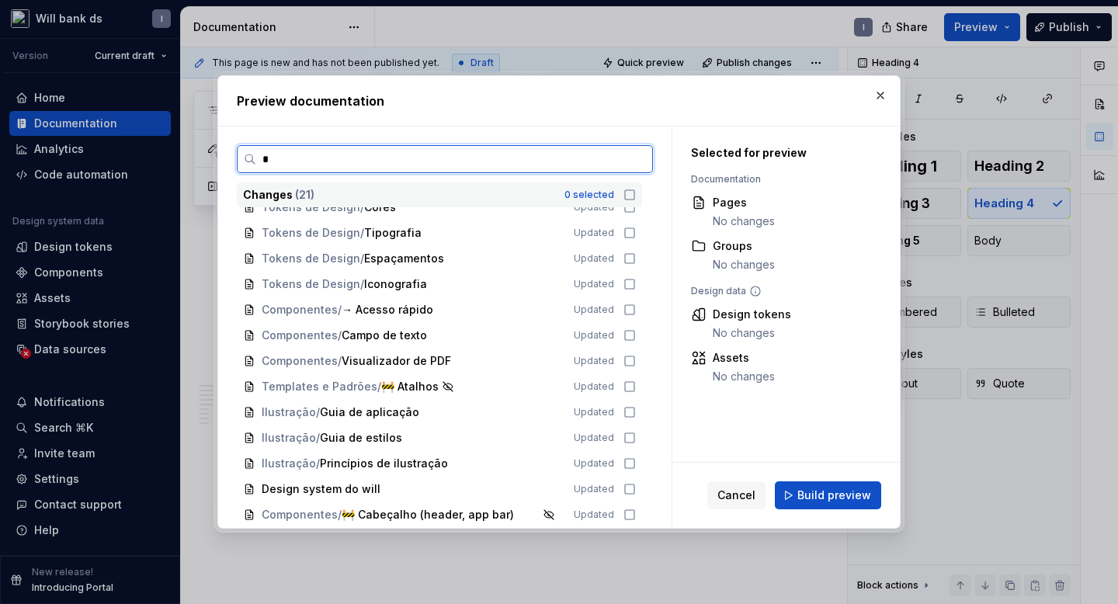
scroll to position [0, 0]
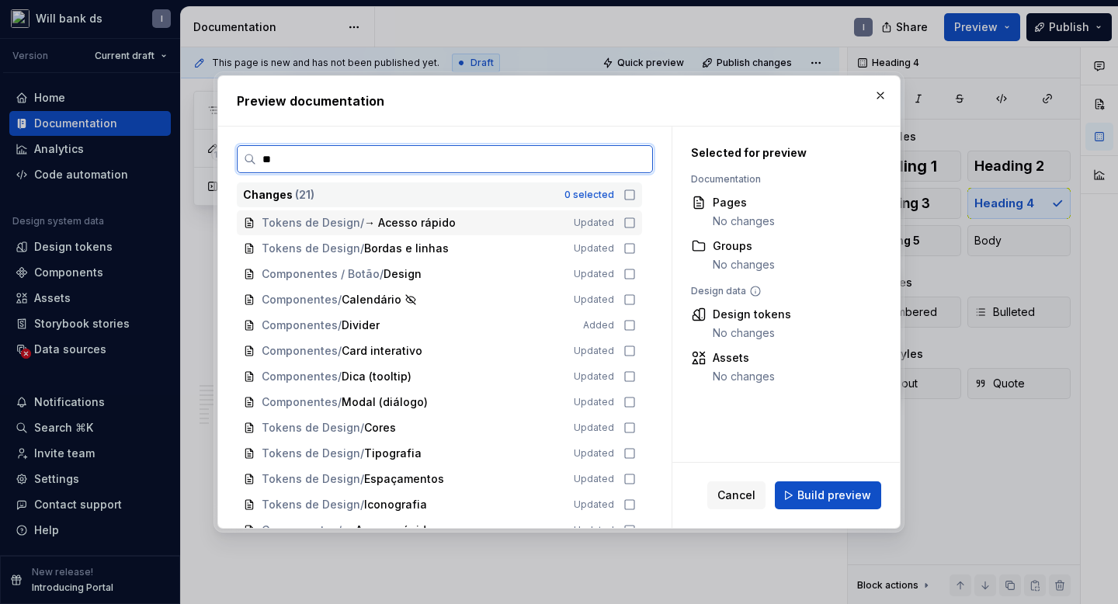
type input "***"
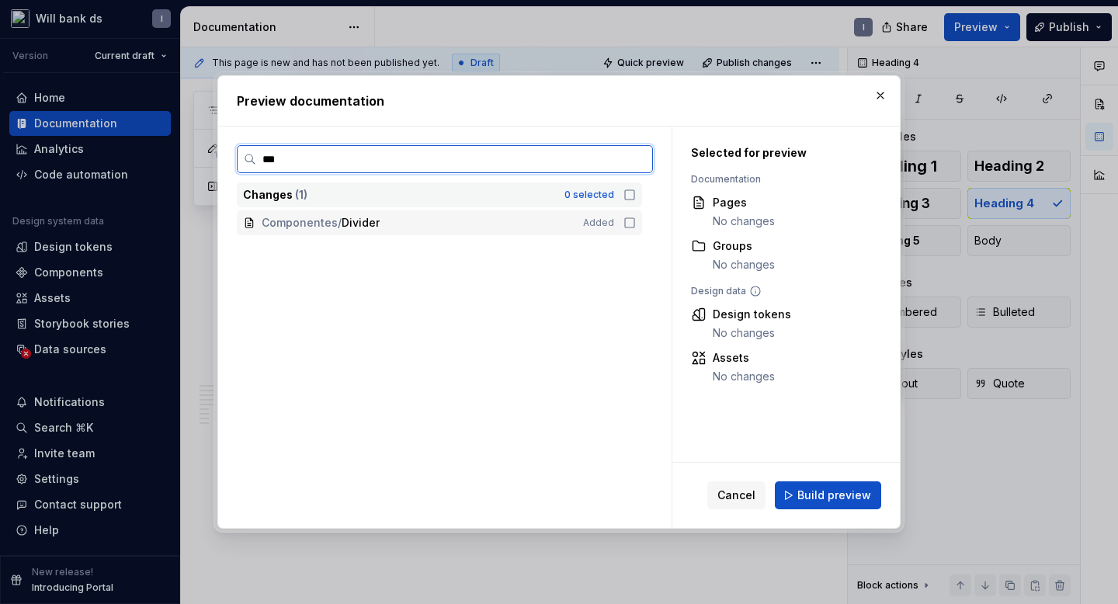
click at [635, 224] on icon at bounding box center [630, 223] width 12 height 12
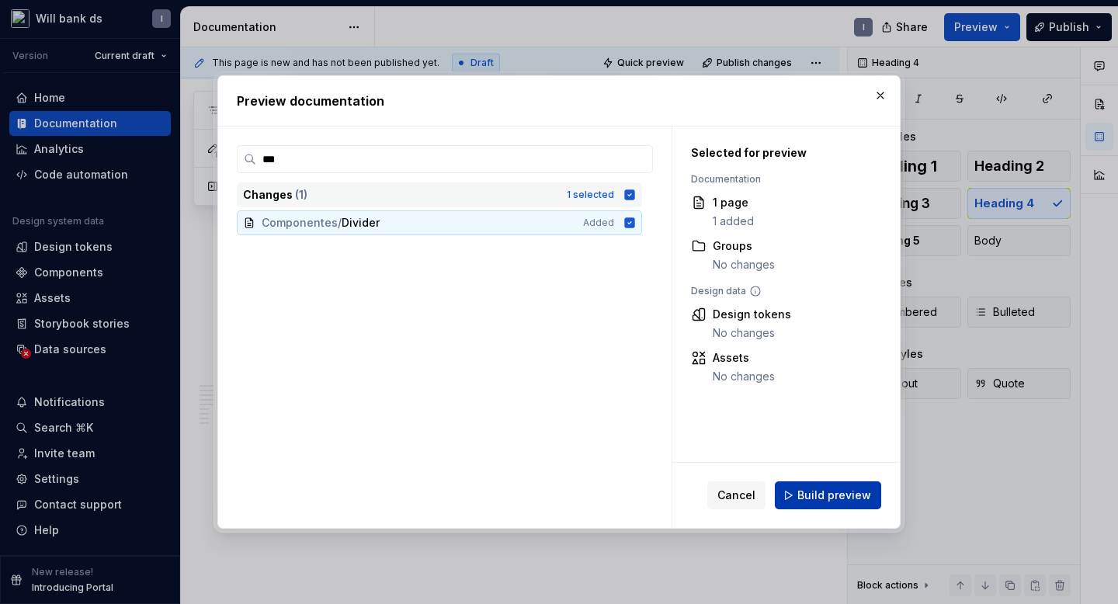
click at [820, 495] on span "Build preview" at bounding box center [835, 496] width 74 height 16
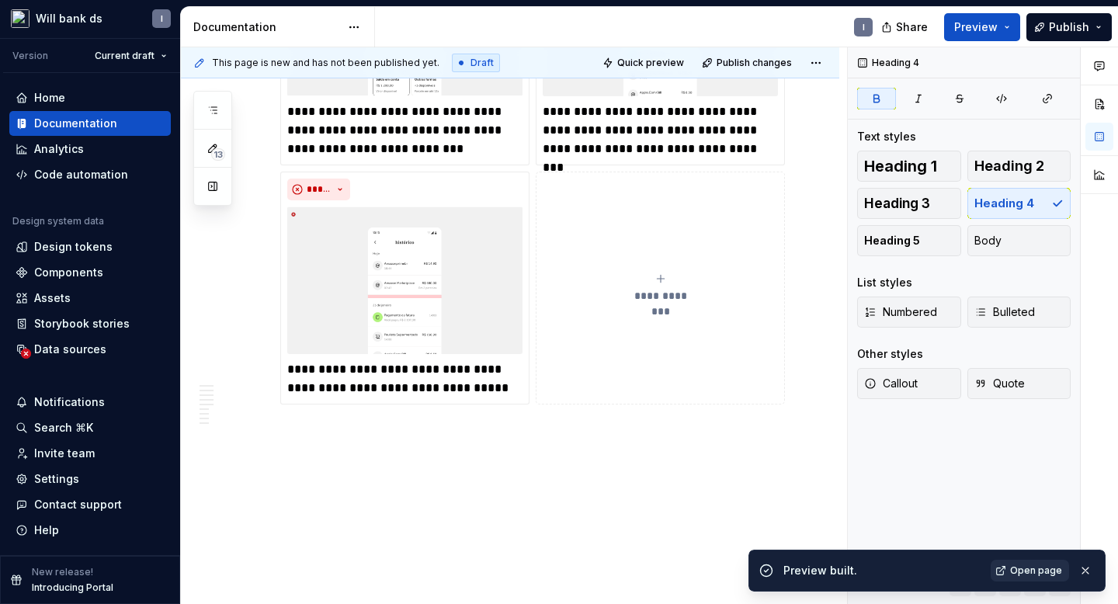
click at [1030, 565] on span "Open page" at bounding box center [1036, 571] width 52 height 12
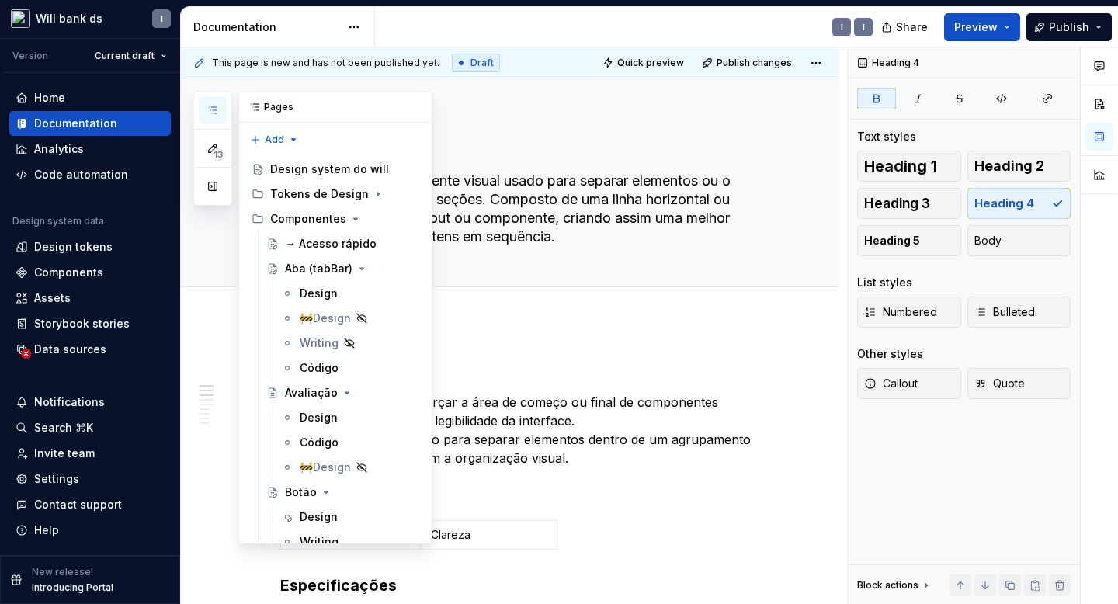
click at [214, 110] on icon "button" at bounding box center [213, 110] width 8 height 6
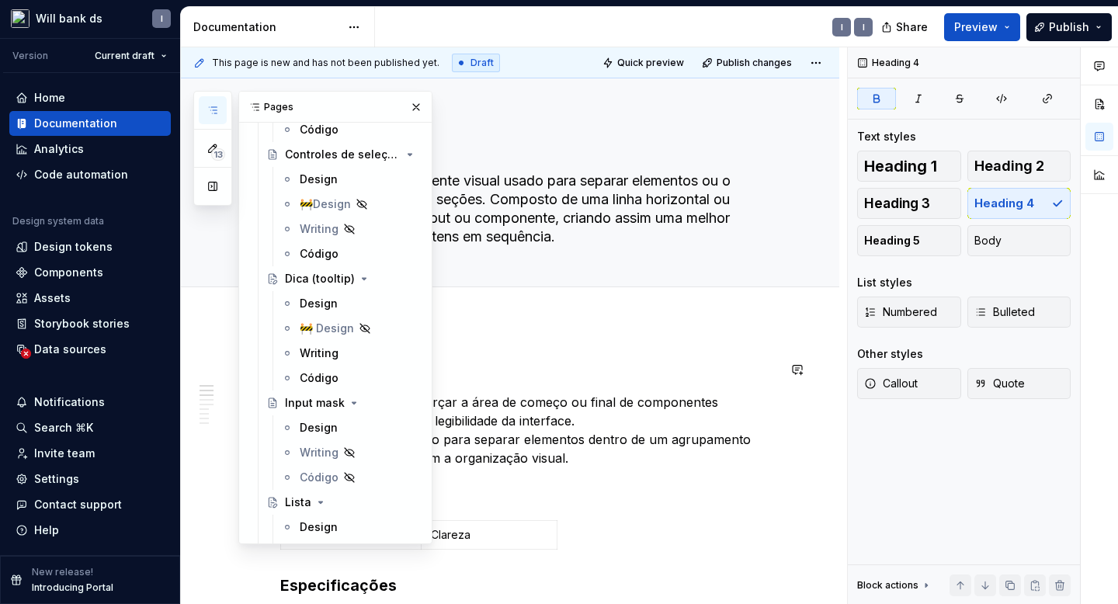
scroll to position [1163, 0]
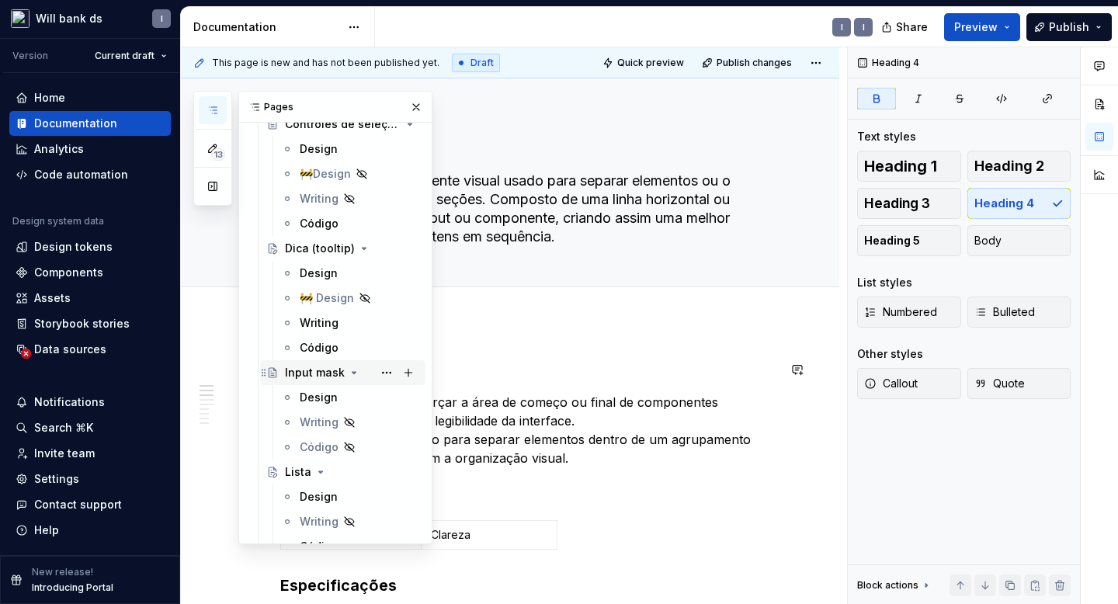
click at [314, 371] on div "Input mask" at bounding box center [315, 373] width 60 height 16
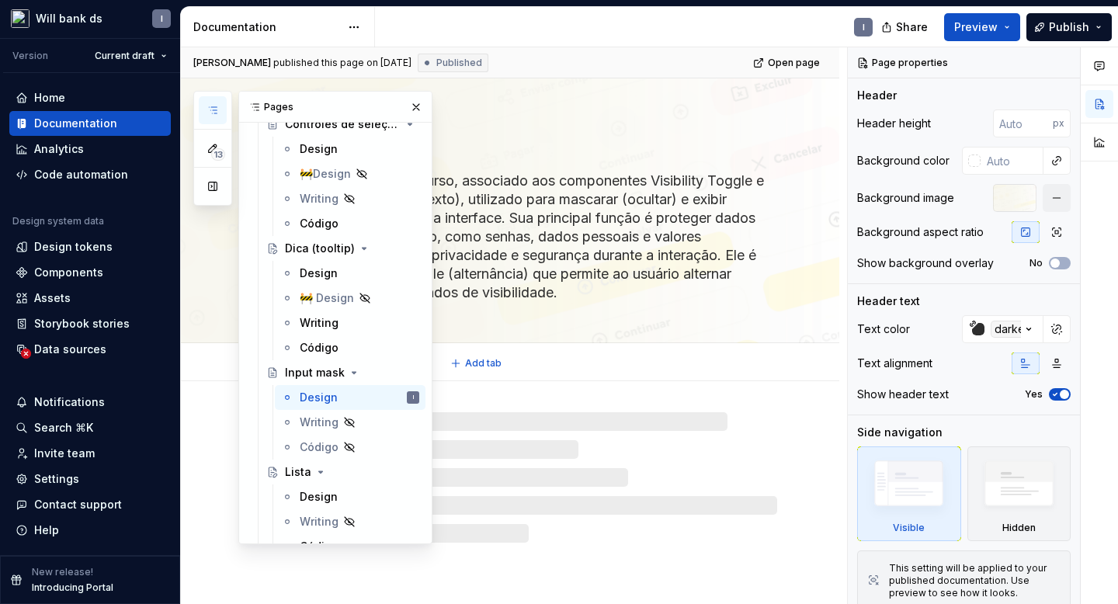
click at [586, 377] on div "Design Writing Código Add tab" at bounding box center [529, 363] width 516 height 34
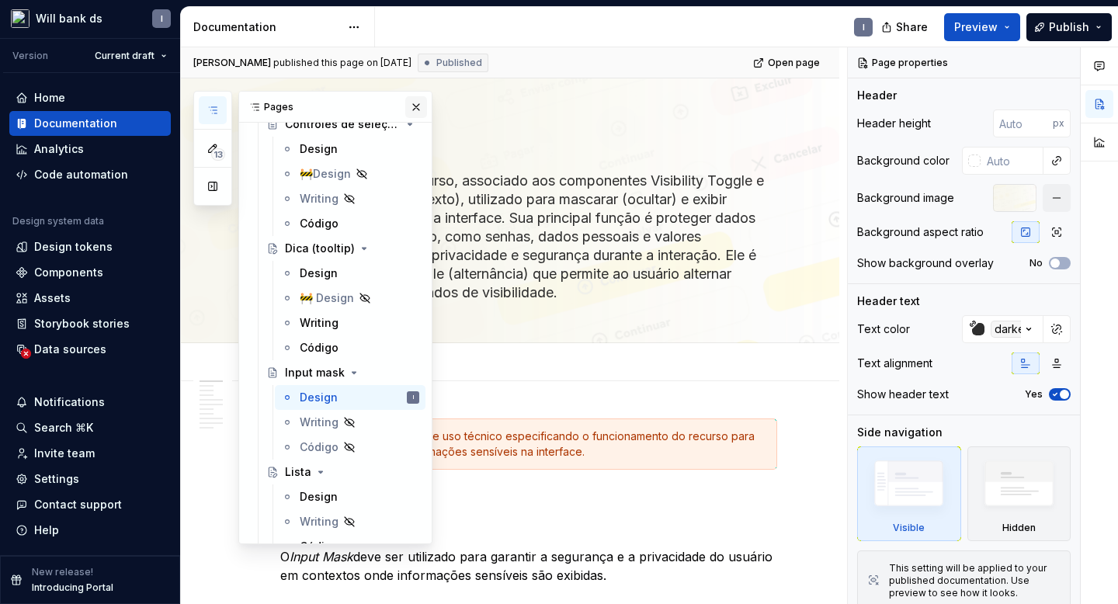
click at [415, 109] on button "button" at bounding box center [416, 107] width 22 height 22
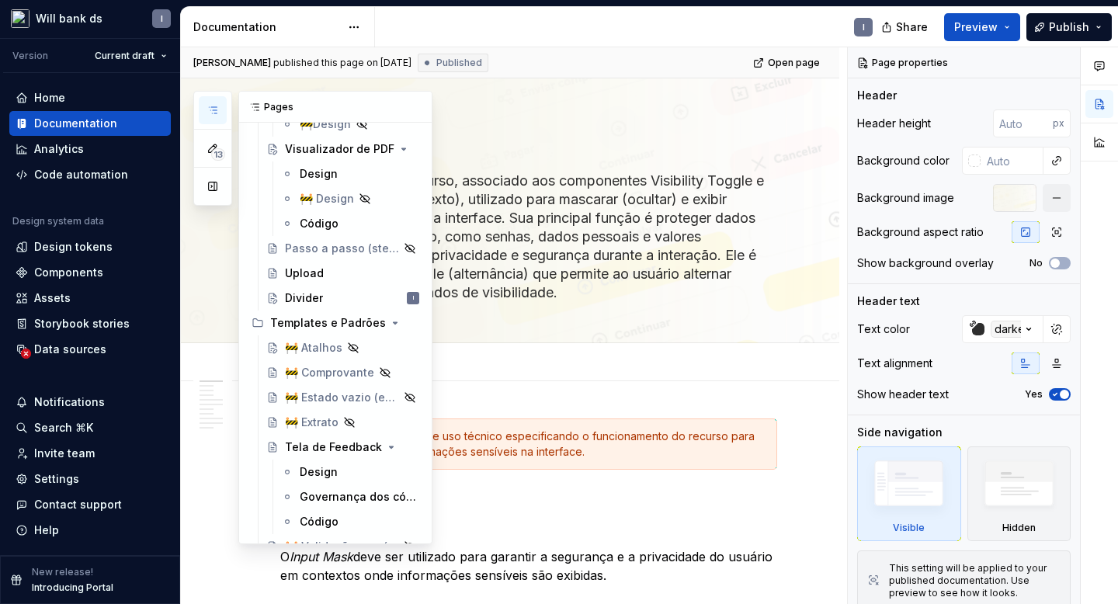
scroll to position [2328, 0]
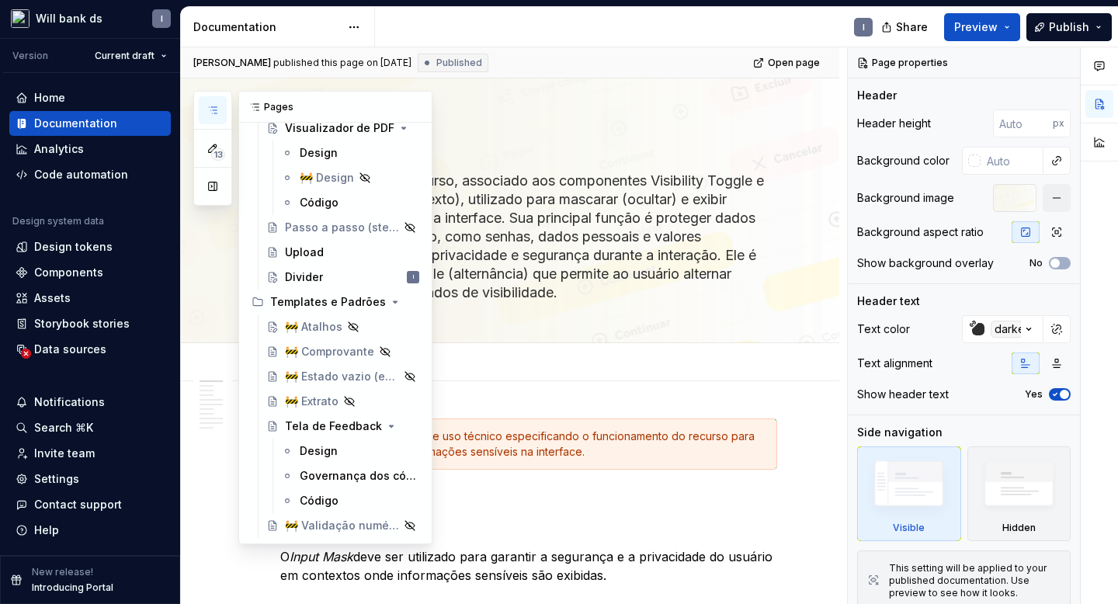
click at [210, 107] on icon "button" at bounding box center [213, 110] width 12 height 12
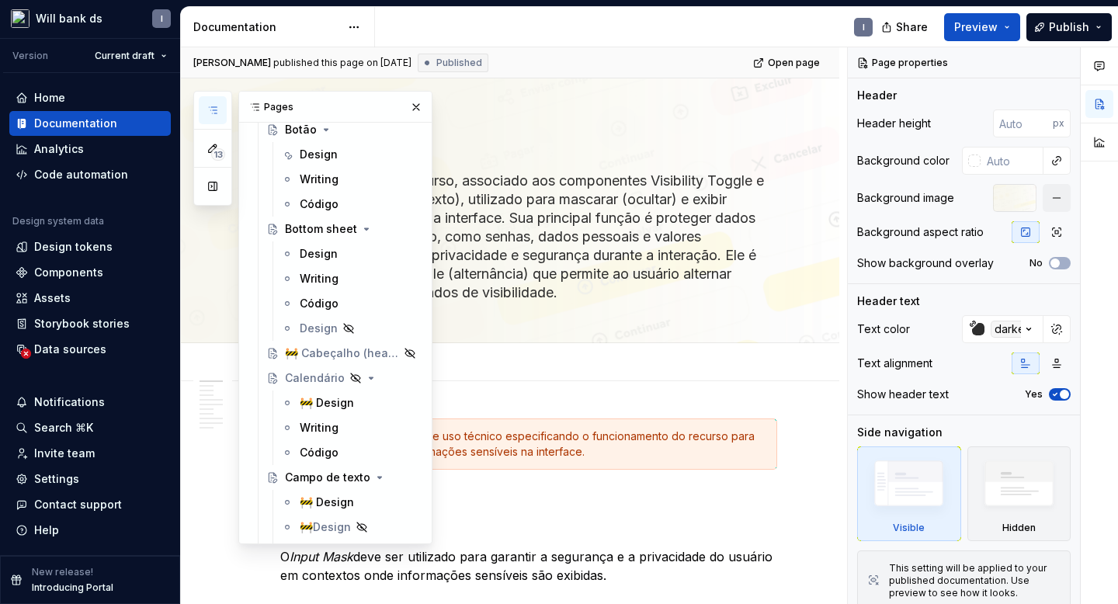
scroll to position [0, 0]
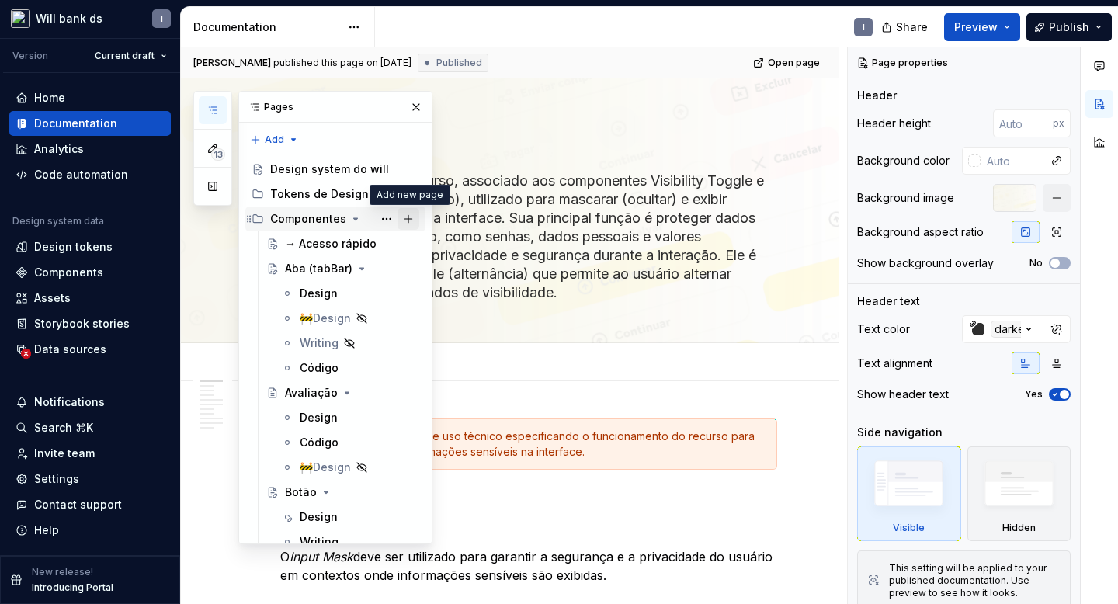
click at [412, 220] on button "Page tree" at bounding box center [409, 219] width 22 height 22
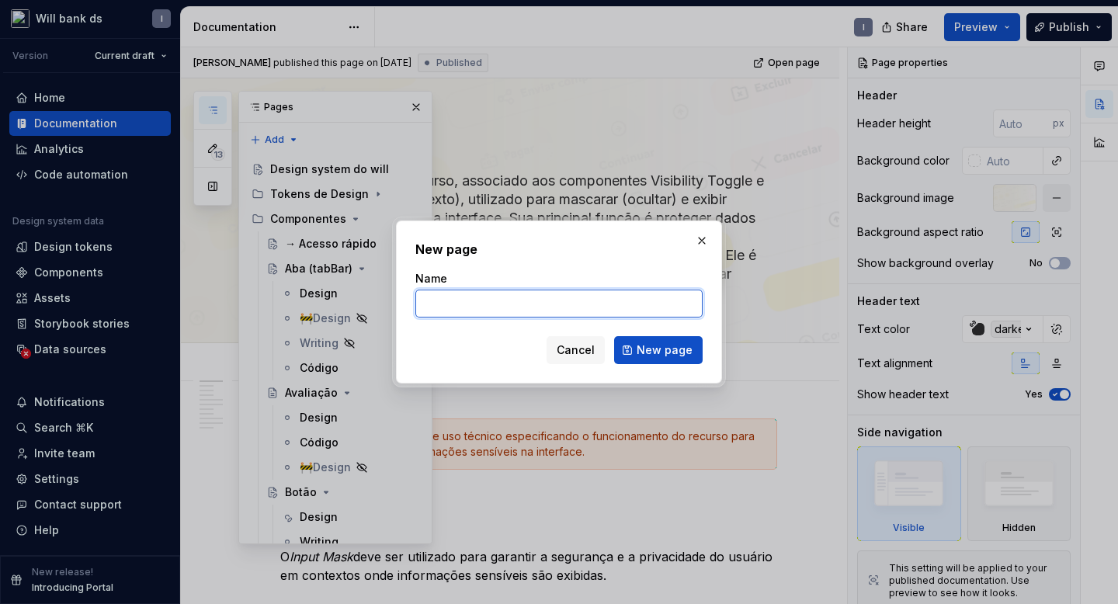
type textarea "*"
paste input "InputMoney"
click at [447, 306] on input "InputMoney" at bounding box center [558, 304] width 287 height 28
type input "Input Money"
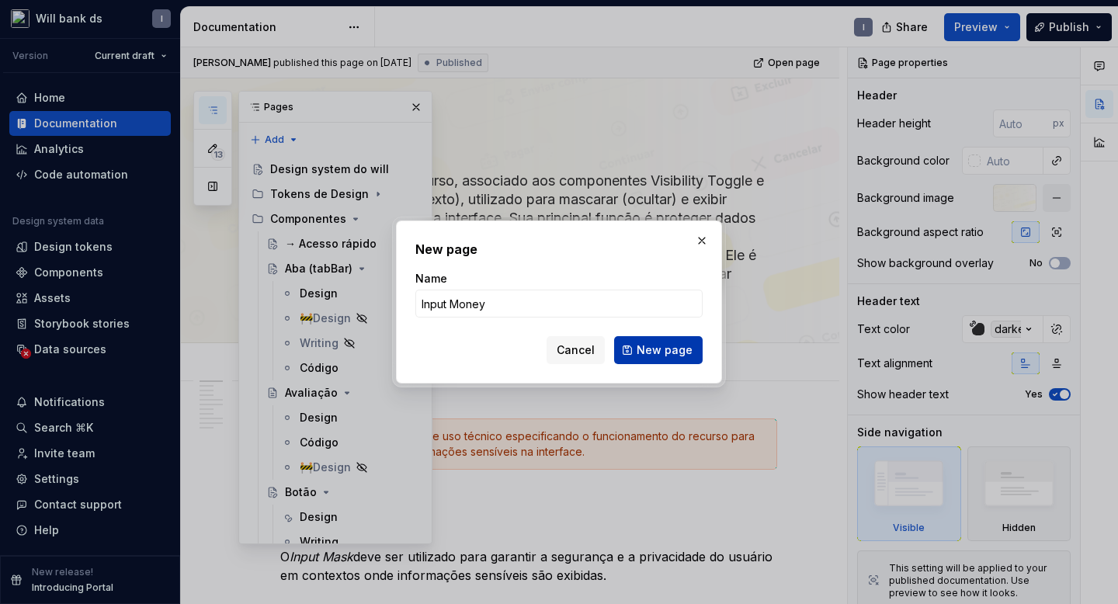
click at [664, 353] on span "New page" at bounding box center [665, 350] width 56 height 16
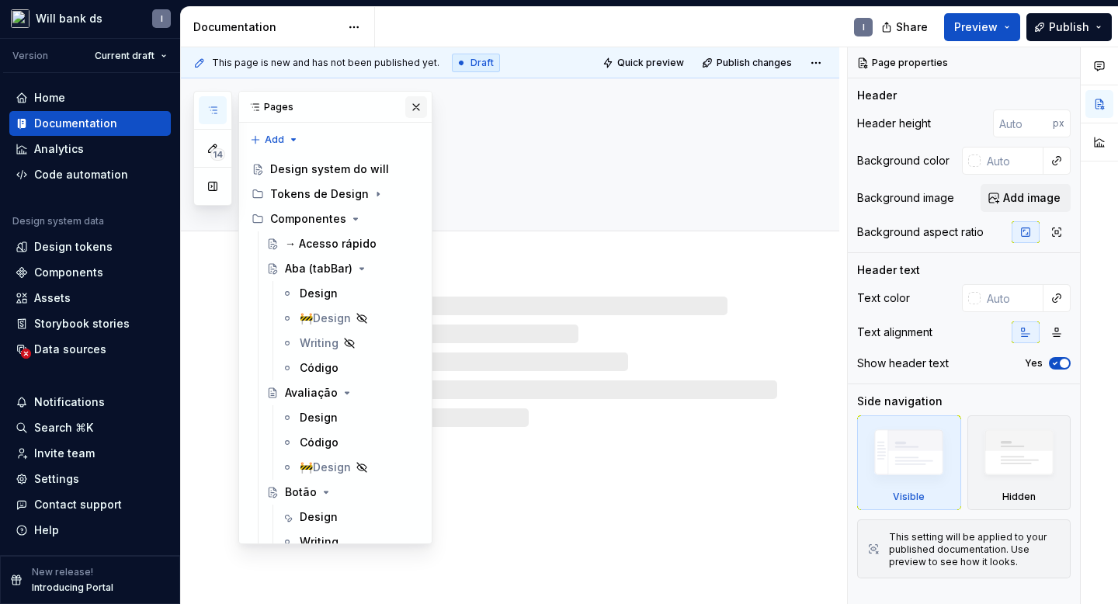
click at [415, 106] on button "button" at bounding box center [416, 107] width 22 height 22
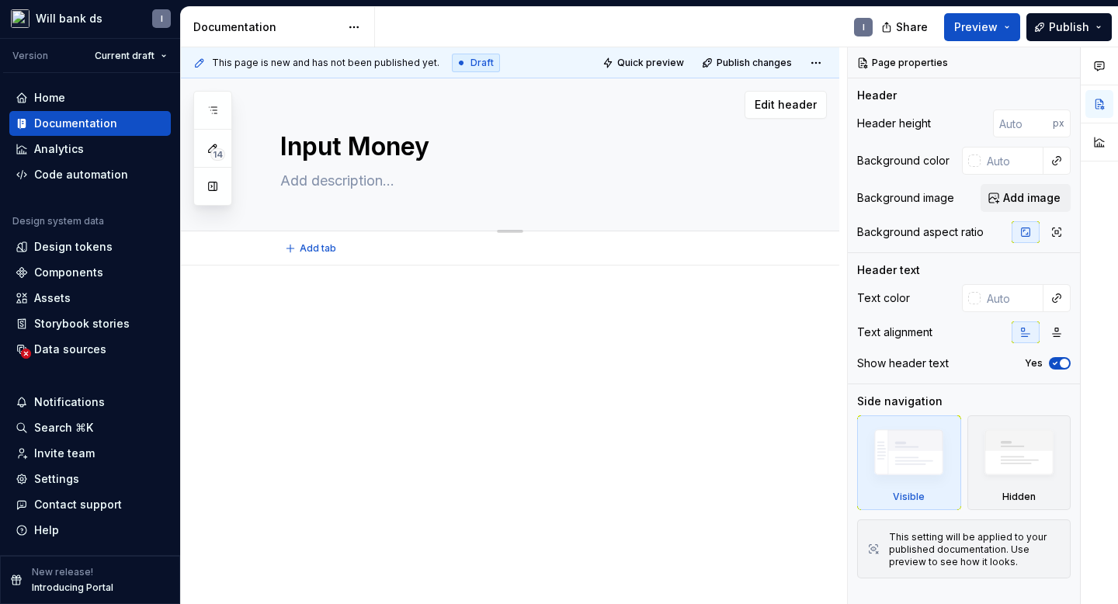
click at [336, 184] on textarea at bounding box center [525, 181] width 497 height 25
paste textarea "O componente Input Money é um campo de entrada de valor monetário que permite a…"
type textarea "*"
type textarea "O componente Input Money é um campo de entrada de valor monetário que permite a…"
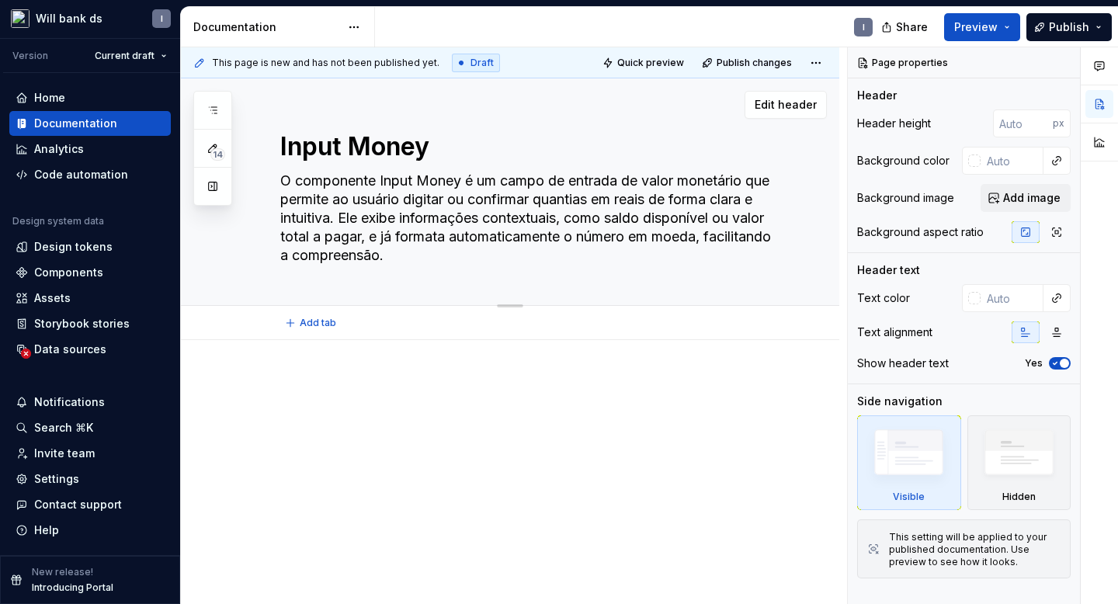
drag, startPoint x: 390, startPoint y: 220, endPoint x: 406, endPoint y: 236, distance: 23.1
click at [406, 236] on textarea "O componente Input Money é um campo de entrada de valor monetário que permite a…" at bounding box center [525, 218] width 497 height 99
click at [483, 253] on textarea "O componente Input Money é um campo de entrada de valor monetário que permite a…" at bounding box center [525, 218] width 497 height 99
type textarea "*"
type textarea "O componente Input Money é um campo de entrada de valor monetário que permite a…"
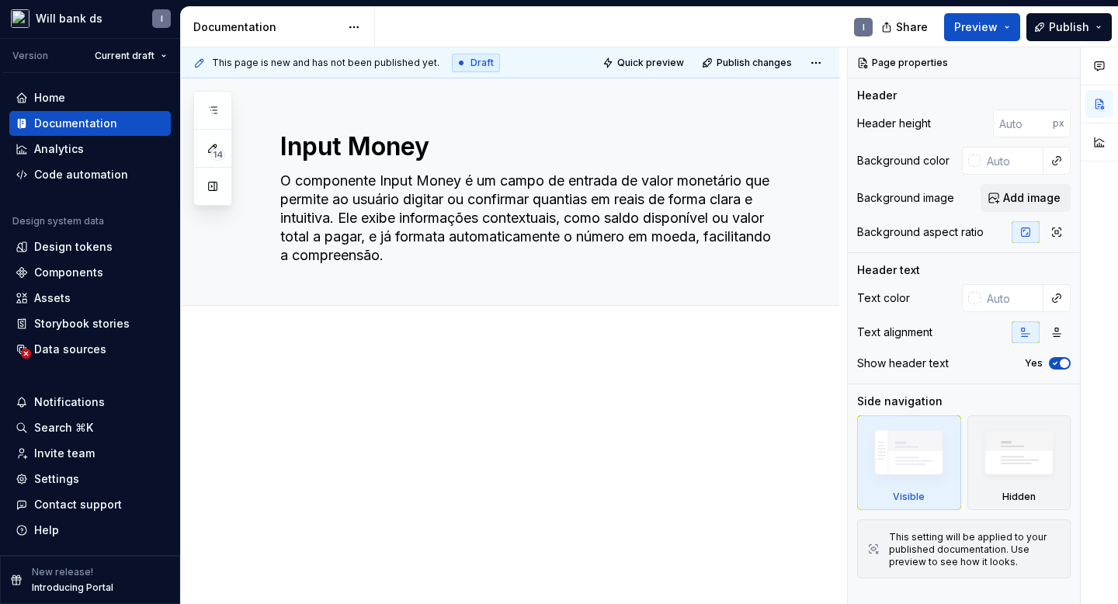
click at [290, 367] on div at bounding box center [510, 488] width 659 height 296
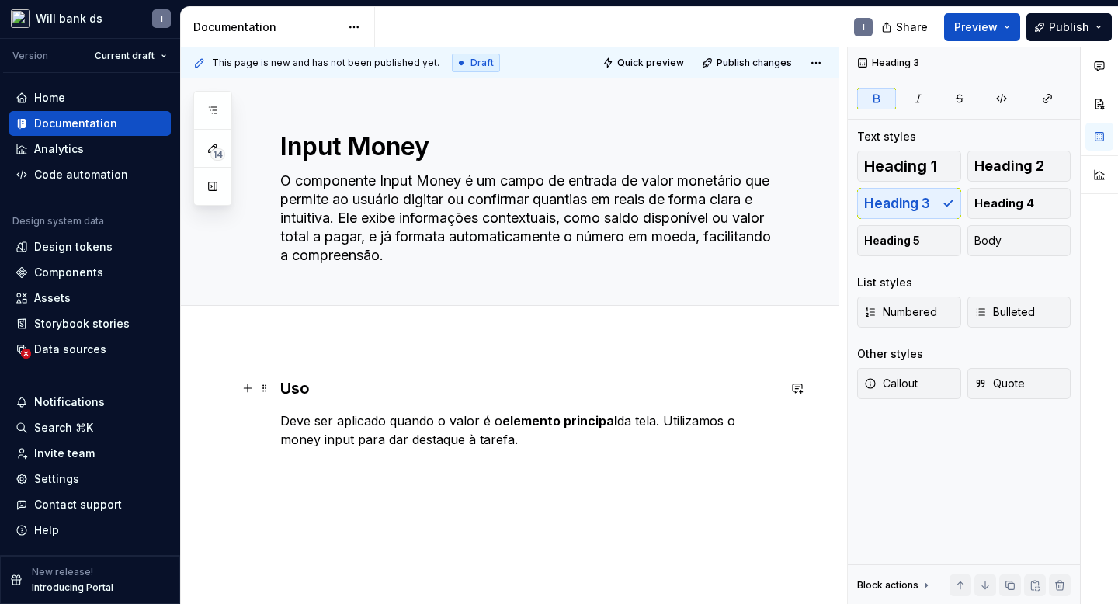
click at [295, 391] on strong "Uso" at bounding box center [295, 388] width 30 height 19
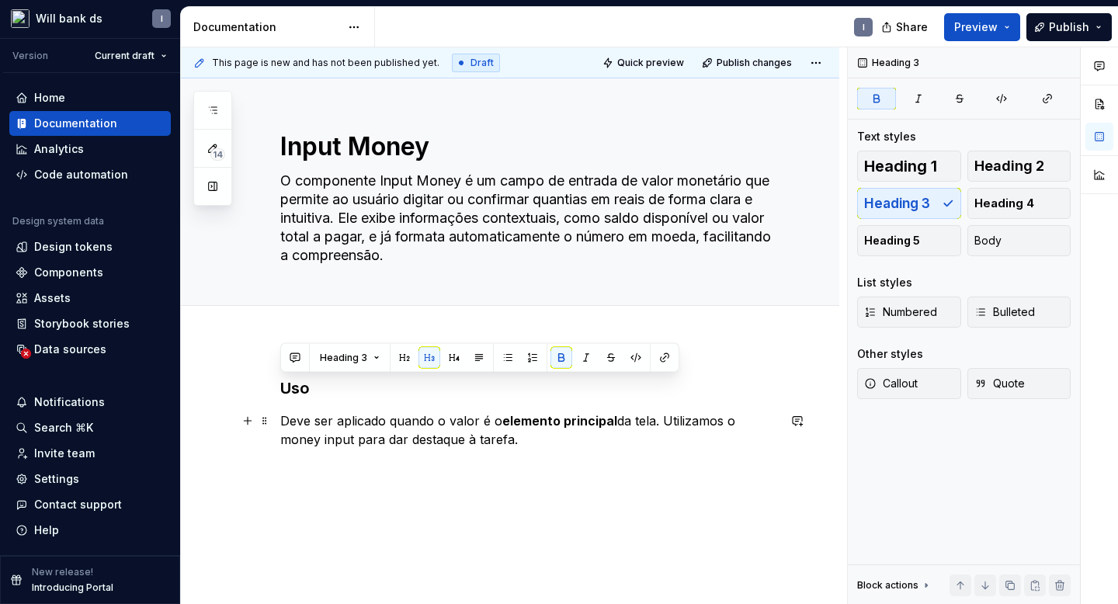
click at [506, 441] on p "Deve ser aplicado quando o valor é o elemento principal da tela. Utilizamos o m…" at bounding box center [528, 430] width 497 height 37
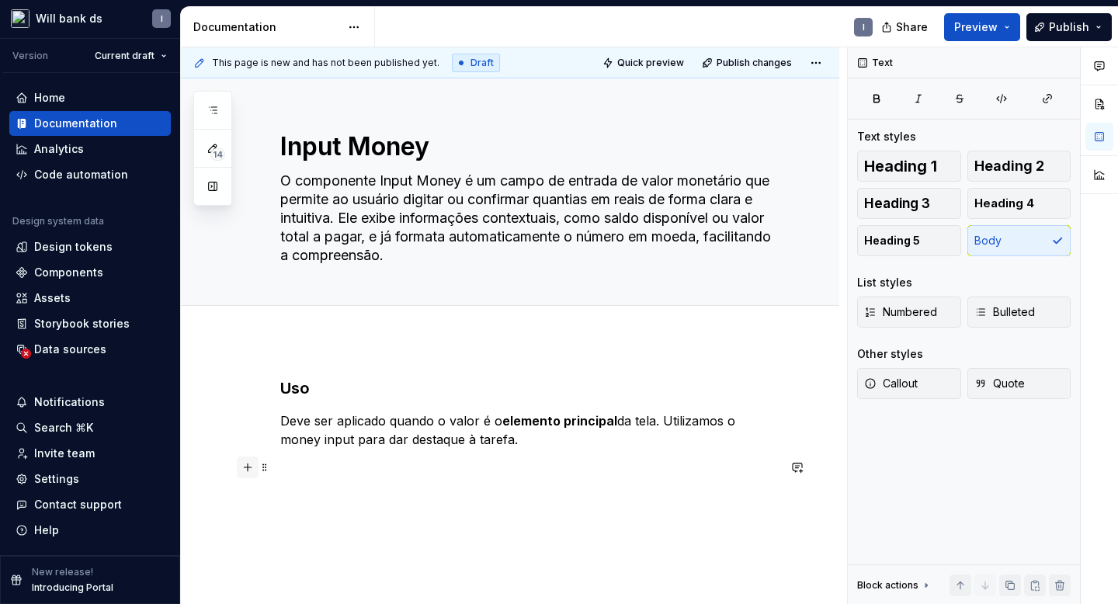
click at [248, 465] on button "button" at bounding box center [248, 468] width 22 height 22
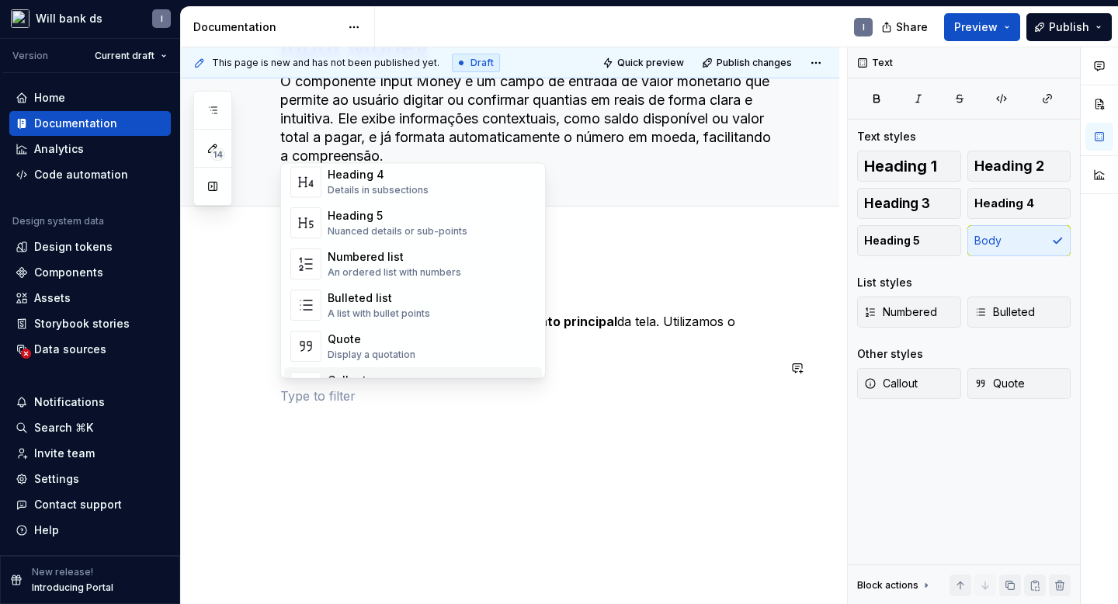
scroll to position [527, 0]
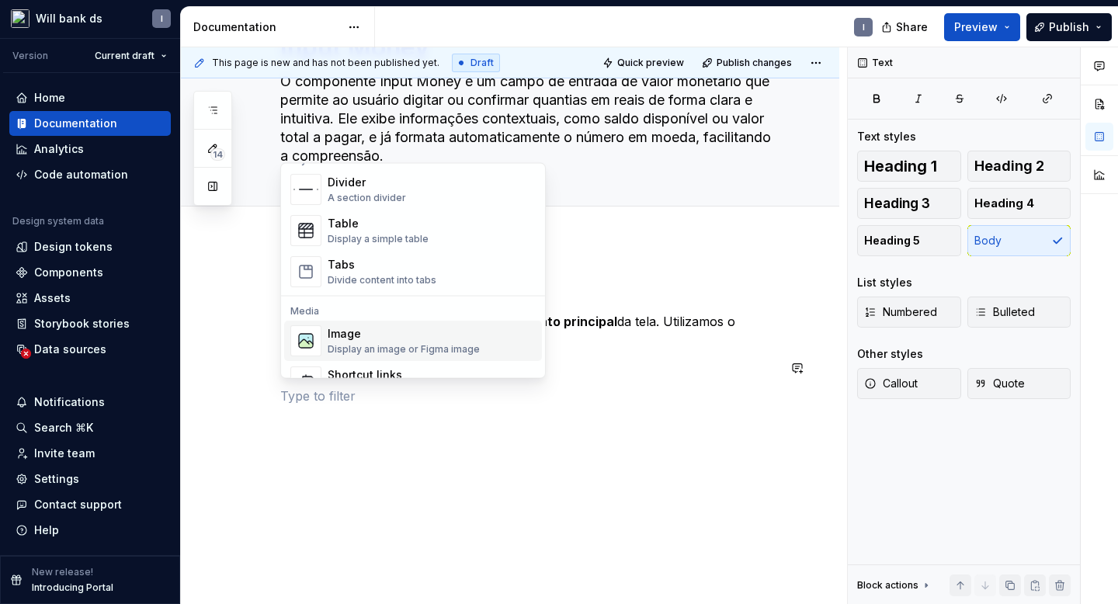
click at [352, 334] on div "Image" at bounding box center [404, 335] width 152 height 16
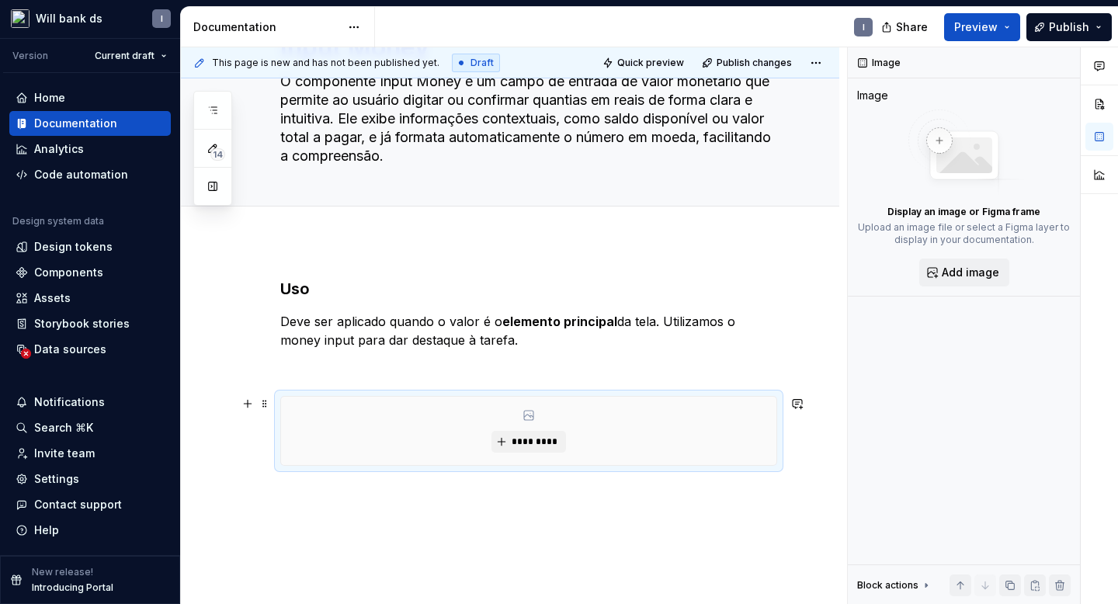
click at [494, 433] on div "*********" at bounding box center [528, 431] width 495 height 68
click at [512, 439] on button "*********" at bounding box center [529, 442] width 74 height 22
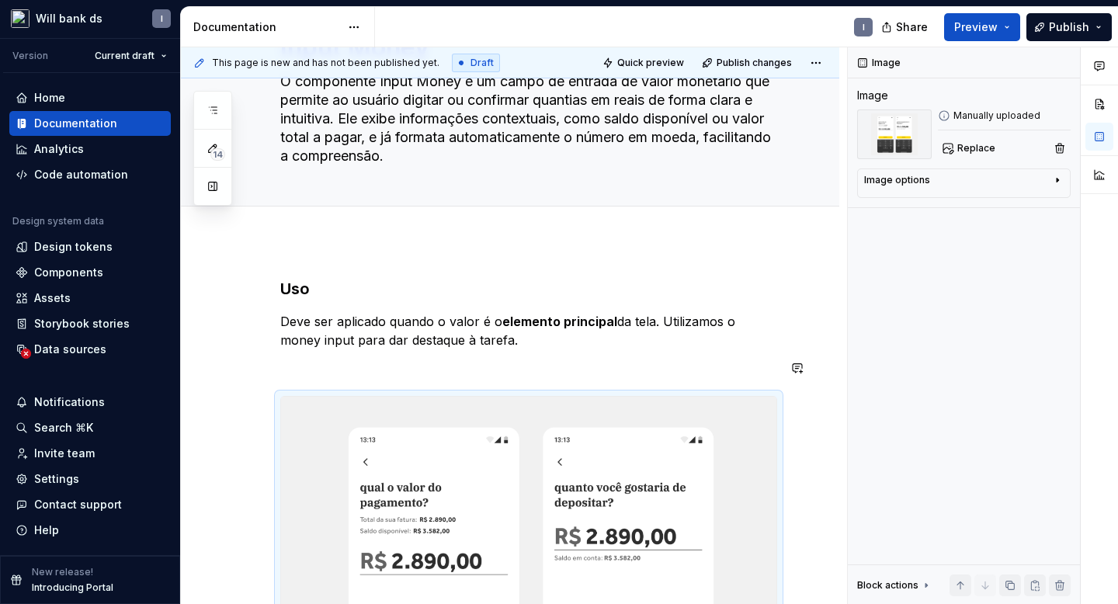
click at [308, 357] on div "Uso Deve ser aplicado quando o valor é o elemento principal da tela. Utilizamos…" at bounding box center [528, 557] width 497 height 558
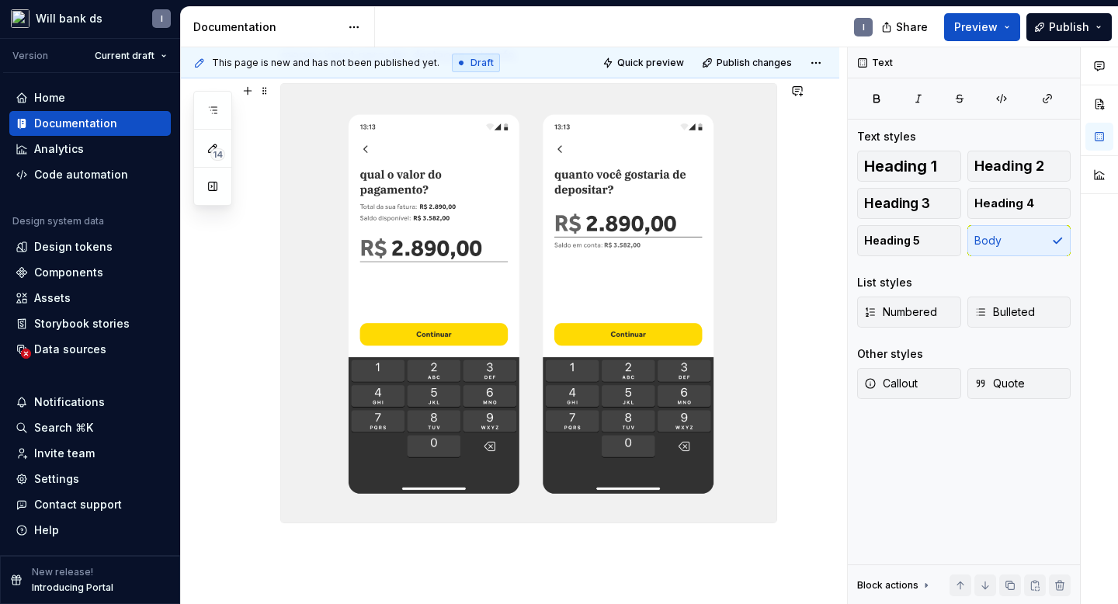
scroll to position [441, 0]
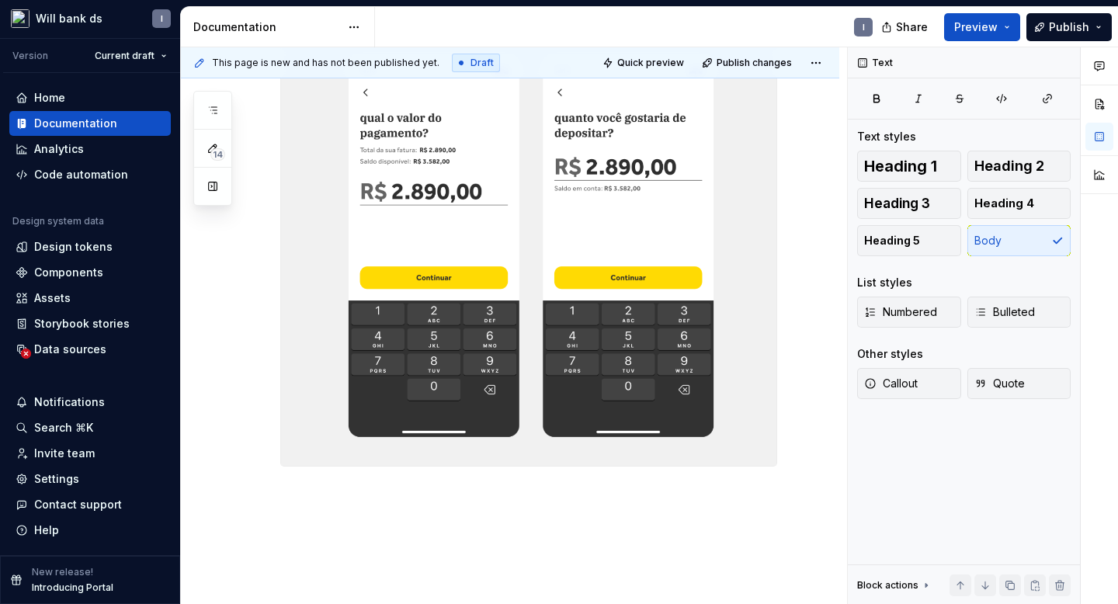
click at [315, 528] on div "Uso Deve ser aplicado quando o valor é o elemento principal da tela. Utilizamos…" at bounding box center [510, 283] width 659 height 768
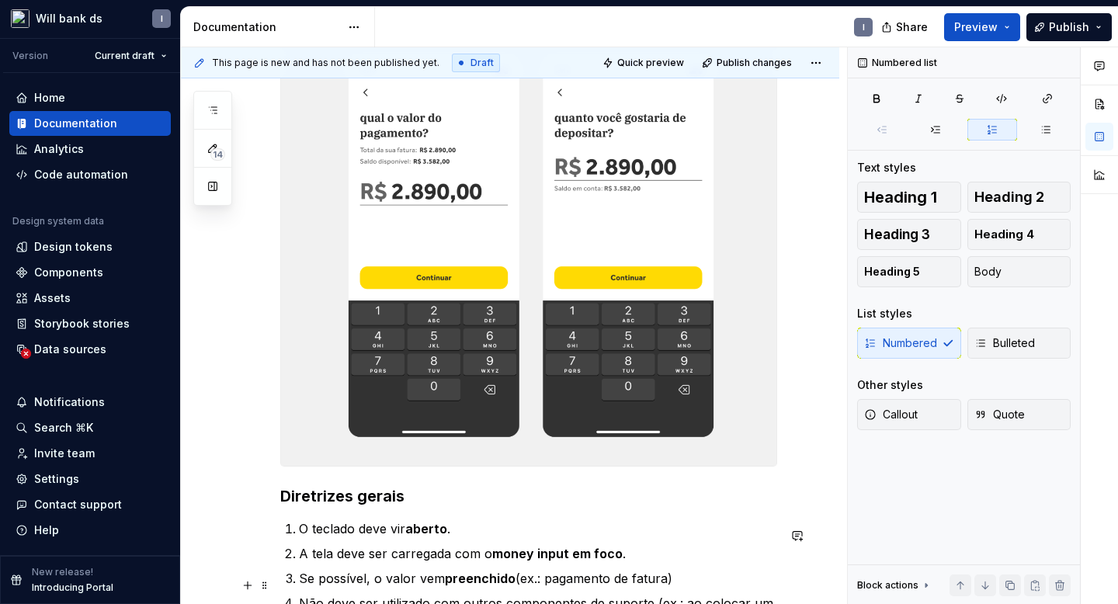
scroll to position [693, 0]
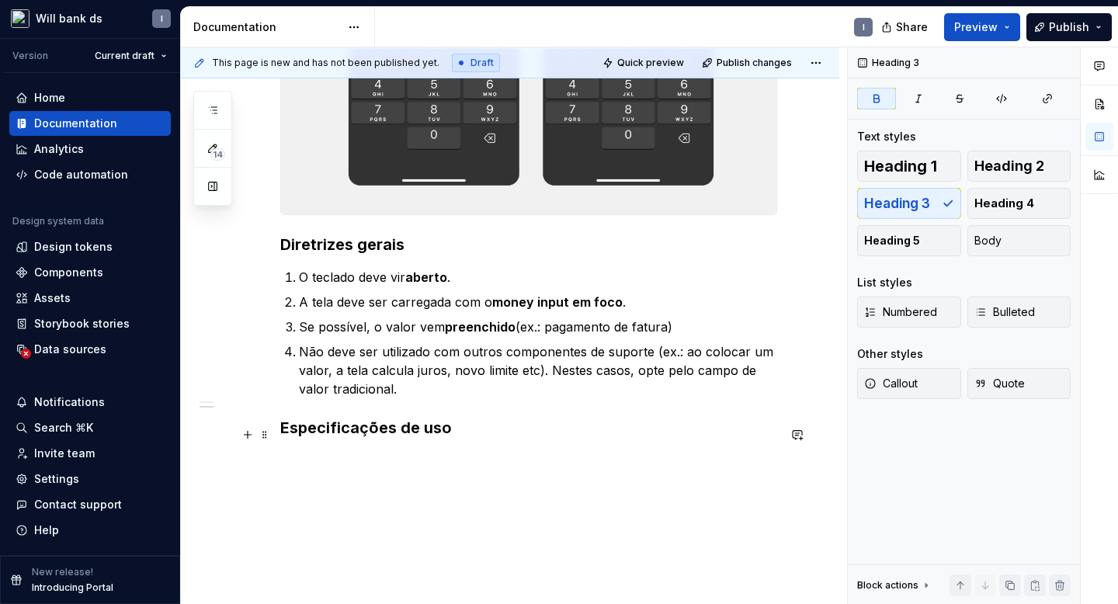
click at [379, 433] on strong "Especificações de uso" at bounding box center [366, 428] width 172 height 19
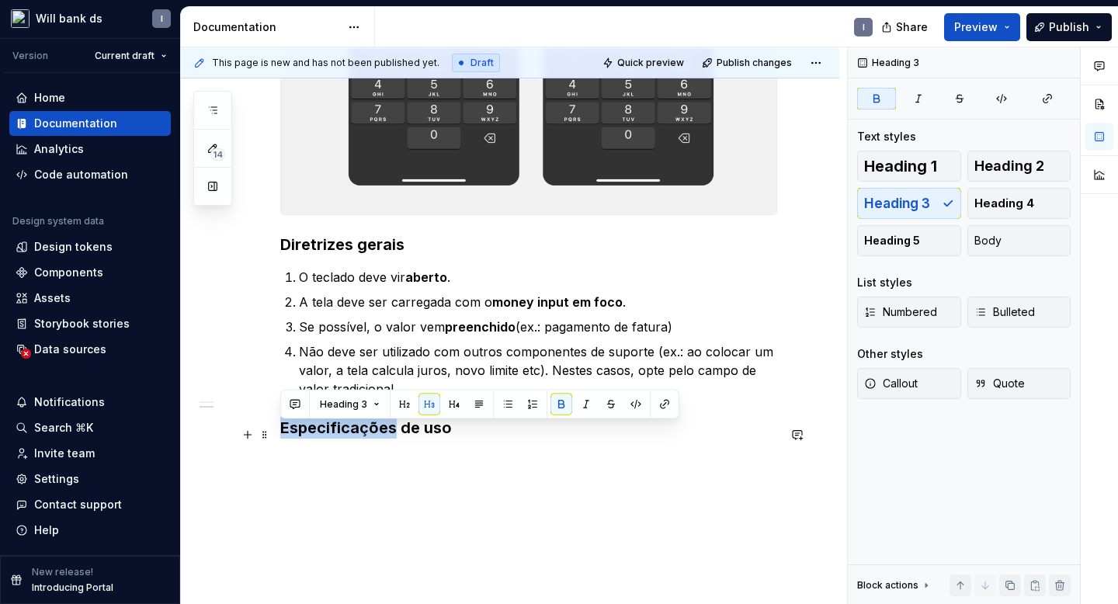
click at [379, 433] on strong "Especificações de uso" at bounding box center [366, 428] width 172 height 19
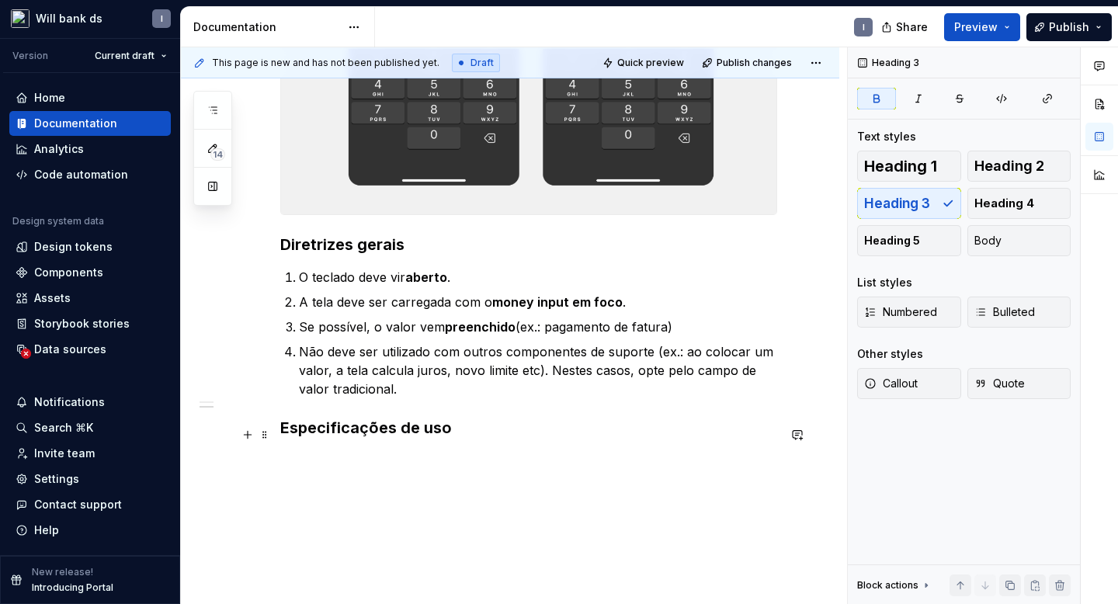
click at [476, 437] on h3 "Especificações de uso" at bounding box center [528, 428] width 497 height 22
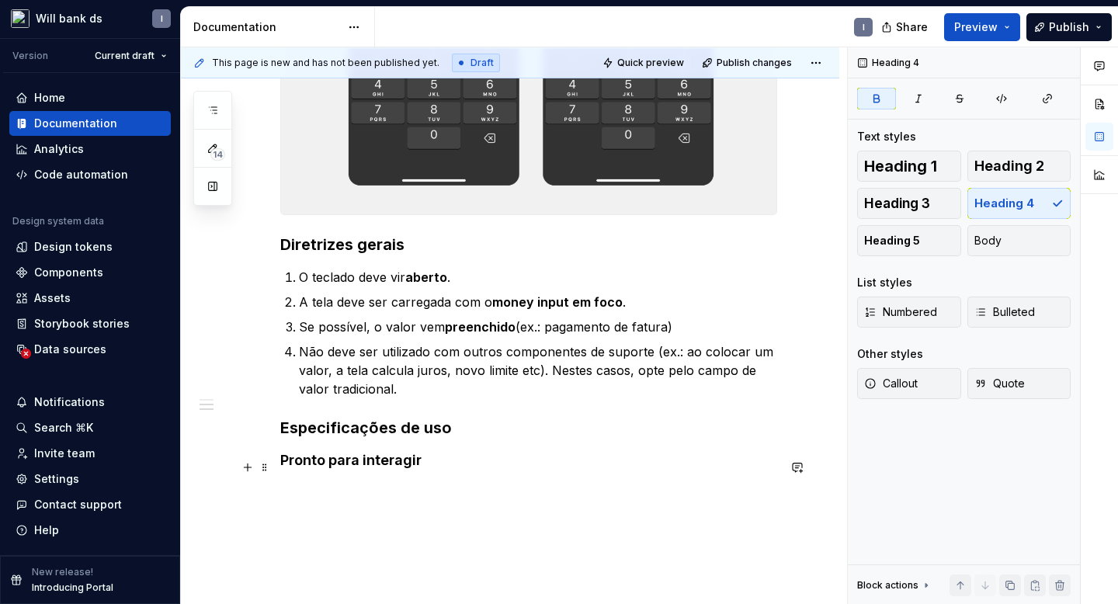
click at [325, 468] on strong "Pronto para interagir" at bounding box center [350, 460] width 141 height 16
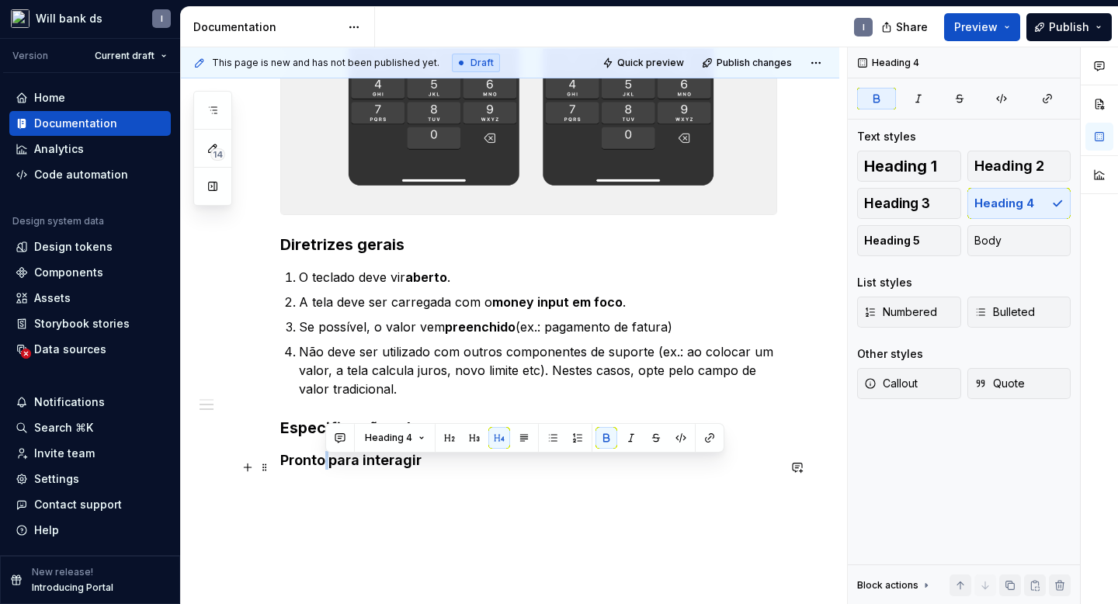
click at [325, 468] on strong "Pronto para interagir" at bounding box center [350, 460] width 141 height 16
click at [427, 470] on h4 "Pronto para interagir" at bounding box center [528, 460] width 497 height 19
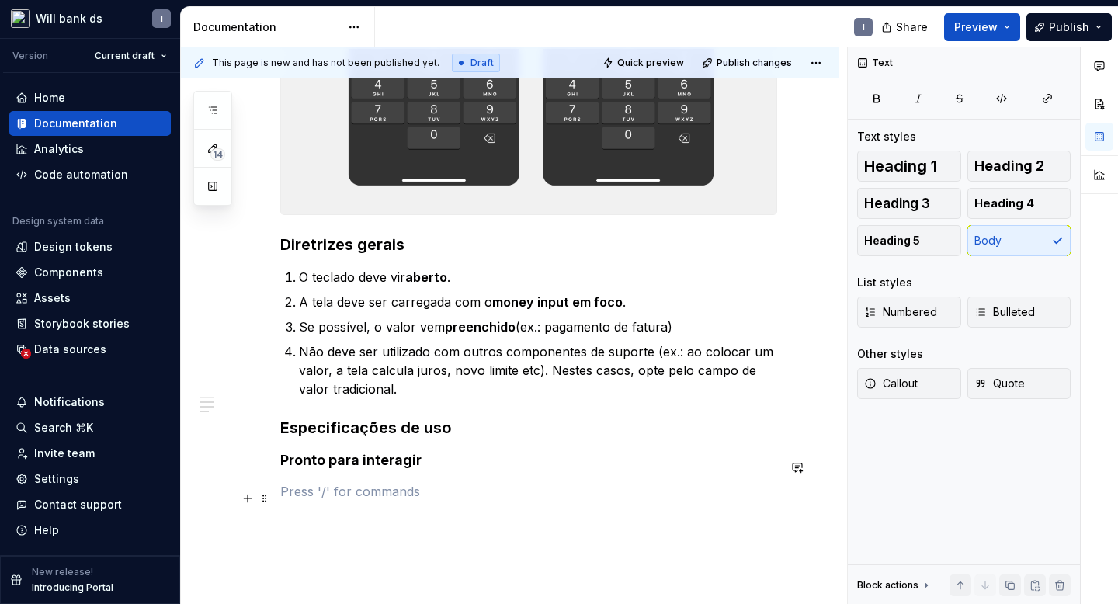
scroll to position [795, 0]
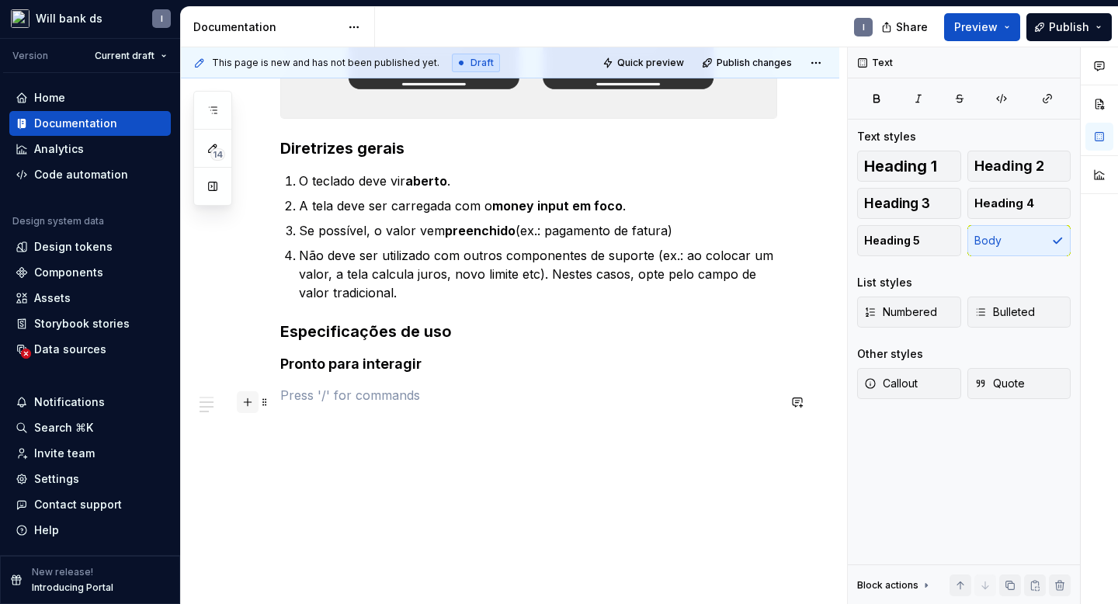
click at [250, 391] on button "button" at bounding box center [248, 402] width 22 height 22
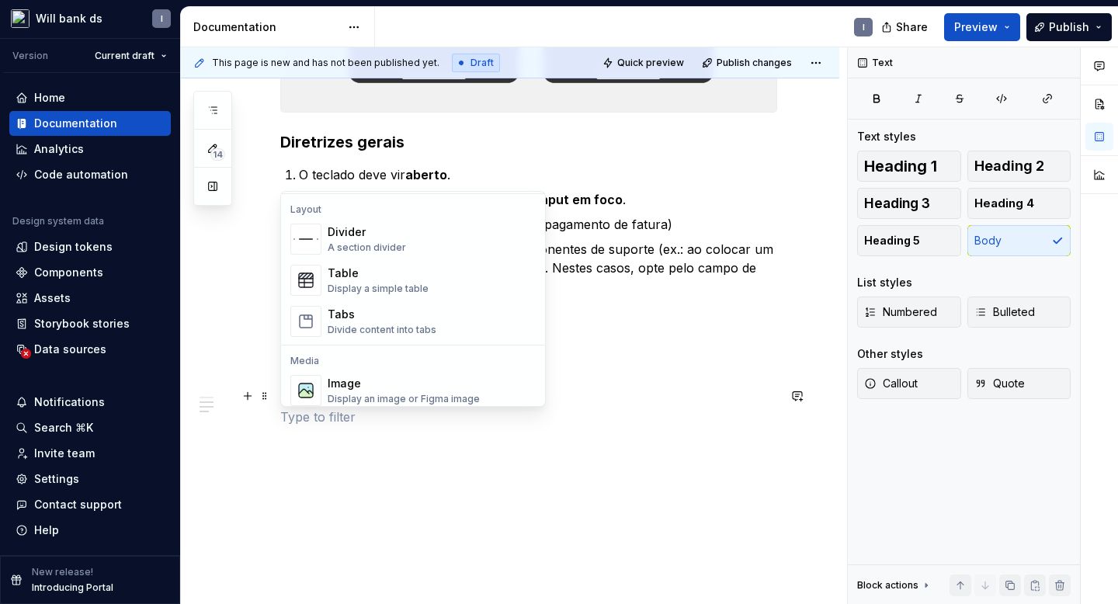
scroll to position [464, 0]
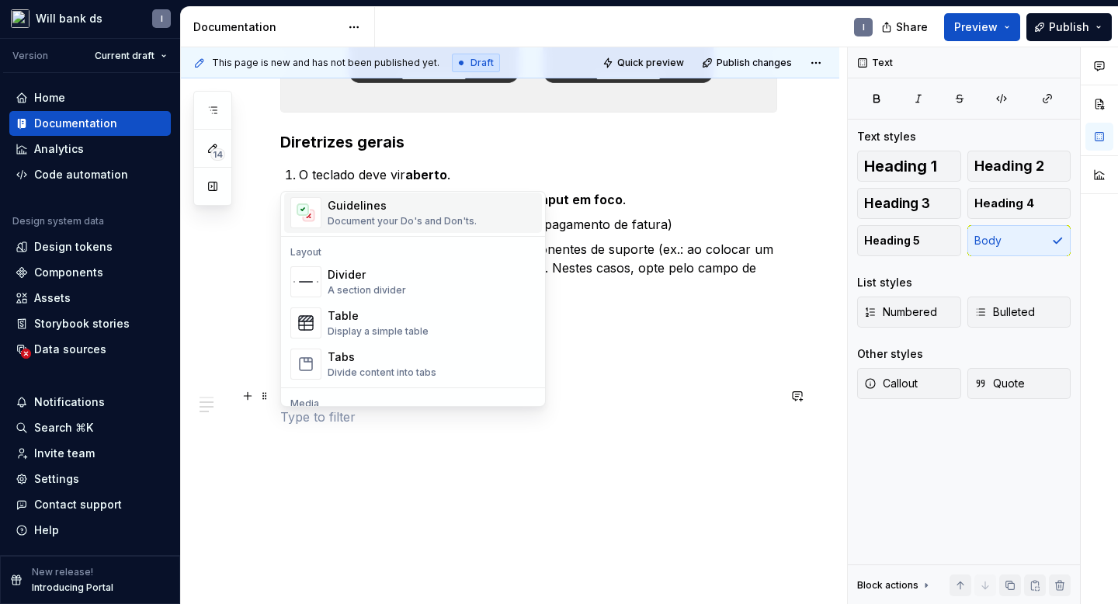
click at [347, 215] on div "Document your Do's and Don'ts." at bounding box center [402, 221] width 149 height 12
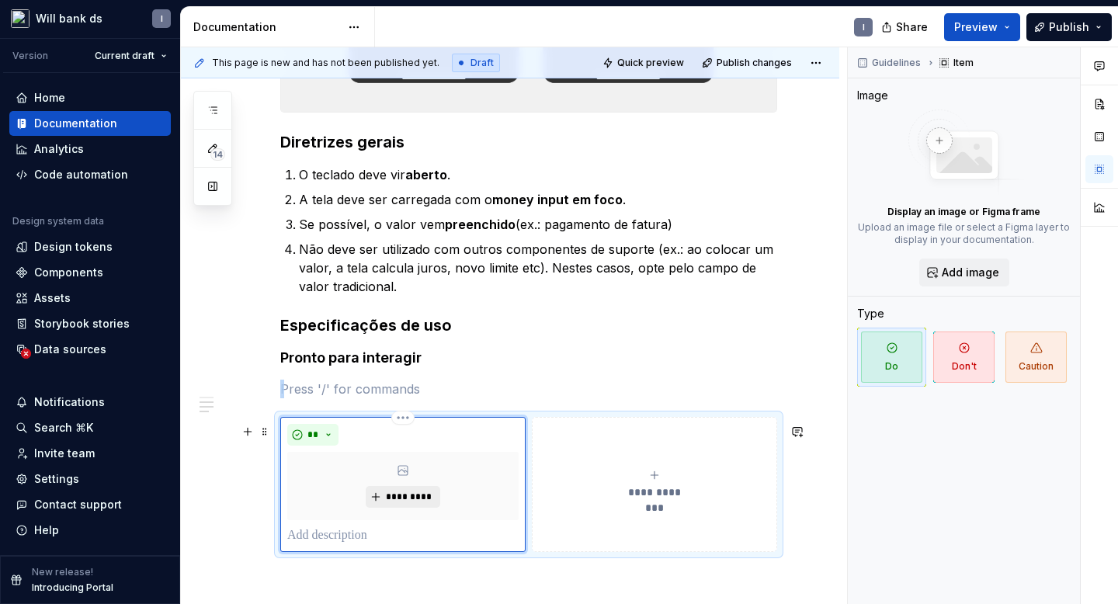
click at [389, 508] on button "*********" at bounding box center [403, 497] width 74 height 22
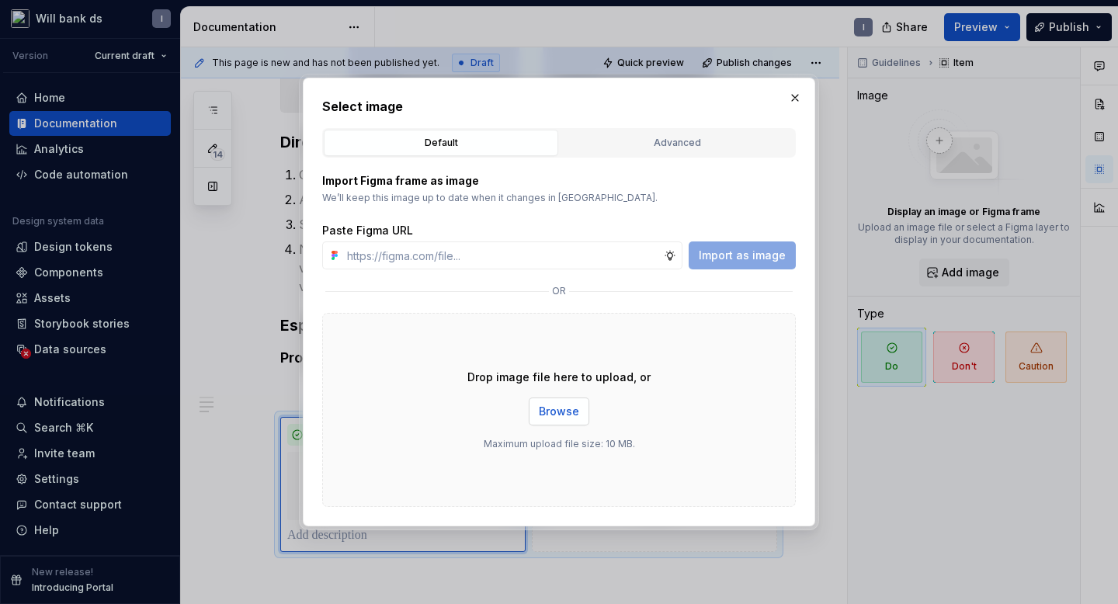
click at [565, 410] on span "Browse" at bounding box center [559, 412] width 40 height 16
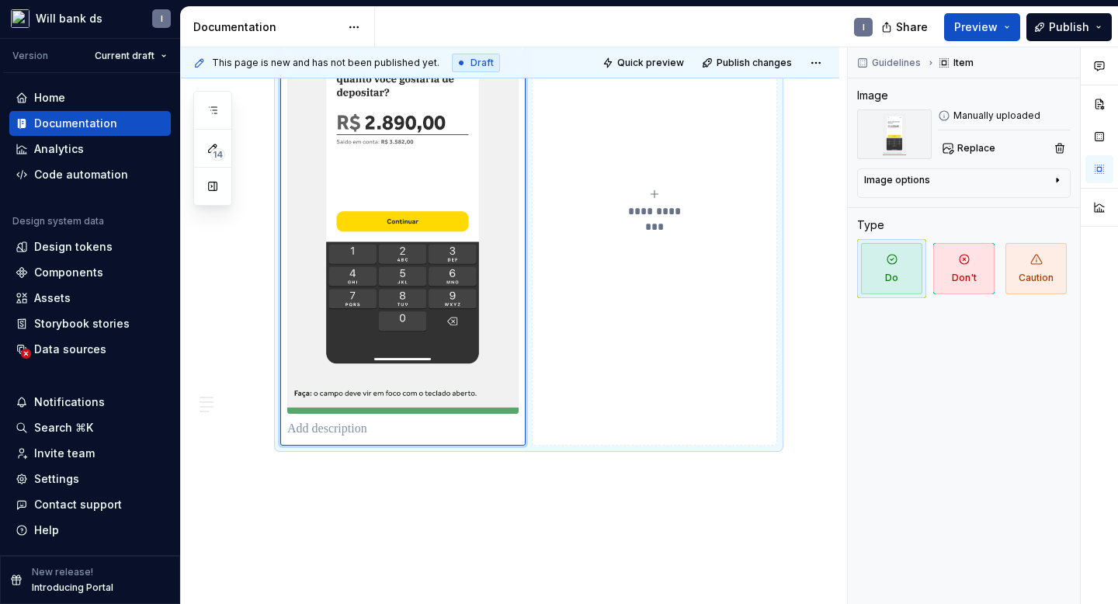
scroll to position [1214, 0]
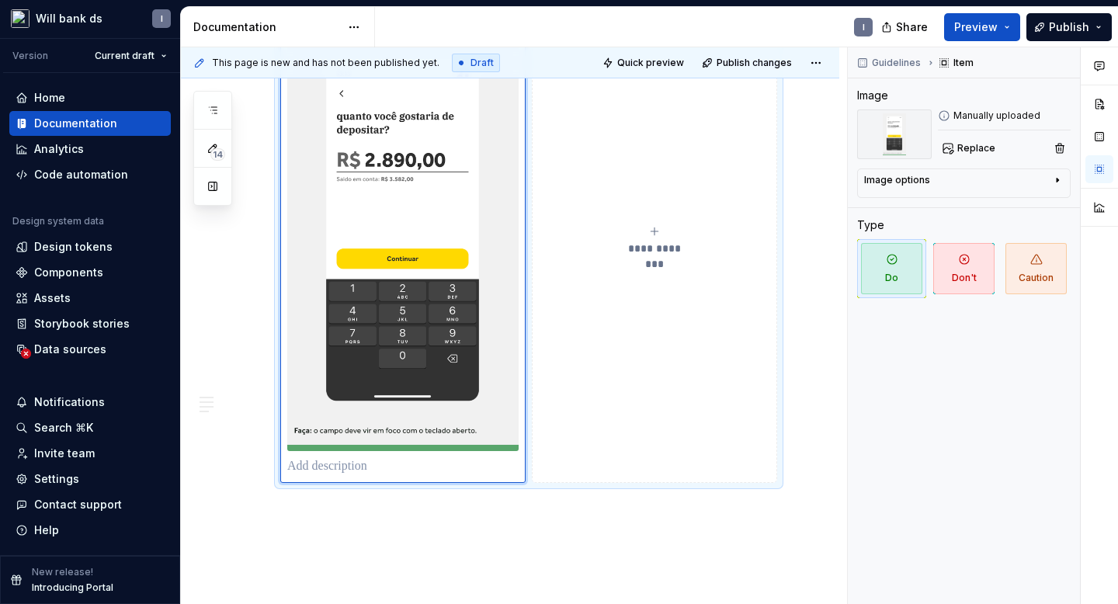
click at [652, 276] on button "**********" at bounding box center [654, 240] width 245 height 485
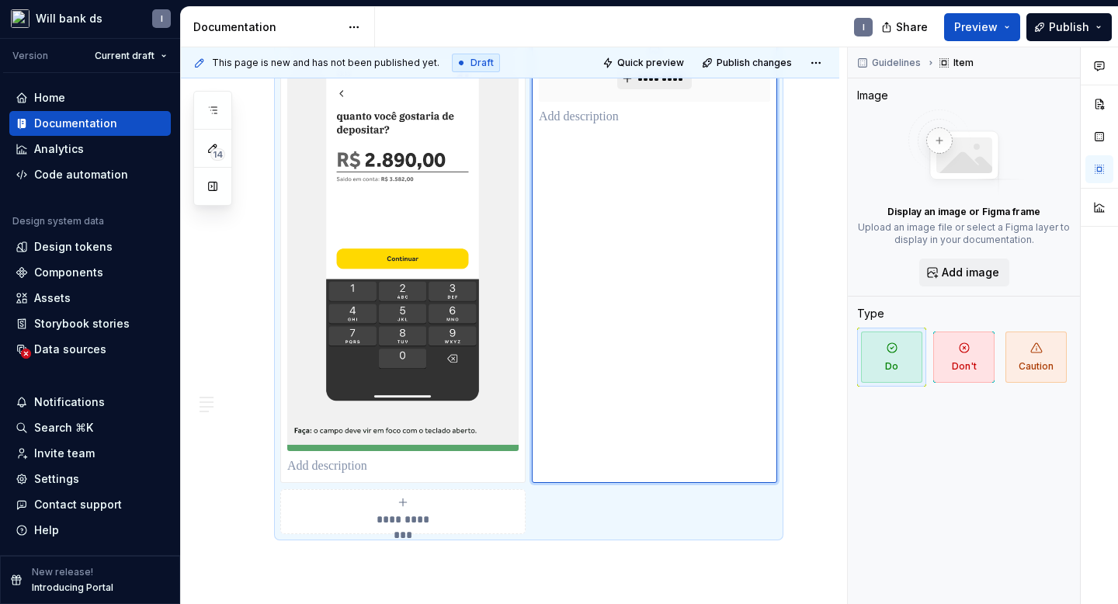
click at [643, 85] on span "*********" at bounding box center [660, 78] width 47 height 12
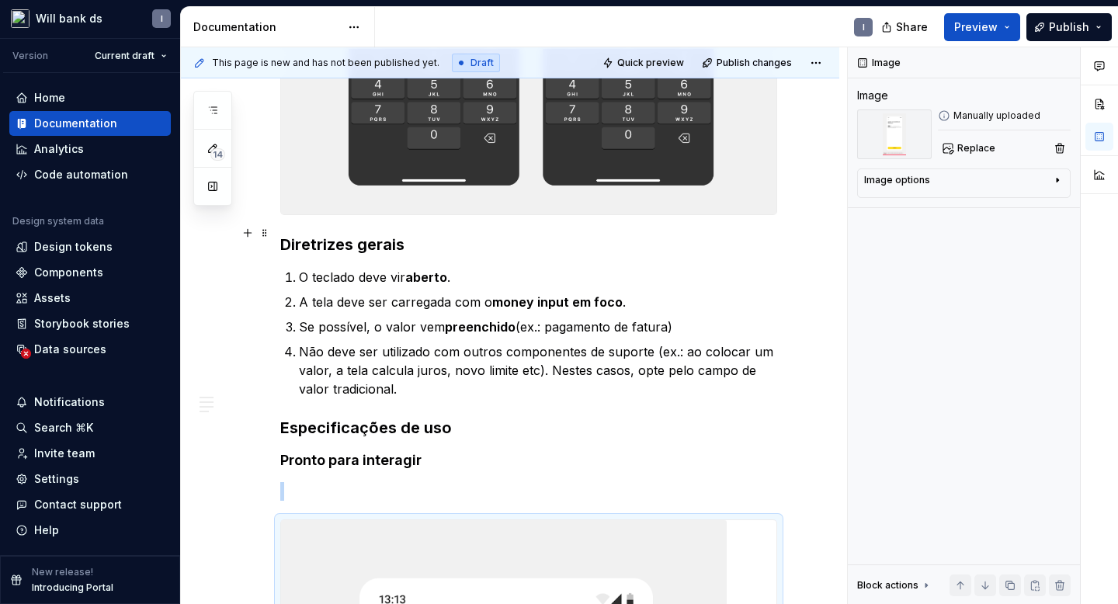
scroll to position [1420, 0]
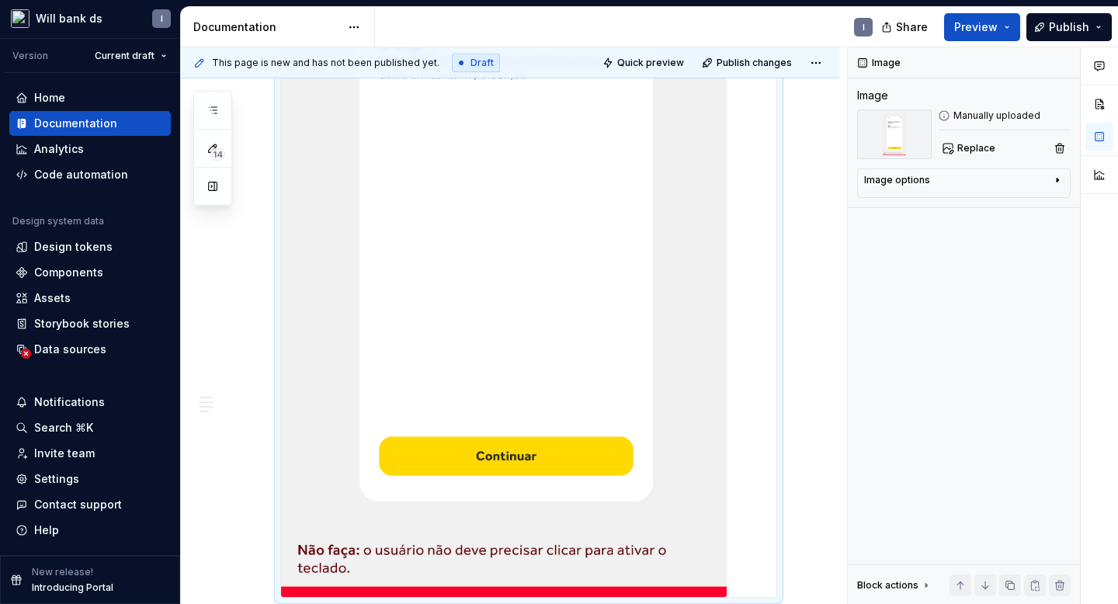
click at [812, 394] on div "**********" at bounding box center [510, 136] width 659 height 2433
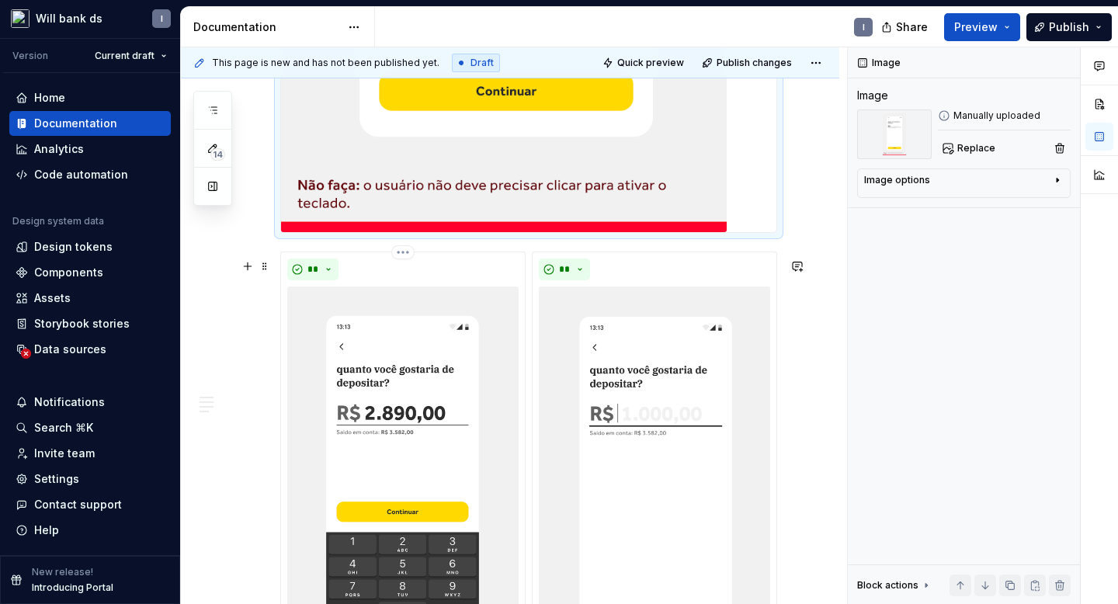
scroll to position [1556, 0]
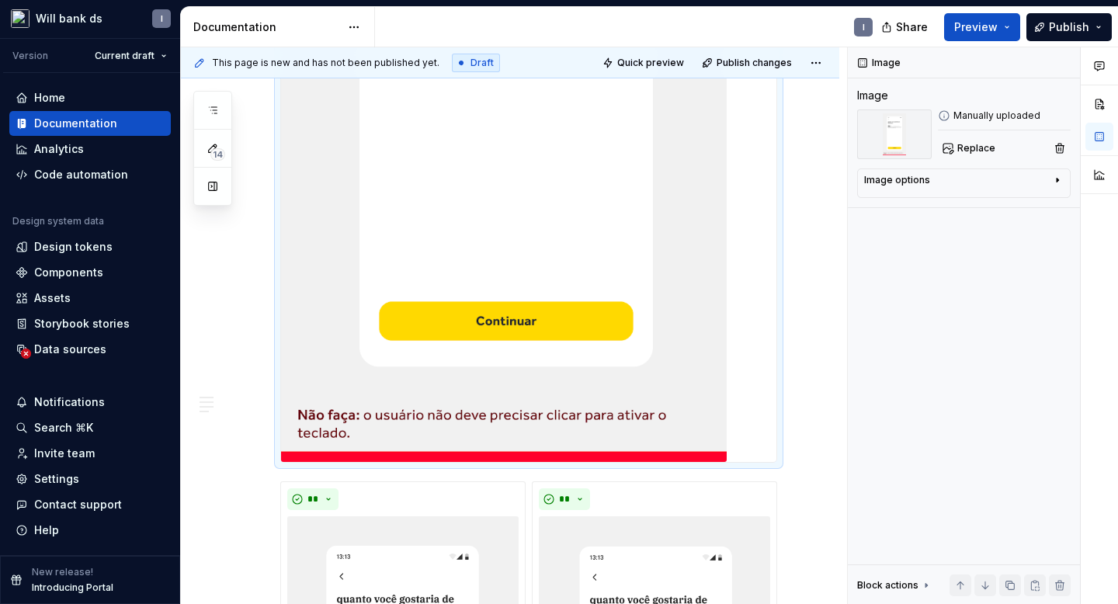
click at [503, 254] on img at bounding box center [504, 60] width 446 height 805
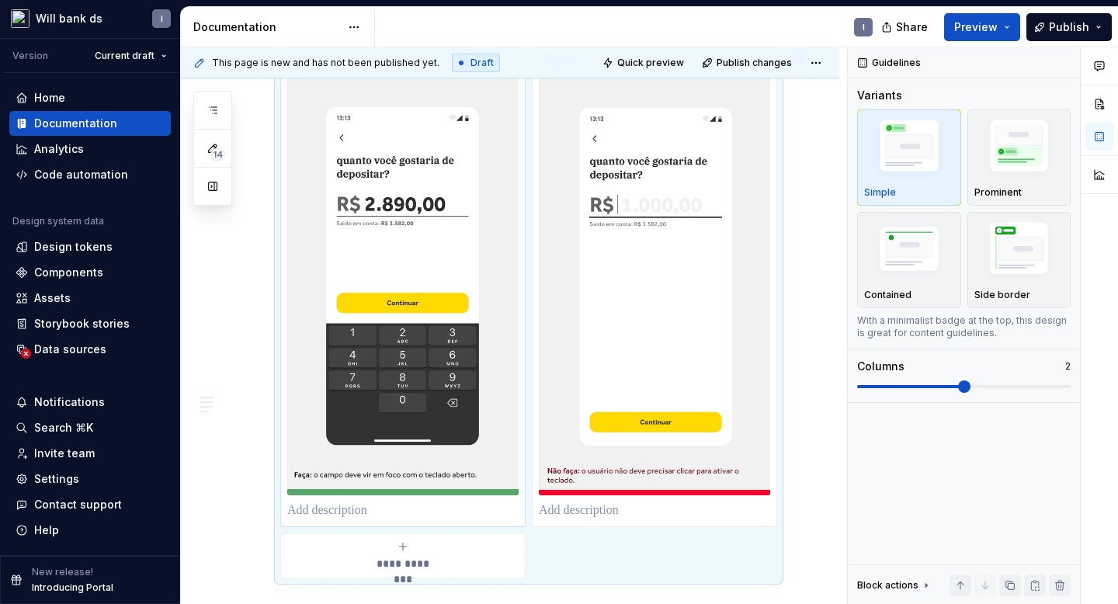
scroll to position [1112, 0]
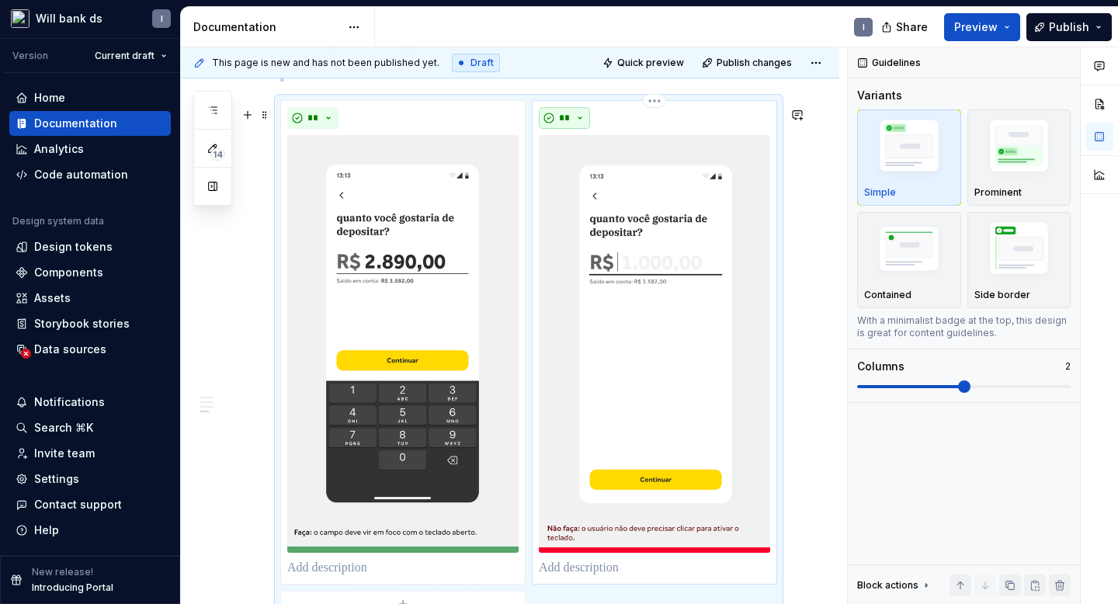
click at [557, 126] on button "**" at bounding box center [564, 118] width 51 height 22
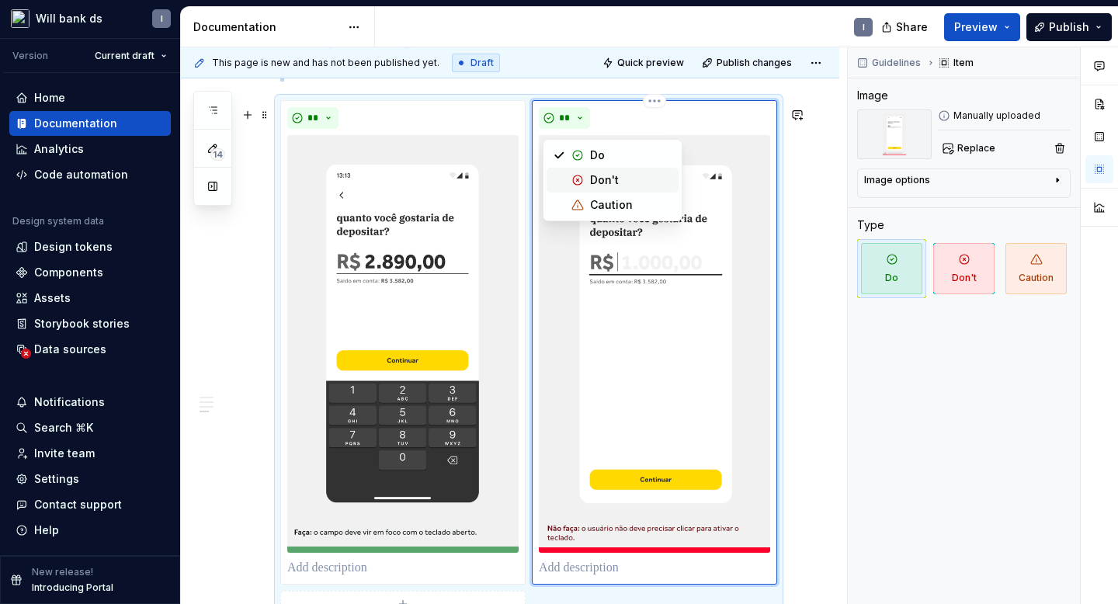
click at [579, 177] on div "Suggestions" at bounding box center [578, 180] width 12 height 12
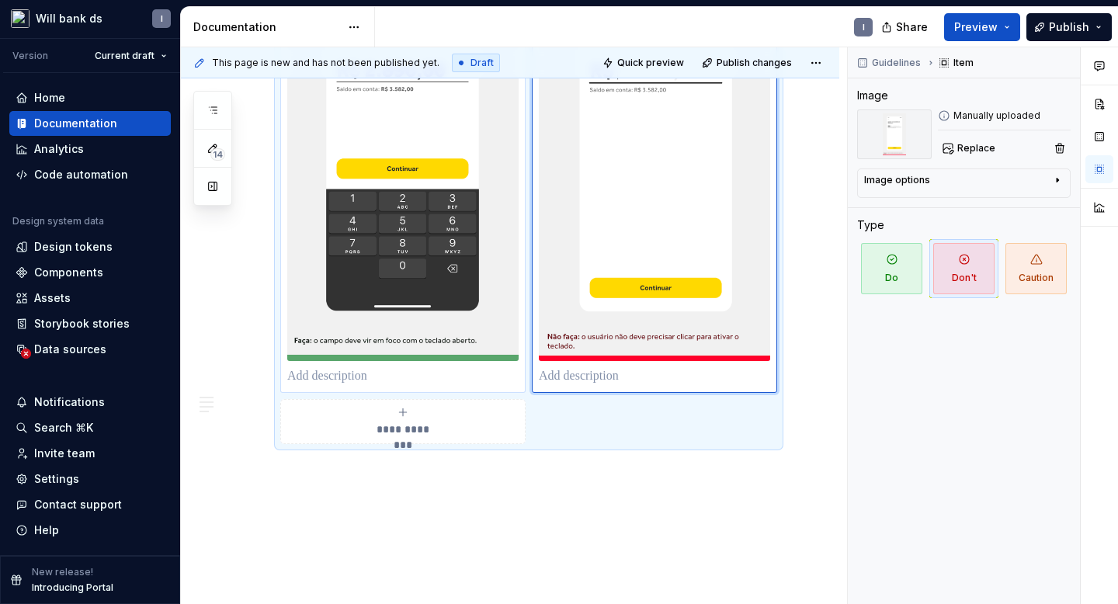
scroll to position [1357, 0]
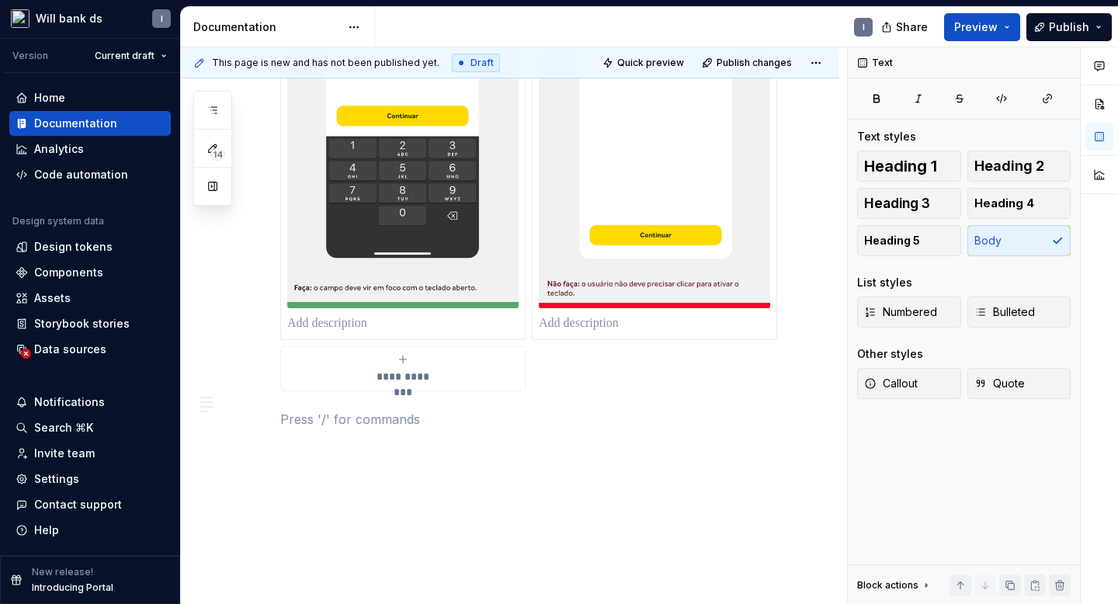
click at [345, 427] on strong "Dois formatos de valores de suporte" at bounding box center [393, 420] width 226 height 16
click at [1038, 201] on button "Heading 4" at bounding box center [1020, 203] width 104 height 31
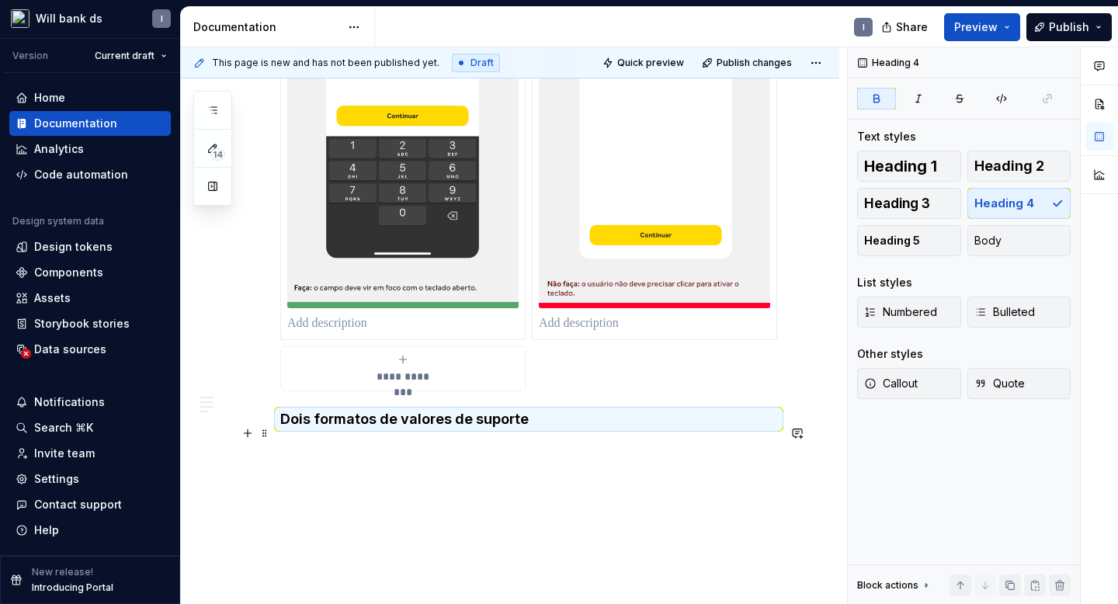
click at [536, 429] on h4 "Dois formatos de valores de suporte" at bounding box center [528, 419] width 497 height 19
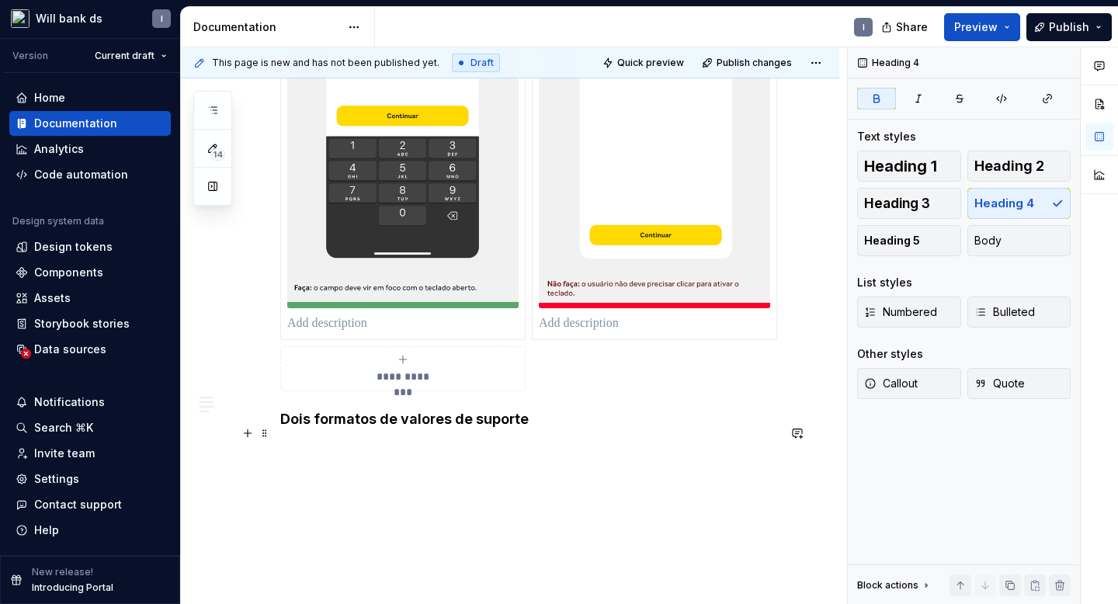
click at [525, 429] on h4 "Dois formatos de valores de suporte" at bounding box center [528, 419] width 497 height 19
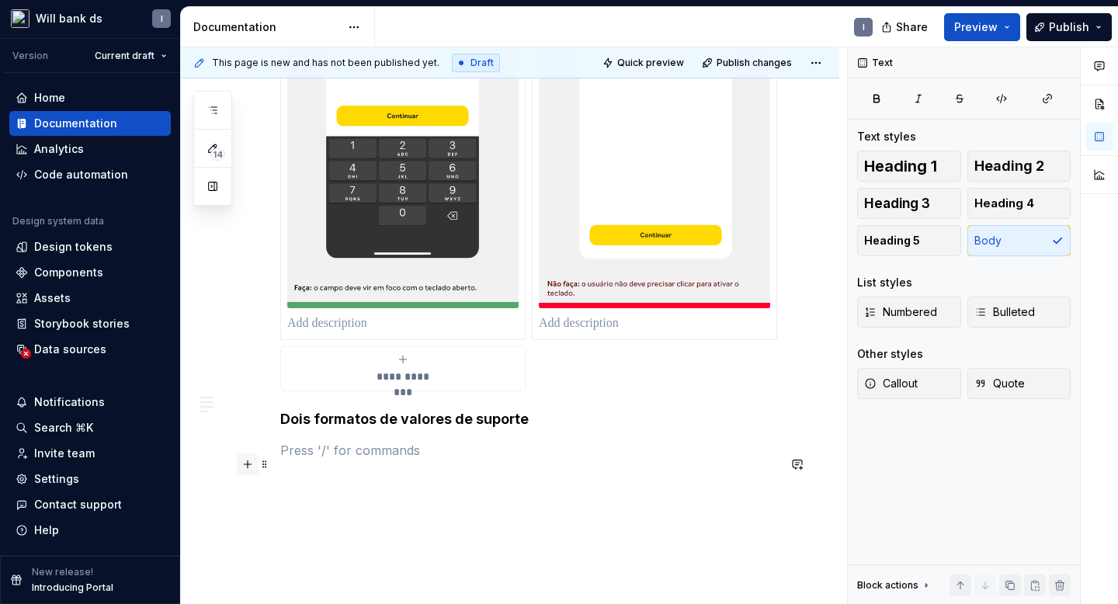
click at [249, 470] on button "button" at bounding box center [248, 465] width 22 height 22
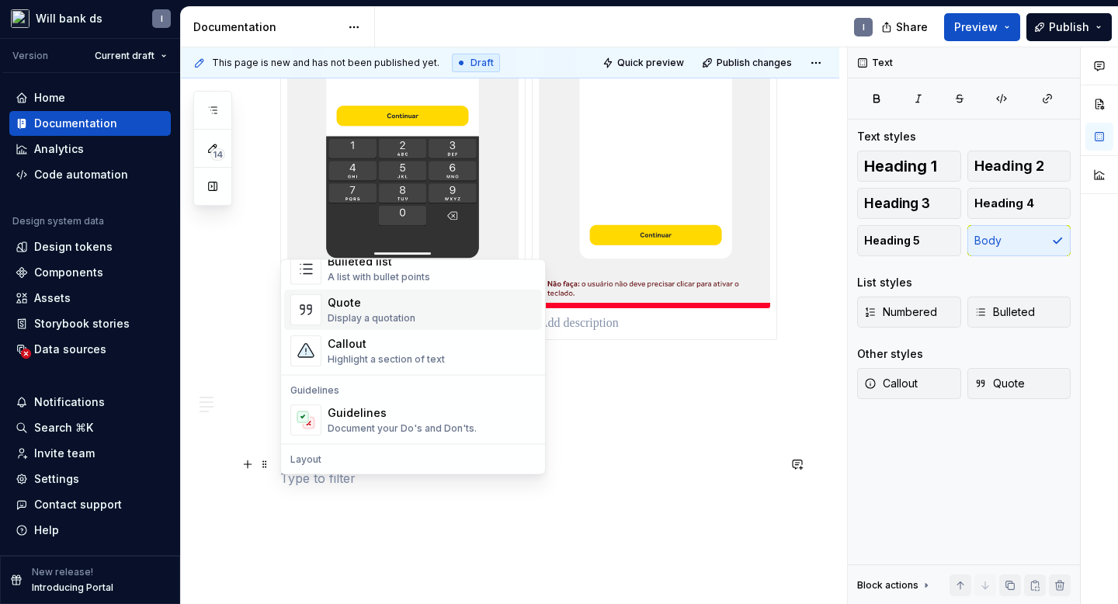
scroll to position [371, 0]
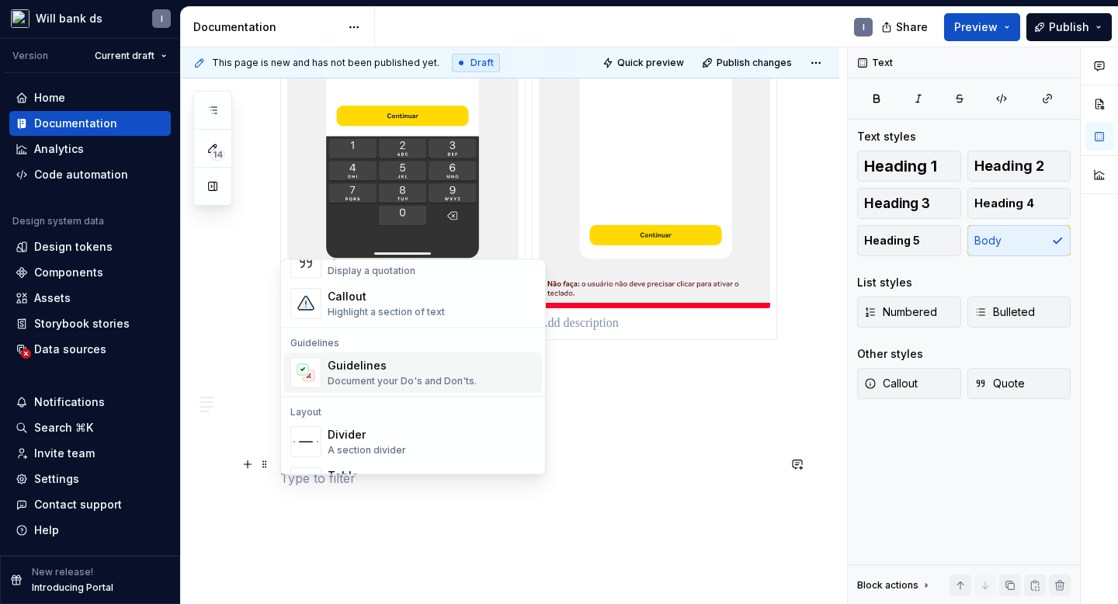
click at [347, 373] on div "Guidelines" at bounding box center [402, 367] width 149 height 16
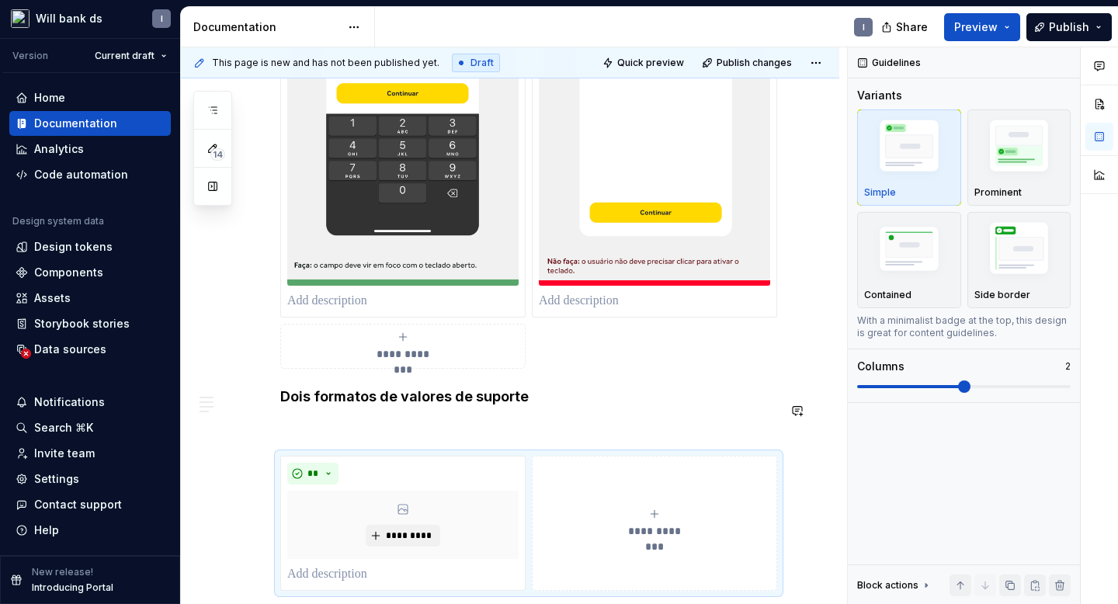
scroll to position [1494, 0]
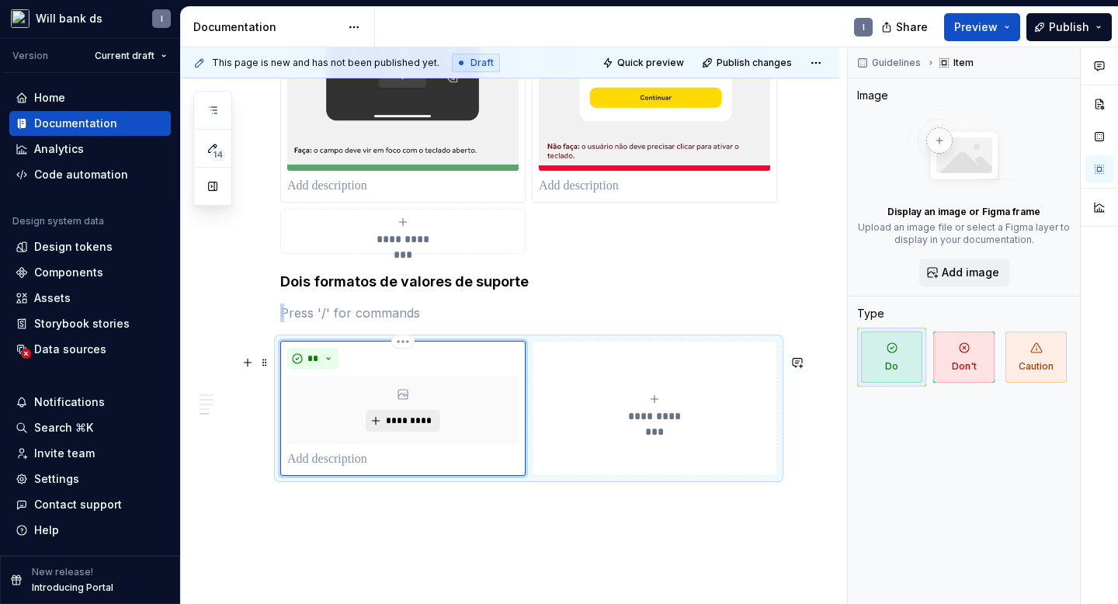
click at [411, 427] on span "*********" at bounding box center [408, 421] width 47 height 12
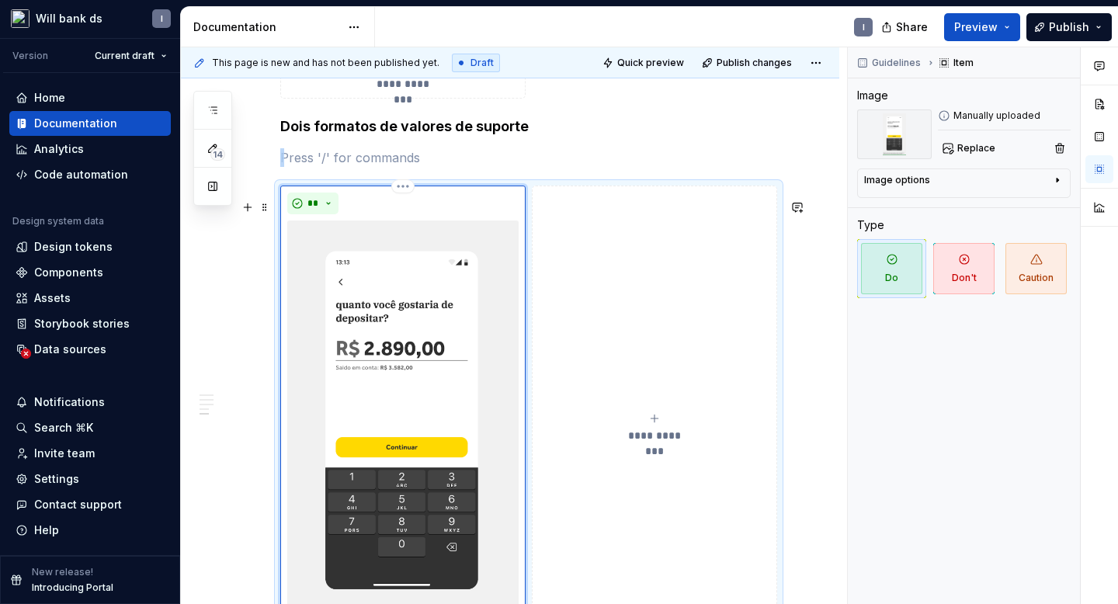
scroll to position [1935, 0]
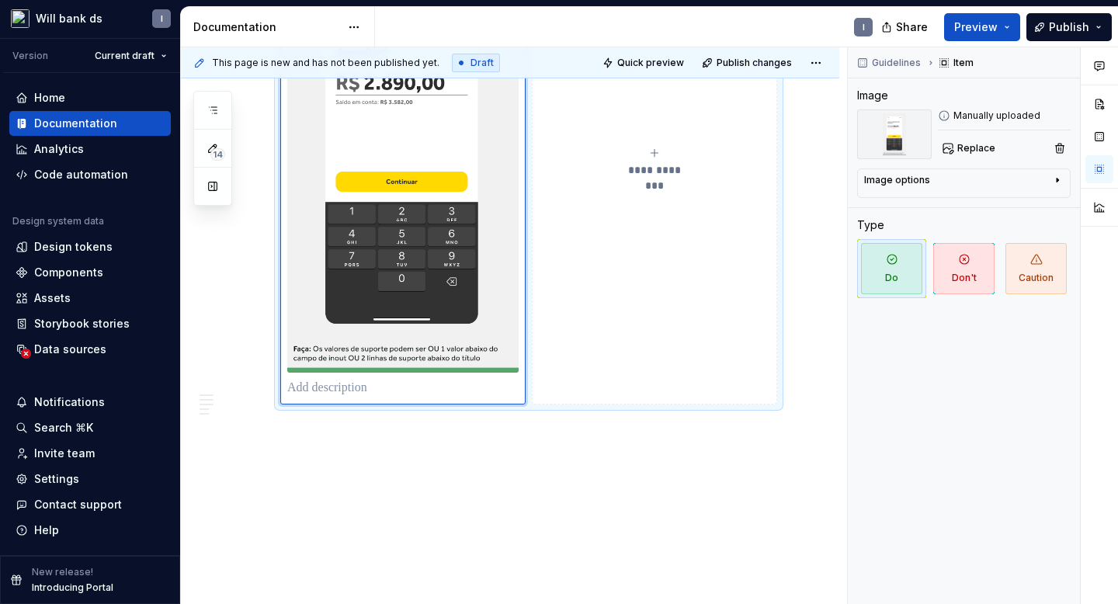
click at [649, 158] on div "**********" at bounding box center [654, 162] width 231 height 31
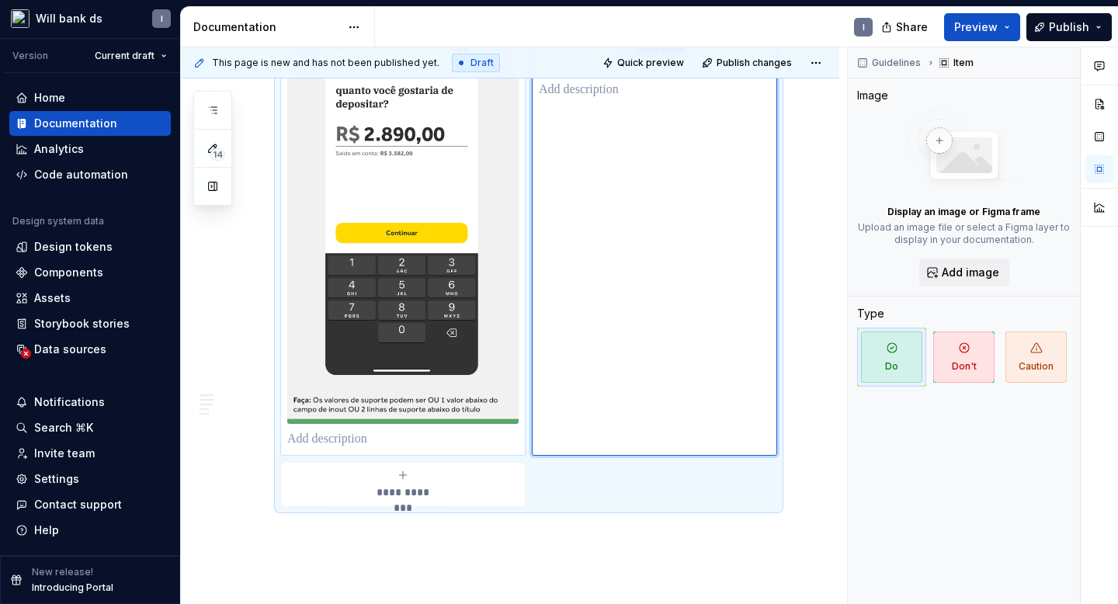
scroll to position [1762, 0]
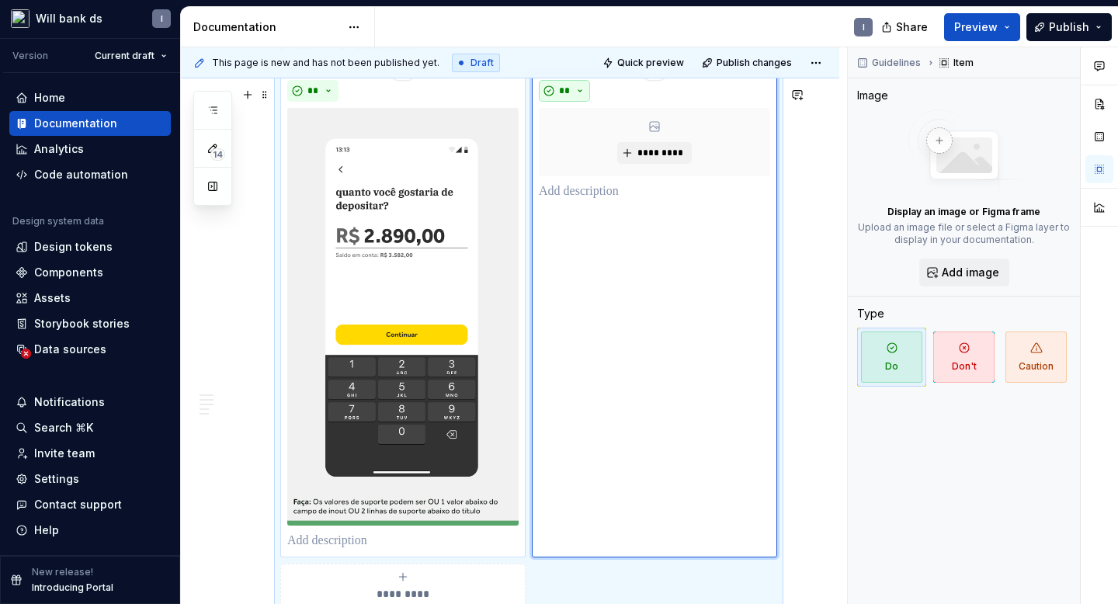
click at [562, 97] on span "**" at bounding box center [564, 91] width 12 height 12
click at [579, 158] on div "Suggestions" at bounding box center [578, 160] width 12 height 12
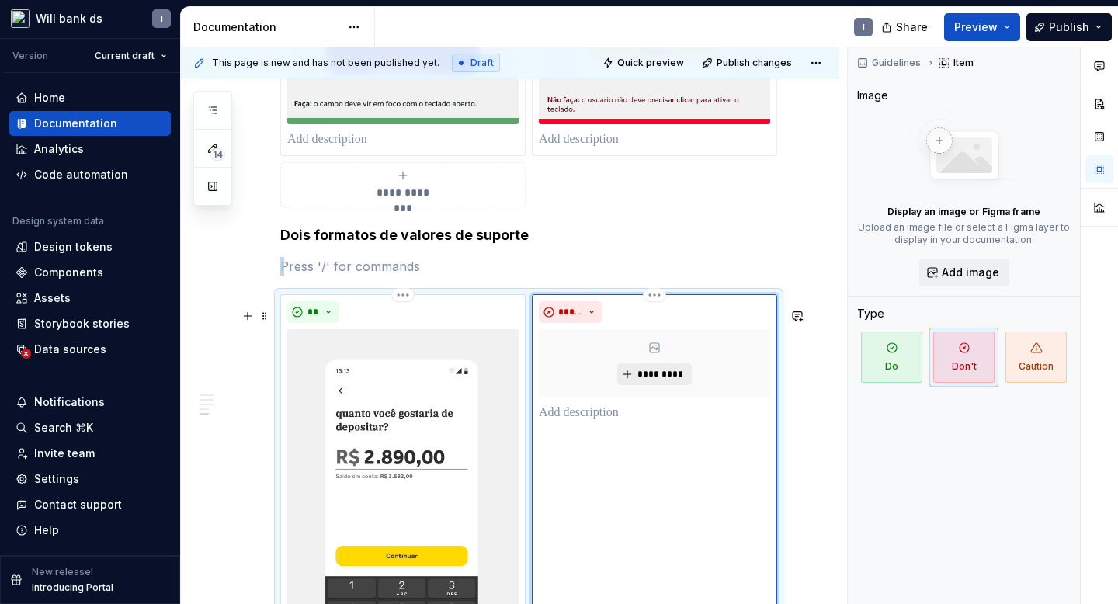
click at [656, 381] on span "*********" at bounding box center [660, 374] width 47 height 12
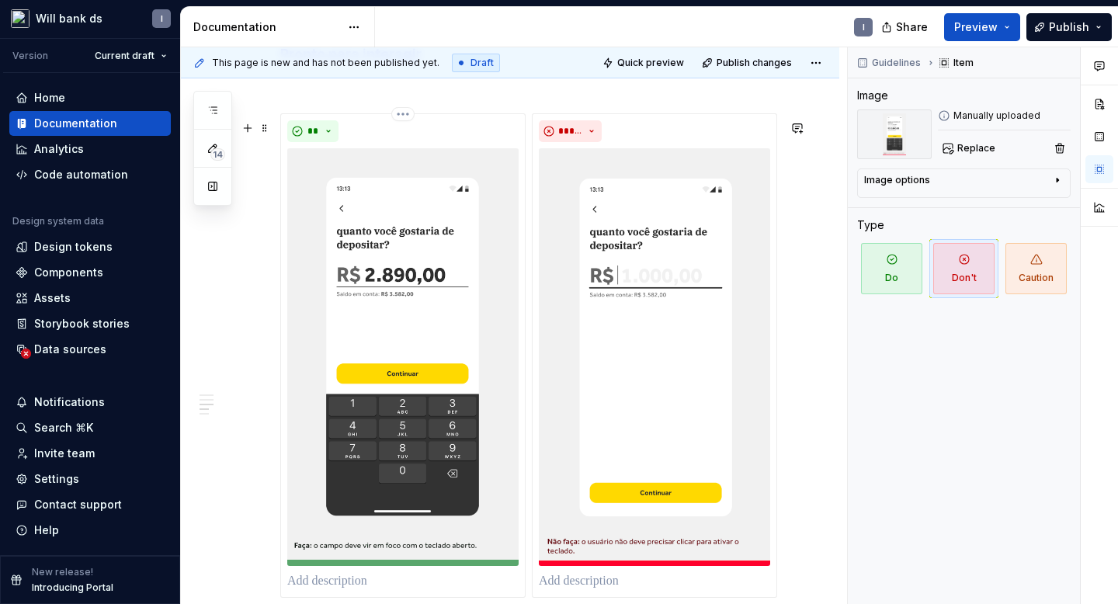
scroll to position [976, 0]
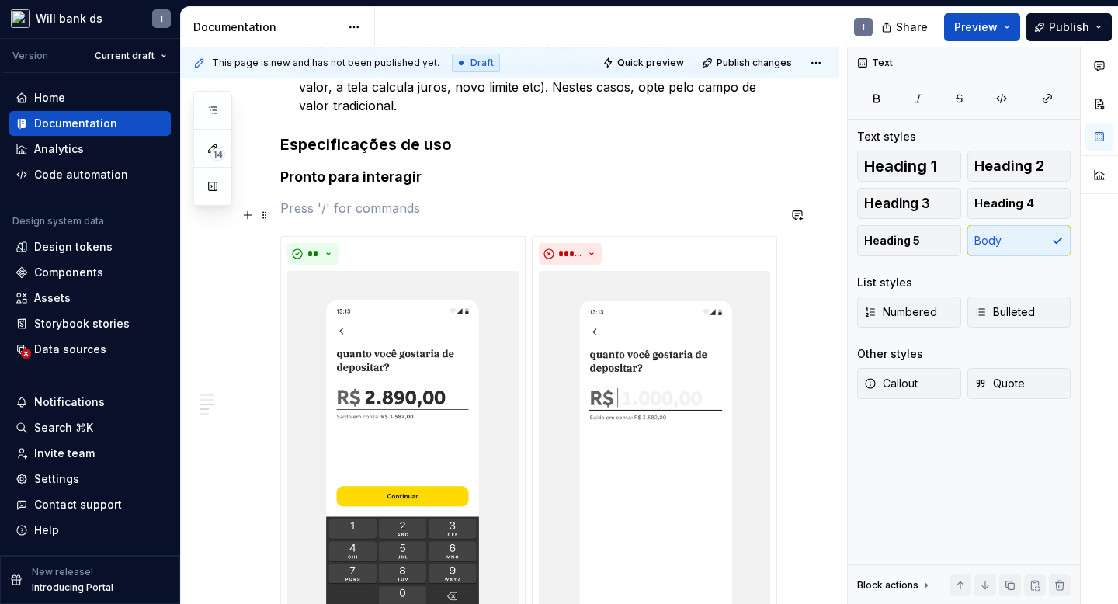
click at [360, 215] on p at bounding box center [528, 208] width 497 height 19
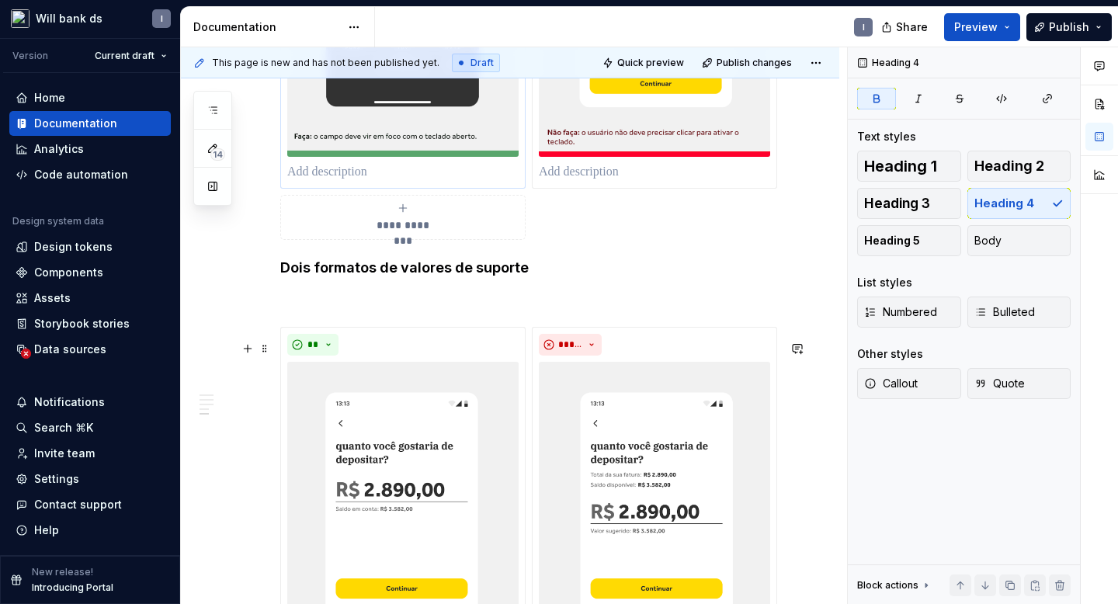
scroll to position [1473, 0]
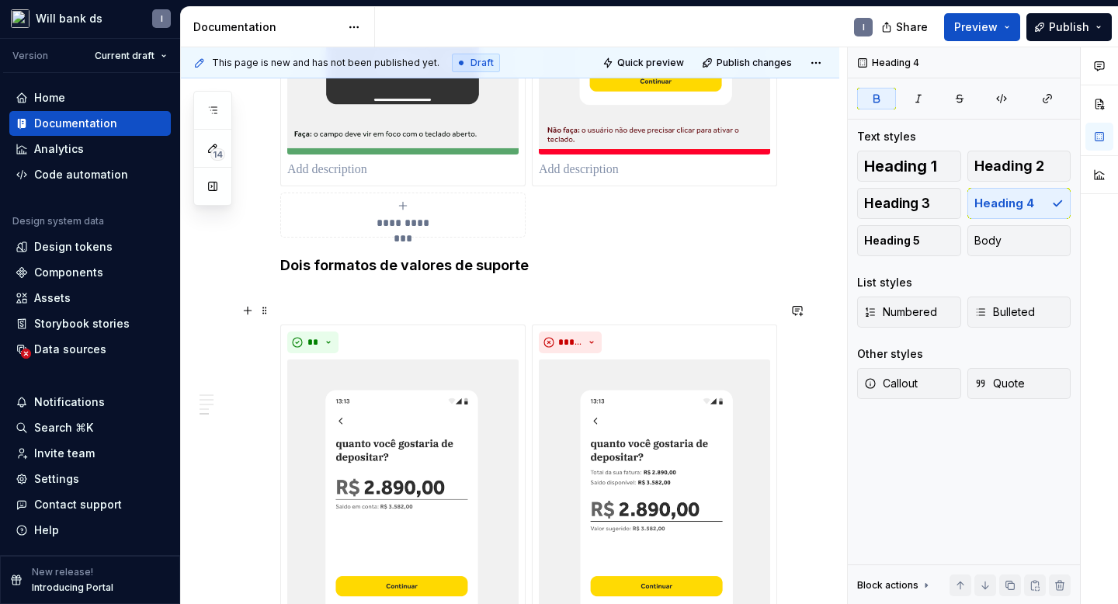
click at [357, 306] on p at bounding box center [528, 296] width 497 height 19
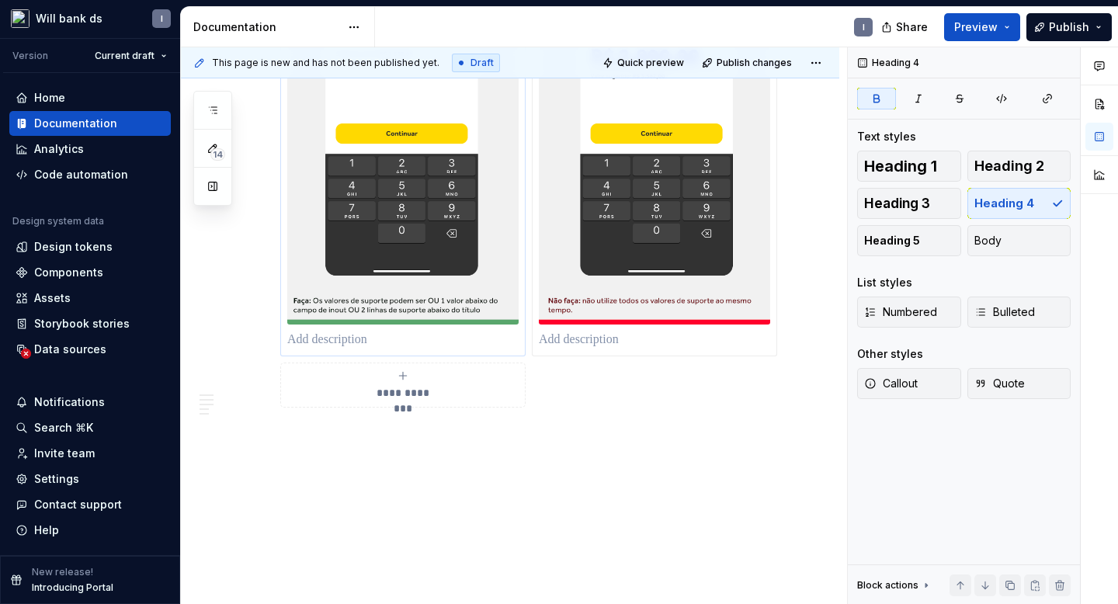
scroll to position [1904, 0]
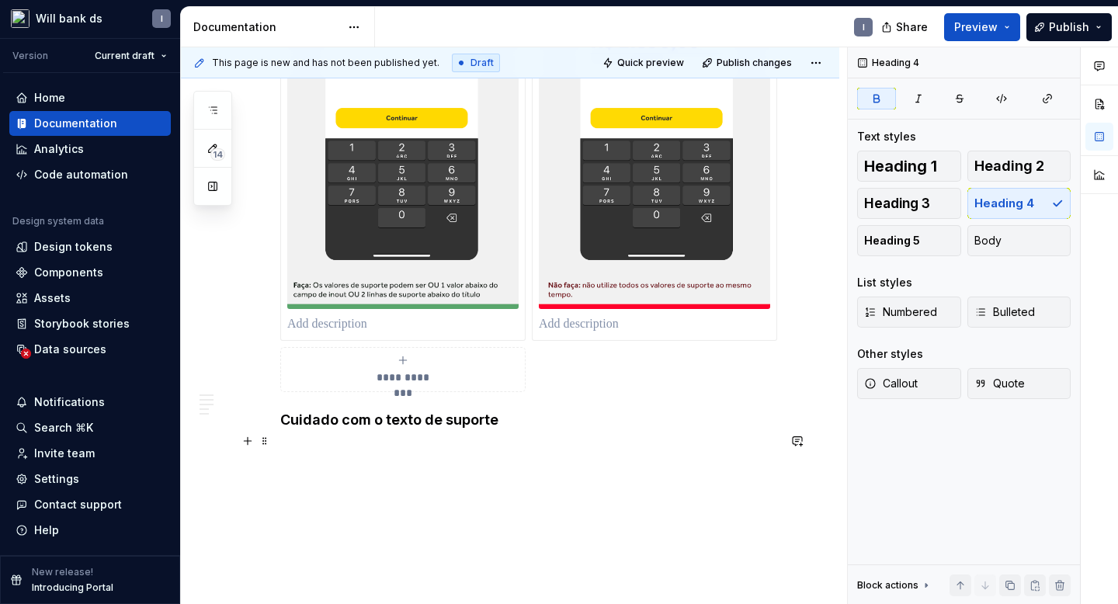
click at [470, 428] on strong "Cuidado com o texto de suporte" at bounding box center [389, 420] width 218 height 16
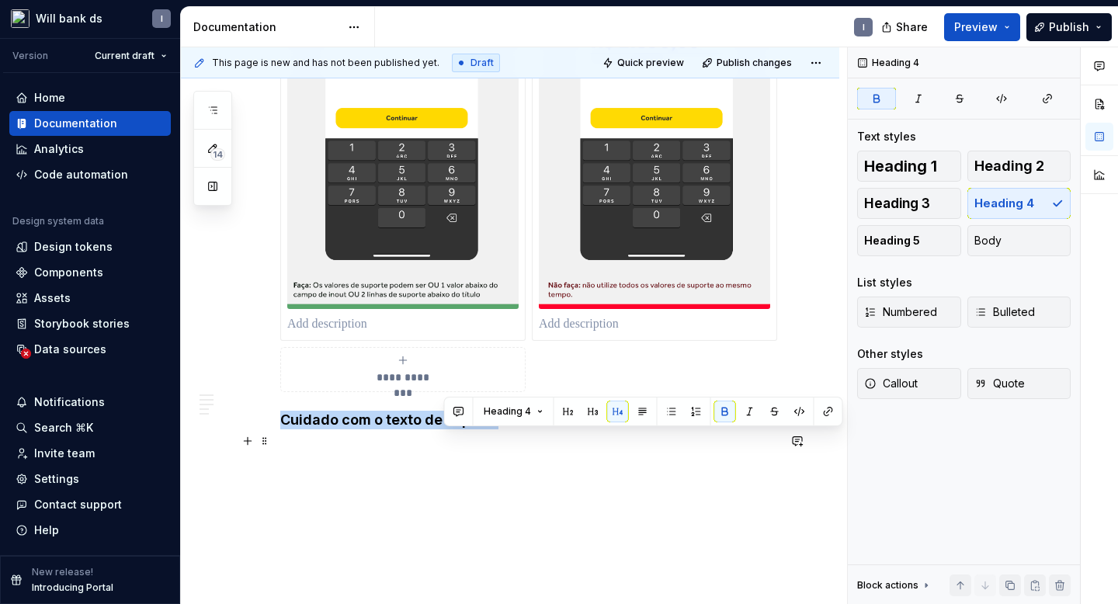
click at [470, 428] on strong "Cuidado com o texto de suporte" at bounding box center [389, 420] width 218 height 16
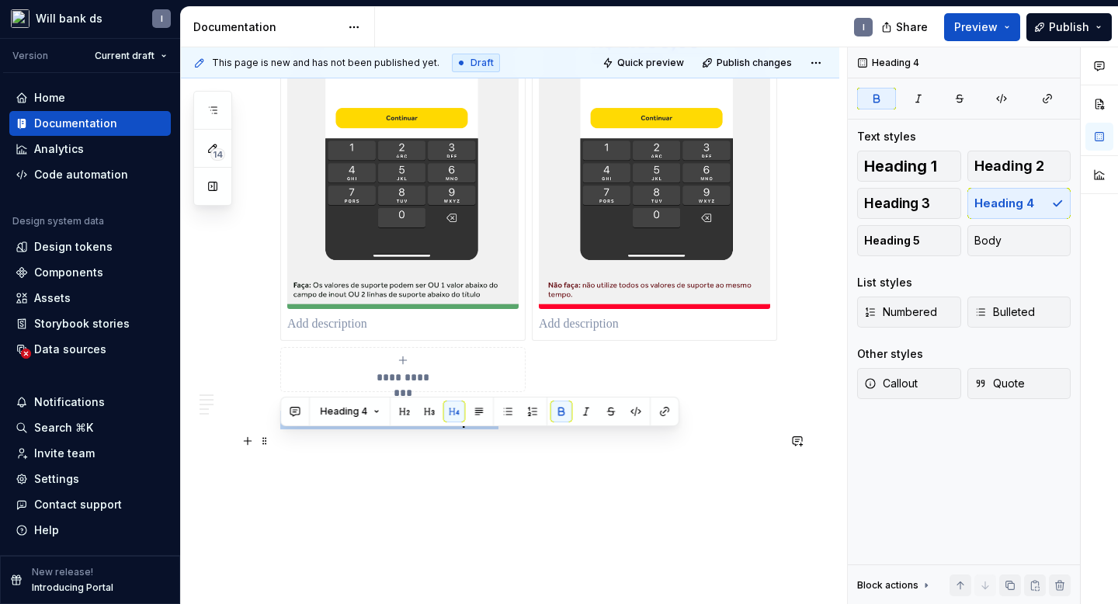
click at [541, 429] on h4 "Cuidado com o texto de suporte" at bounding box center [528, 420] width 497 height 19
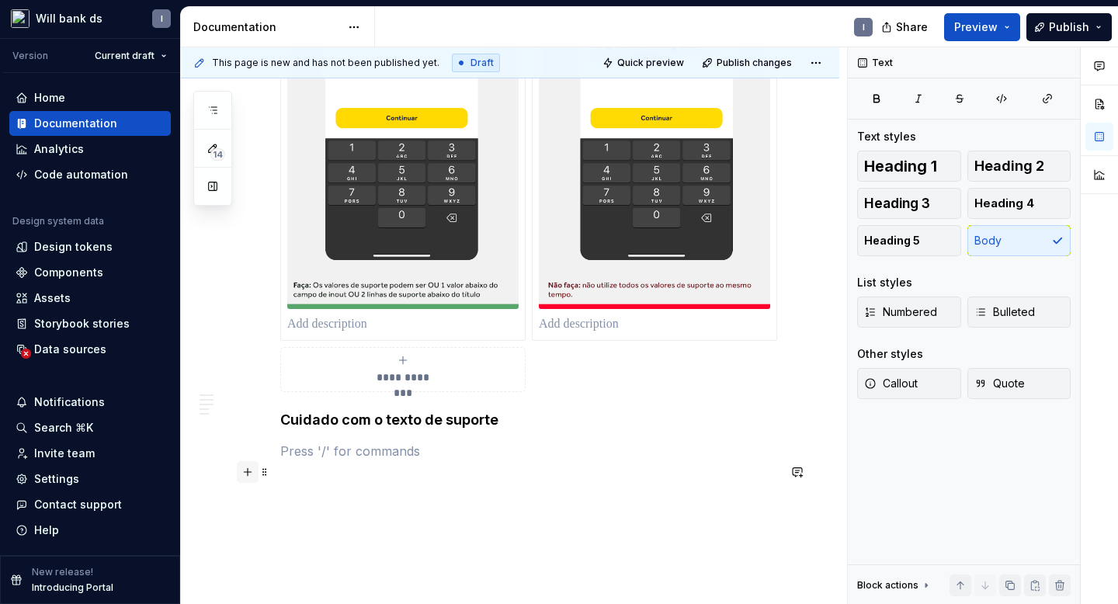
click at [247, 476] on button "button" at bounding box center [248, 472] width 22 height 22
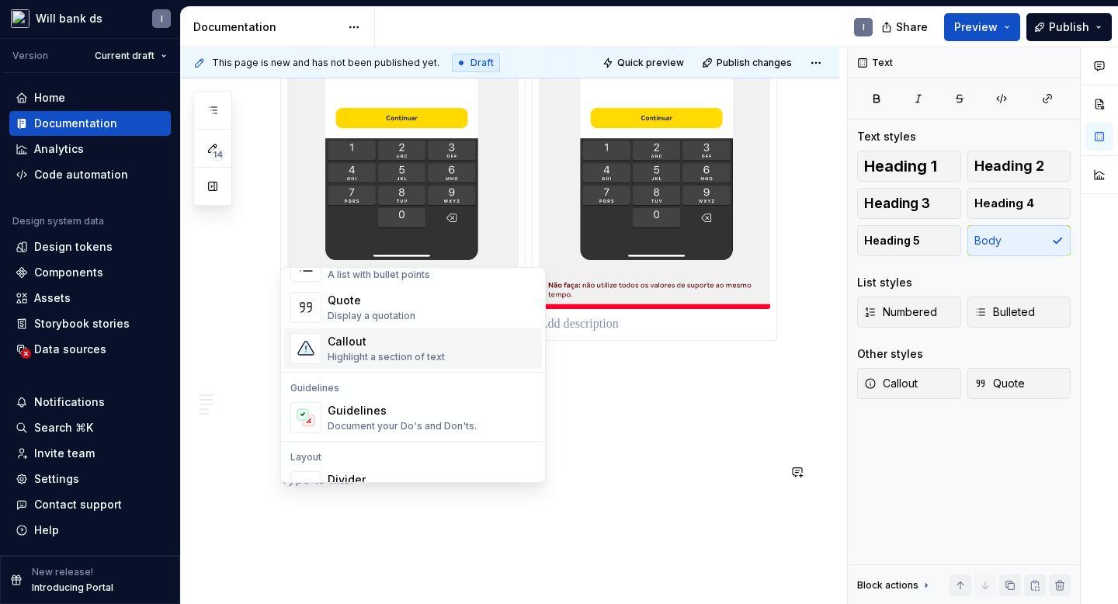
scroll to position [426, 0]
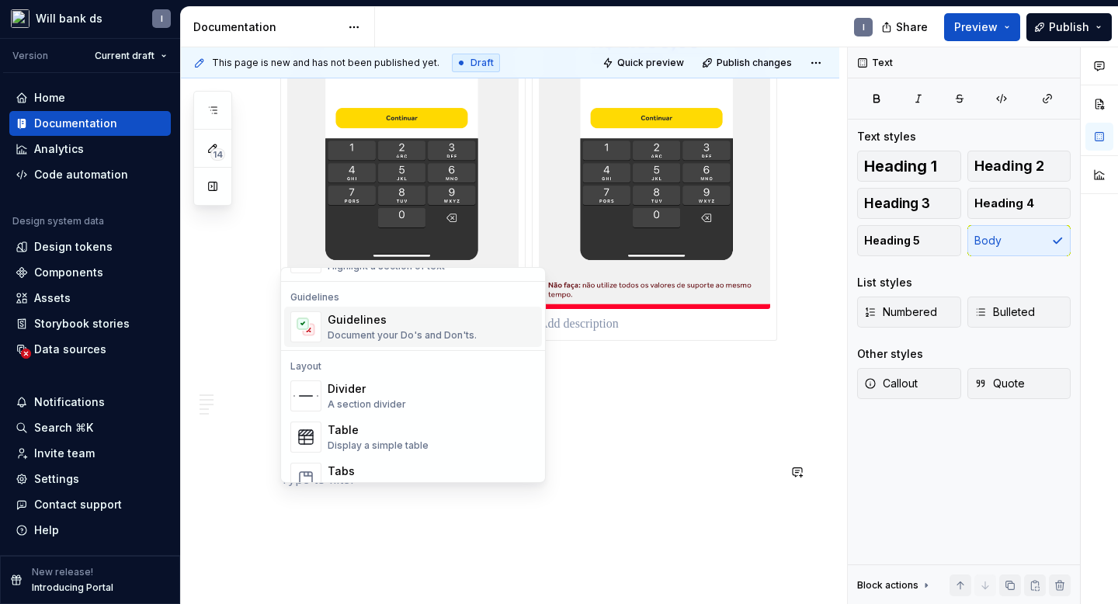
click at [355, 325] on div "Guidelines" at bounding box center [402, 320] width 149 height 16
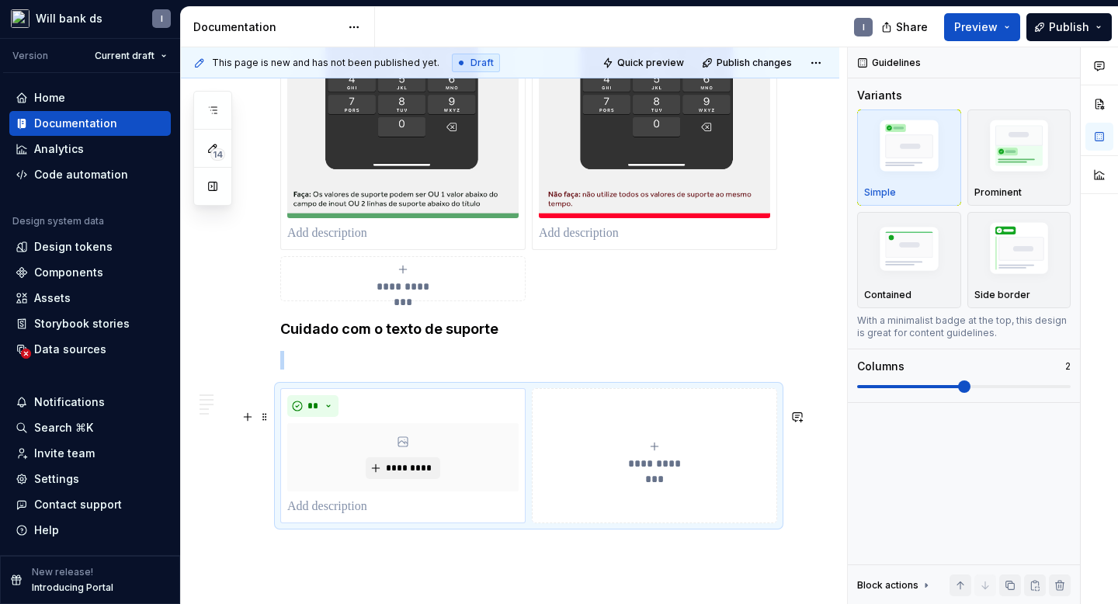
scroll to position [2045, 0]
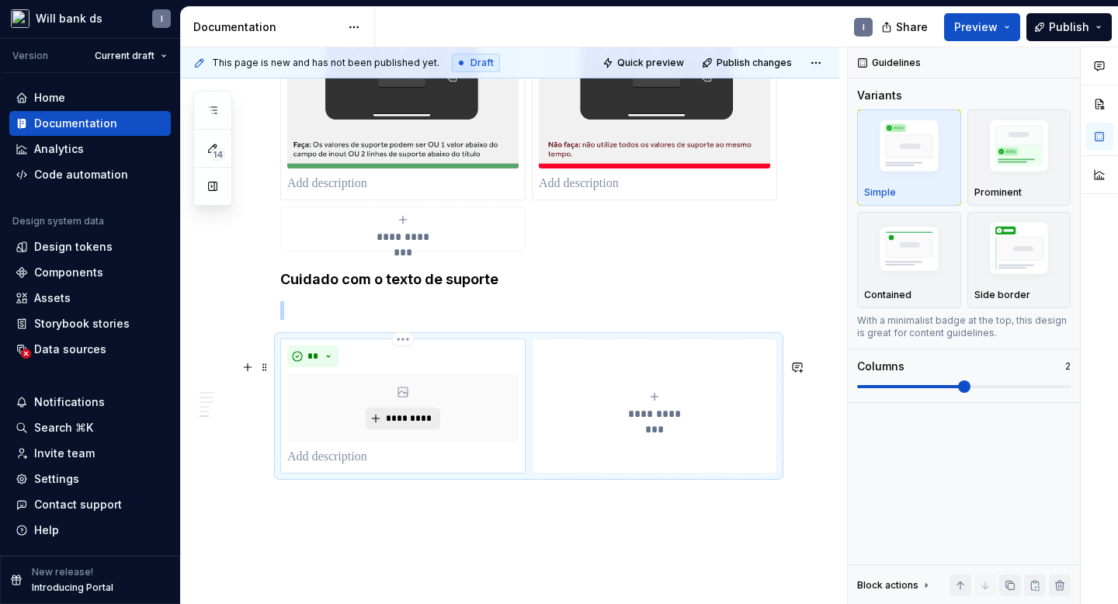
click at [388, 425] on span "*********" at bounding box center [408, 418] width 47 height 12
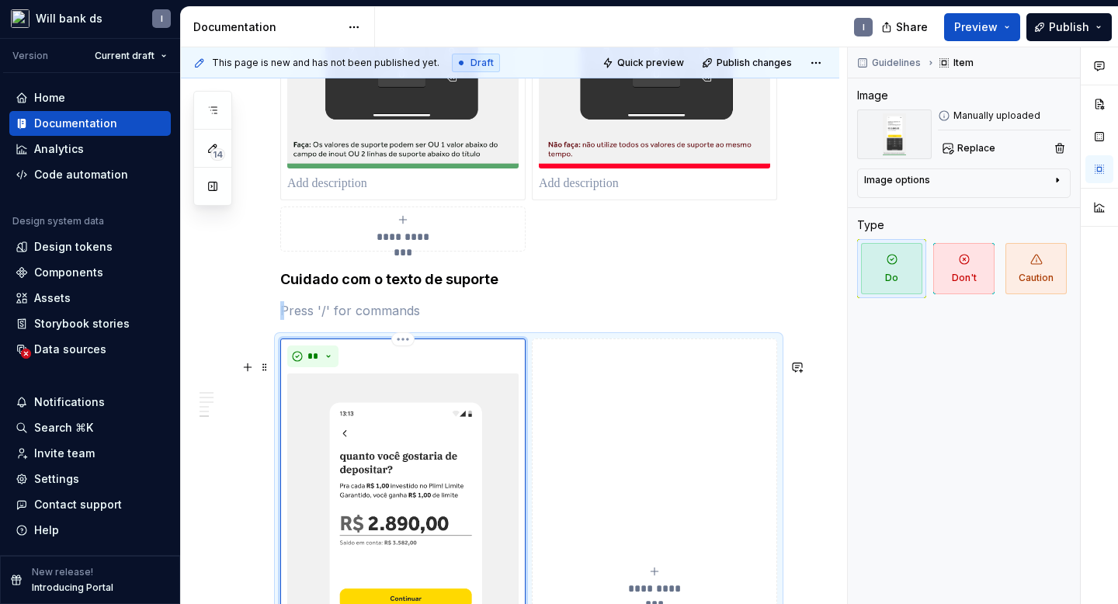
click at [610, 470] on button "**********" at bounding box center [654, 581] width 245 height 485
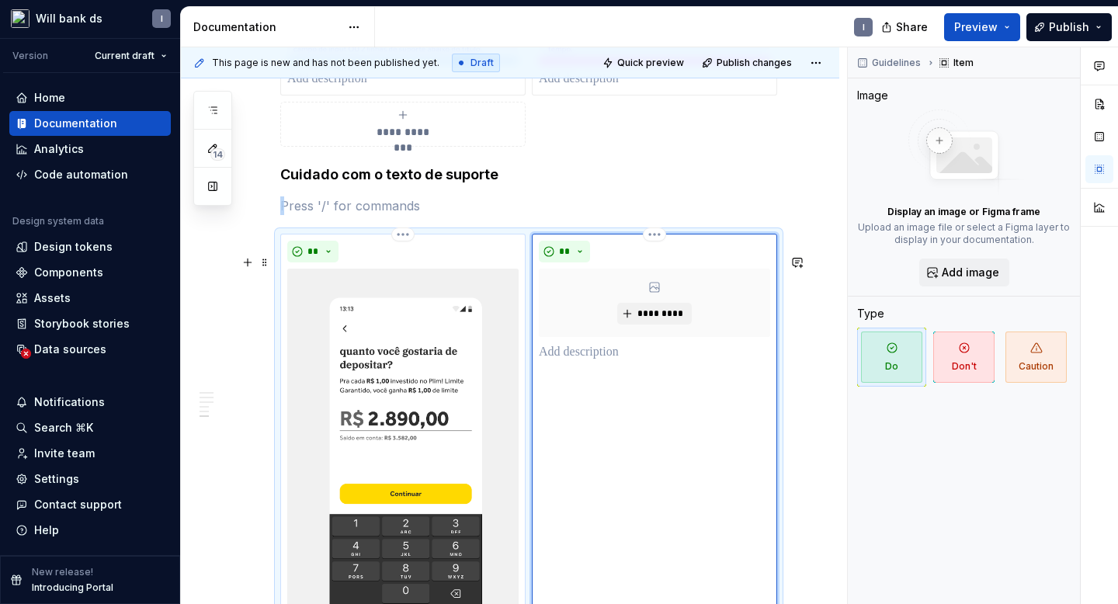
scroll to position [2167, 0]
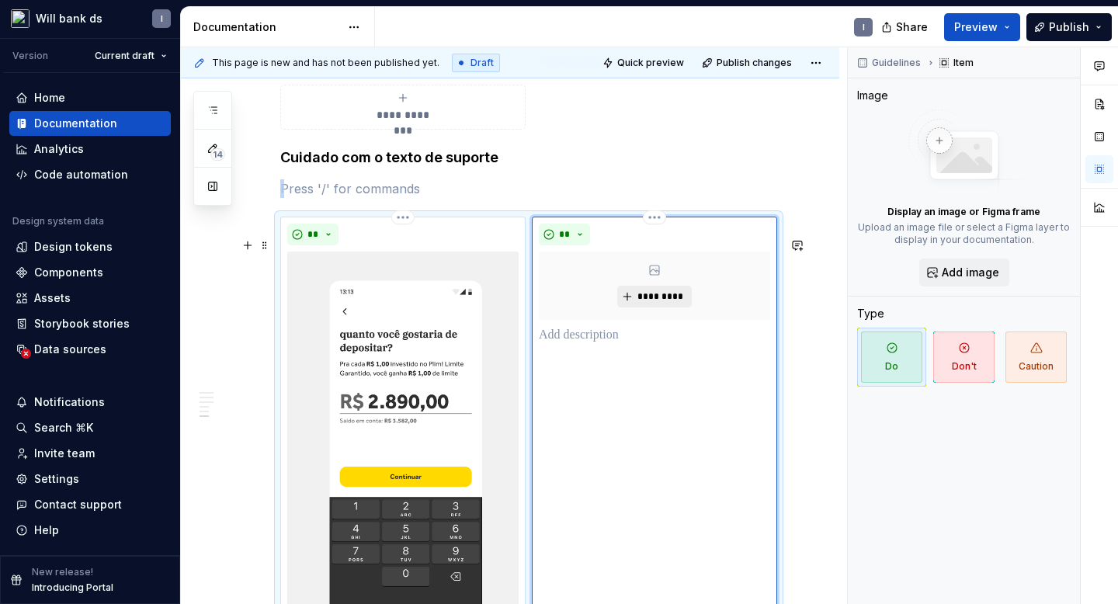
click at [646, 303] on span "*********" at bounding box center [660, 296] width 47 height 12
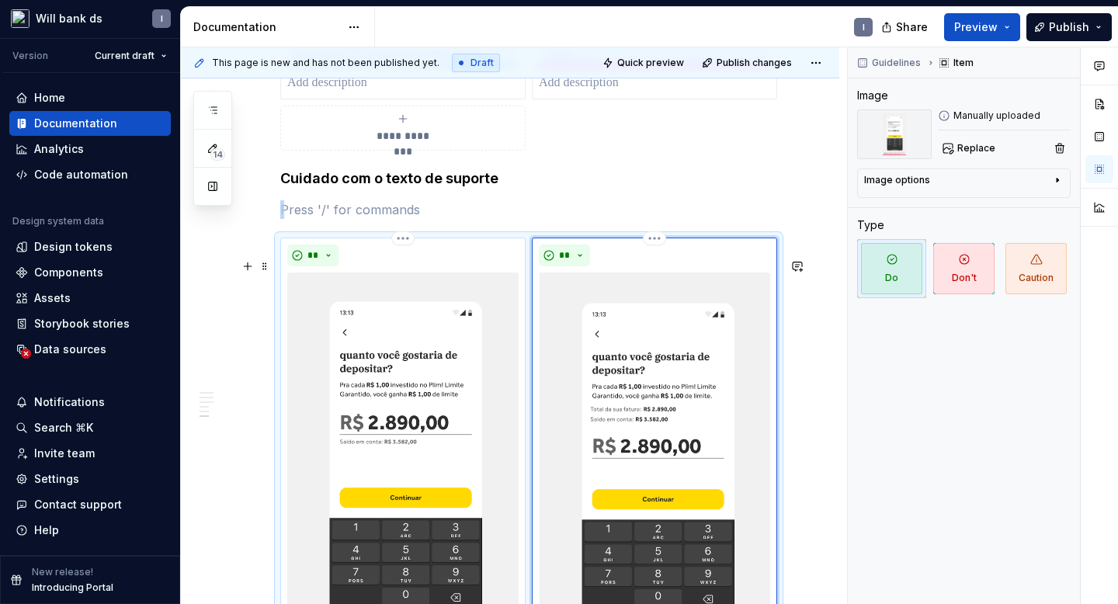
scroll to position [2230, 0]
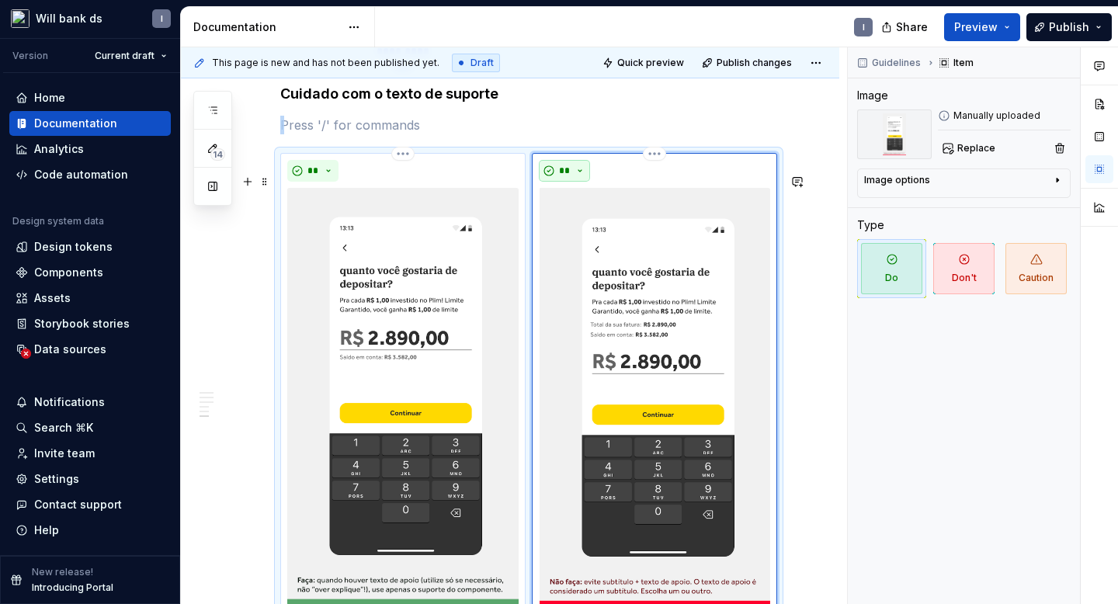
click at [562, 177] on span "**" at bounding box center [564, 171] width 12 height 12
click at [586, 244] on span "Don't" at bounding box center [613, 247] width 132 height 25
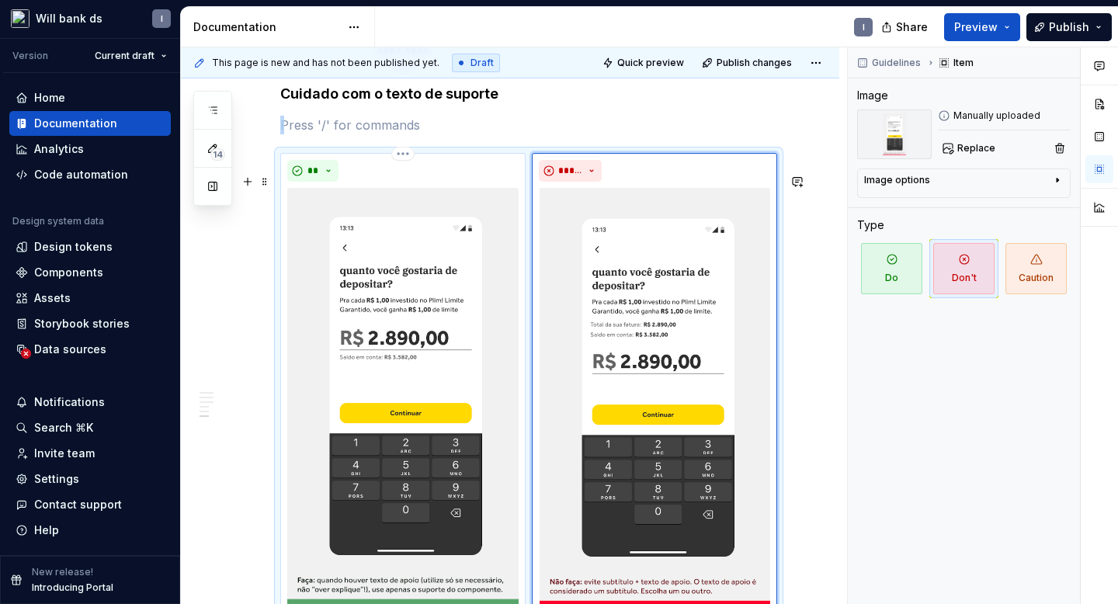
scroll to position [2542, 0]
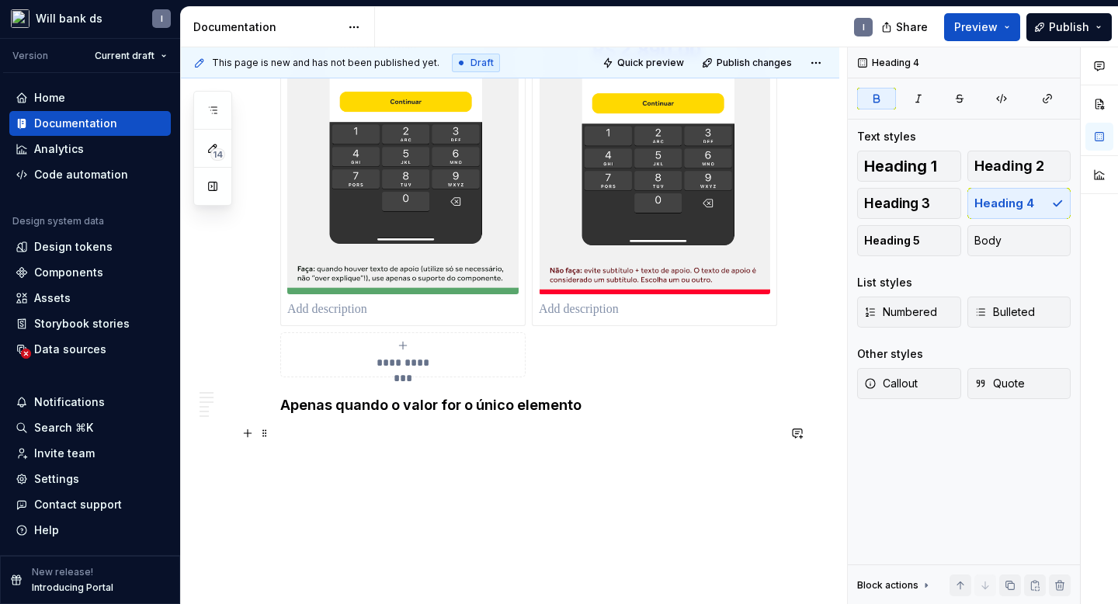
click at [590, 415] on h4 "Apenas quando o valor for o único elemento" at bounding box center [528, 405] width 497 height 19
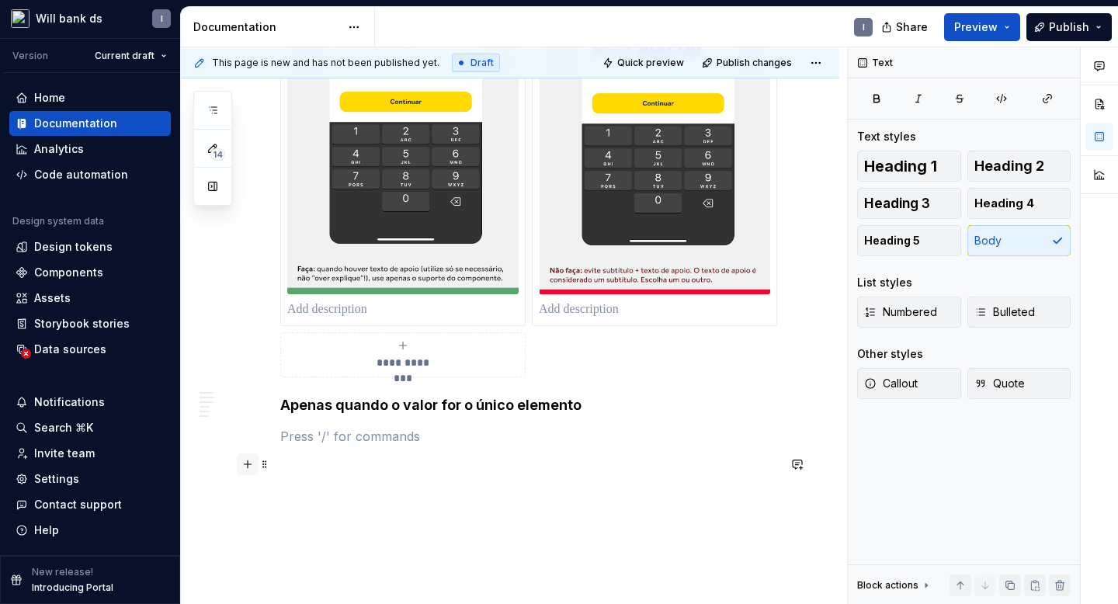
click at [245, 467] on button "button" at bounding box center [248, 465] width 22 height 22
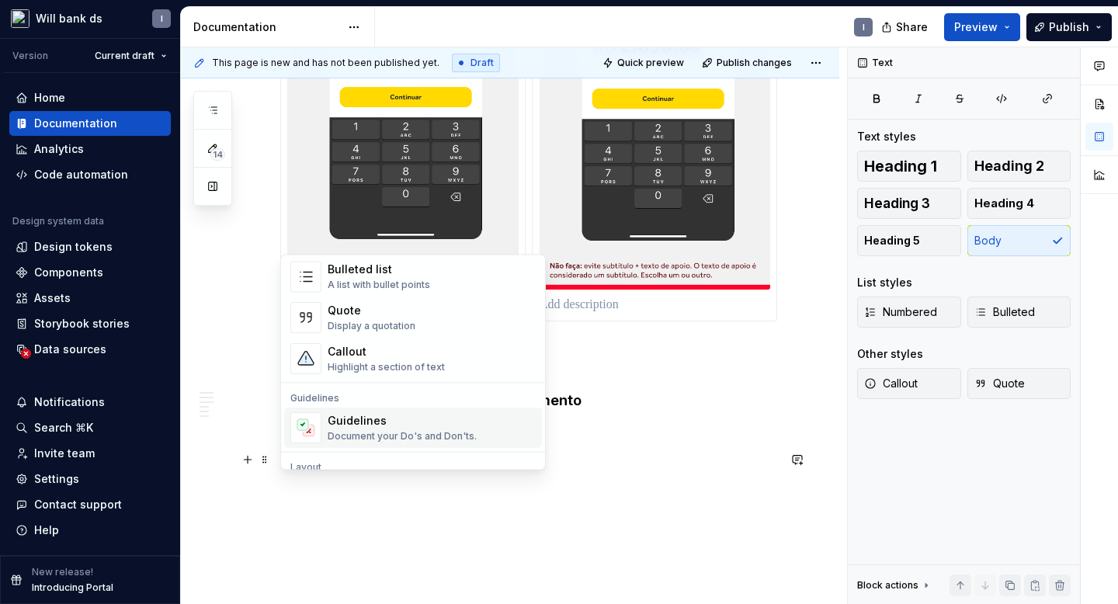
scroll to position [396, 0]
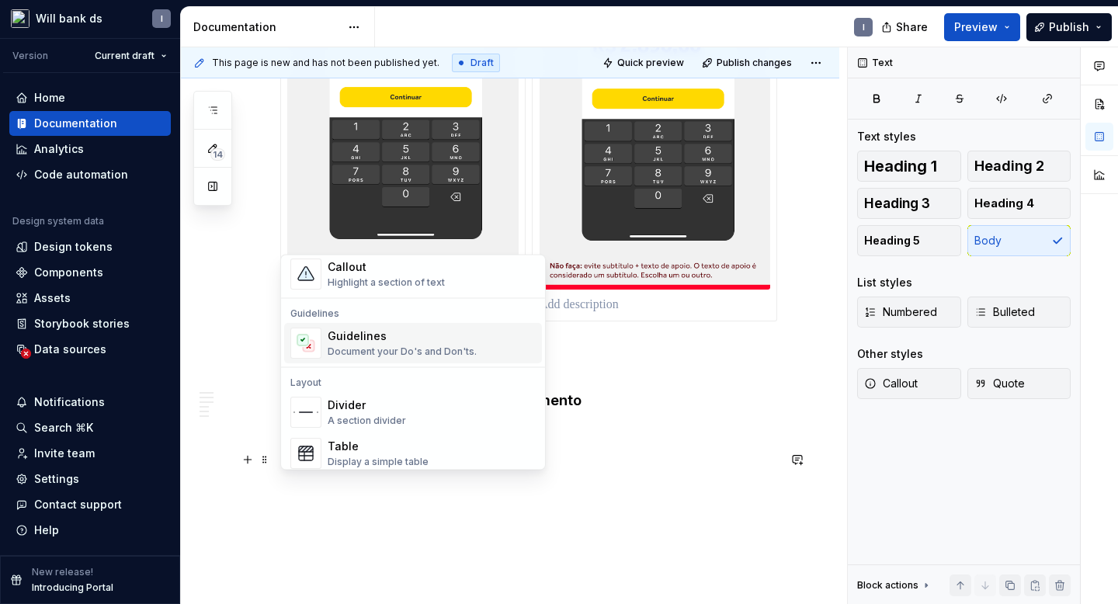
click at [333, 350] on div "Document your Do's and Don'ts." at bounding box center [402, 352] width 149 height 12
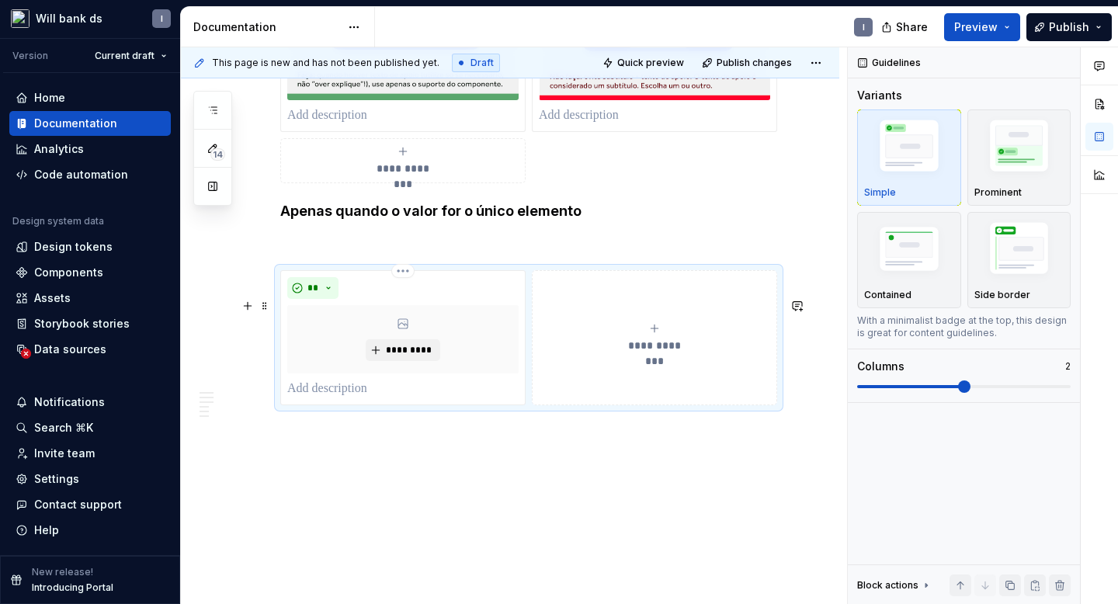
scroll to position [2764, 0]
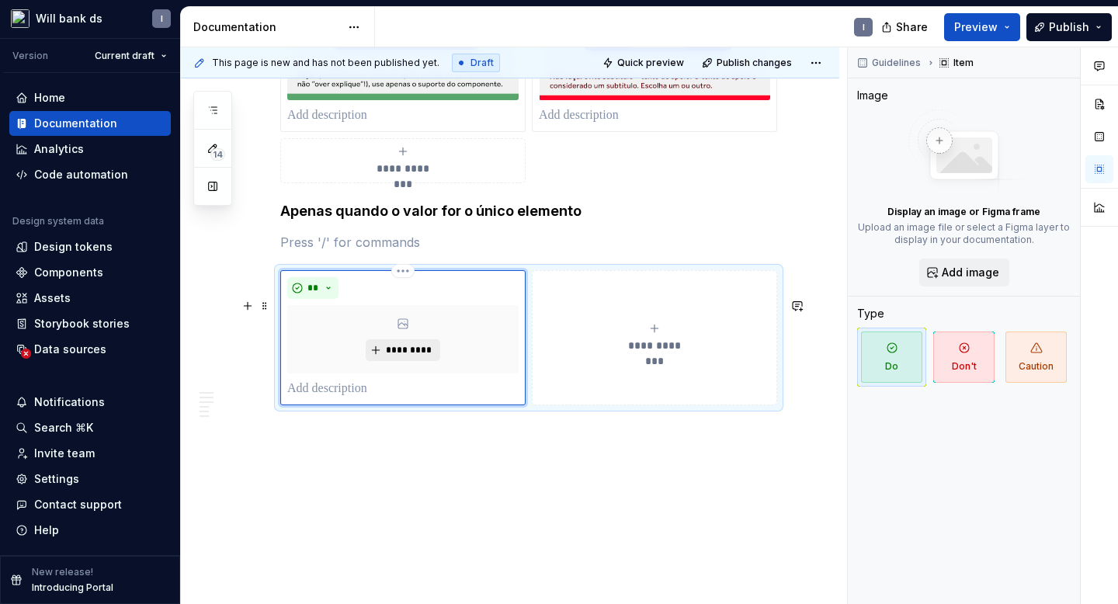
click at [391, 348] on span "*********" at bounding box center [408, 350] width 47 height 12
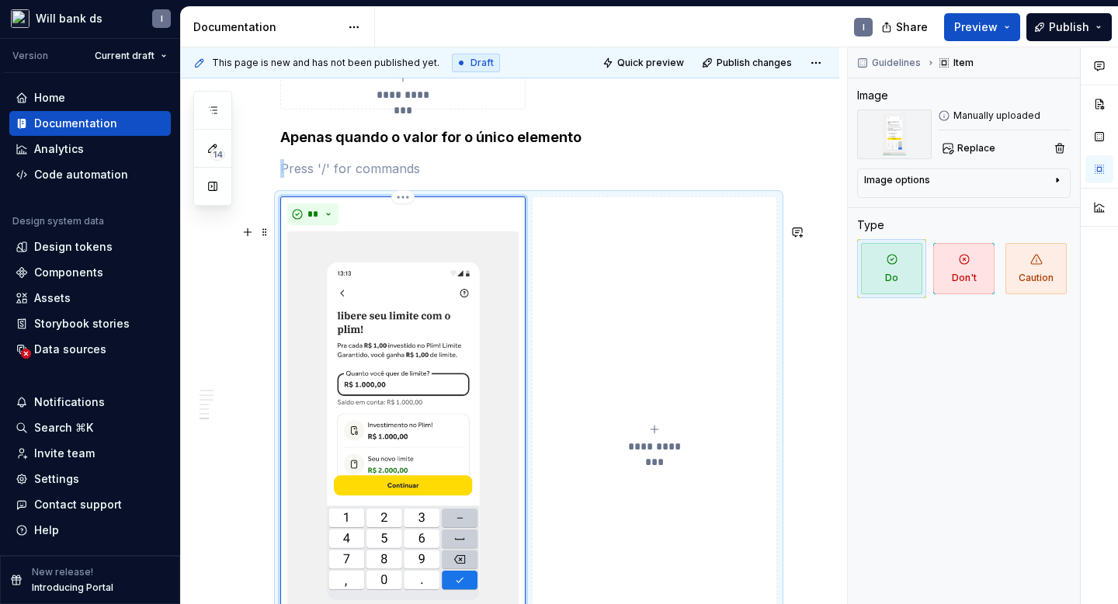
scroll to position [2901, 0]
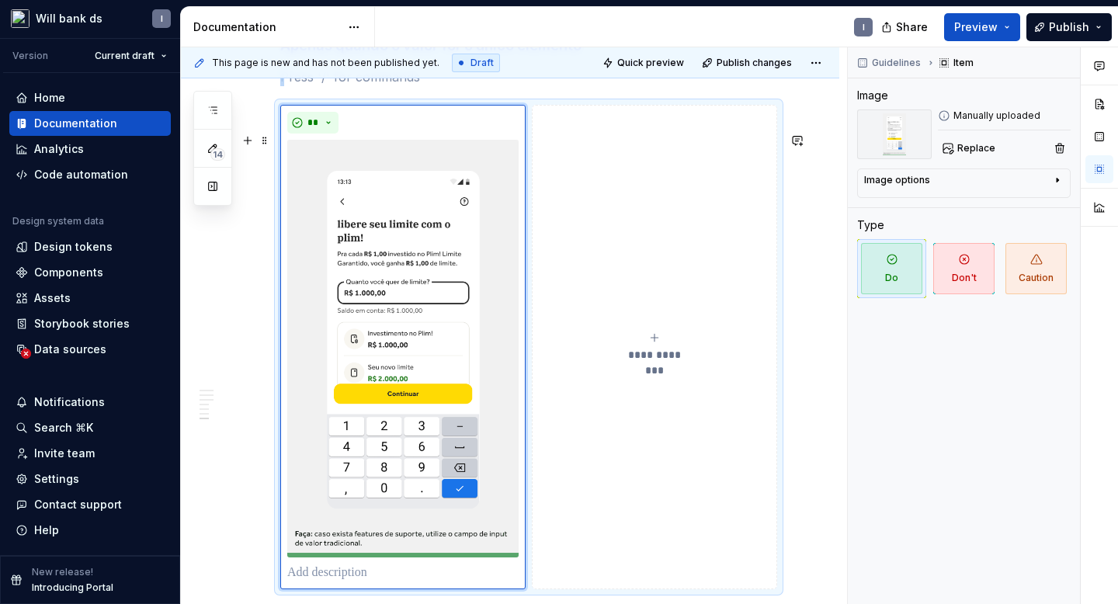
click at [659, 344] on icon "submit" at bounding box center [654, 338] width 12 height 12
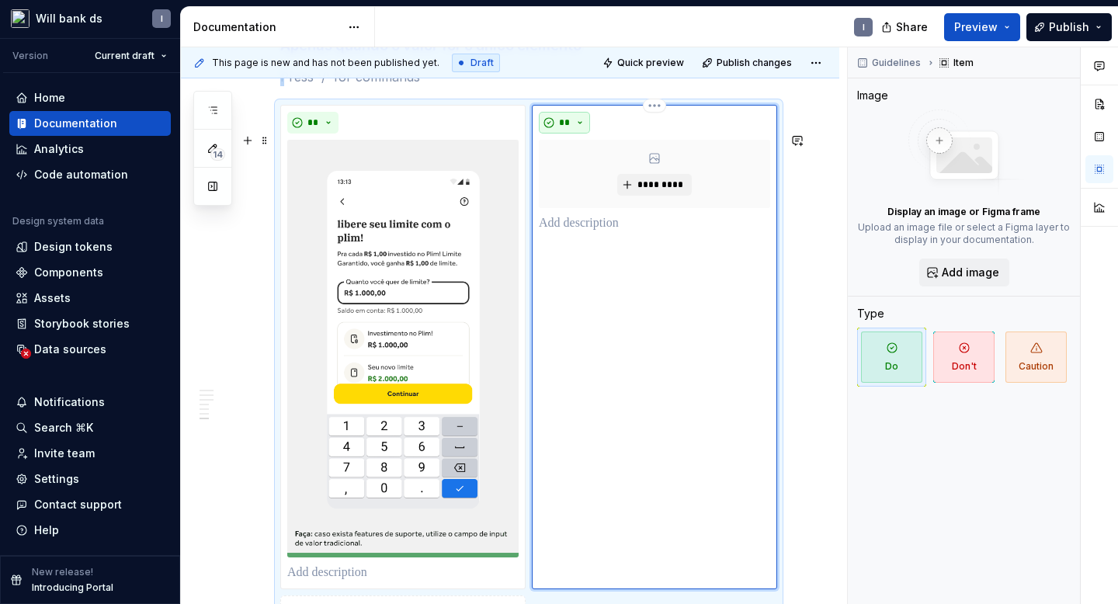
click at [571, 129] on span "**" at bounding box center [564, 122] width 12 height 12
click at [584, 200] on span "Don't" at bounding box center [613, 205] width 132 height 25
click at [656, 191] on span "*********" at bounding box center [660, 185] width 47 height 12
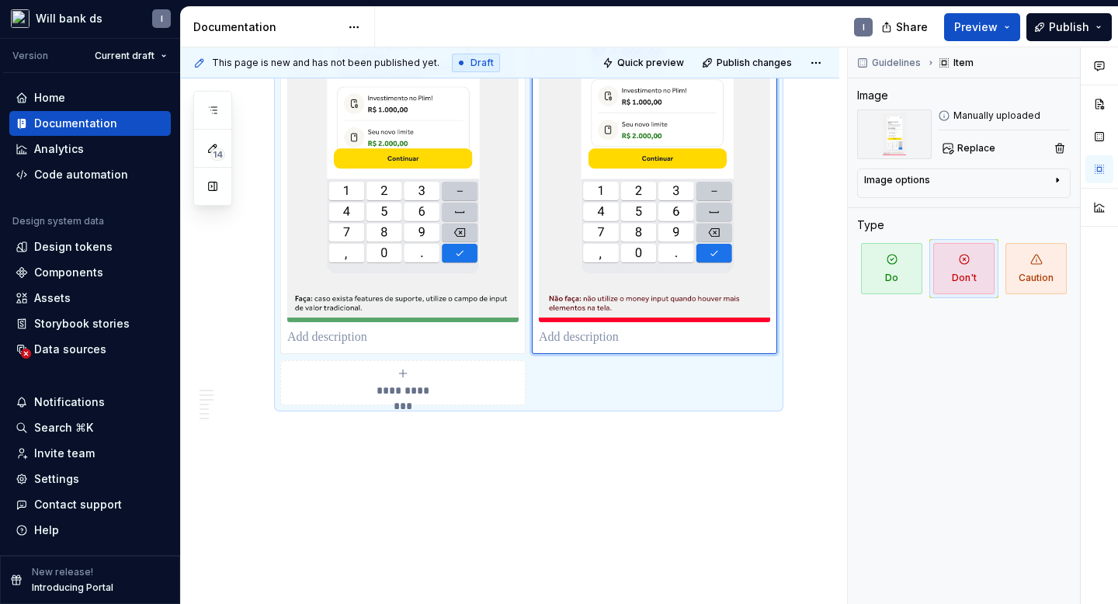
scroll to position [3172, 0]
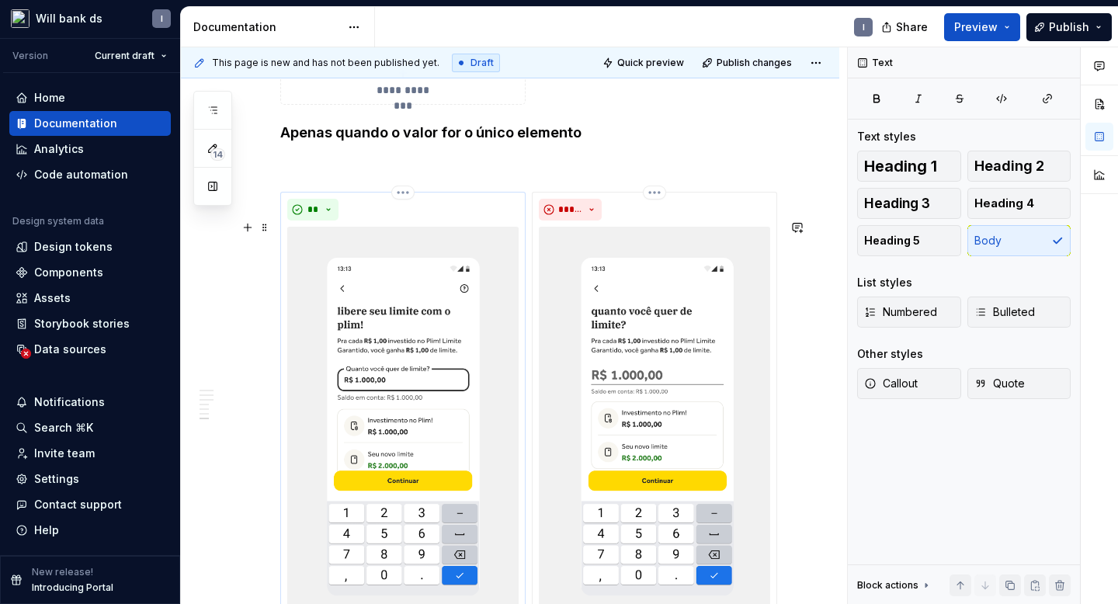
scroll to position [2744, 0]
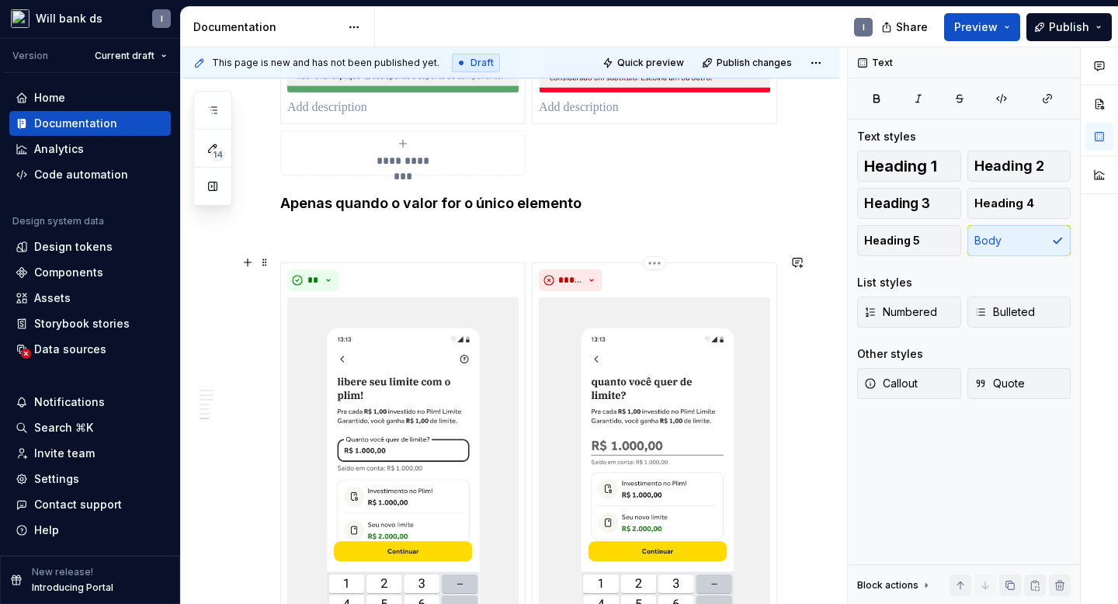
click at [308, 244] on p at bounding box center [528, 234] width 497 height 19
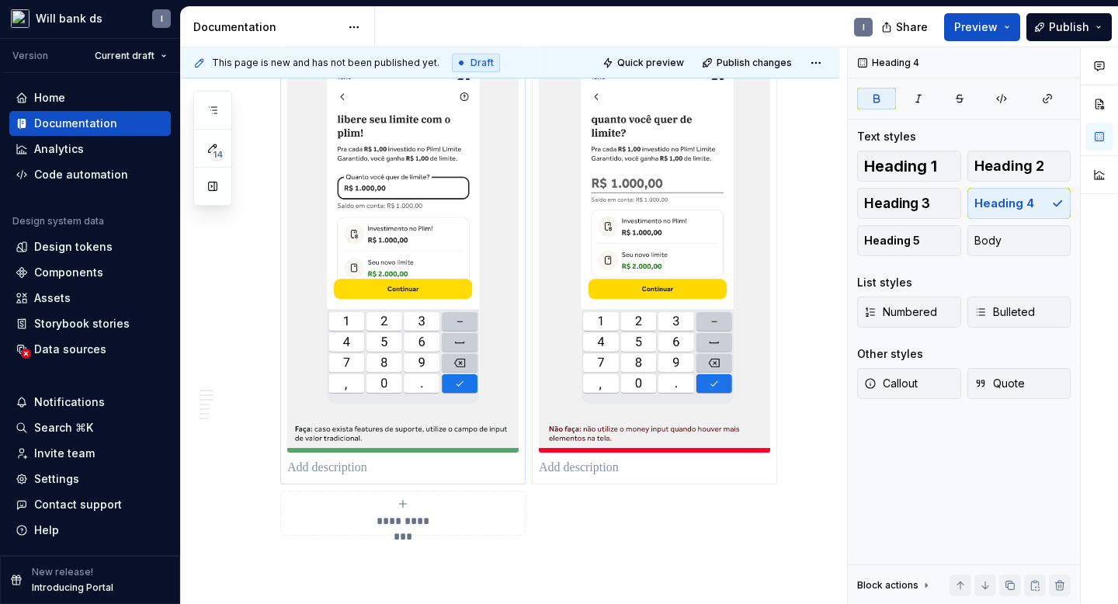
scroll to position [3172, 0]
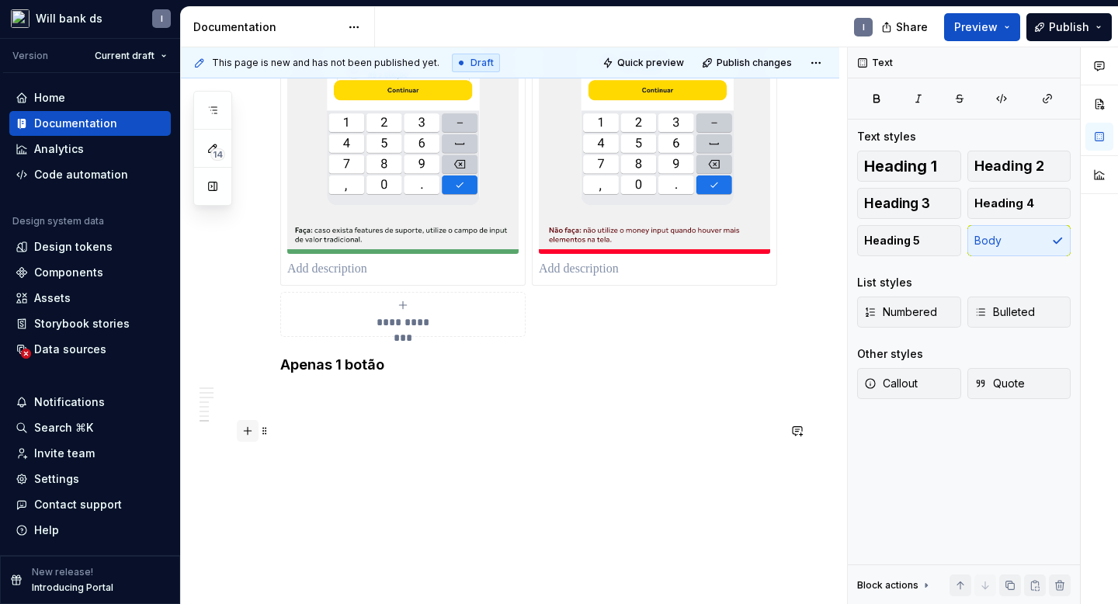
click at [243, 429] on button "button" at bounding box center [248, 431] width 22 height 22
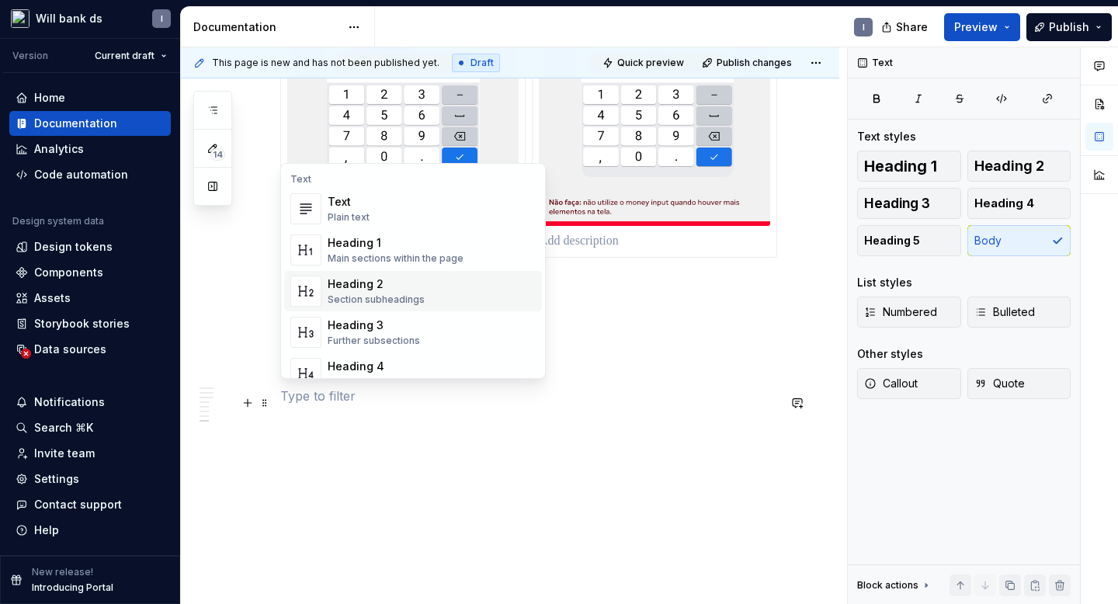
scroll to position [321, 0]
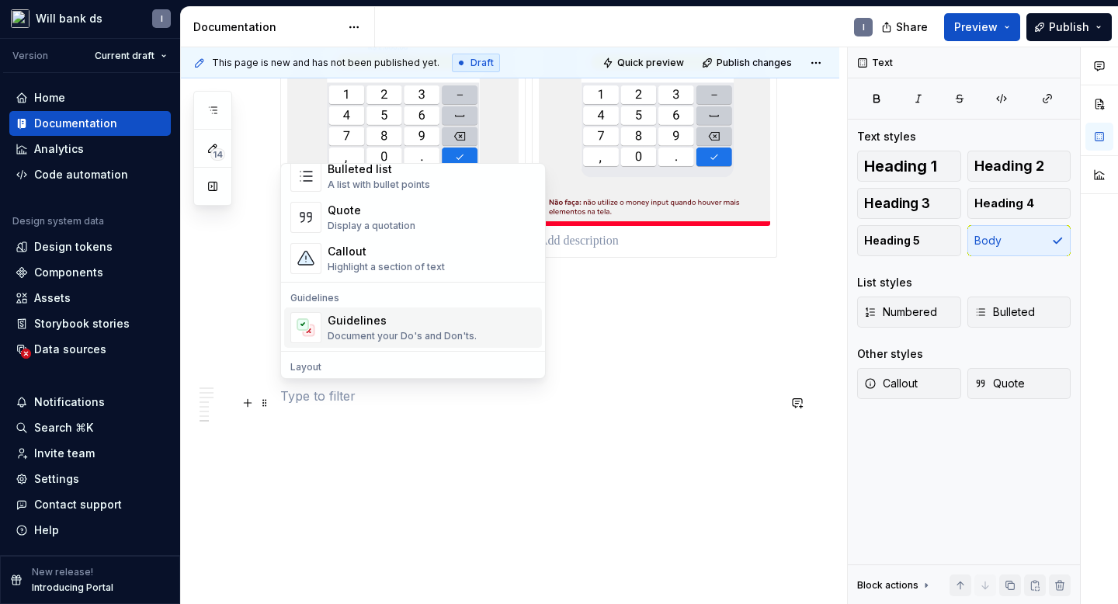
click at [362, 328] on div "Guidelines" at bounding box center [402, 321] width 149 height 16
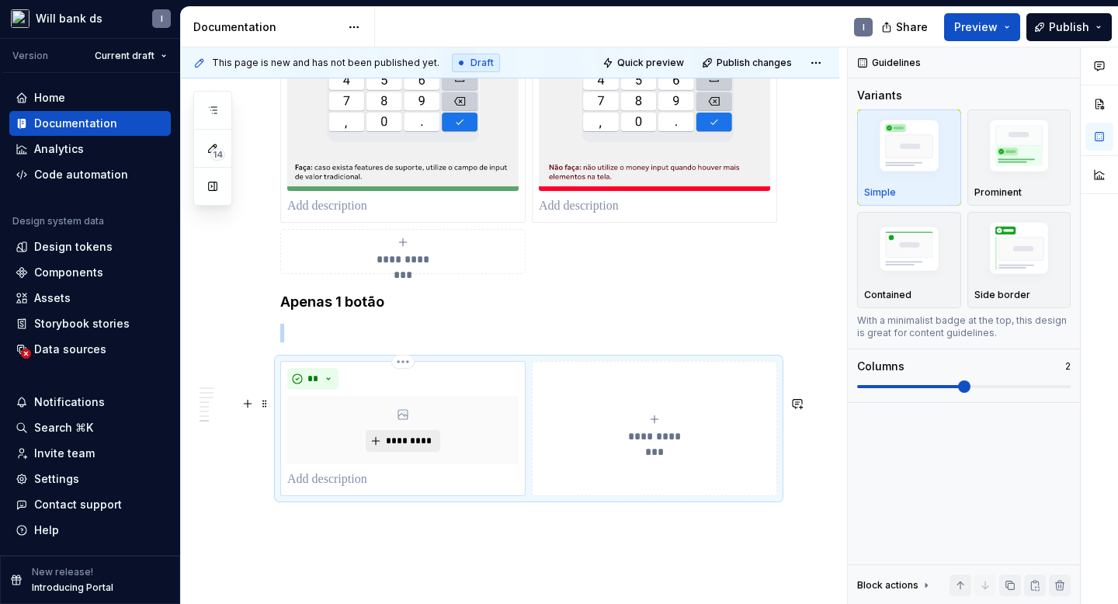
click at [393, 447] on span "*********" at bounding box center [408, 441] width 47 height 12
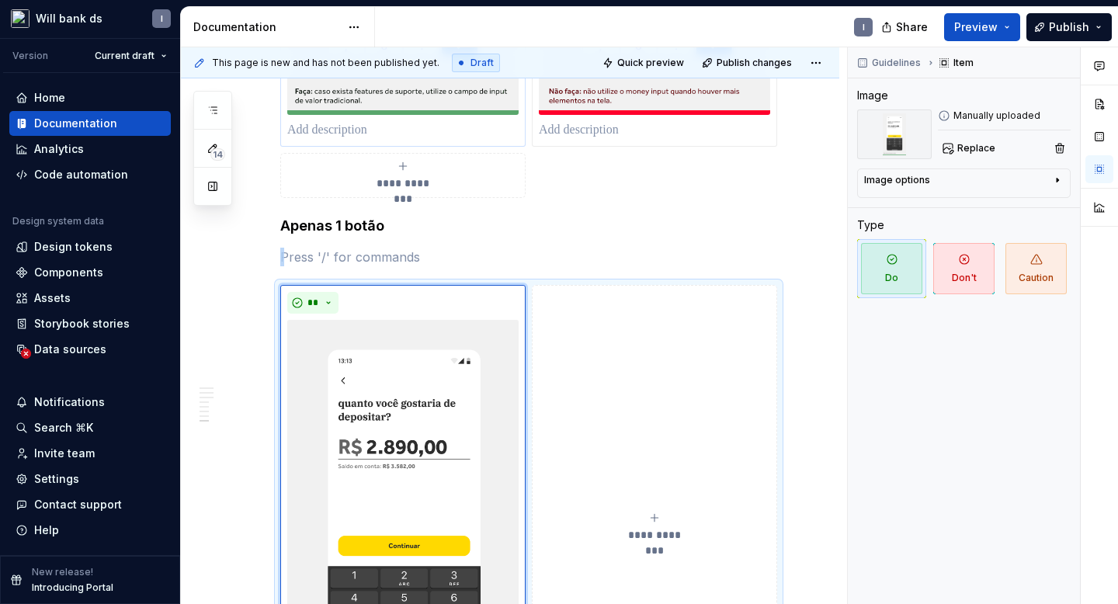
scroll to position [3386, 0]
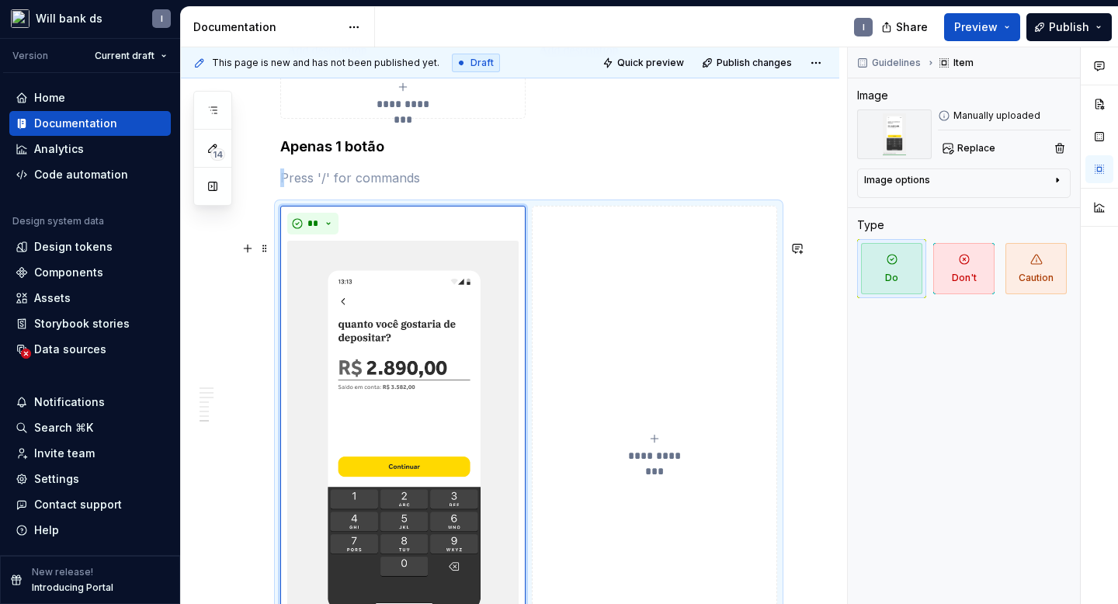
click at [661, 445] on icon "submit" at bounding box center [654, 439] width 12 height 12
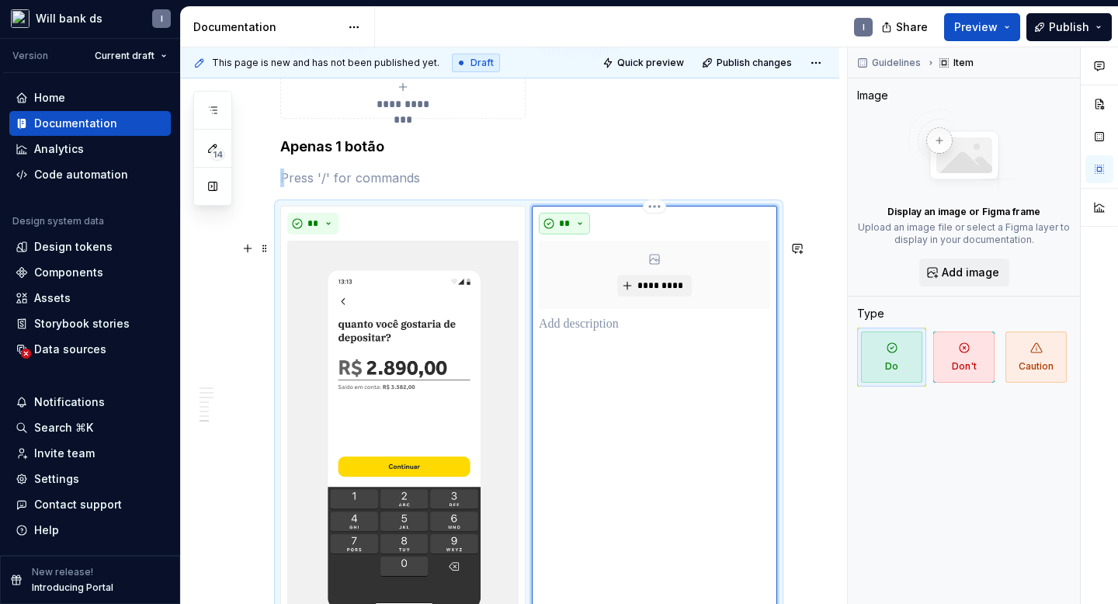
click at [559, 235] on button "**" at bounding box center [564, 224] width 51 height 22
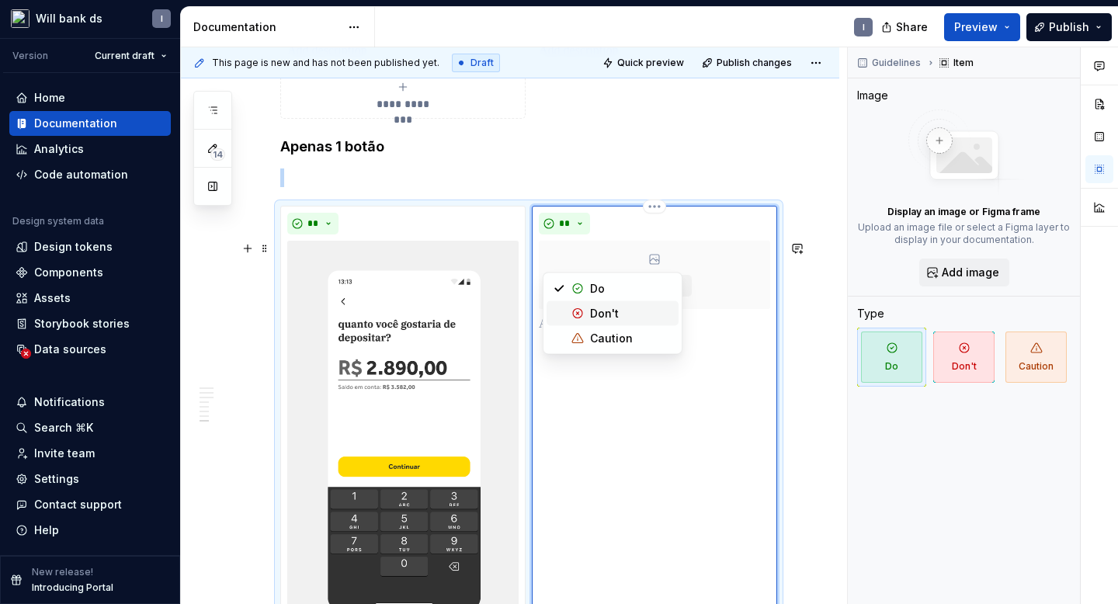
click at [578, 308] on div "Suggestions" at bounding box center [578, 314] width 12 height 12
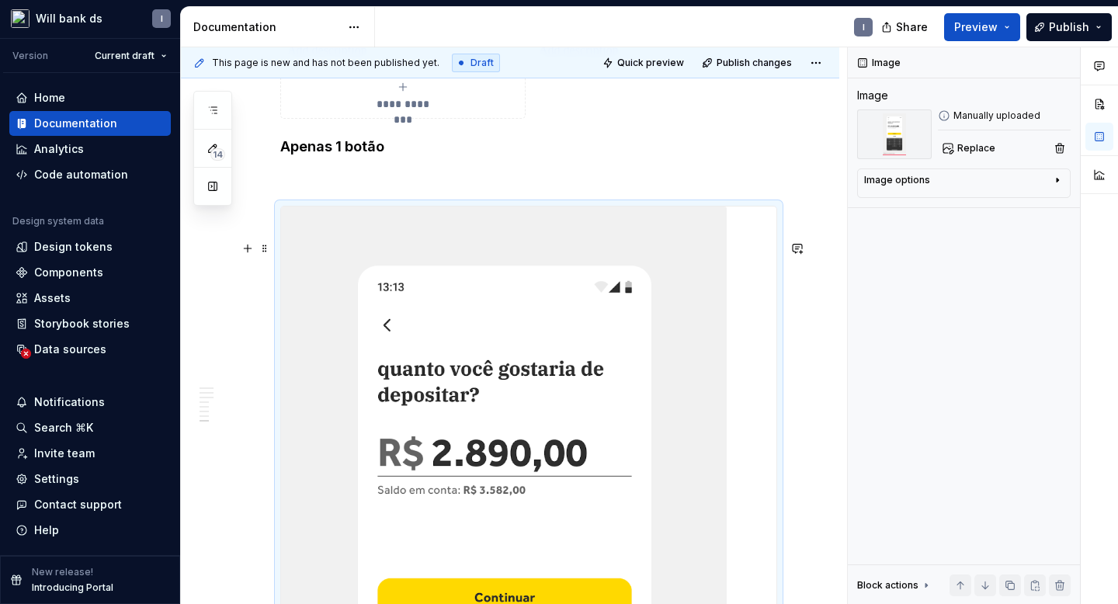
scroll to position [3564, 0]
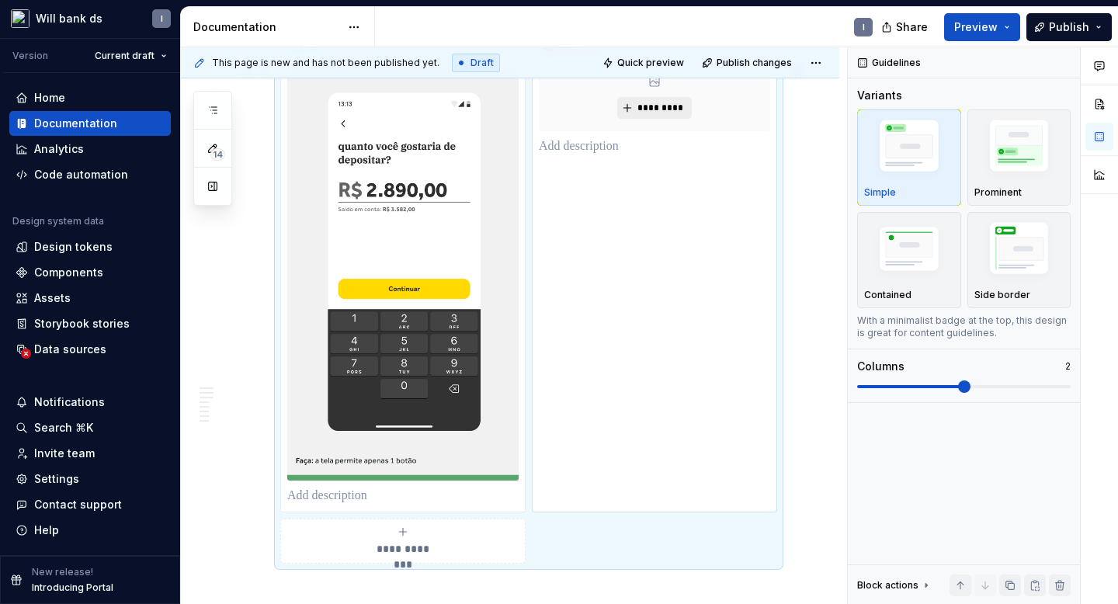
click at [652, 119] on button "*********" at bounding box center [654, 108] width 74 height 22
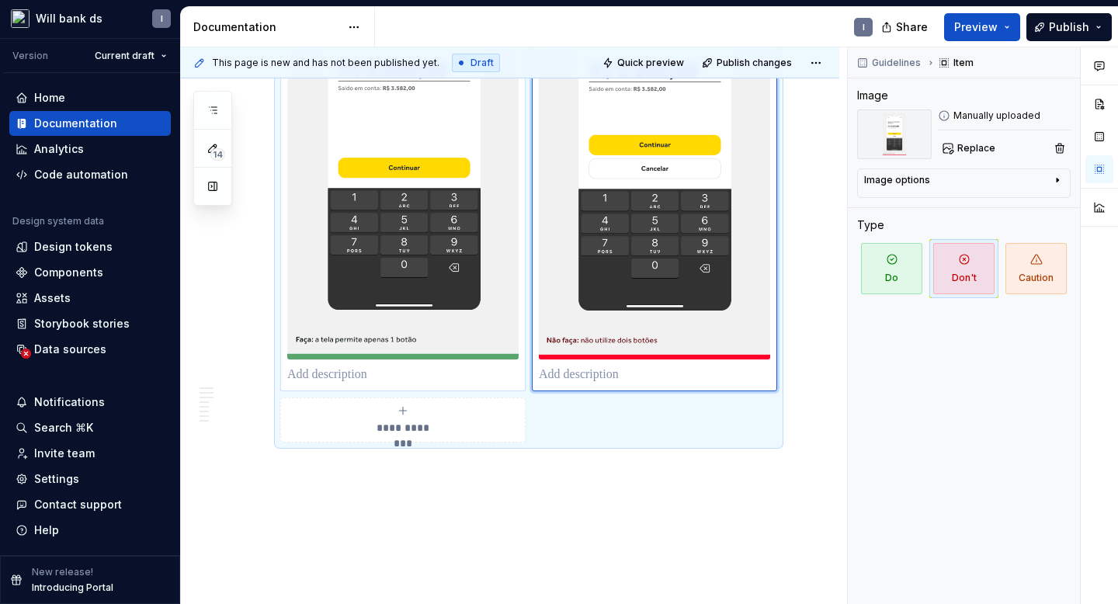
scroll to position [3764, 0]
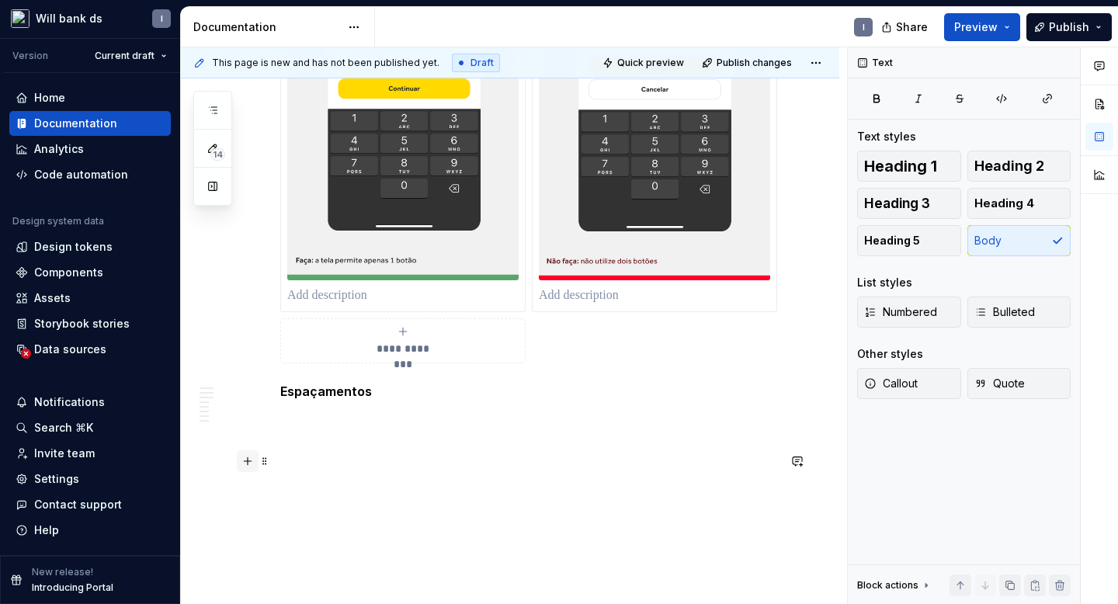
click at [256, 461] on button "button" at bounding box center [248, 461] width 22 height 22
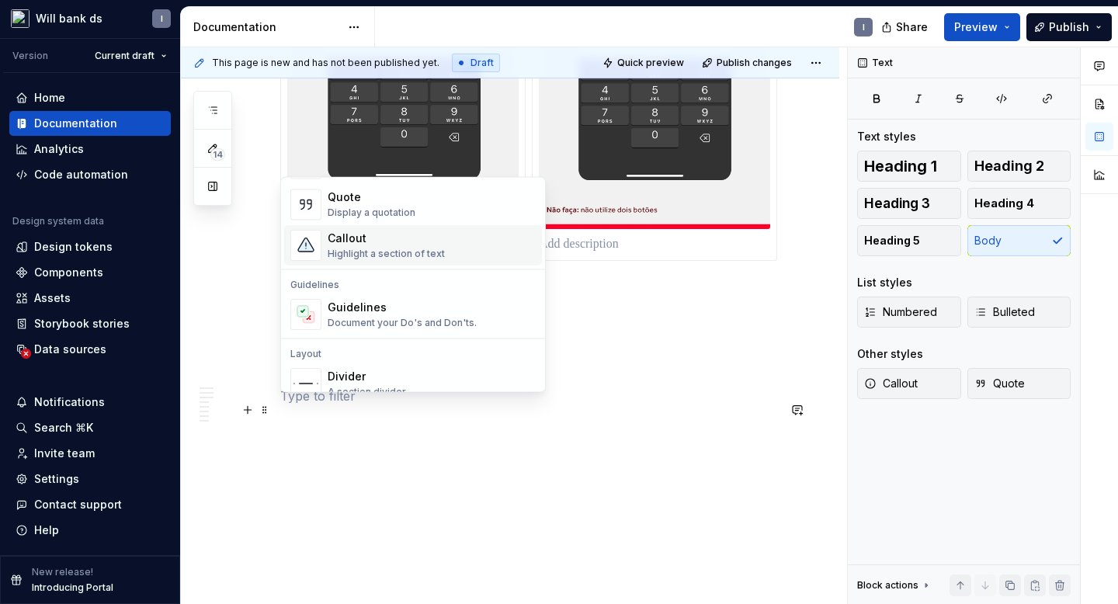
scroll to position [353, 0]
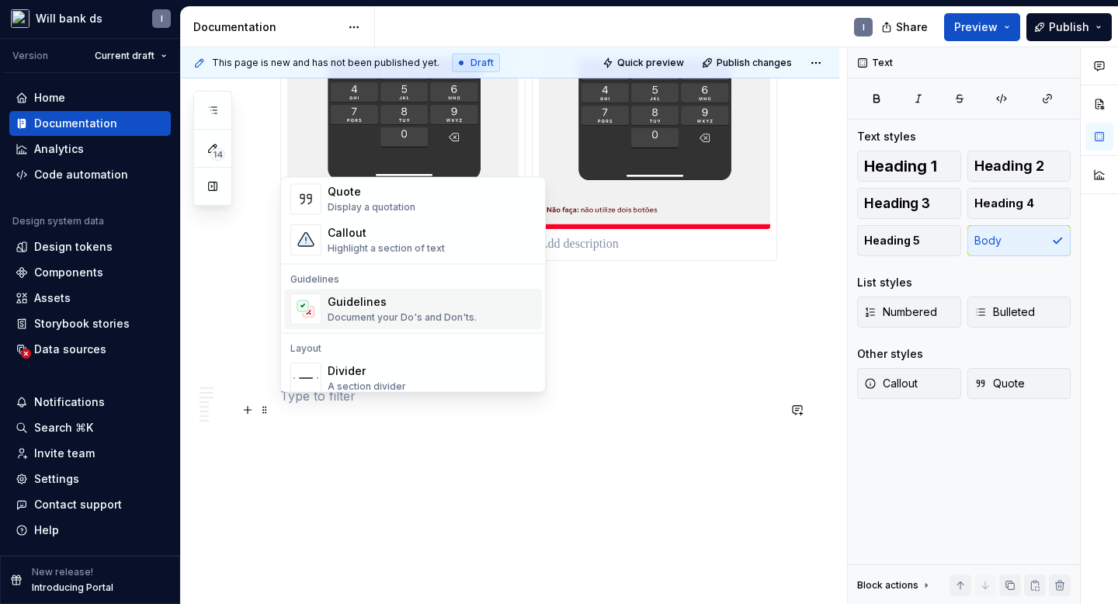
click at [367, 301] on div "Guidelines" at bounding box center [402, 303] width 149 height 16
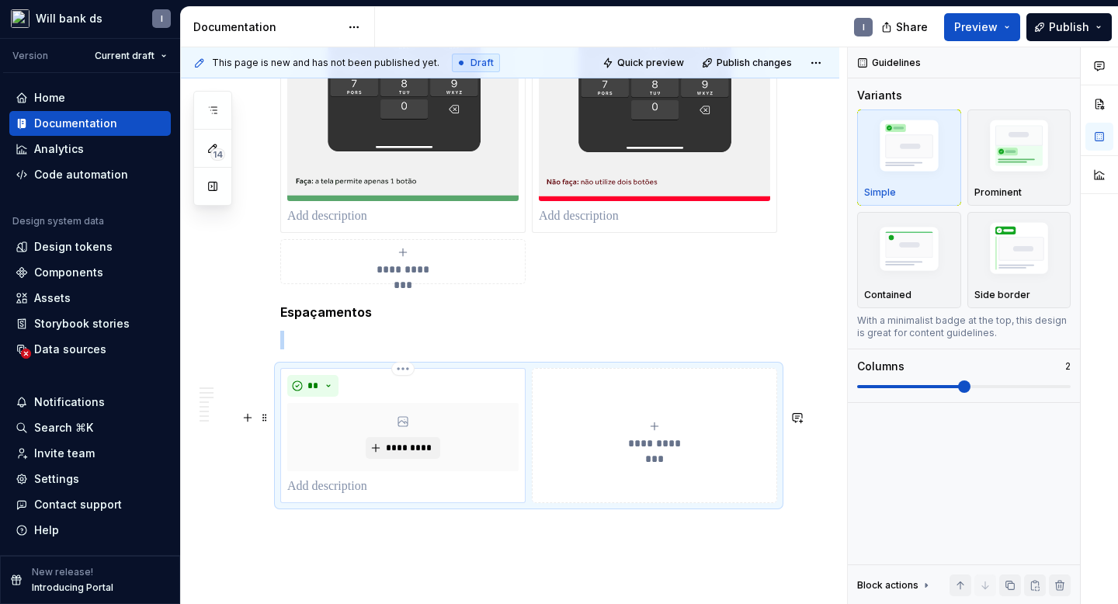
click at [398, 461] on div "*********" at bounding box center [402, 437] width 231 height 68
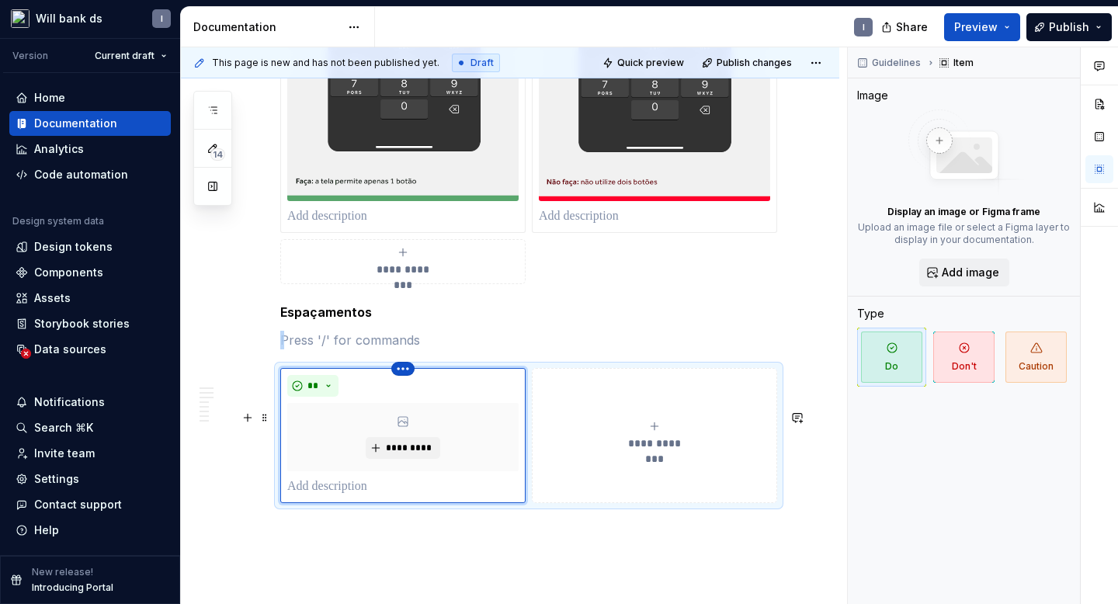
click at [399, 408] on html "Will bank ds I Version Current draft Home Documentation Analytics Code automati…" at bounding box center [559, 302] width 1118 height 604
click at [434, 435] on div "Delete item" at bounding box center [472, 437] width 101 height 16
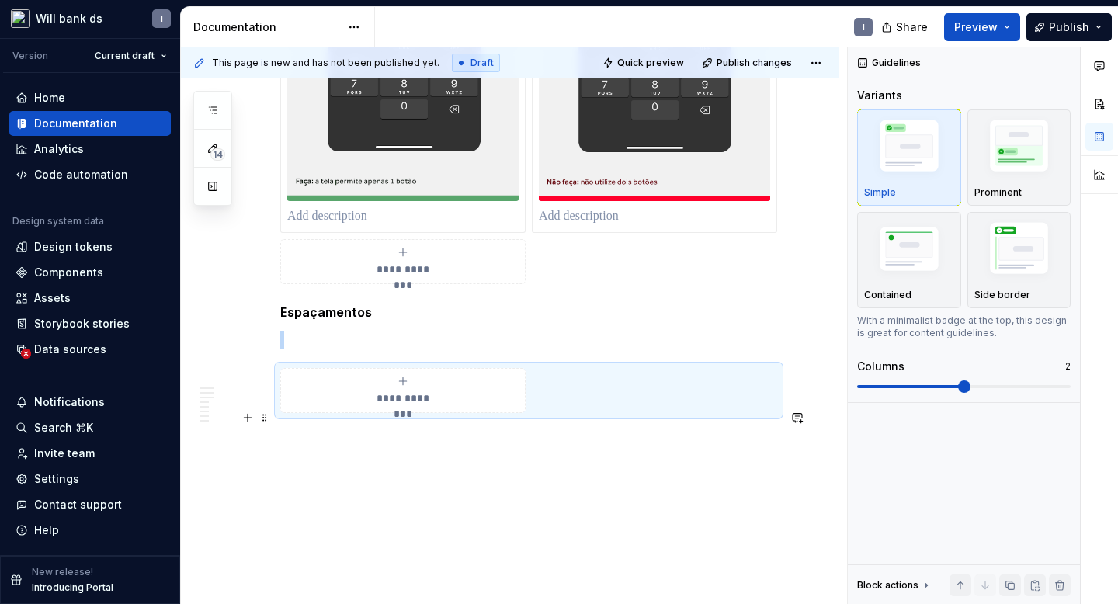
click at [312, 406] on div "**********" at bounding box center [402, 390] width 231 height 31
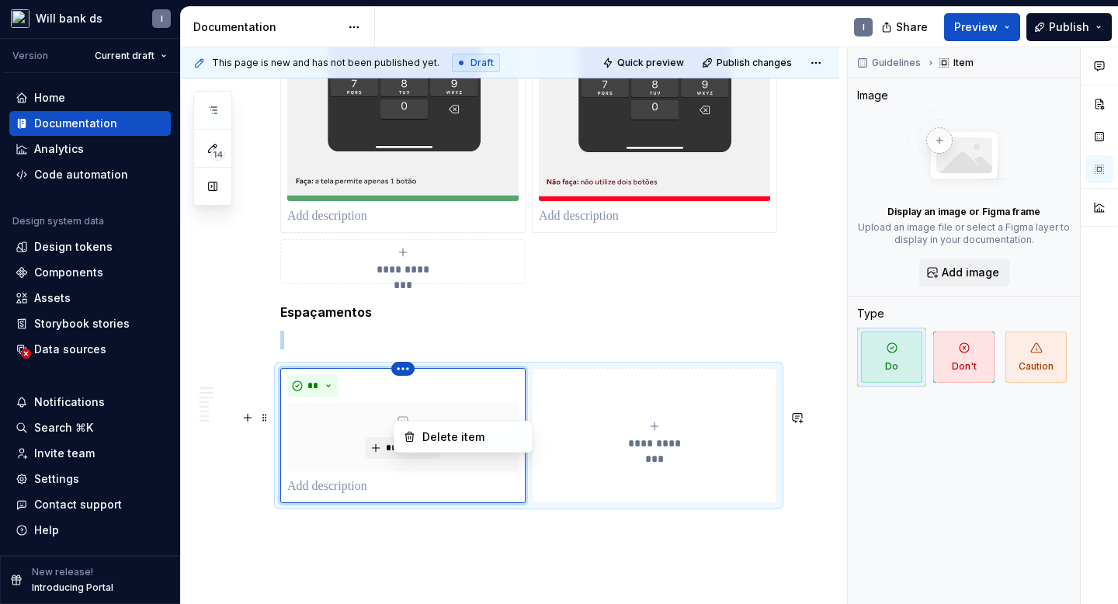
click at [400, 408] on html "Will bank ds I Version Current draft Home Documentation Analytics Code automati…" at bounding box center [559, 302] width 1118 height 604
click at [433, 436] on div "Delete item" at bounding box center [472, 437] width 101 height 16
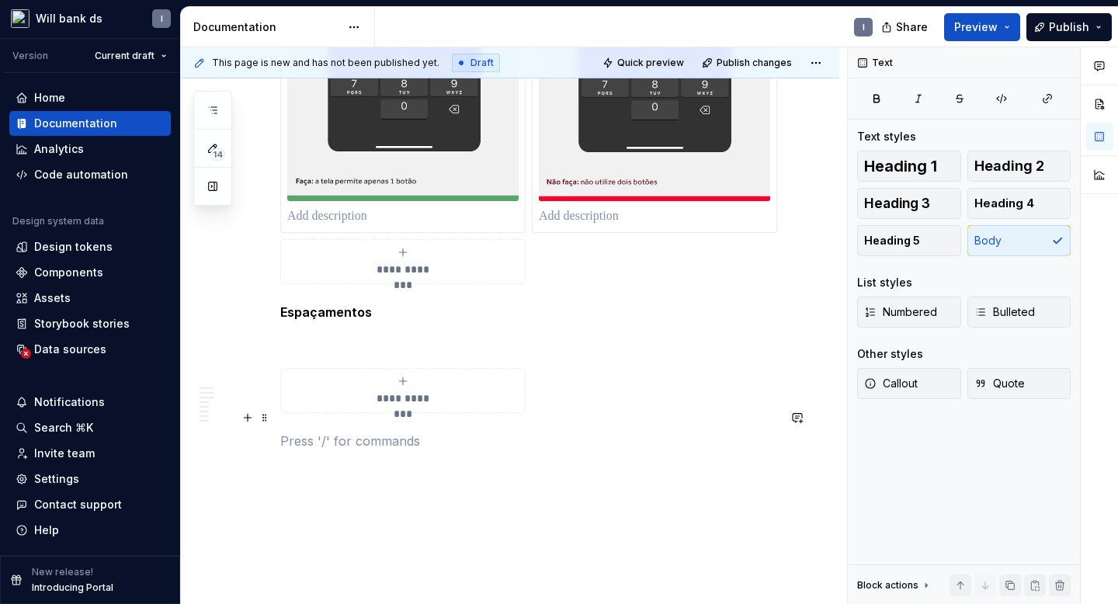
click at [541, 413] on div "**********" at bounding box center [528, 390] width 497 height 45
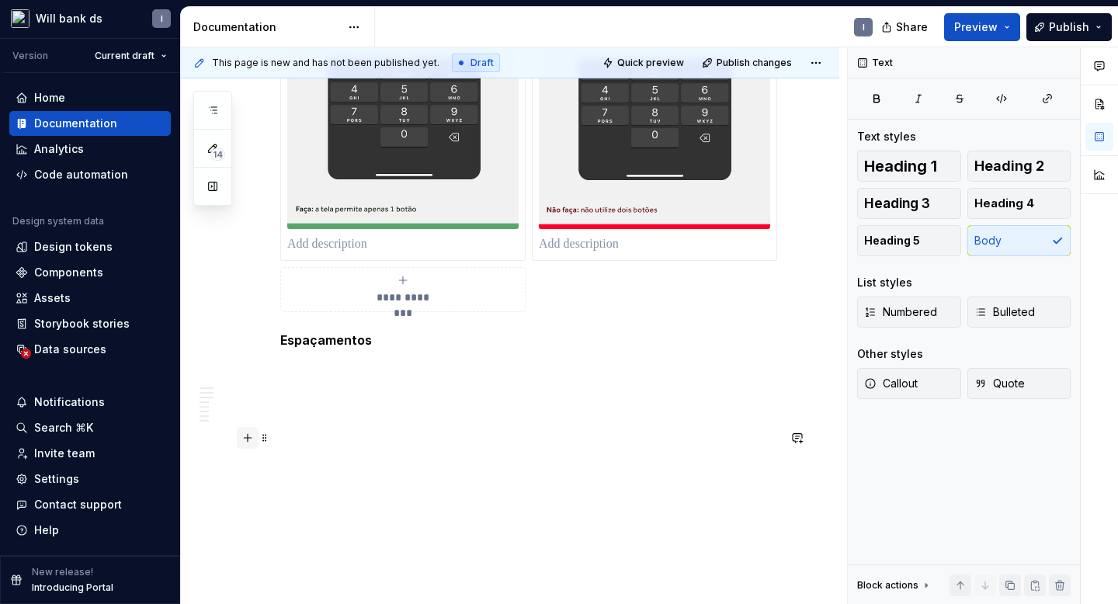
click at [247, 427] on button "button" at bounding box center [248, 438] width 22 height 22
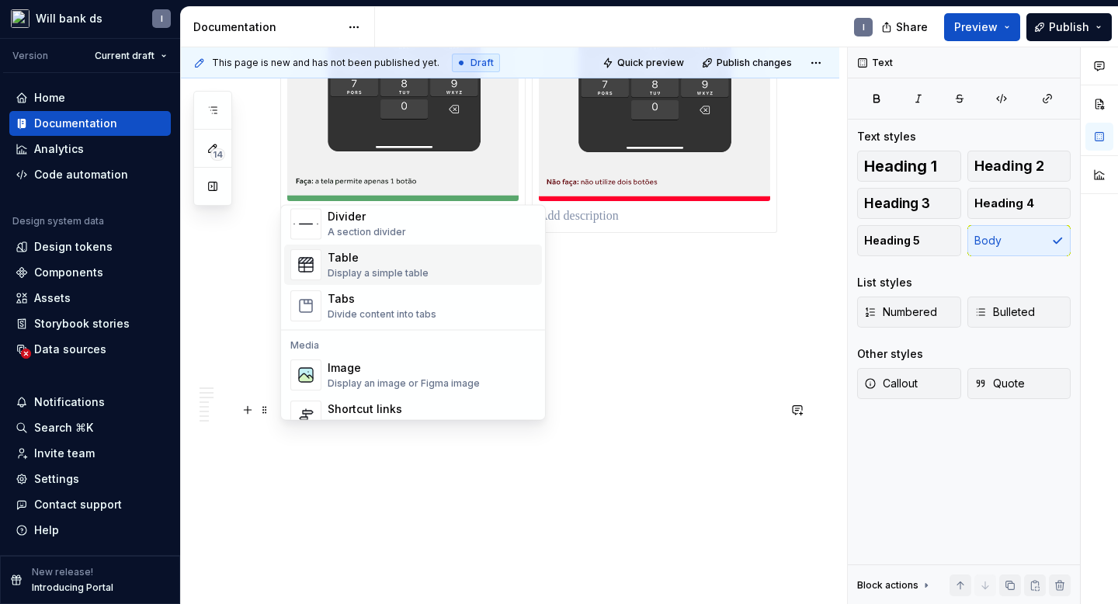
scroll to position [593, 0]
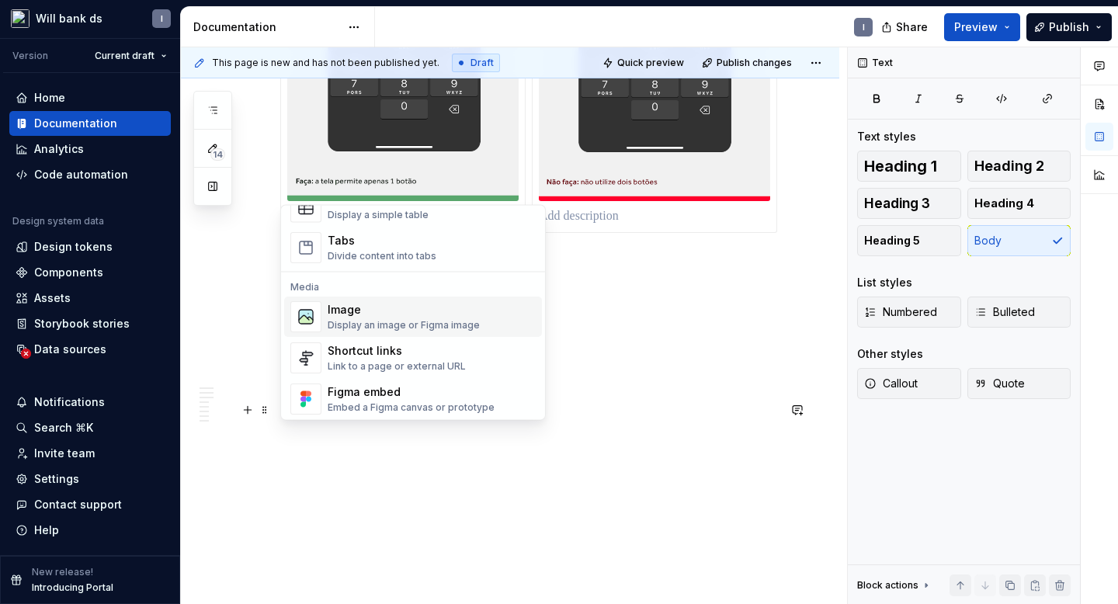
click at [357, 311] on div "Image" at bounding box center [404, 311] width 152 height 16
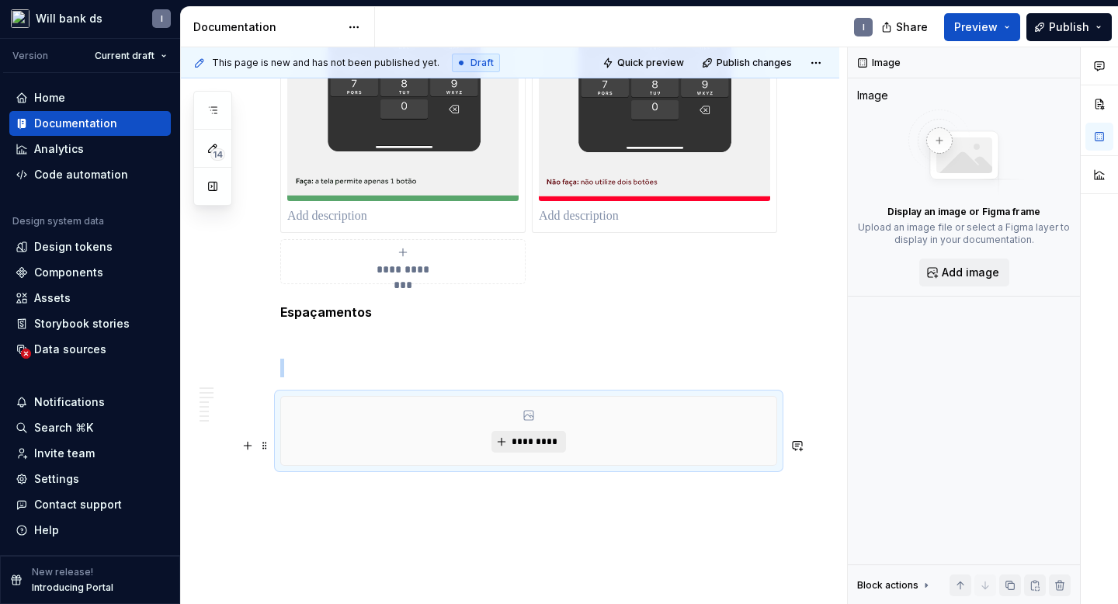
click at [516, 448] on span "*********" at bounding box center [534, 442] width 47 height 12
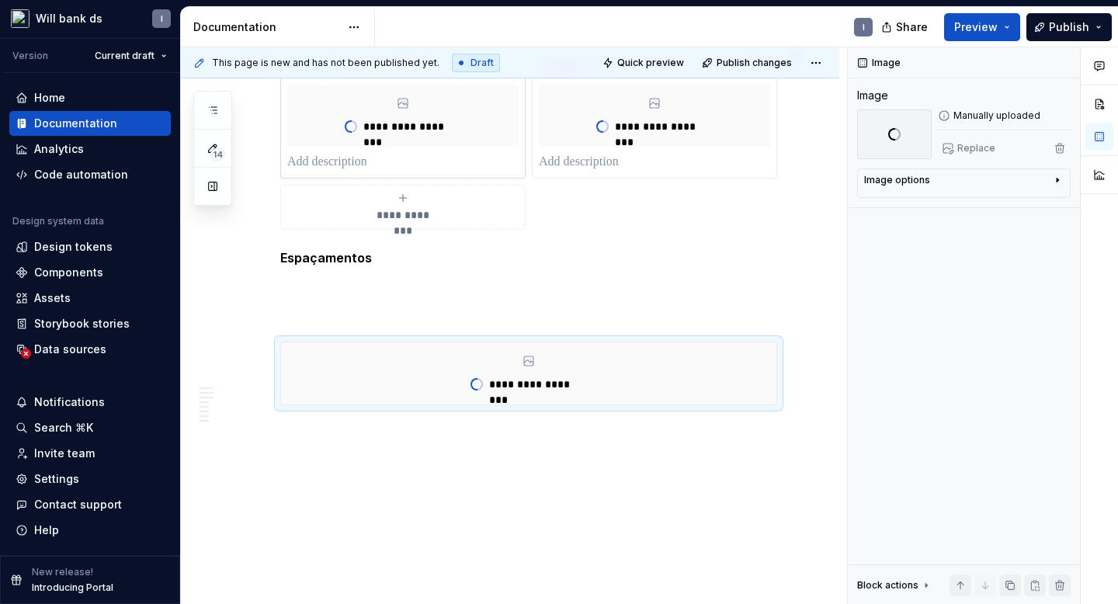
type textarea "*"
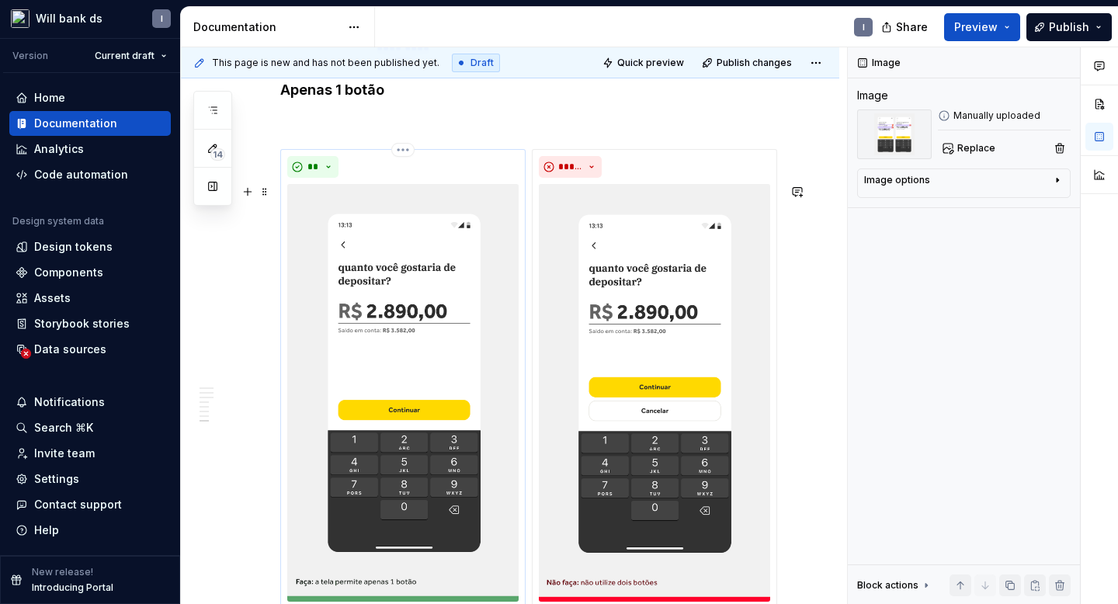
scroll to position [3409, 0]
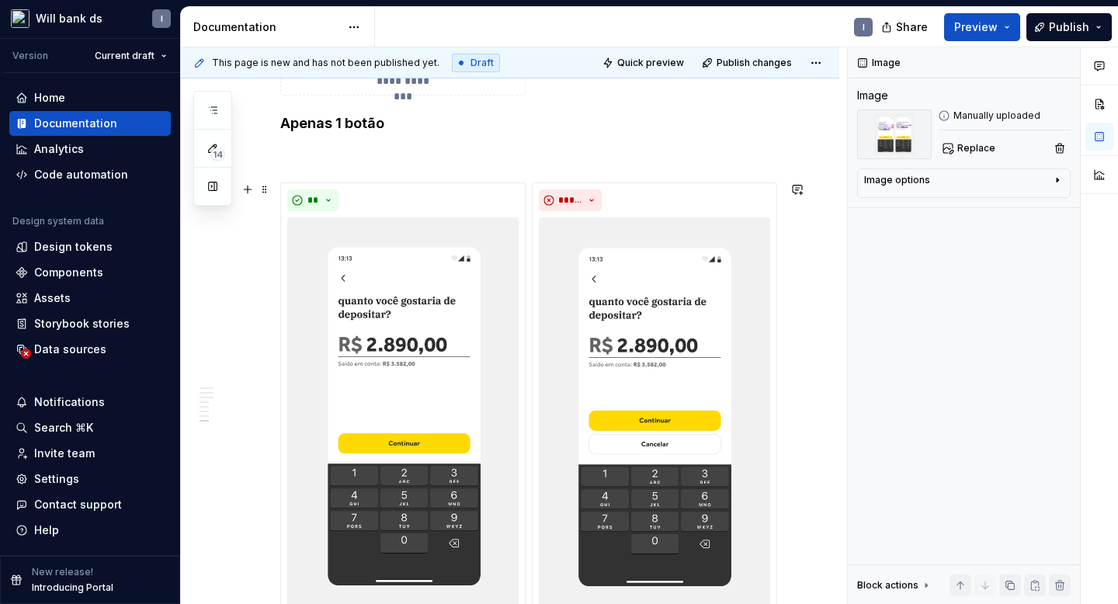
click at [315, 164] on p at bounding box center [528, 154] width 497 height 19
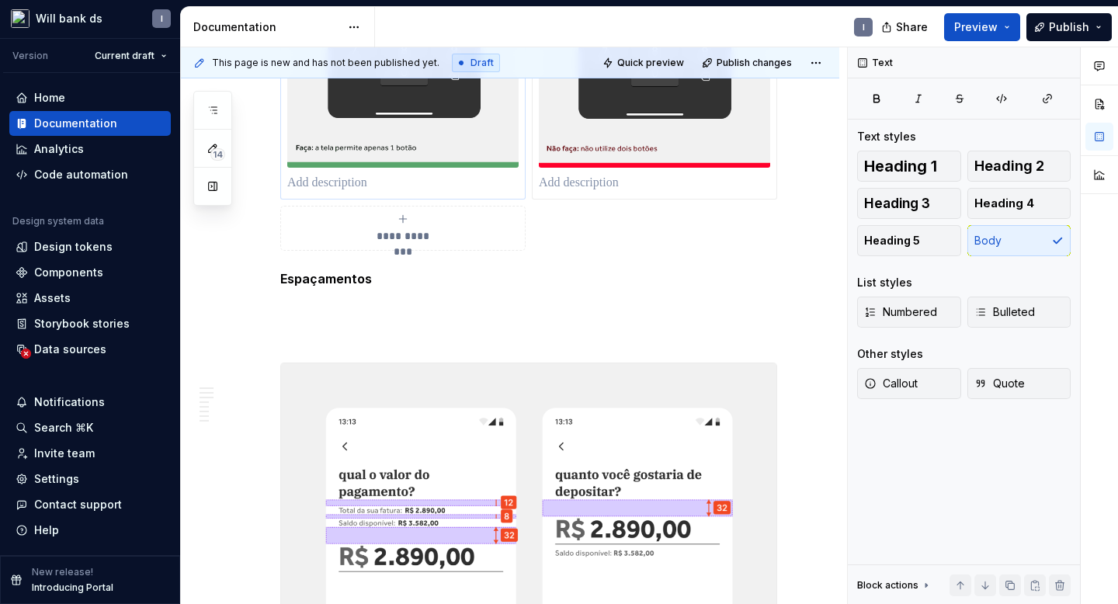
scroll to position [4066, 0]
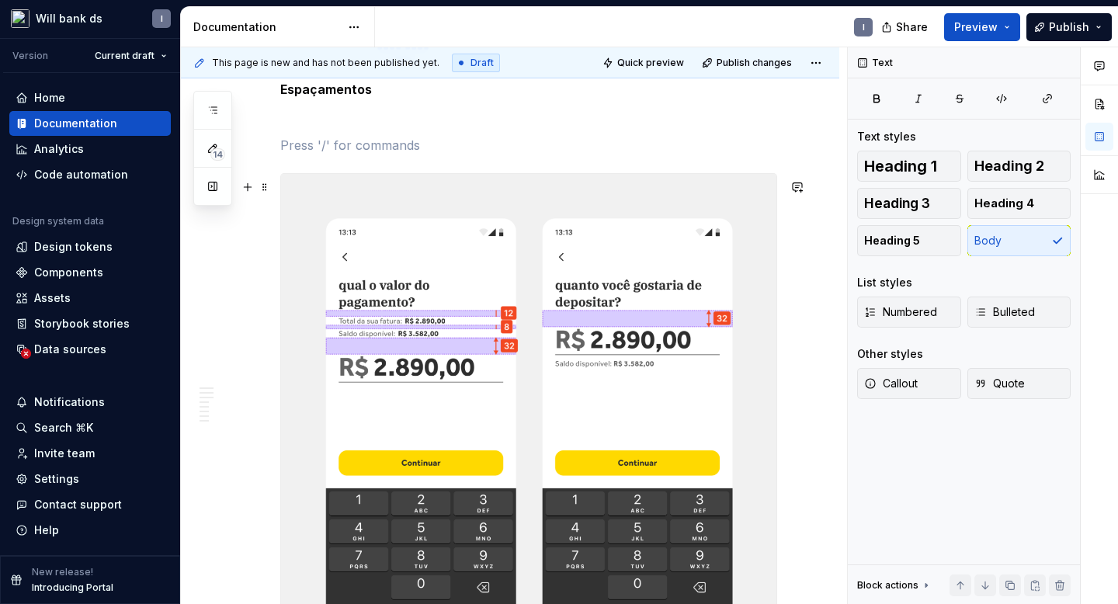
click at [301, 155] on p at bounding box center [528, 145] width 497 height 19
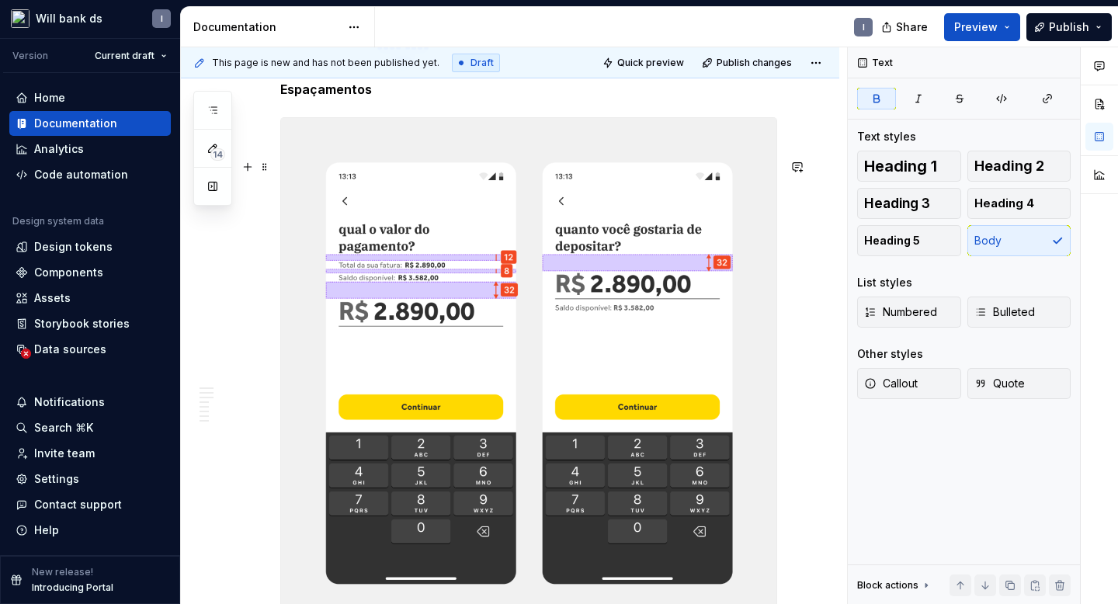
scroll to position [4337, 0]
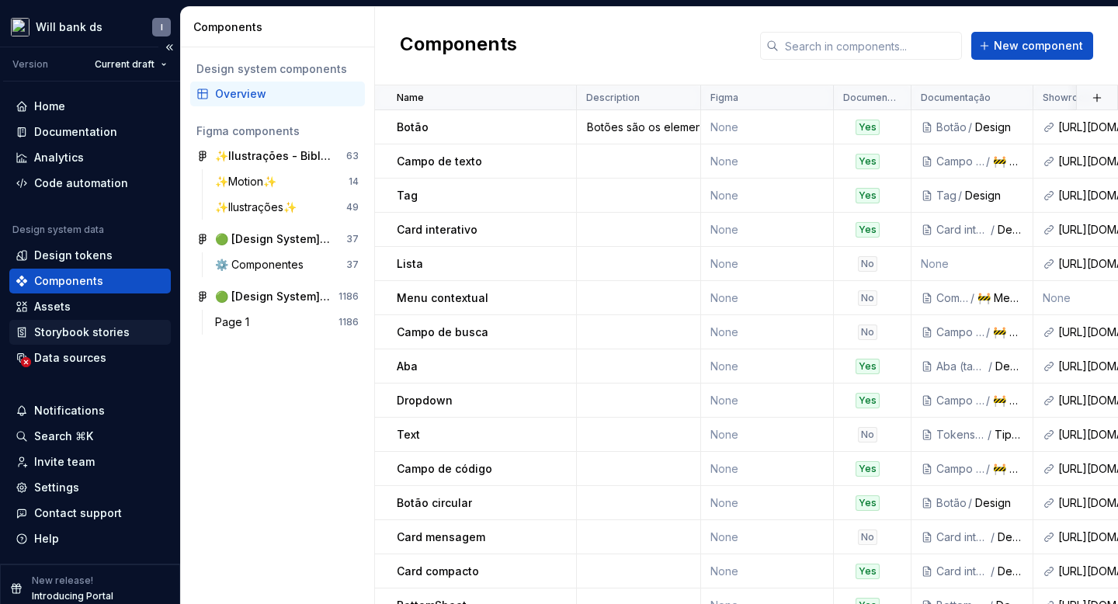
click at [71, 339] on div "Storybook stories" at bounding box center [82, 333] width 96 height 16
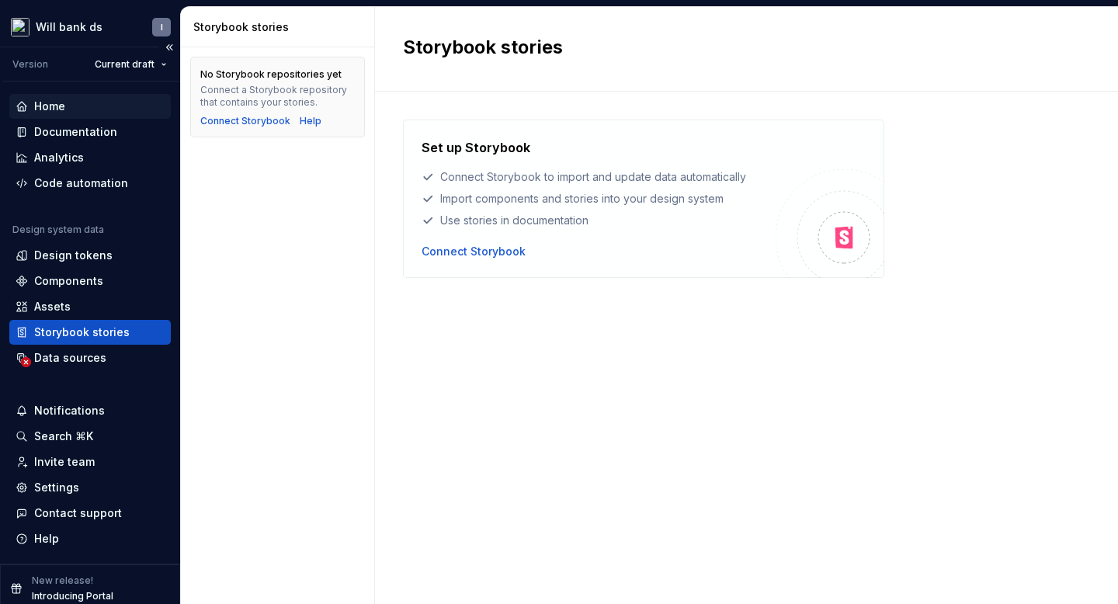
click at [40, 101] on div "Home" at bounding box center [49, 107] width 31 height 16
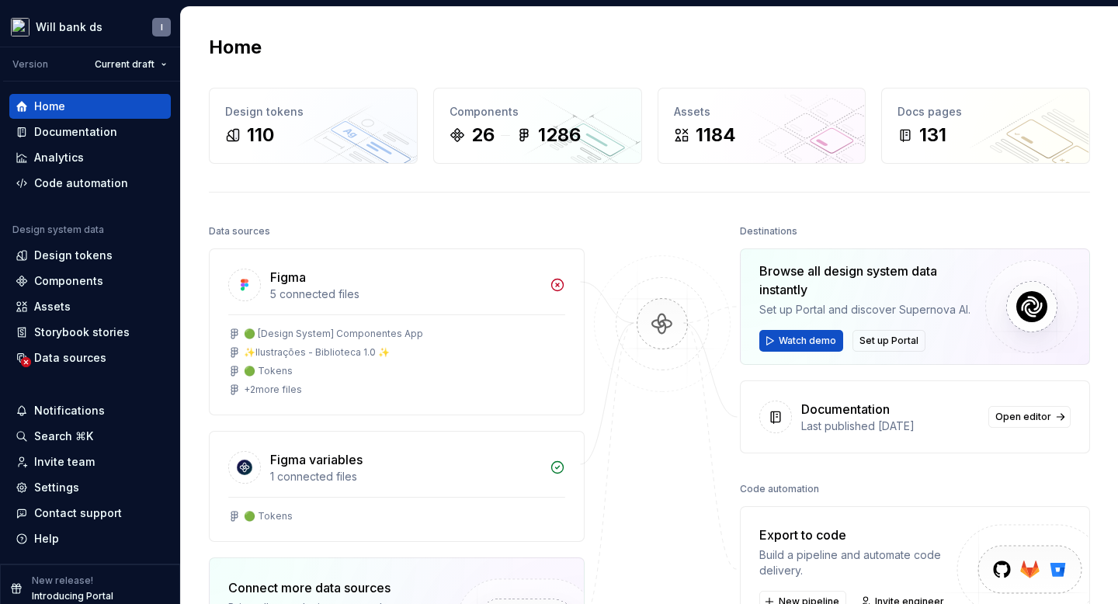
scroll to position [166, 0]
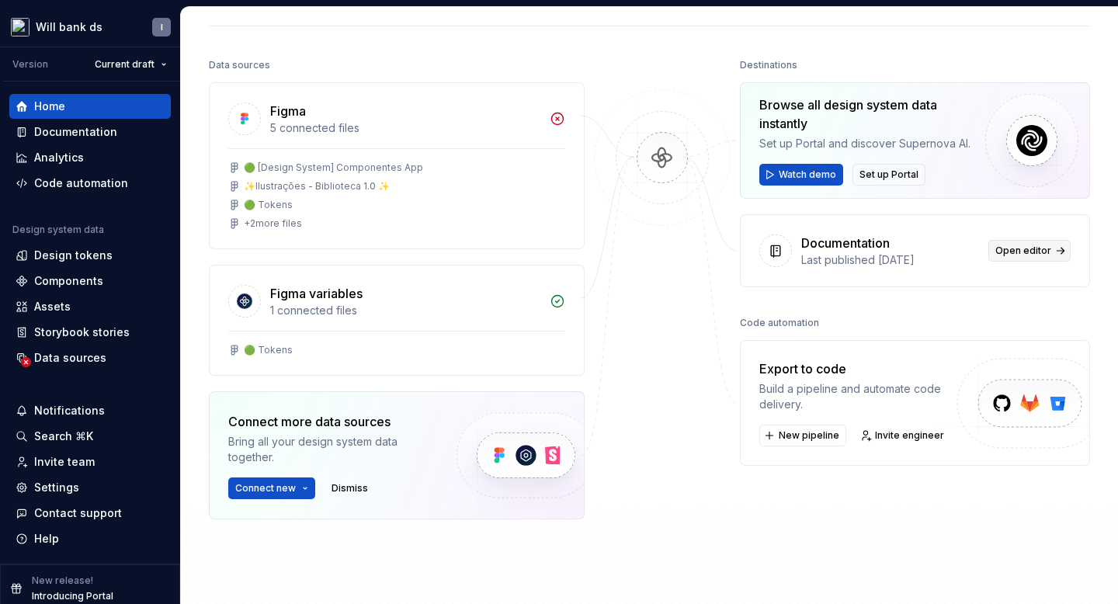
click at [1038, 254] on span "Open editor" at bounding box center [1024, 251] width 56 height 12
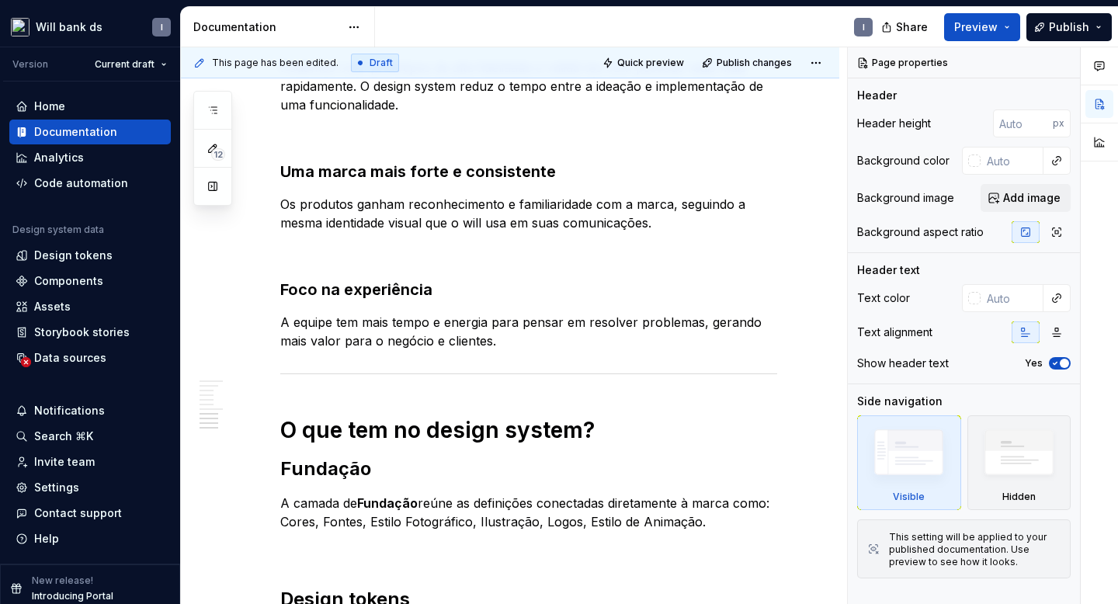
scroll to position [1281, 0]
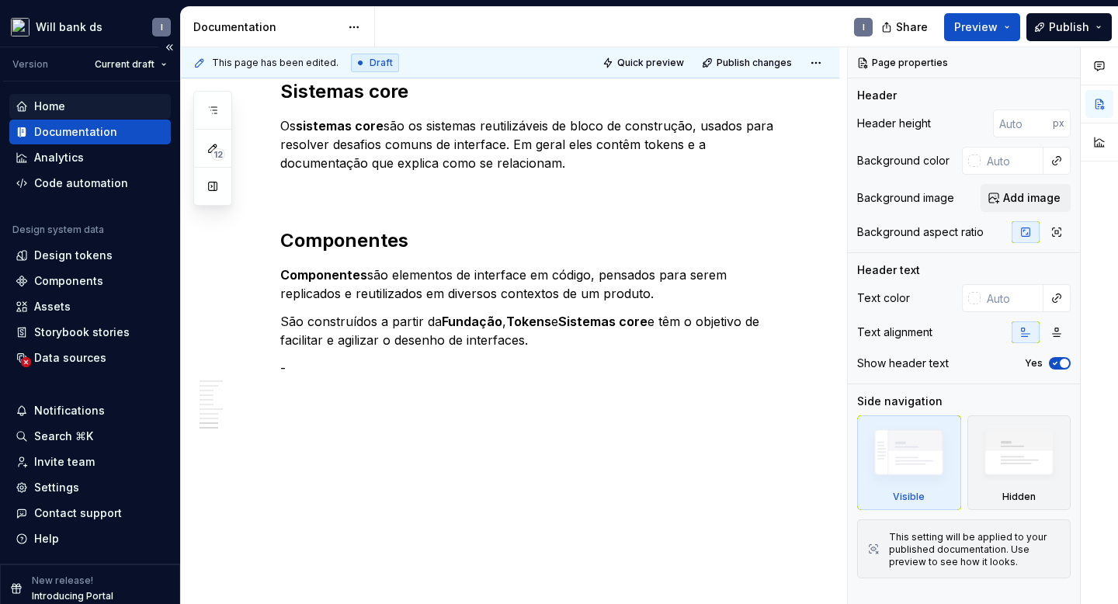
click at [34, 108] on div "Home" at bounding box center [49, 107] width 31 height 16
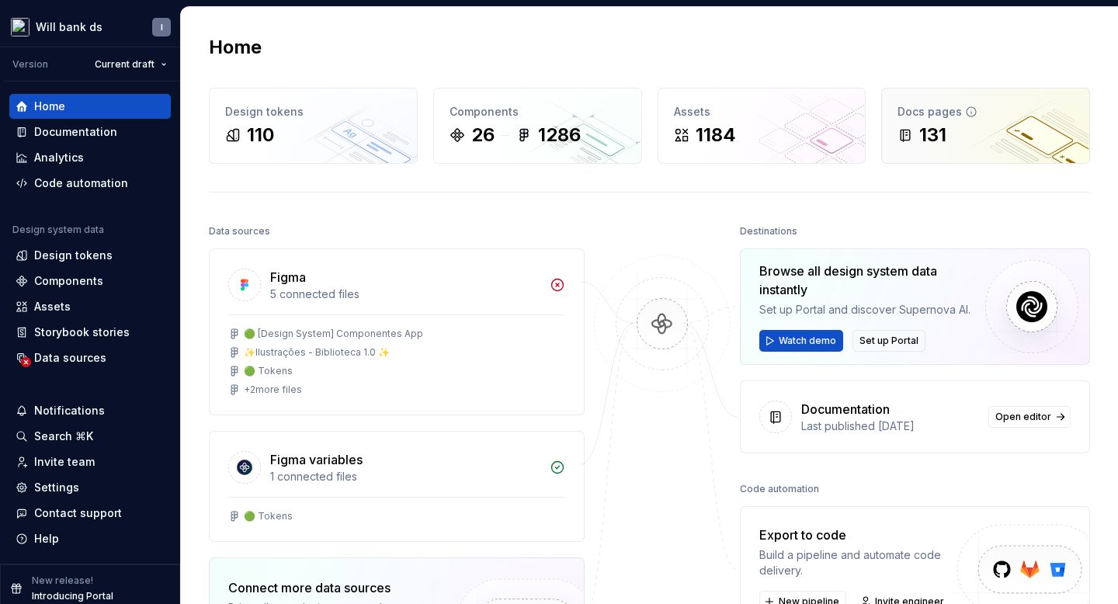
click at [916, 131] on div "131" at bounding box center [922, 135] width 49 height 25
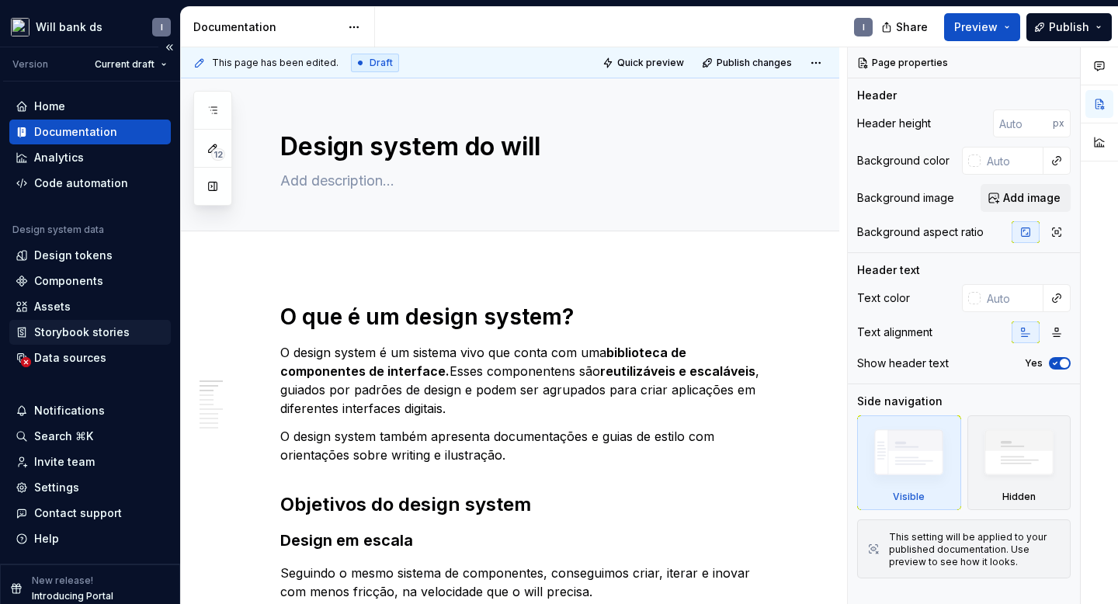
click at [72, 335] on div "Storybook stories" at bounding box center [82, 333] width 96 height 16
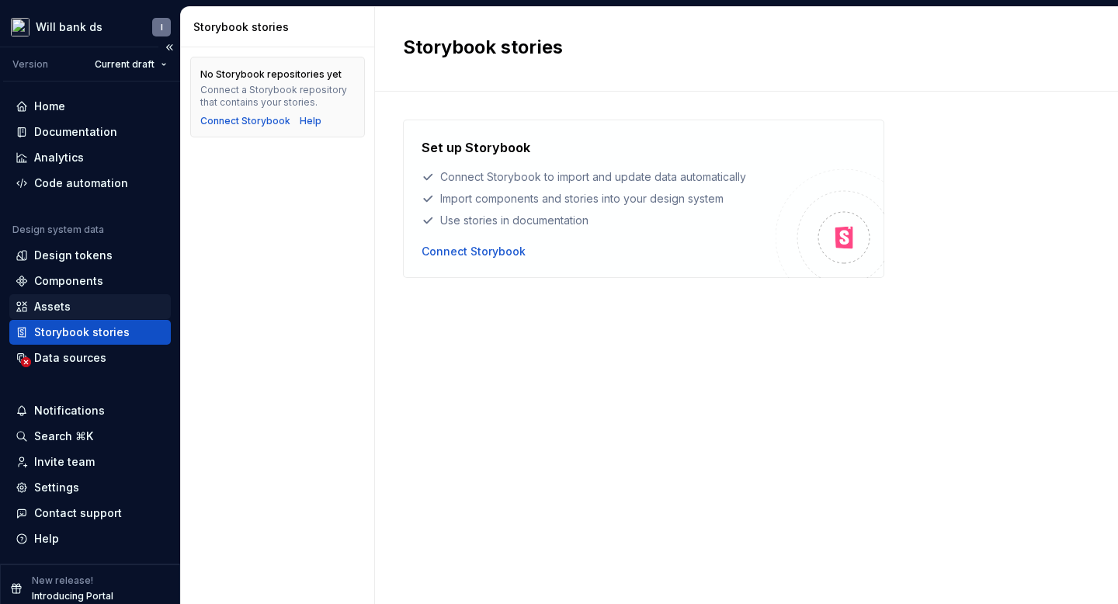
click at [78, 302] on div "Assets" at bounding box center [90, 307] width 149 height 16
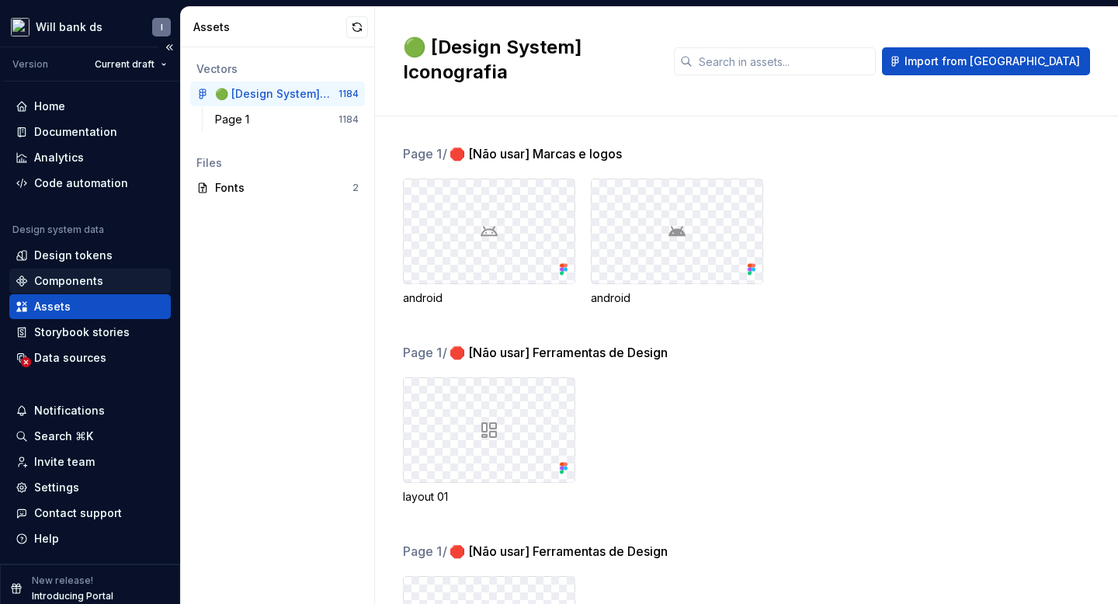
click at [67, 289] on div "Components" at bounding box center [90, 281] width 162 height 25
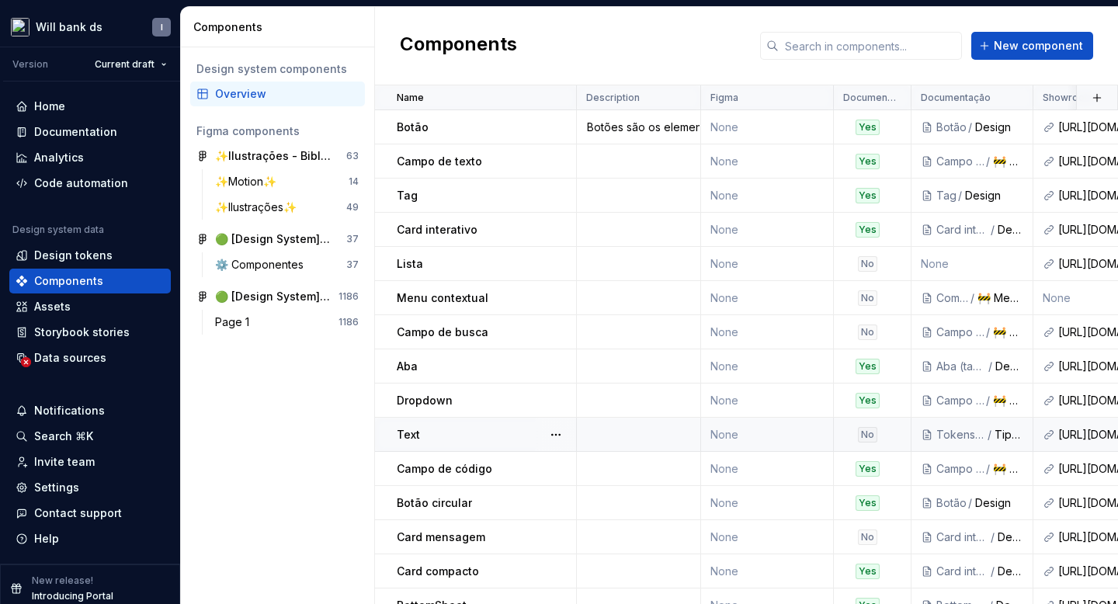
scroll to position [395, 0]
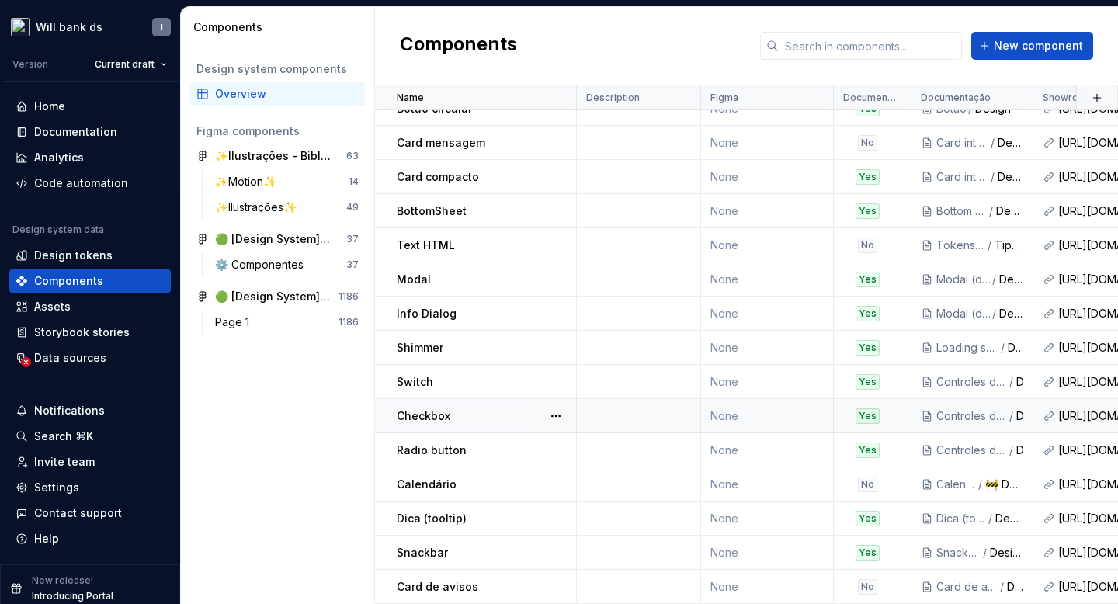
click at [439, 422] on p "Checkbox" at bounding box center [424, 417] width 54 height 16
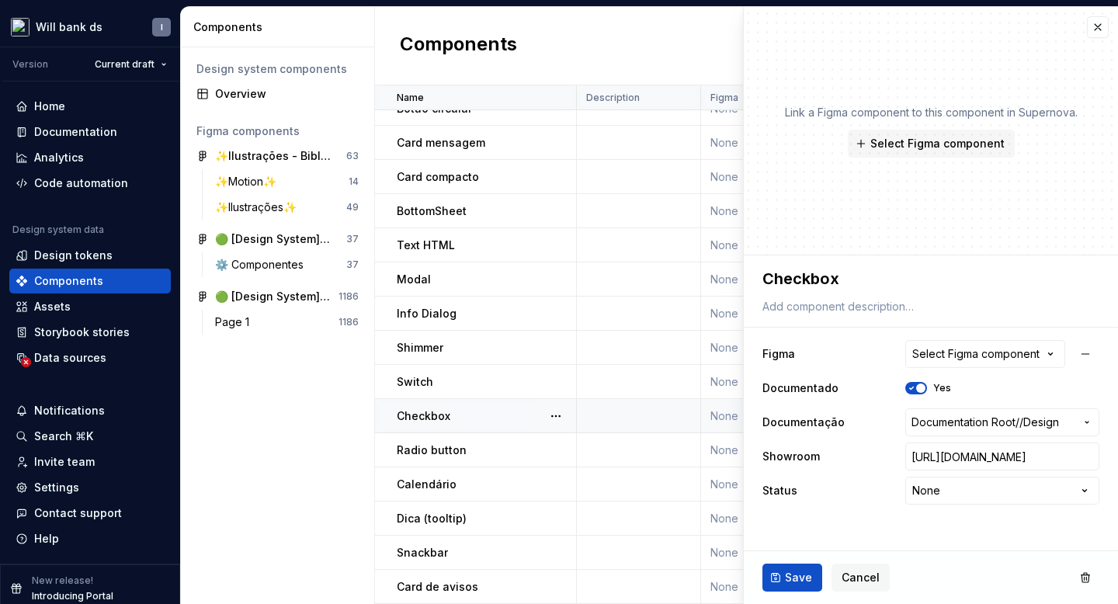
type textarea "*"
click at [1098, 23] on button "button" at bounding box center [1098, 27] width 22 height 22
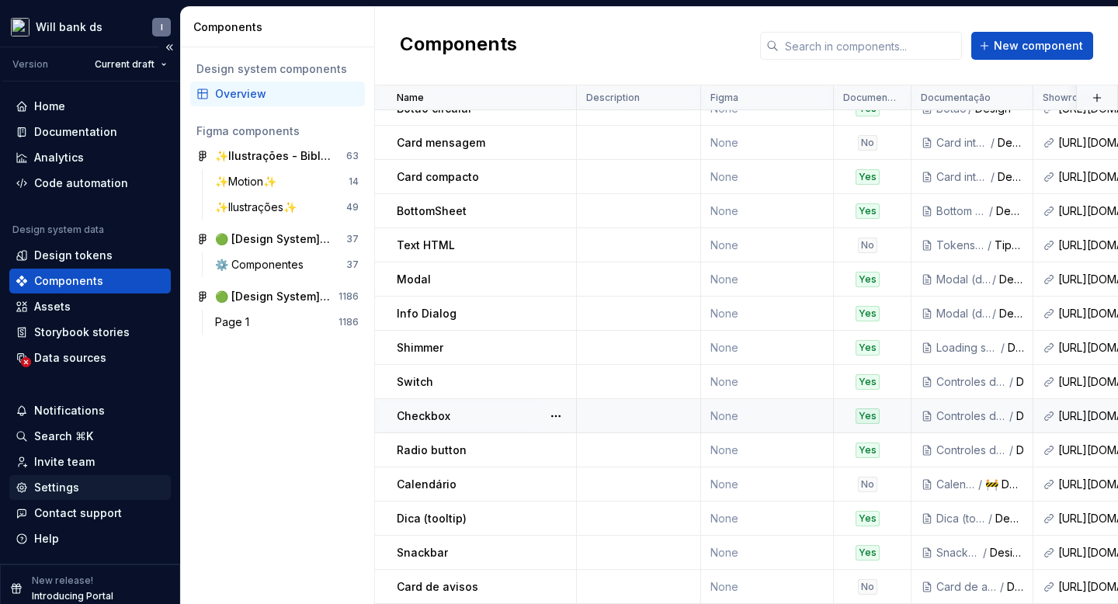
click at [65, 488] on div "Settings" at bounding box center [56, 488] width 45 height 16
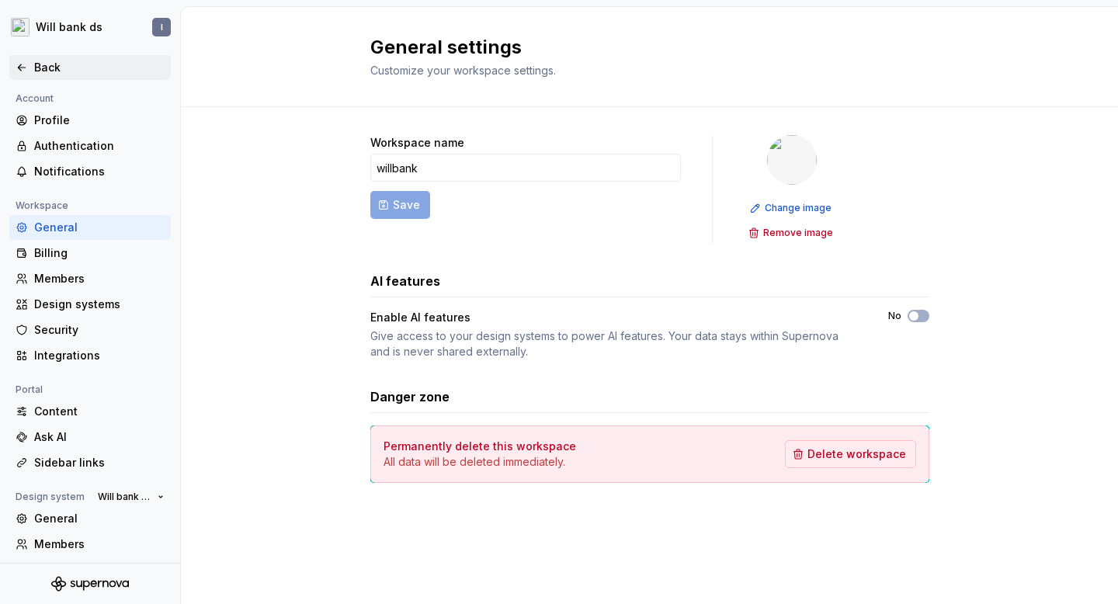
click at [18, 72] on icon at bounding box center [22, 67] width 12 height 12
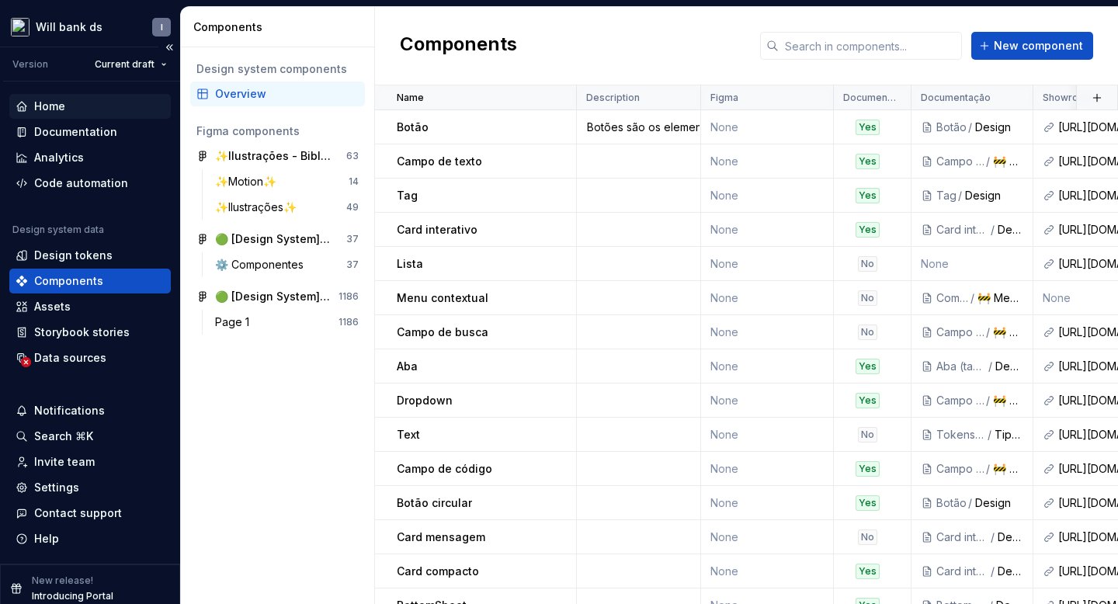
click at [43, 102] on div "Home" at bounding box center [49, 107] width 31 height 16
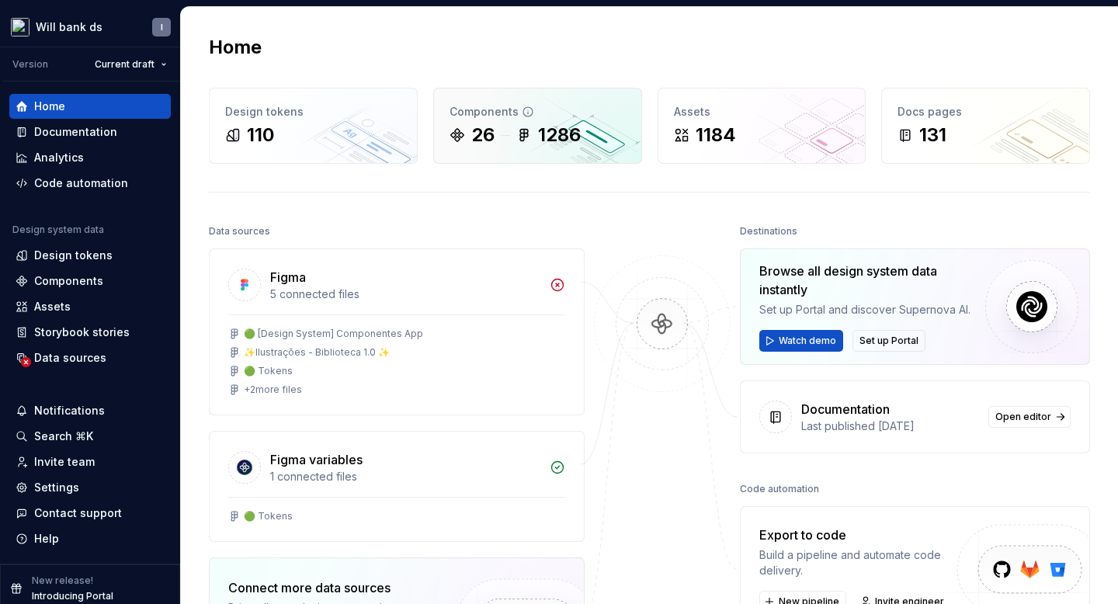
click at [474, 140] on div "26" at bounding box center [482, 135] width 23 height 25
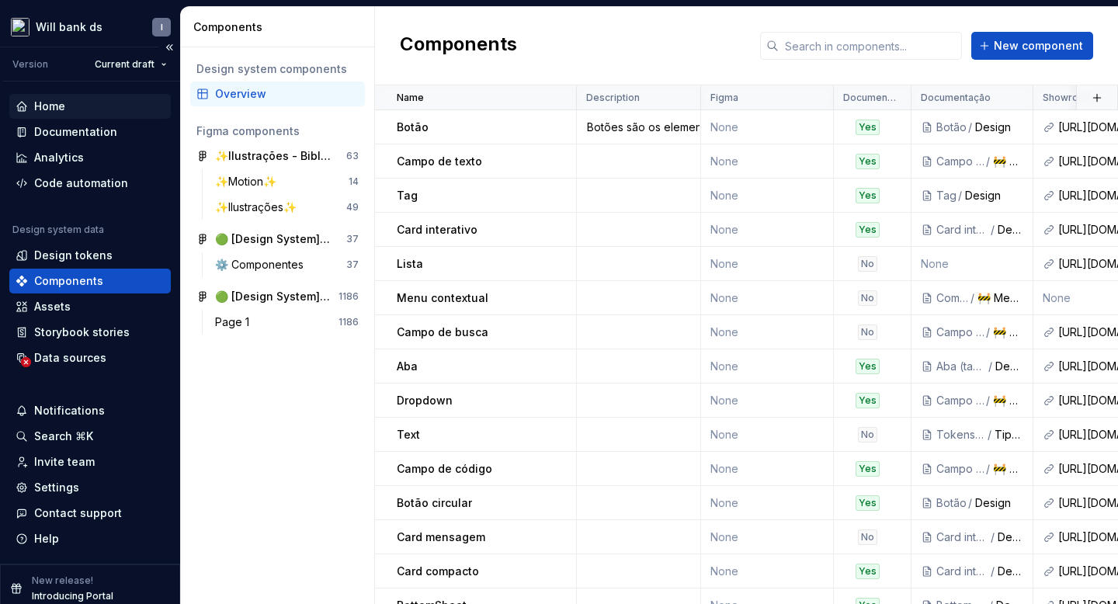
click at [47, 115] on div "Home" at bounding box center [90, 106] width 162 height 25
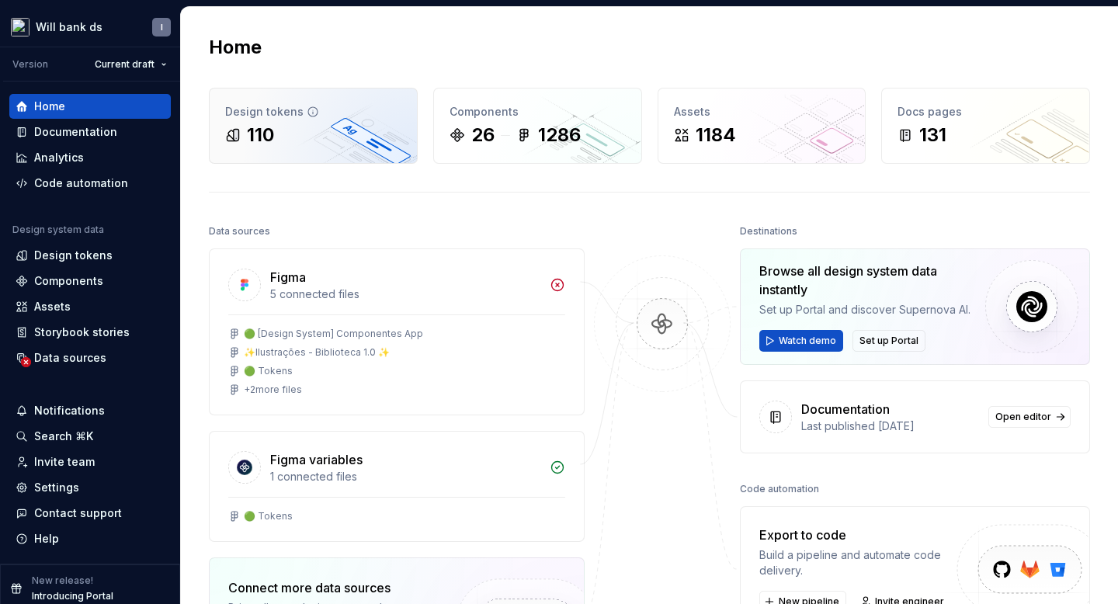
click at [304, 130] on div "110" at bounding box center [313, 135] width 176 height 25
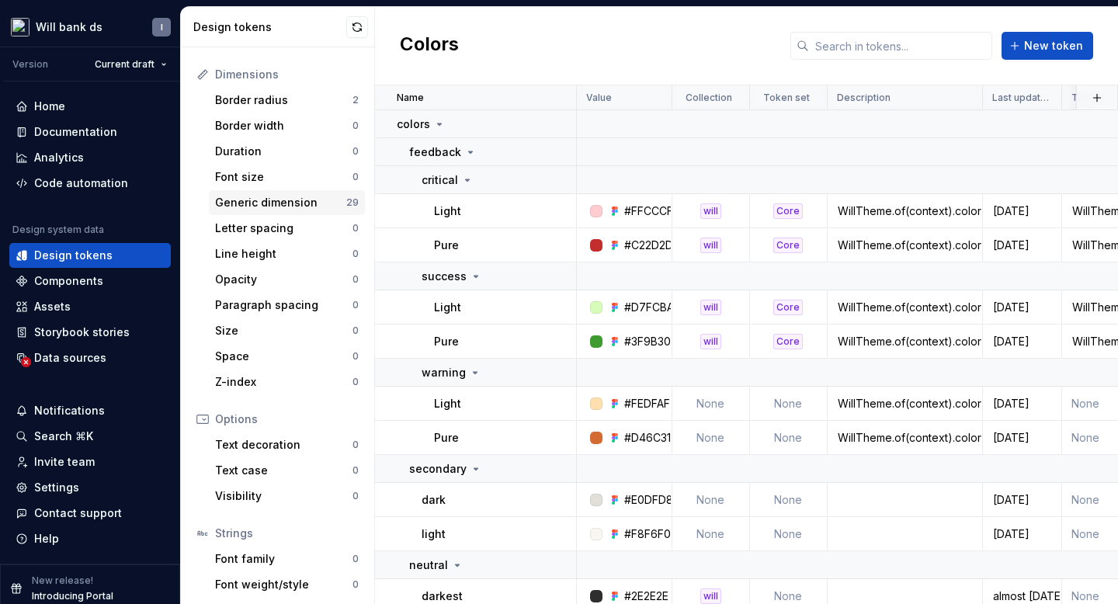
scroll to position [246, 0]
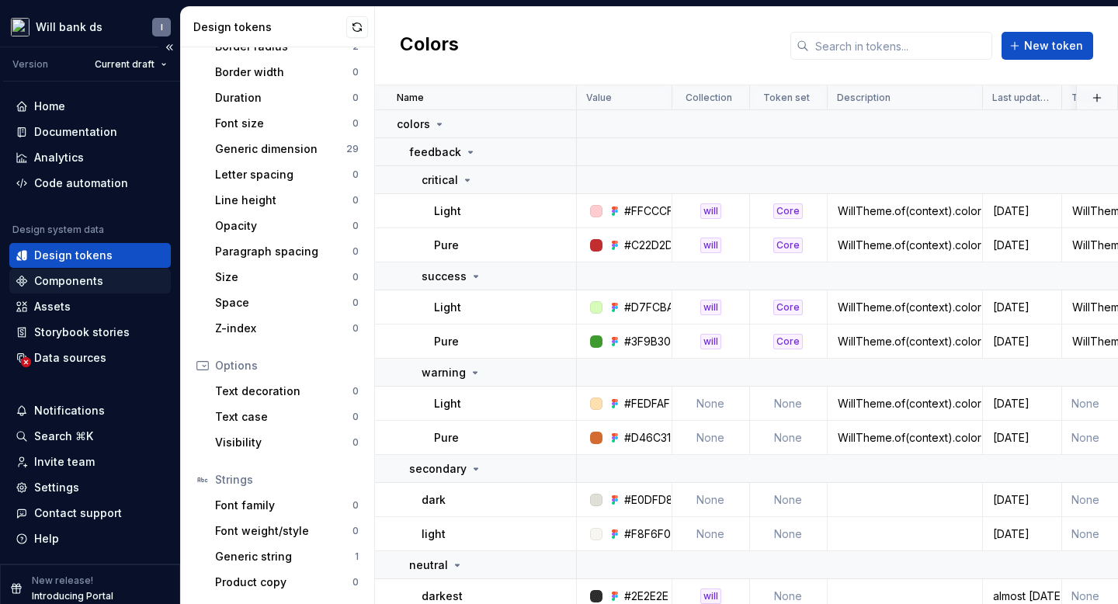
click at [60, 278] on div "Components" at bounding box center [68, 281] width 69 height 16
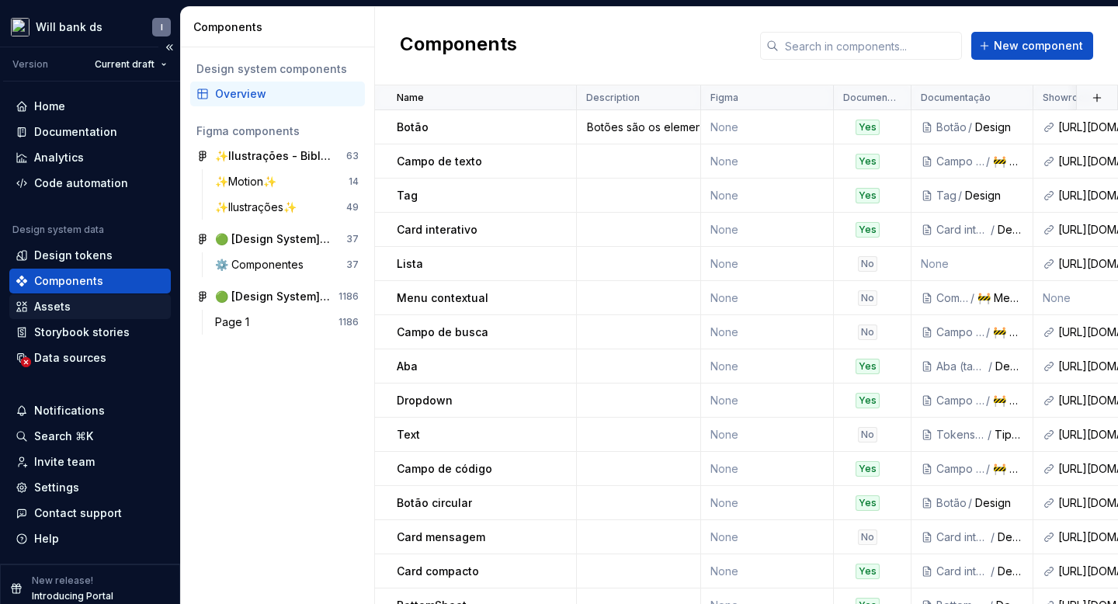
click at [57, 302] on div "Assets" at bounding box center [52, 307] width 37 height 16
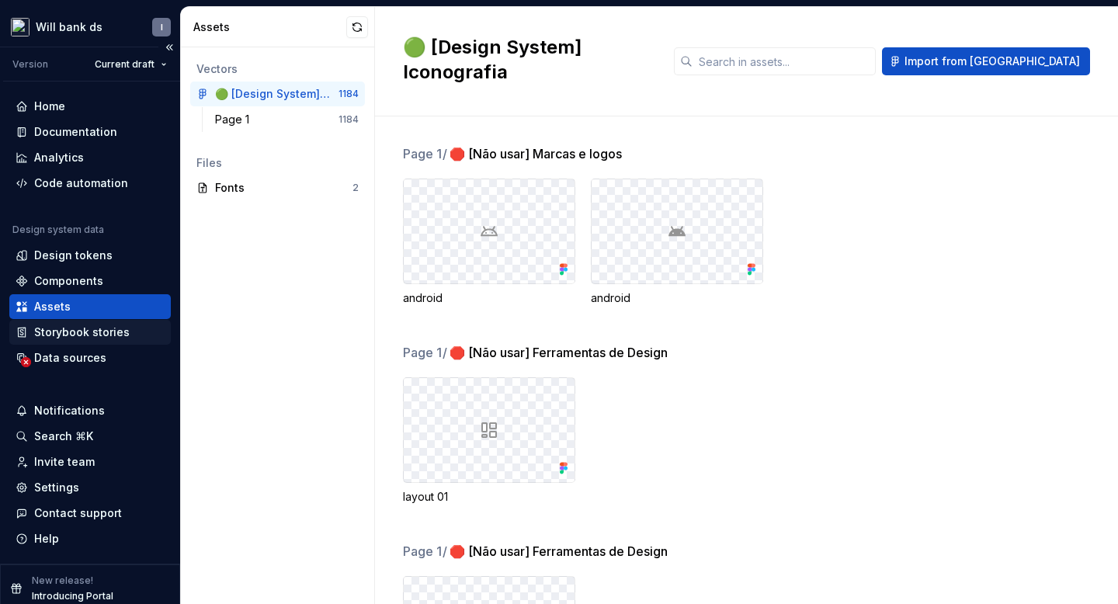
click at [65, 336] on div "Storybook stories" at bounding box center [82, 333] width 96 height 16
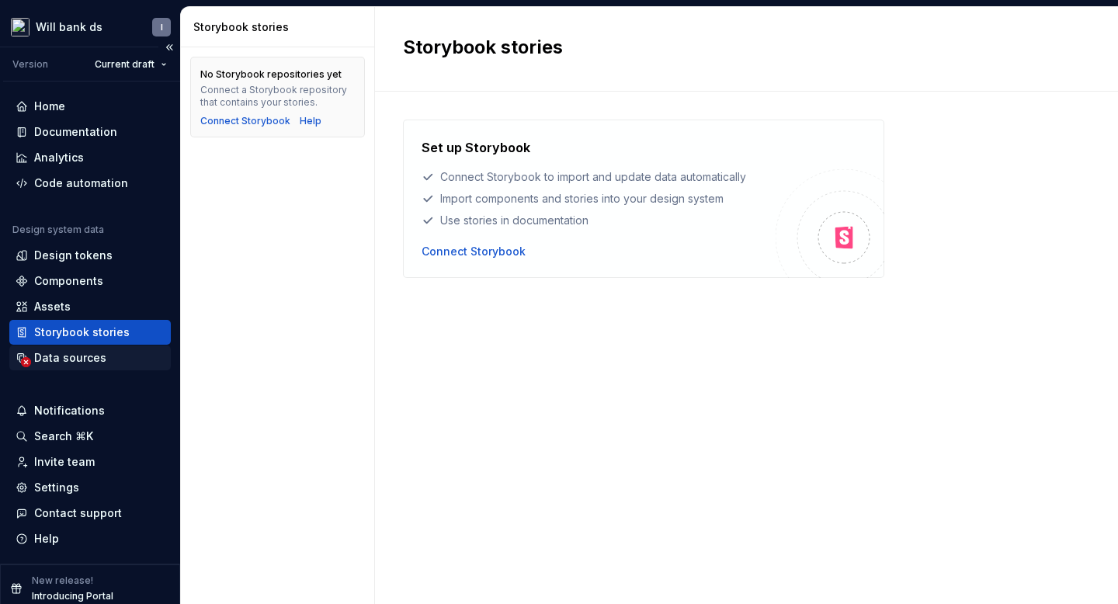
click at [72, 356] on div "Data sources" at bounding box center [70, 358] width 72 height 16
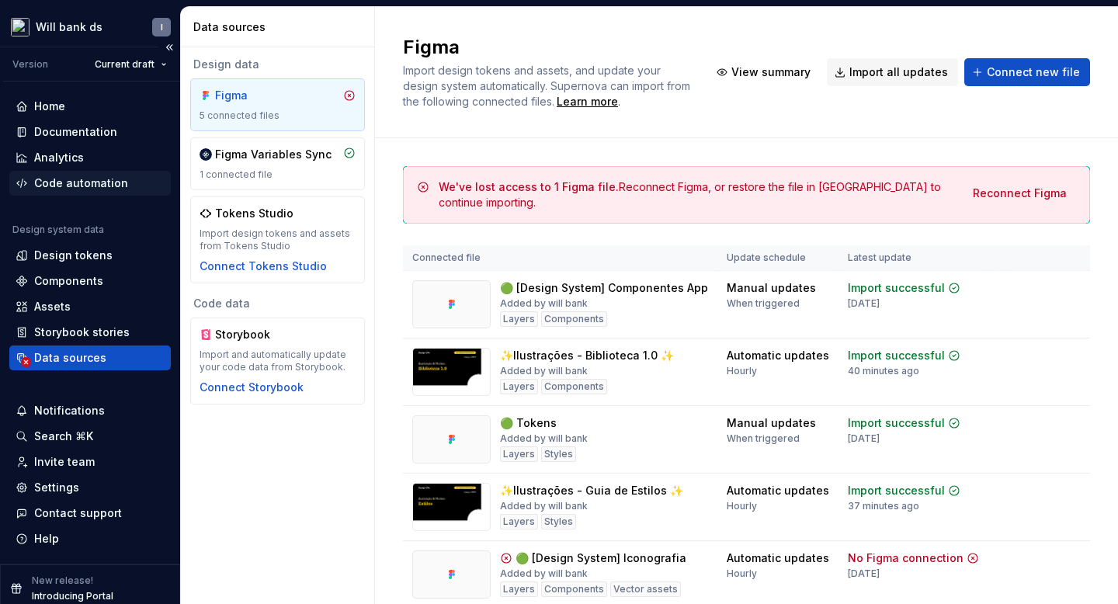
click at [88, 173] on div "Code automation" at bounding box center [90, 183] width 162 height 25
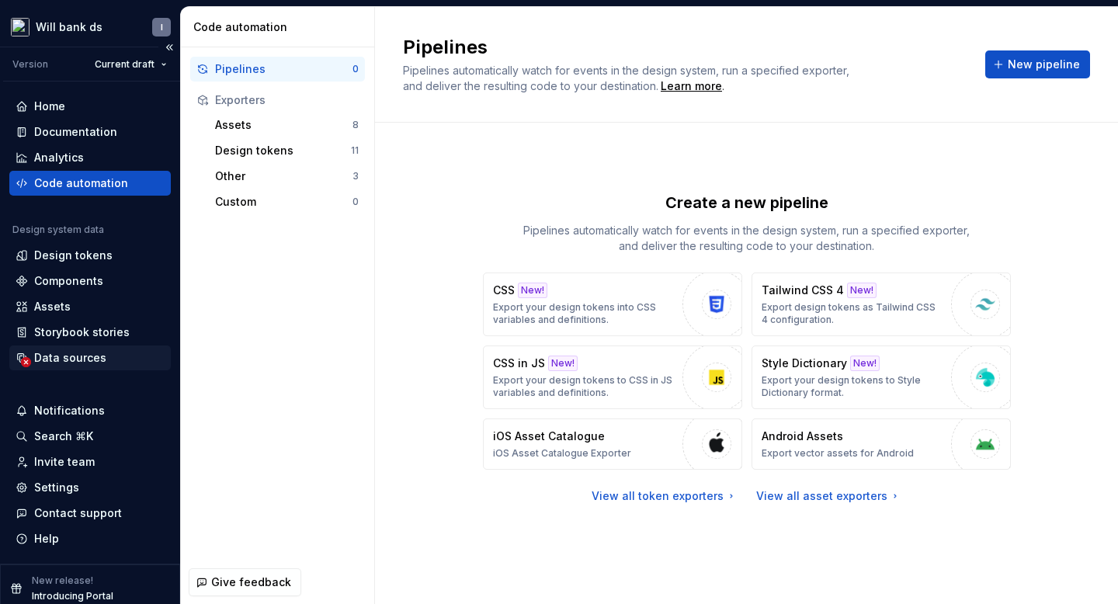
click at [68, 360] on div "Data sources" at bounding box center [70, 358] width 72 height 16
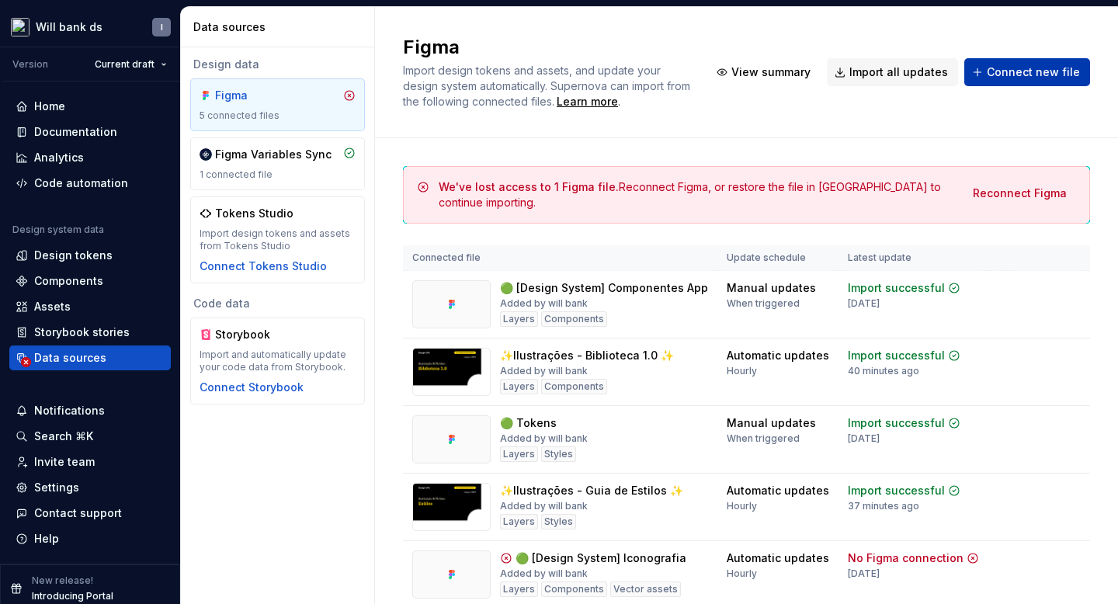
click at [1001, 74] on span "Connect new file" at bounding box center [1033, 72] width 93 height 16
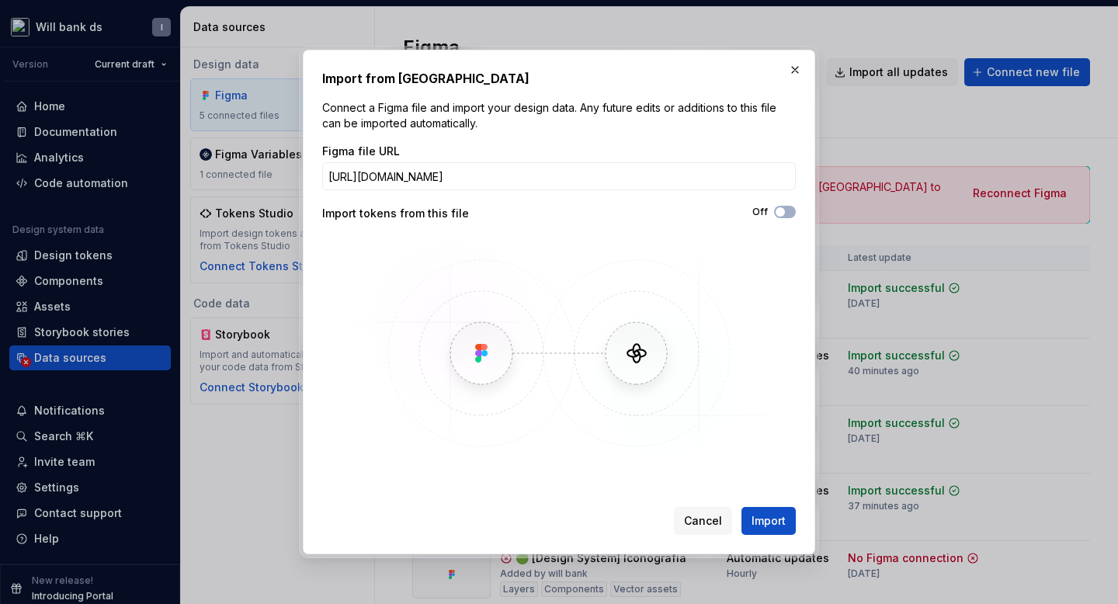
scroll to position [0, 477]
type input "https://www.figma.com/design/4YH3Oc8s76ySFKNkVw6vh5/-wip--%E2%9C%A8Ilustra%C3%A…"
click at [786, 214] on icon "button" at bounding box center [780, 211] width 12 height 9
click at [773, 213] on div "On" at bounding box center [677, 212] width 237 height 12
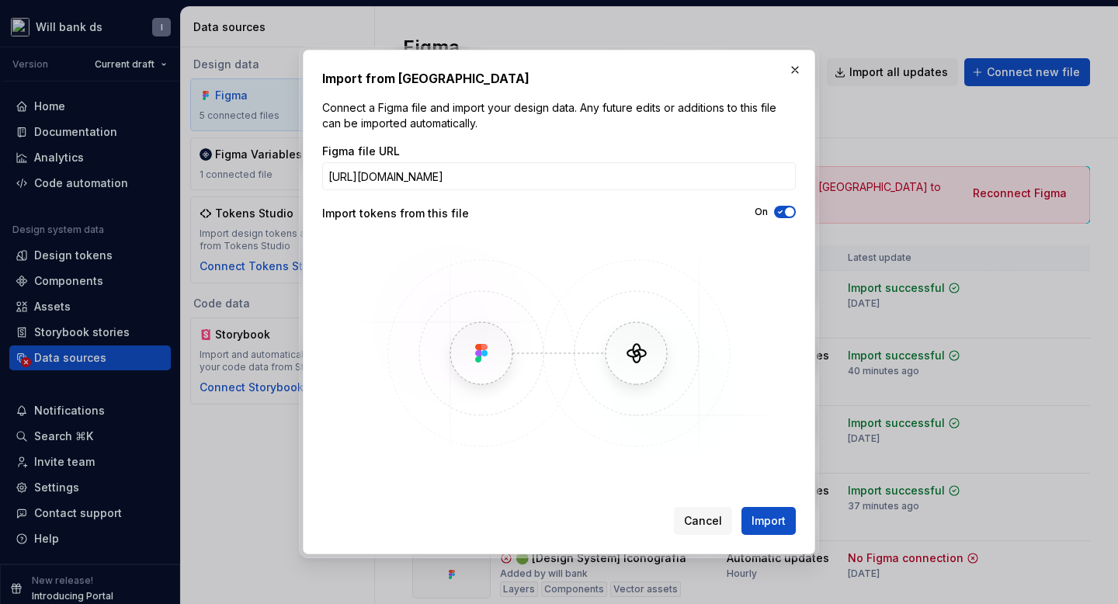
click at [777, 213] on icon "button" at bounding box center [780, 211] width 12 height 9
click at [756, 520] on span "Import" at bounding box center [769, 521] width 34 height 16
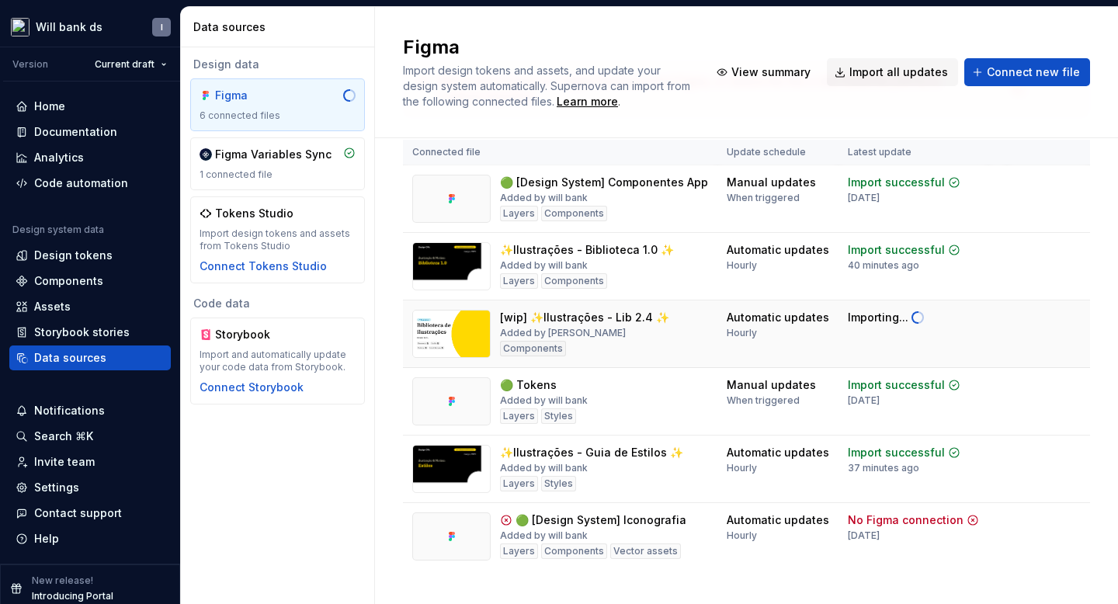
scroll to position [126, 0]
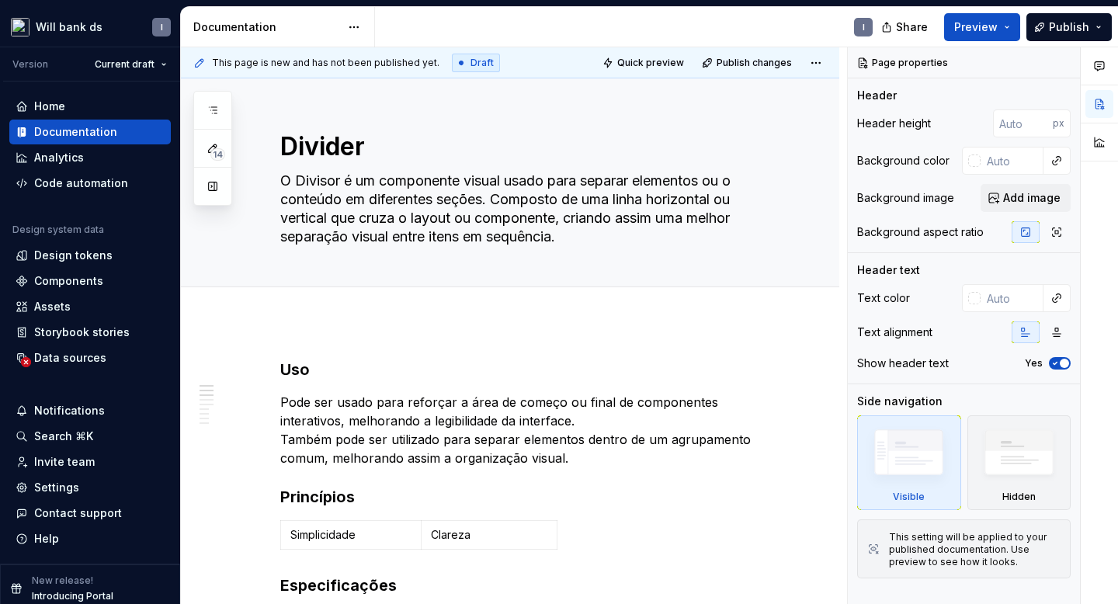
type textarea "*"
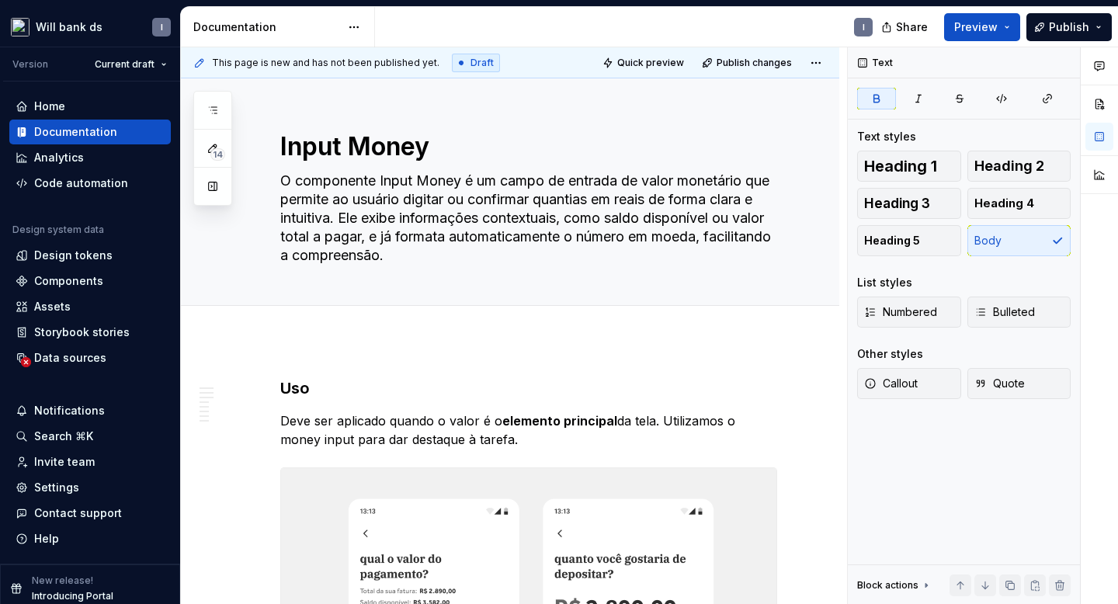
scroll to position [4337, 0]
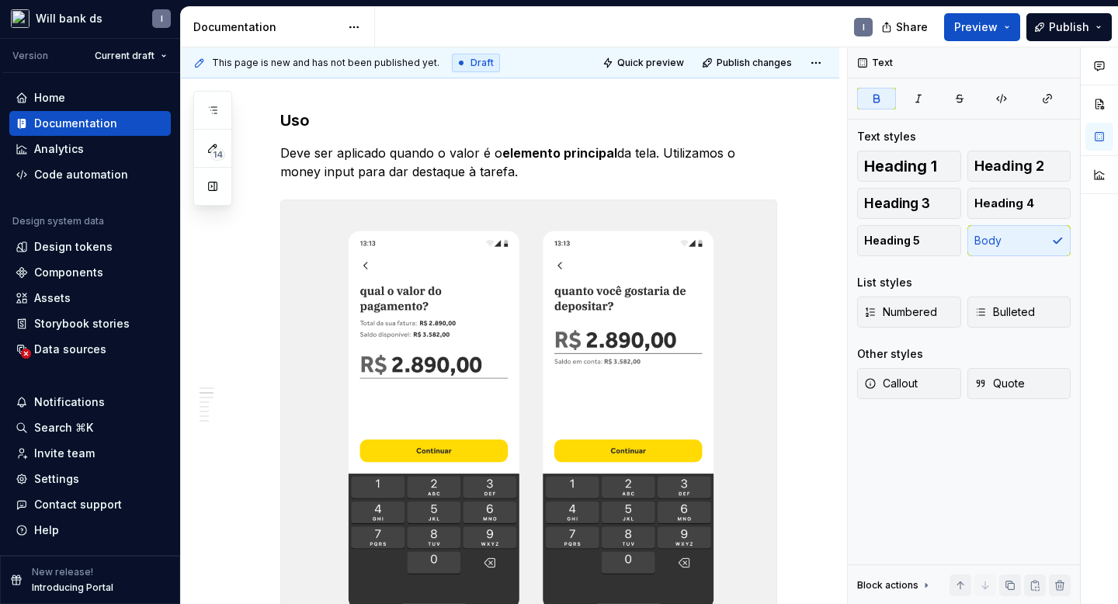
scroll to position [0, 0]
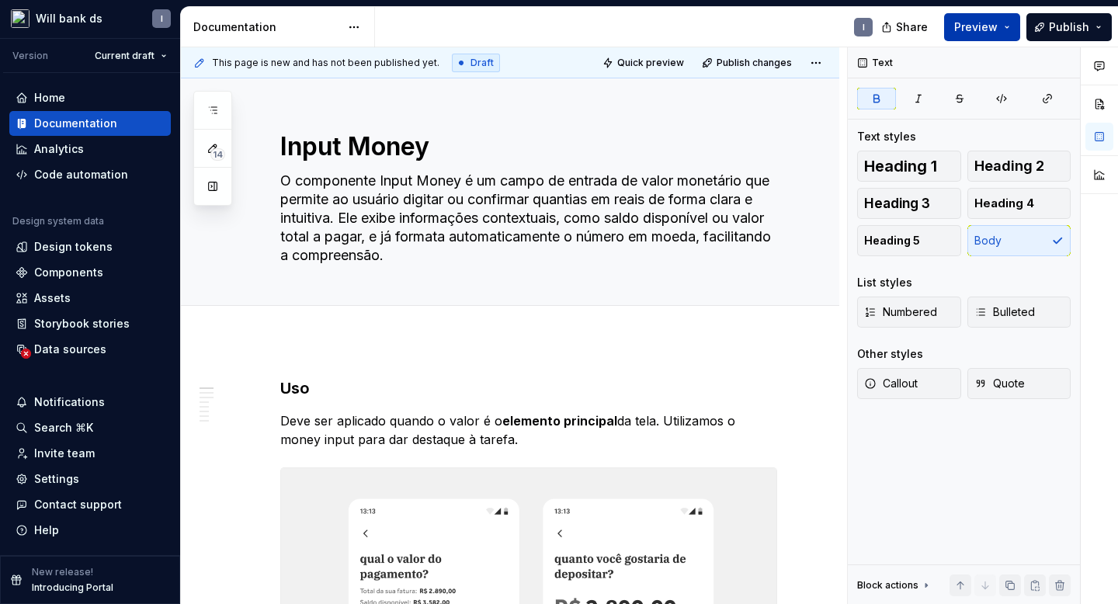
click at [958, 31] on button "Preview" at bounding box center [982, 27] width 76 height 28
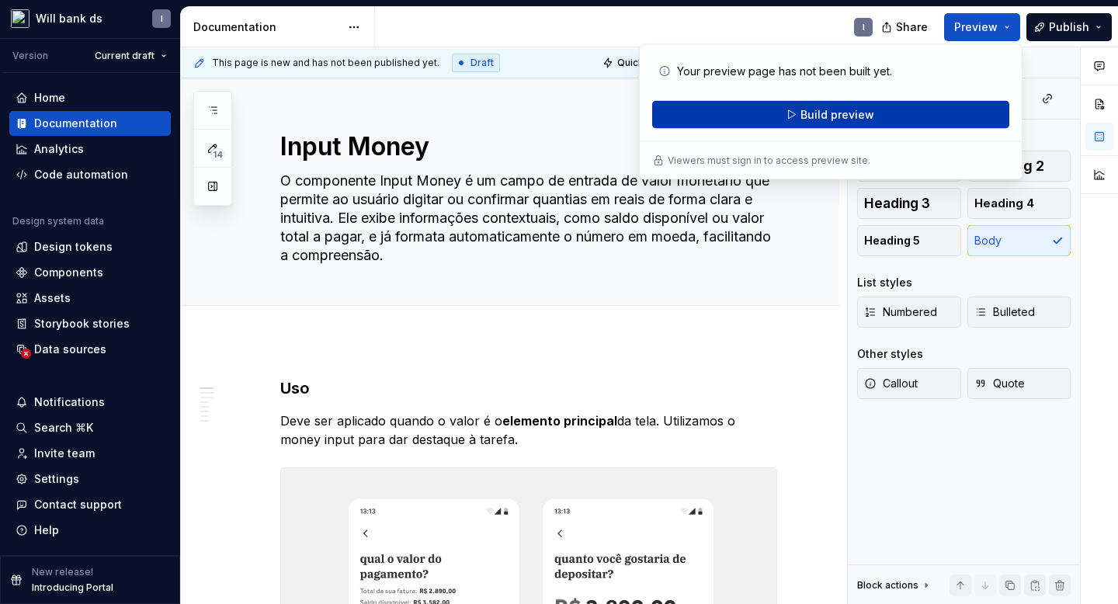
type textarea "*"
click at [794, 120] on button "Build preview" at bounding box center [830, 115] width 357 height 28
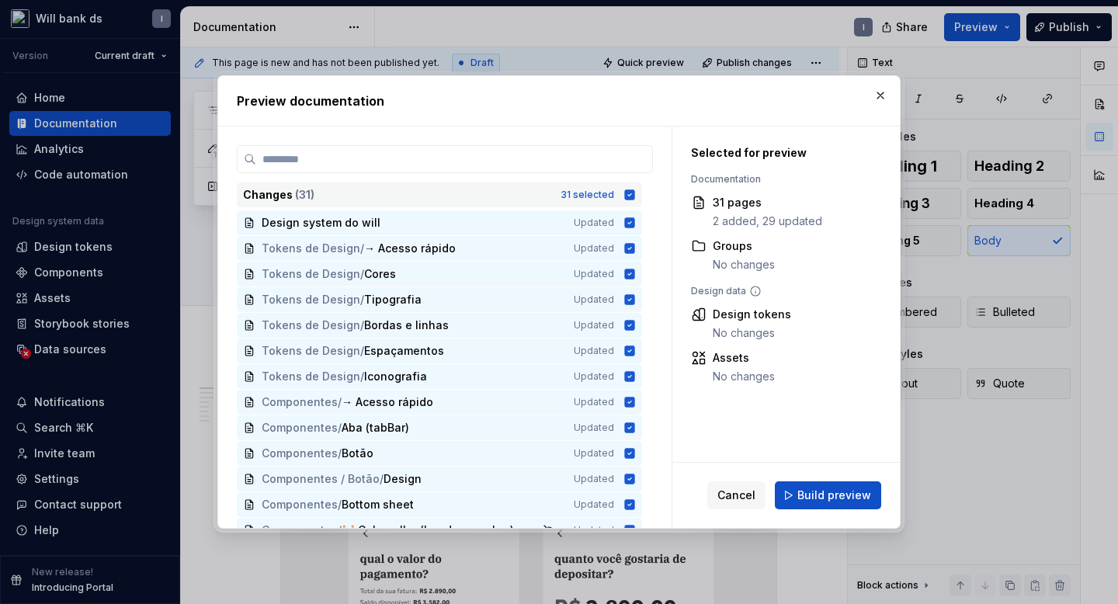
click at [635, 191] on icon at bounding box center [630, 195] width 10 height 10
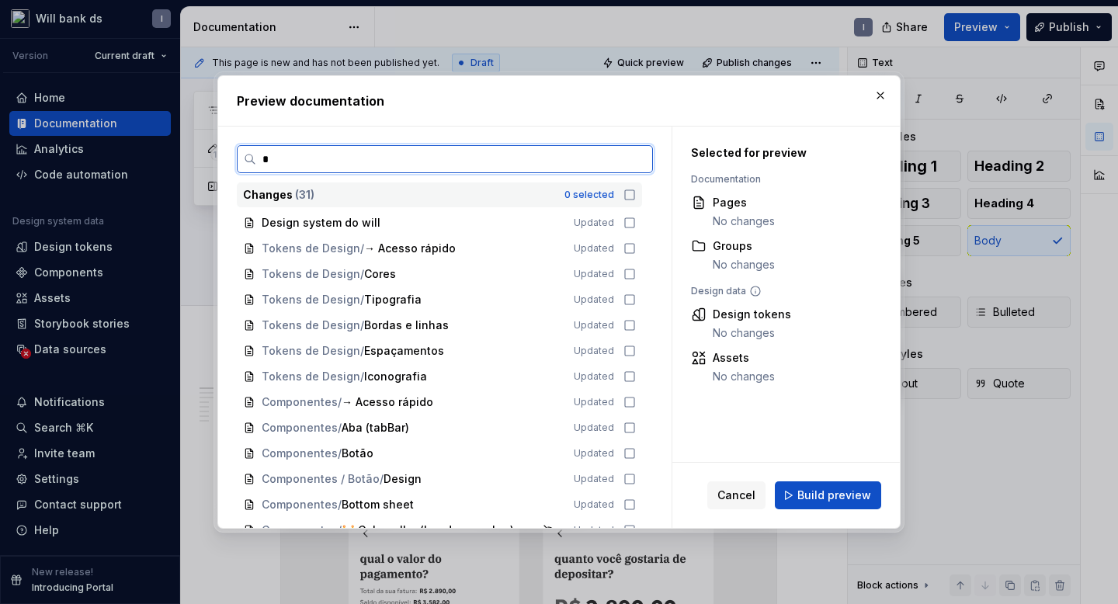
type input "**"
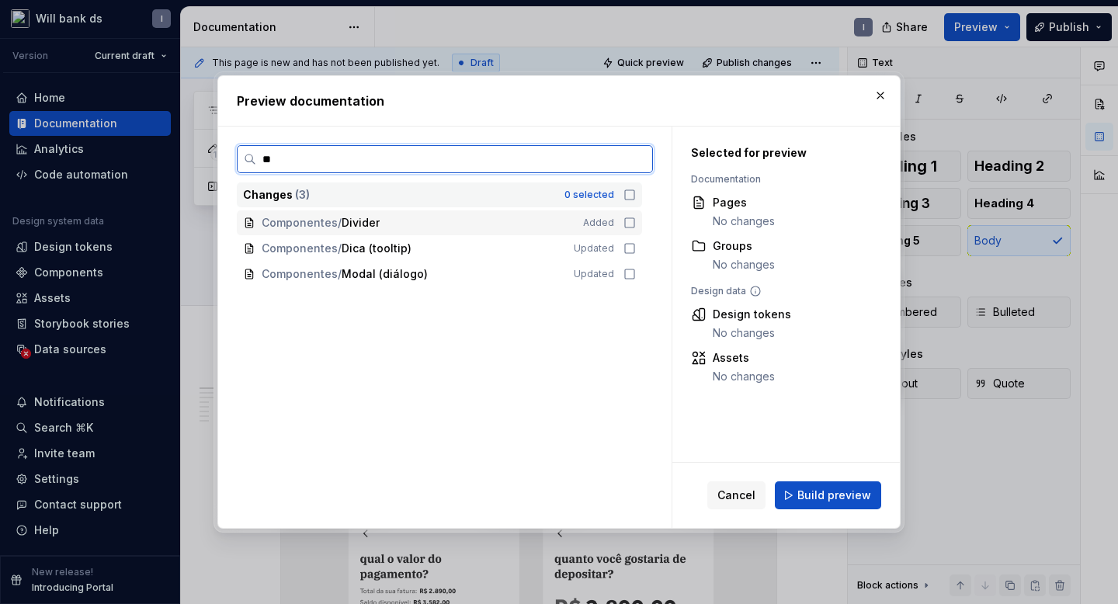
click at [636, 221] on icon at bounding box center [630, 223] width 12 height 12
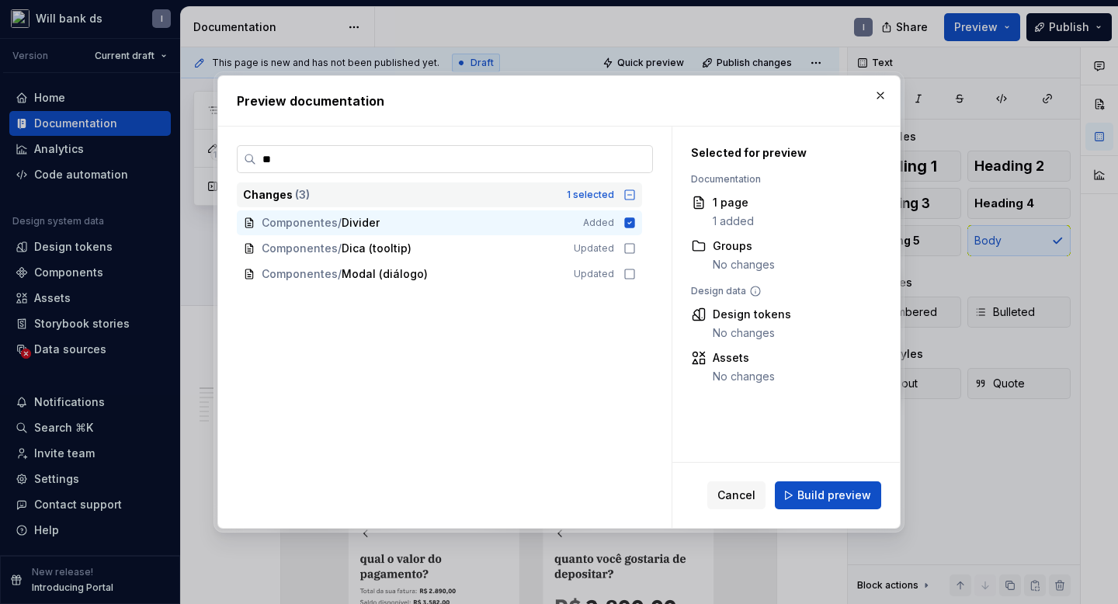
type textarea "*"
click at [454, 162] on input "**" at bounding box center [454, 159] width 396 height 16
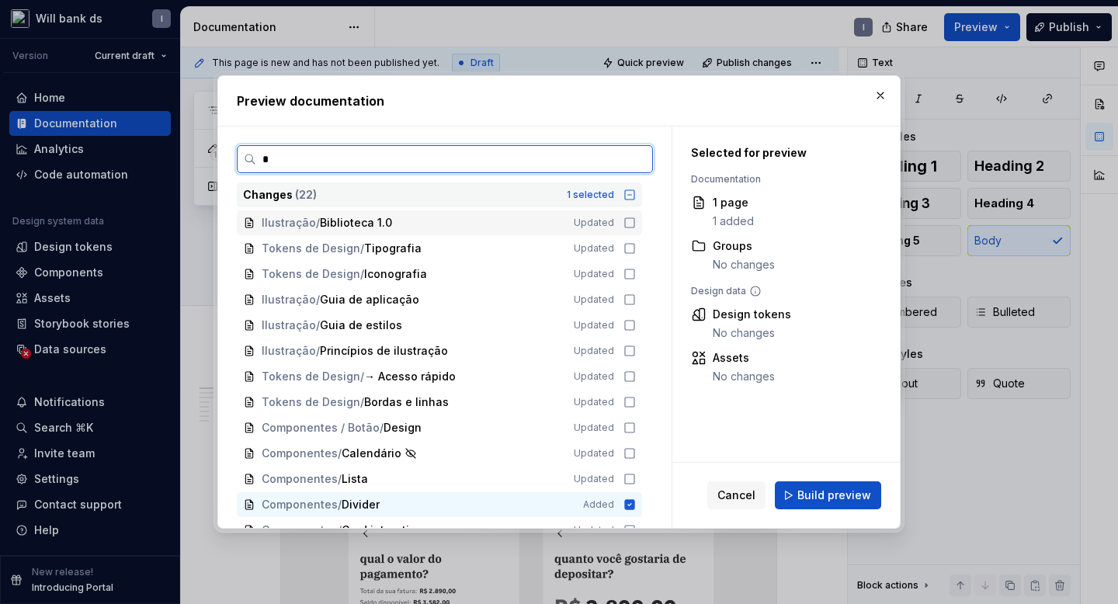
type input "**"
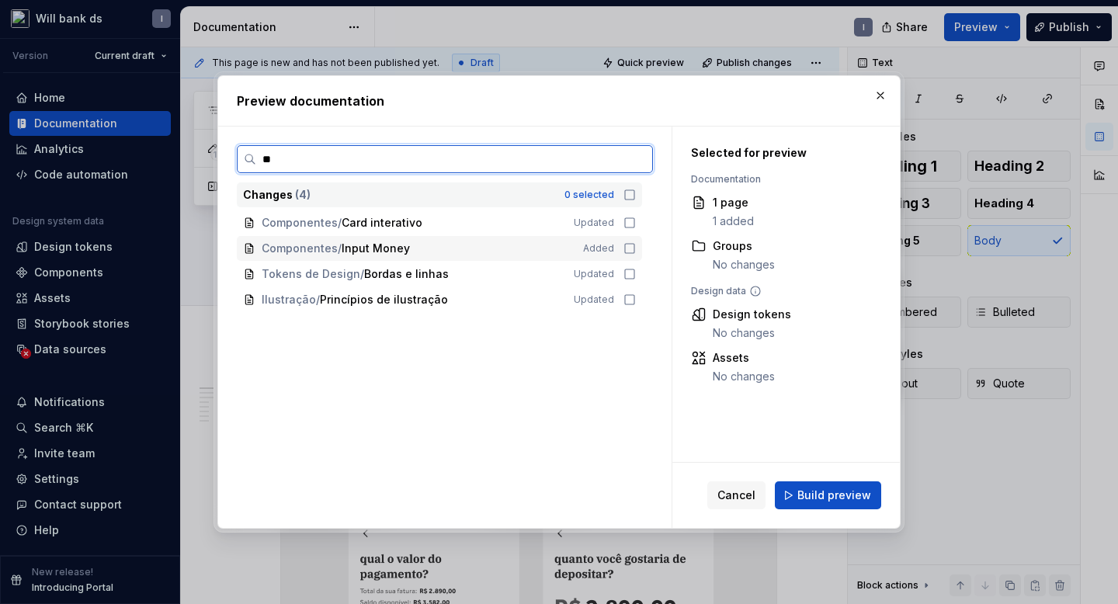
click at [635, 252] on icon at bounding box center [629, 248] width 9 height 9
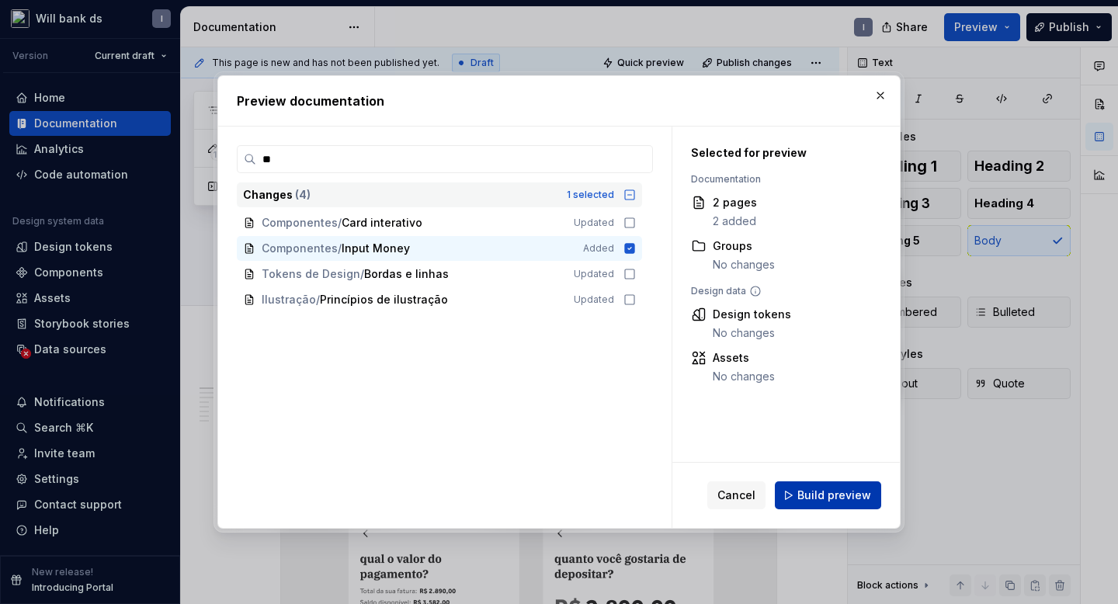
click at [822, 499] on span "Build preview" at bounding box center [835, 496] width 74 height 16
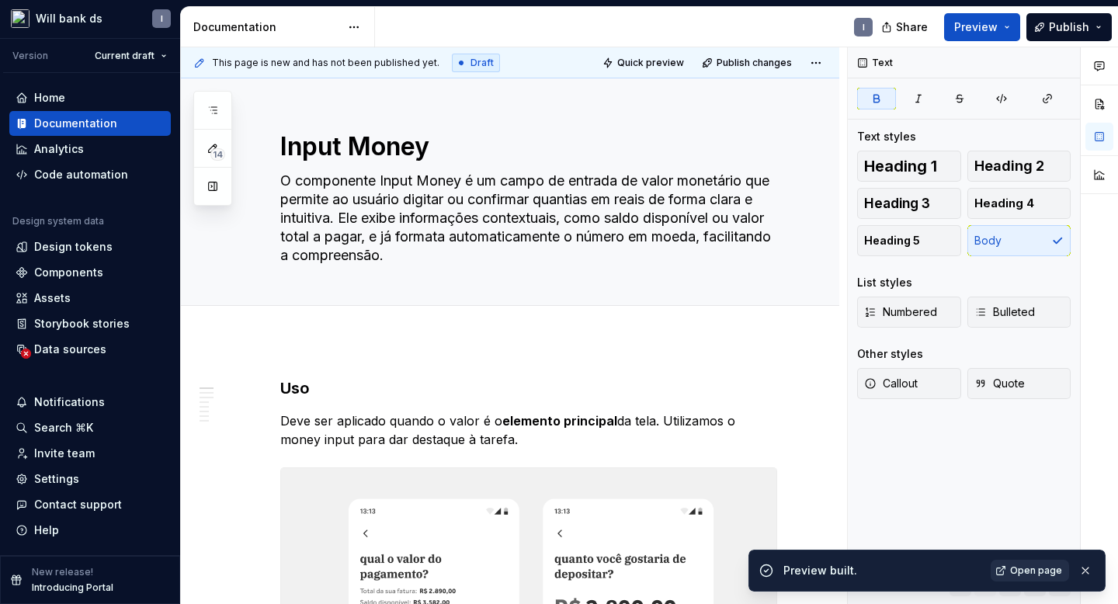
click at [1025, 567] on span "Open page" at bounding box center [1036, 571] width 52 height 12
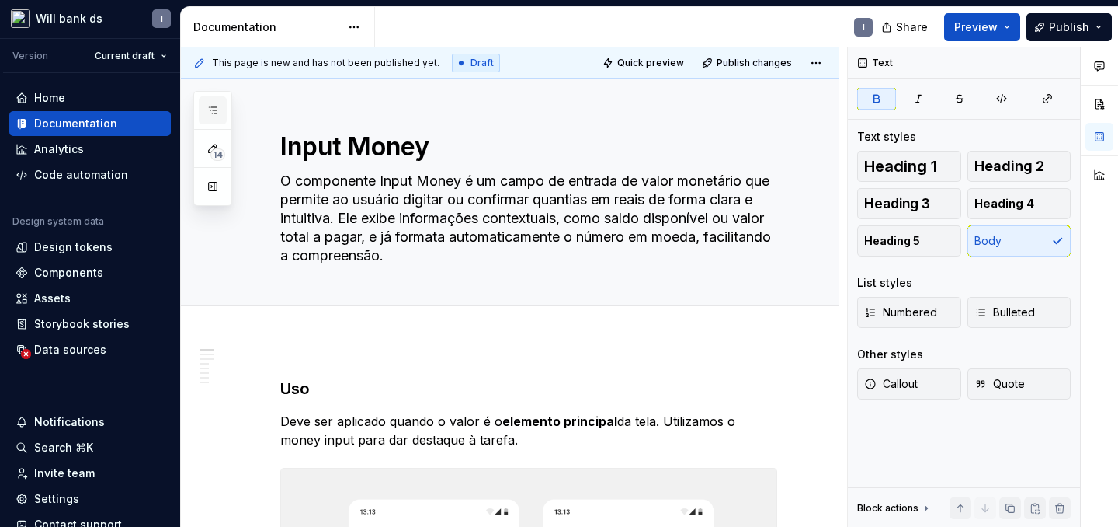
click at [213, 103] on button "button" at bounding box center [213, 110] width 28 height 28
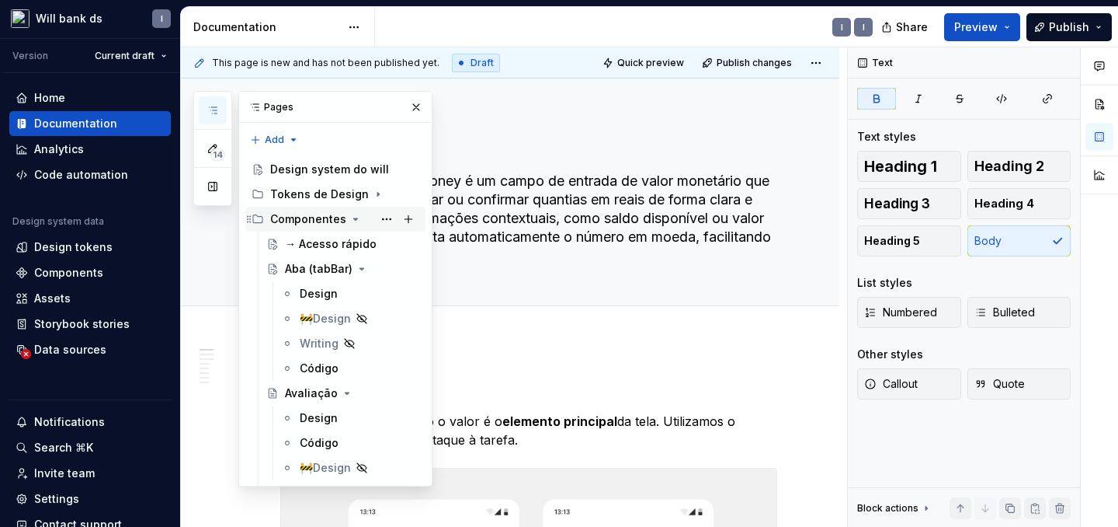
click at [354, 218] on icon "Page tree" at bounding box center [356, 219] width 4 height 2
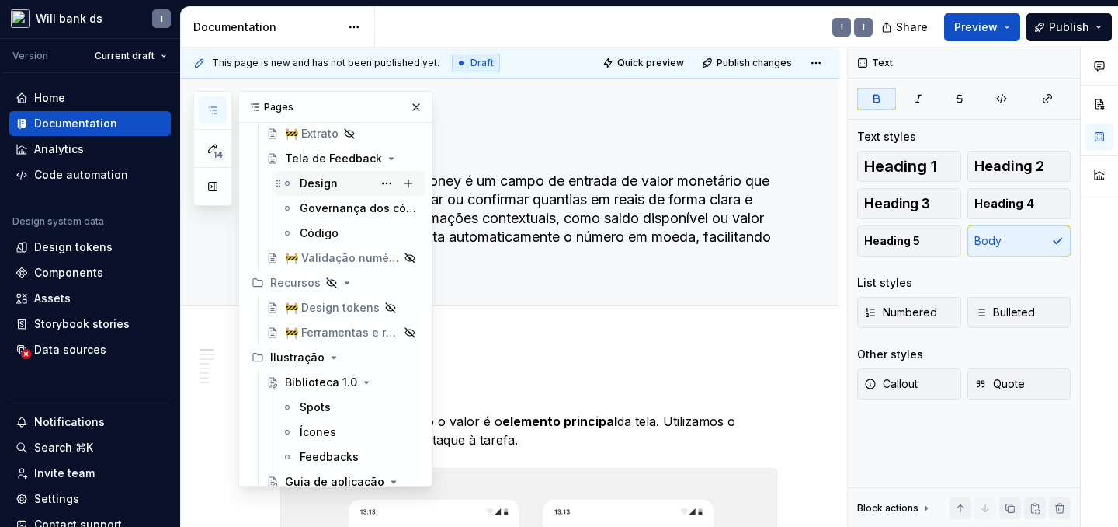
scroll to position [233, 0]
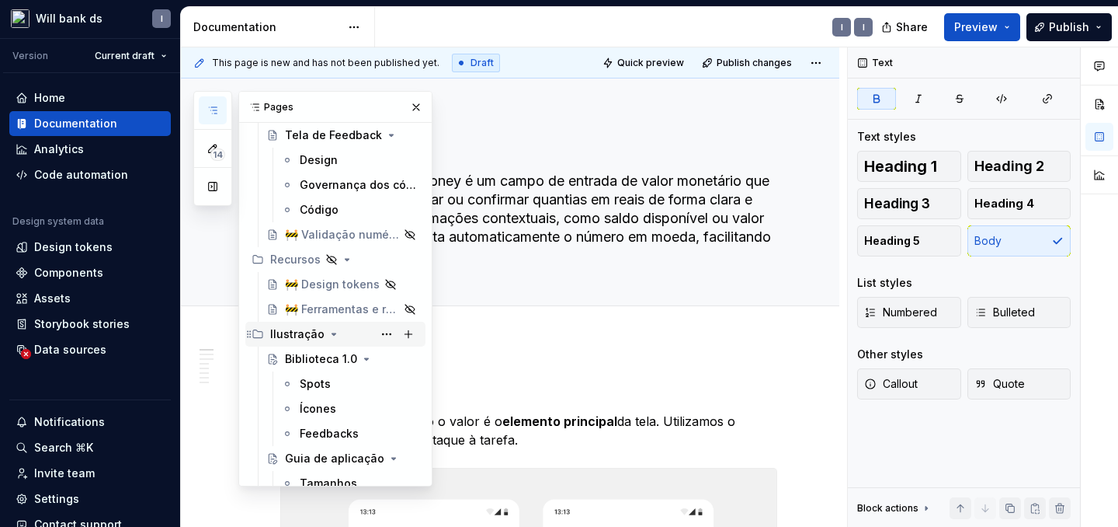
click at [332, 334] on icon "Page tree" at bounding box center [334, 334] width 4 height 2
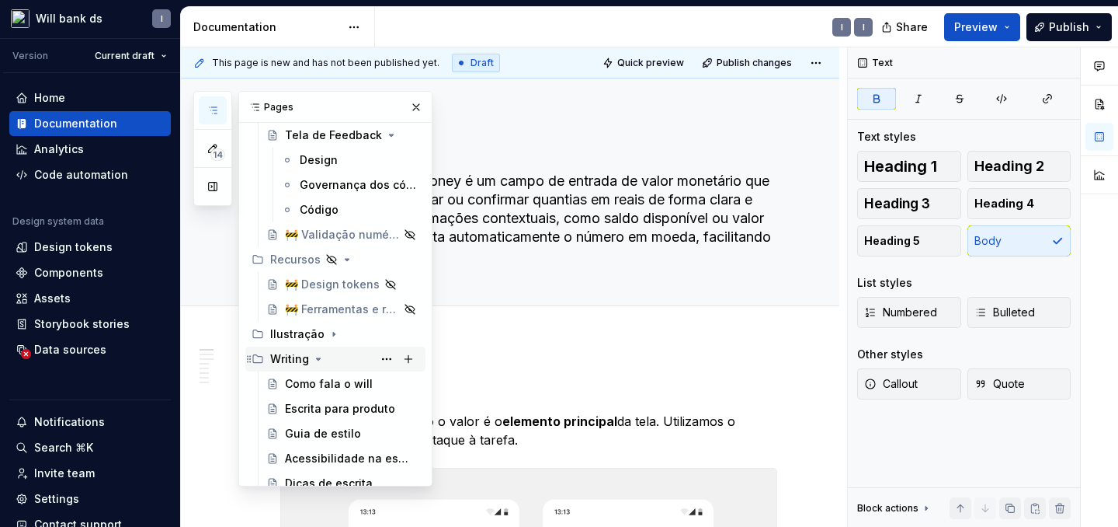
click at [318, 359] on icon "Page tree" at bounding box center [319, 359] width 4 height 2
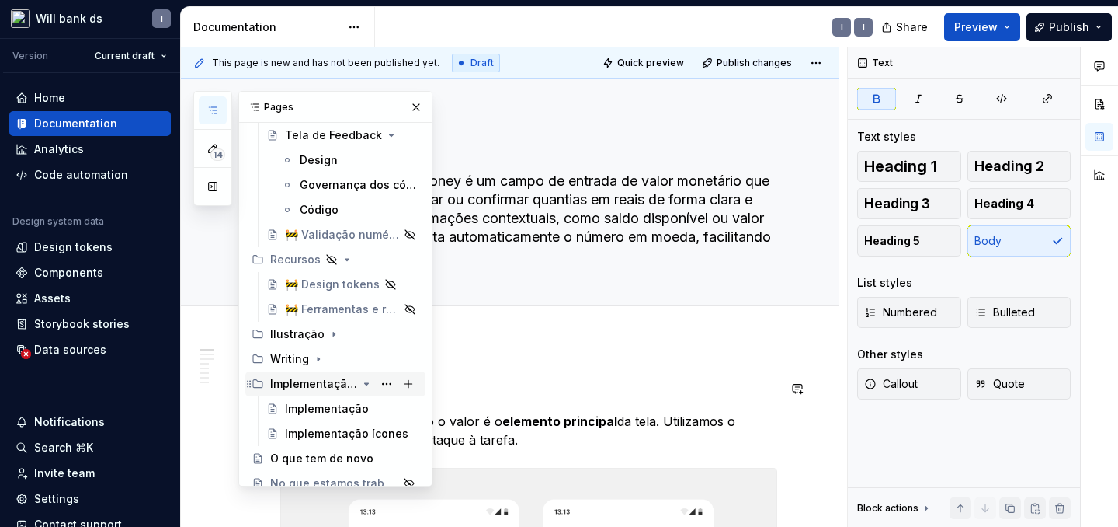
click at [365, 383] on icon "Page tree" at bounding box center [367, 384] width 4 height 2
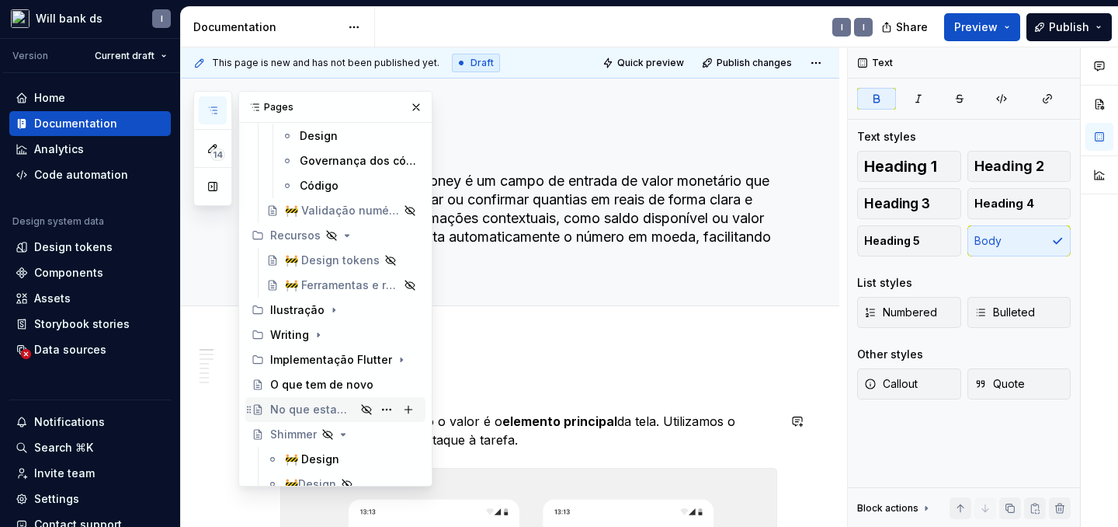
scroll to position [290, 0]
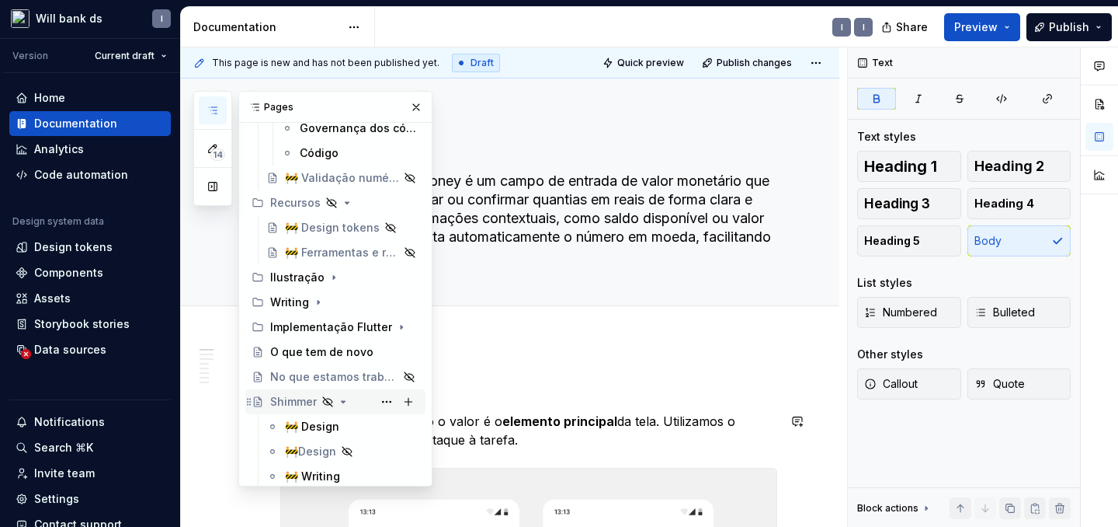
click at [342, 402] on icon "Page tree" at bounding box center [344, 402] width 4 height 2
click at [367, 426] on icon "Page tree" at bounding box center [367, 427] width 4 height 2
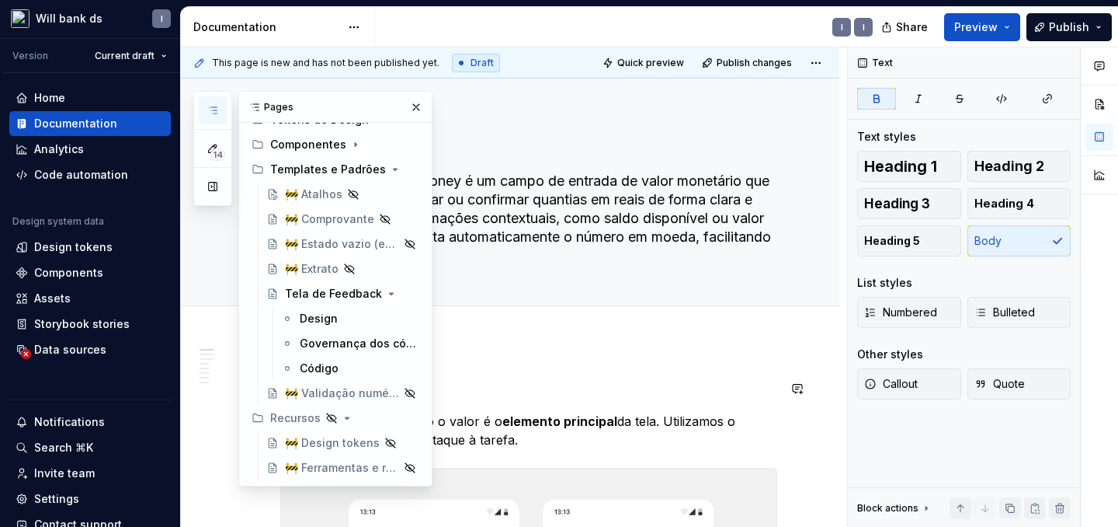
scroll to position [0, 0]
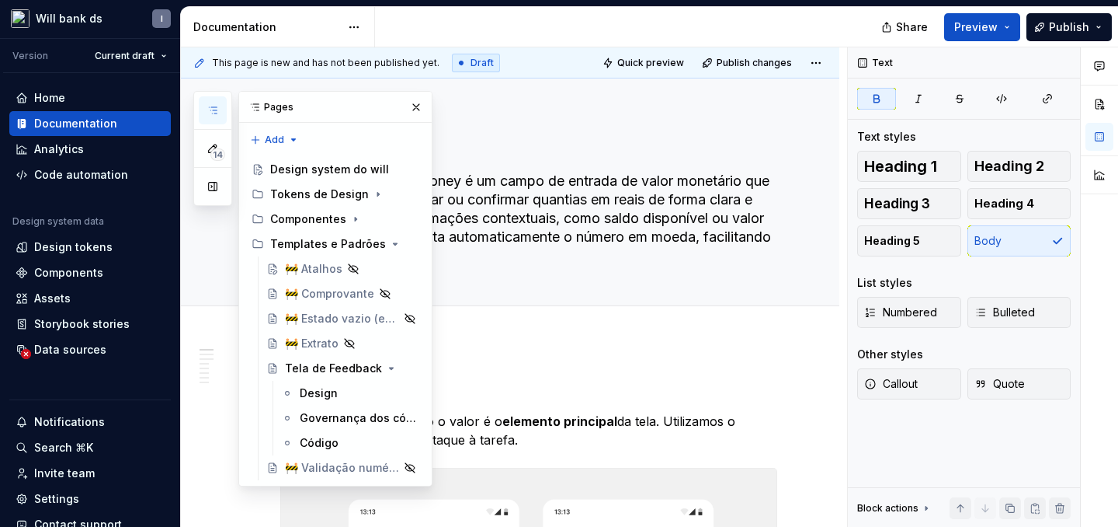
type textarea "*"
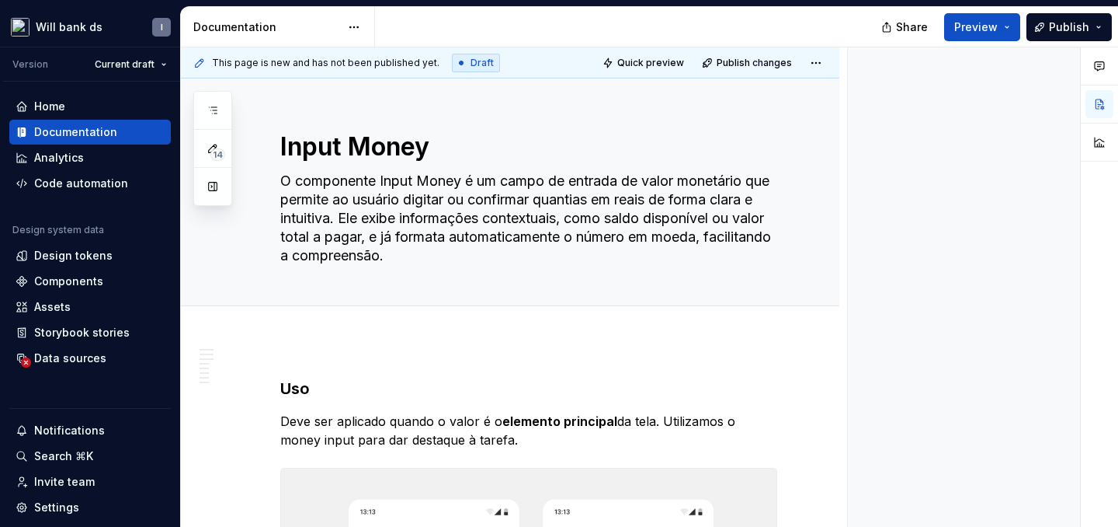
type textarea "*"
